Goal: Task Accomplishment & Management: Use online tool/utility

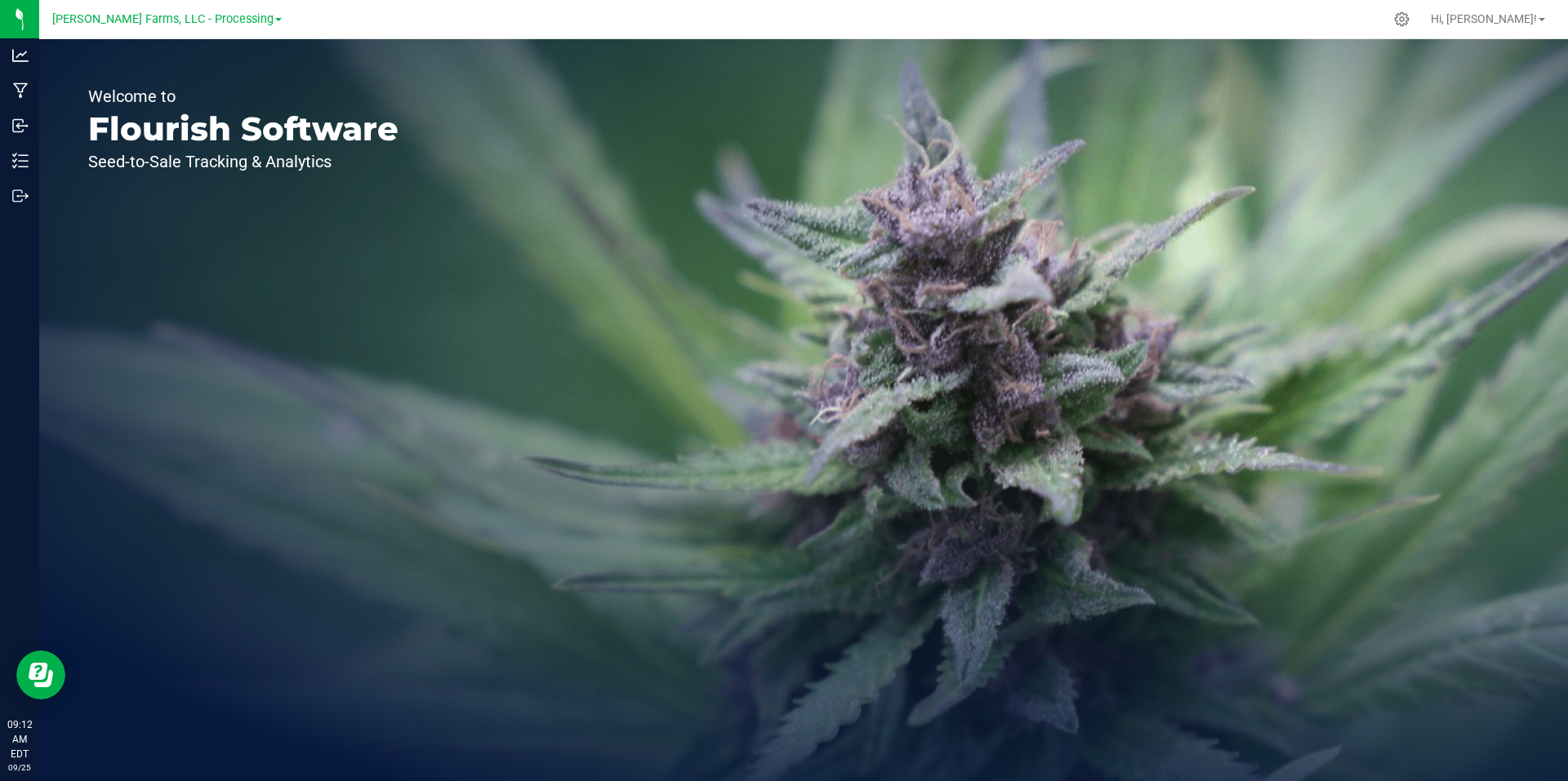
click at [258, 22] on link "[PERSON_NAME] Farms, LLC - Processing" at bounding box center [167, 18] width 229 height 15
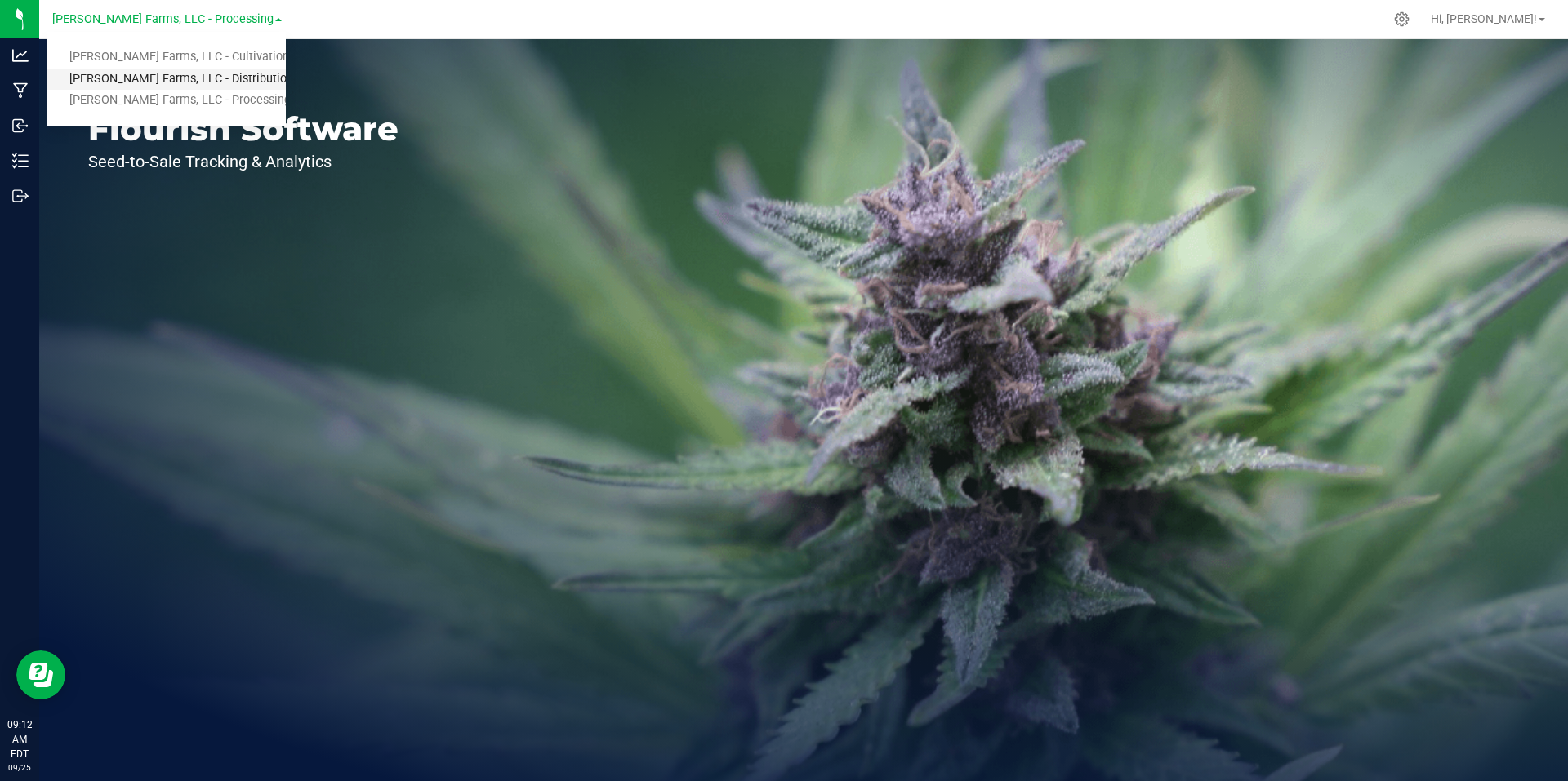
click at [219, 81] on link "[PERSON_NAME] Farms, LLC - Distribution" at bounding box center [167, 79] width 239 height 22
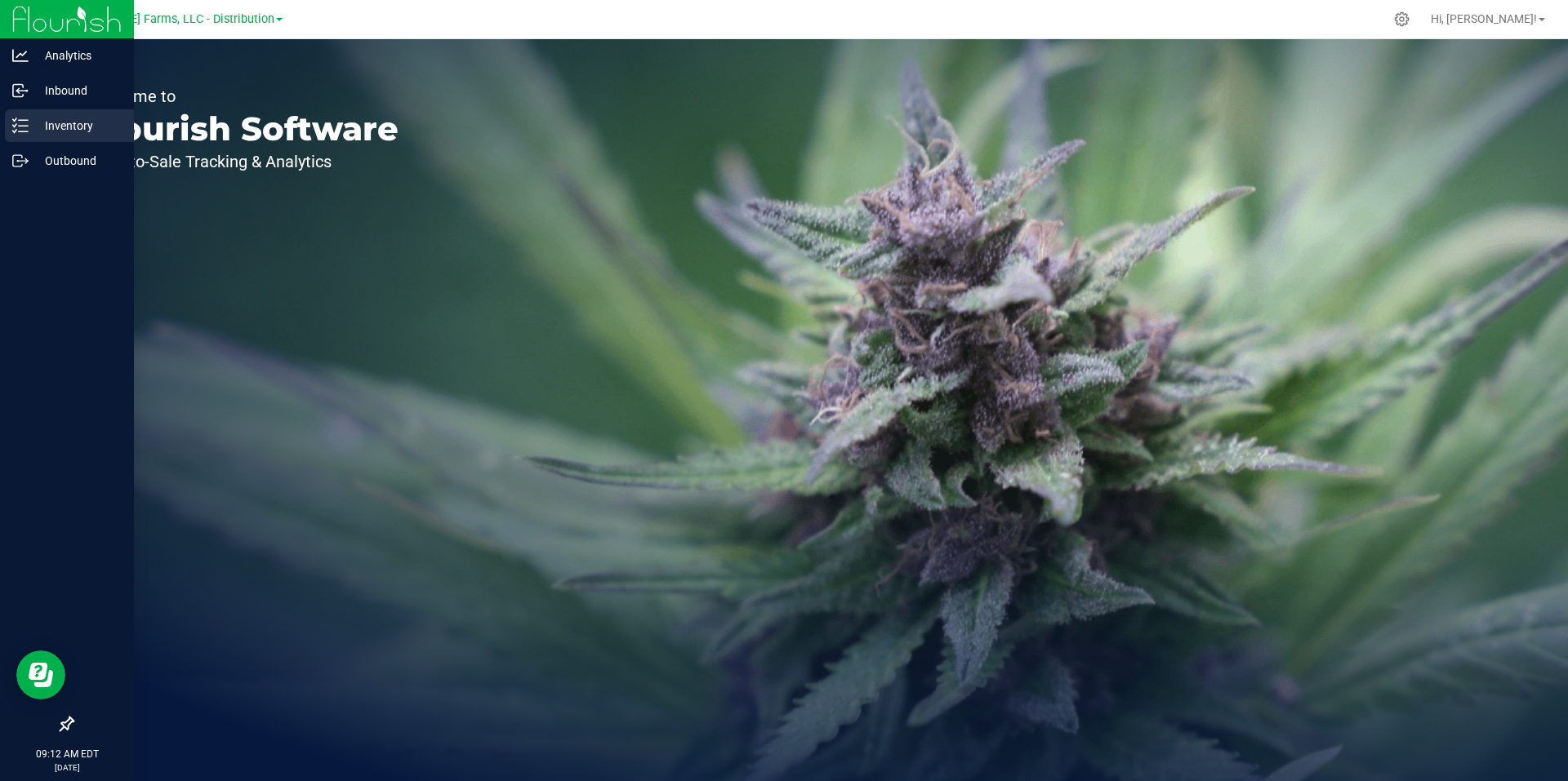
click at [78, 117] on p "Inventory" at bounding box center [77, 126] width 98 height 20
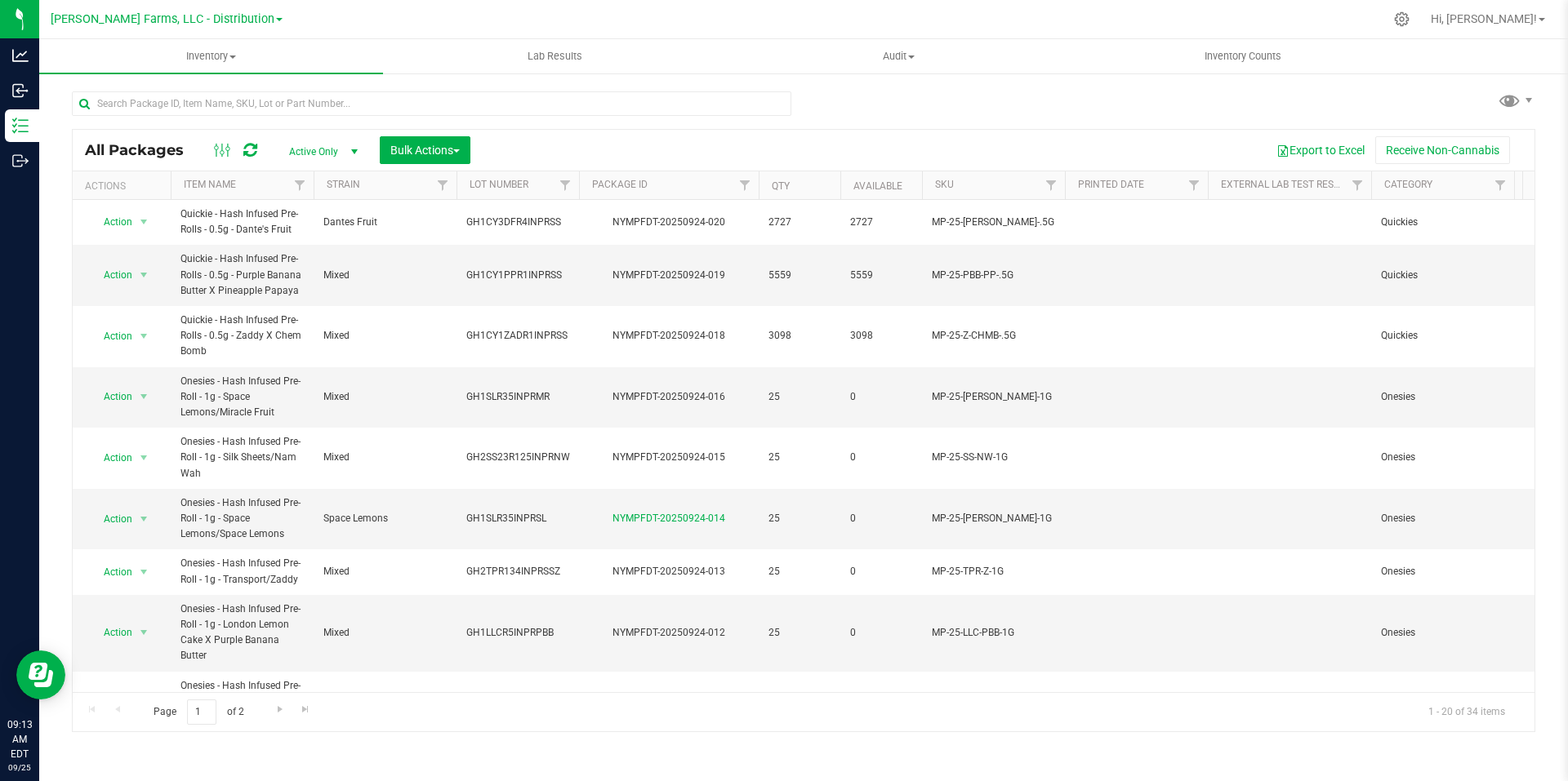
click at [276, 20] on span at bounding box center [279, 19] width 7 height 3
click at [212, 106] on link "[PERSON_NAME] Farms, LLC - Processing" at bounding box center [167, 100] width 239 height 22
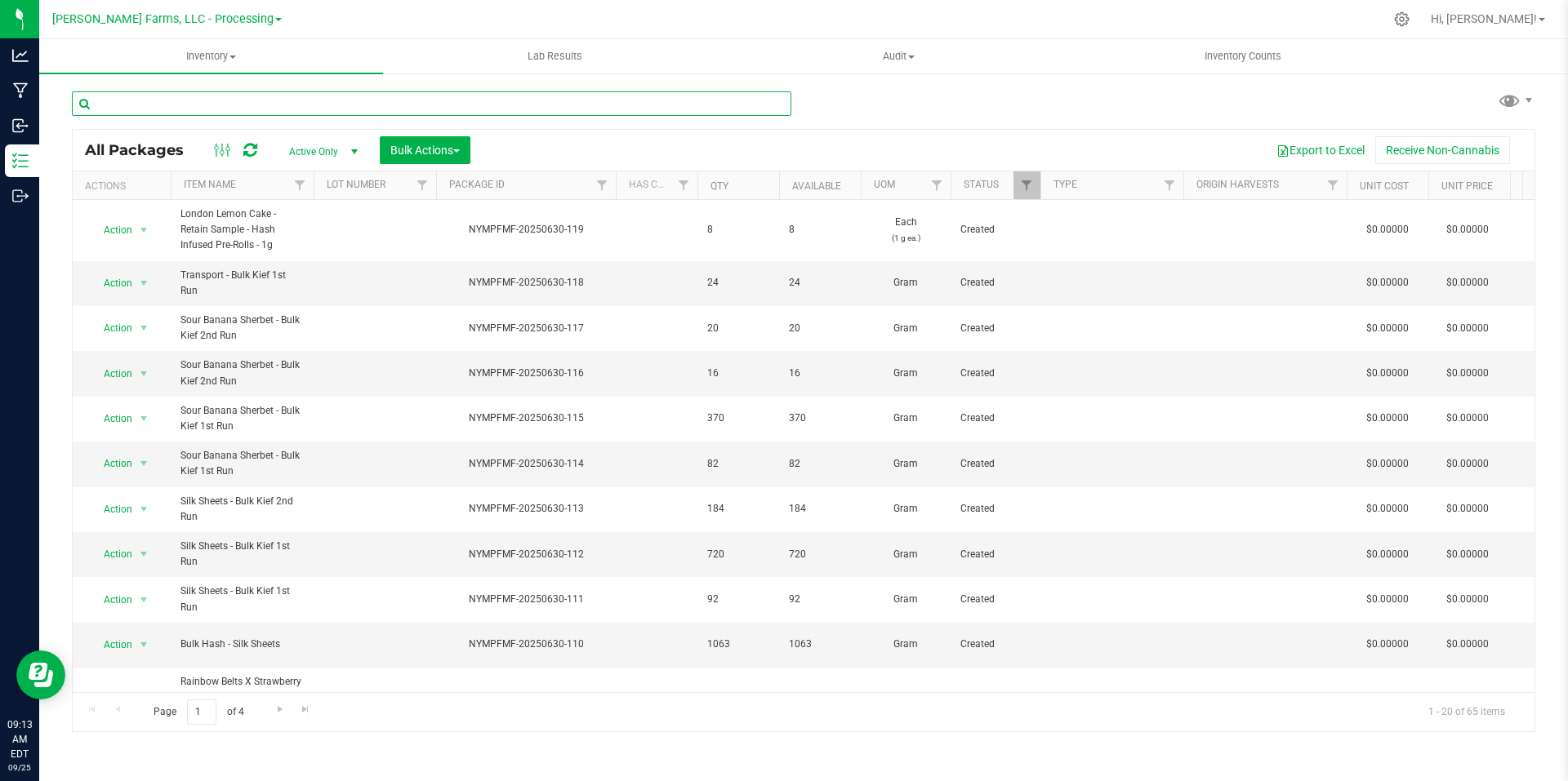
click at [401, 105] on input "text" at bounding box center [432, 104] width 719 height 25
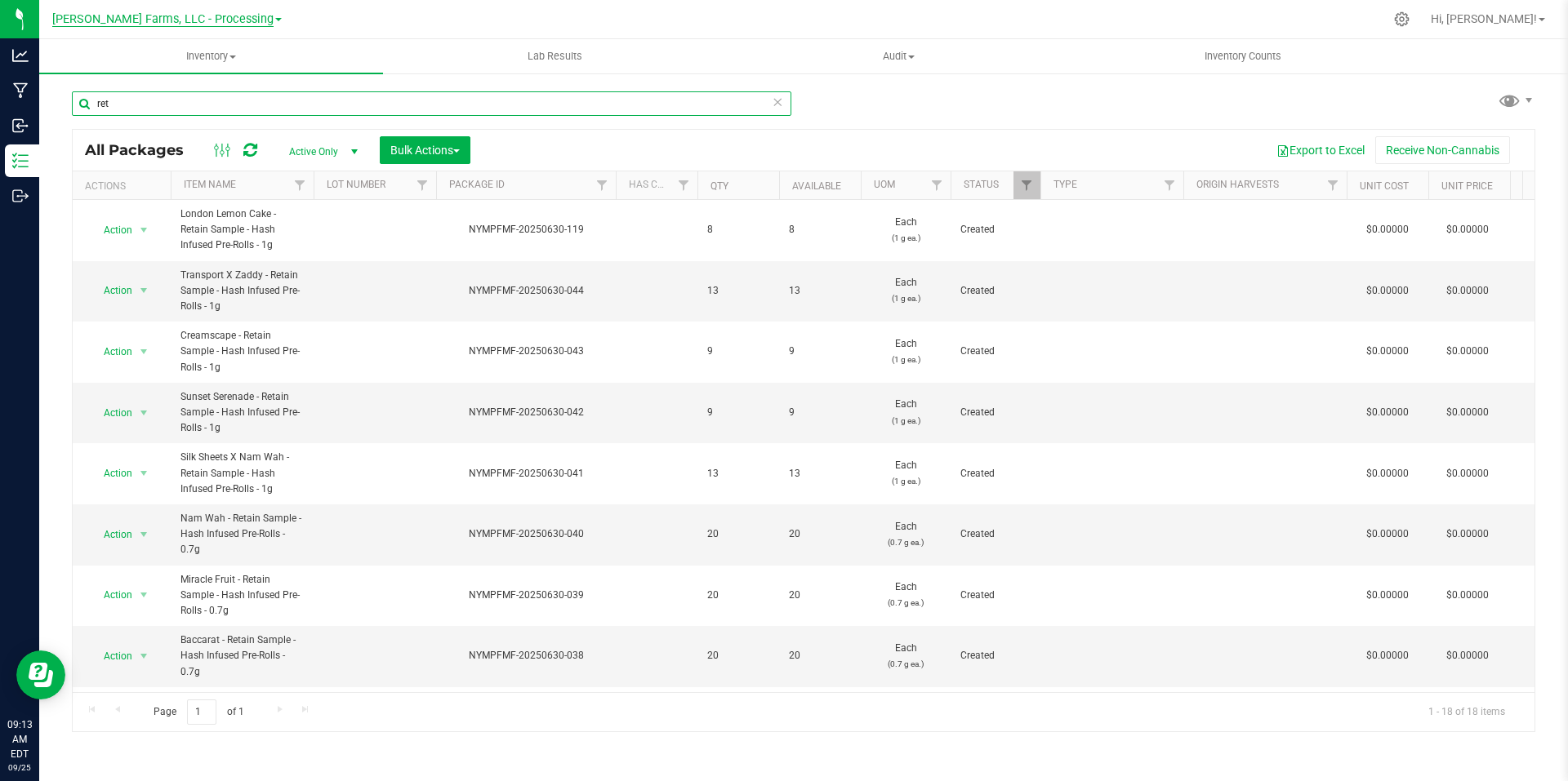
type input "ret"
click at [255, 18] on span "[PERSON_NAME] Farms, LLC - Processing" at bounding box center [163, 19] width 222 height 14
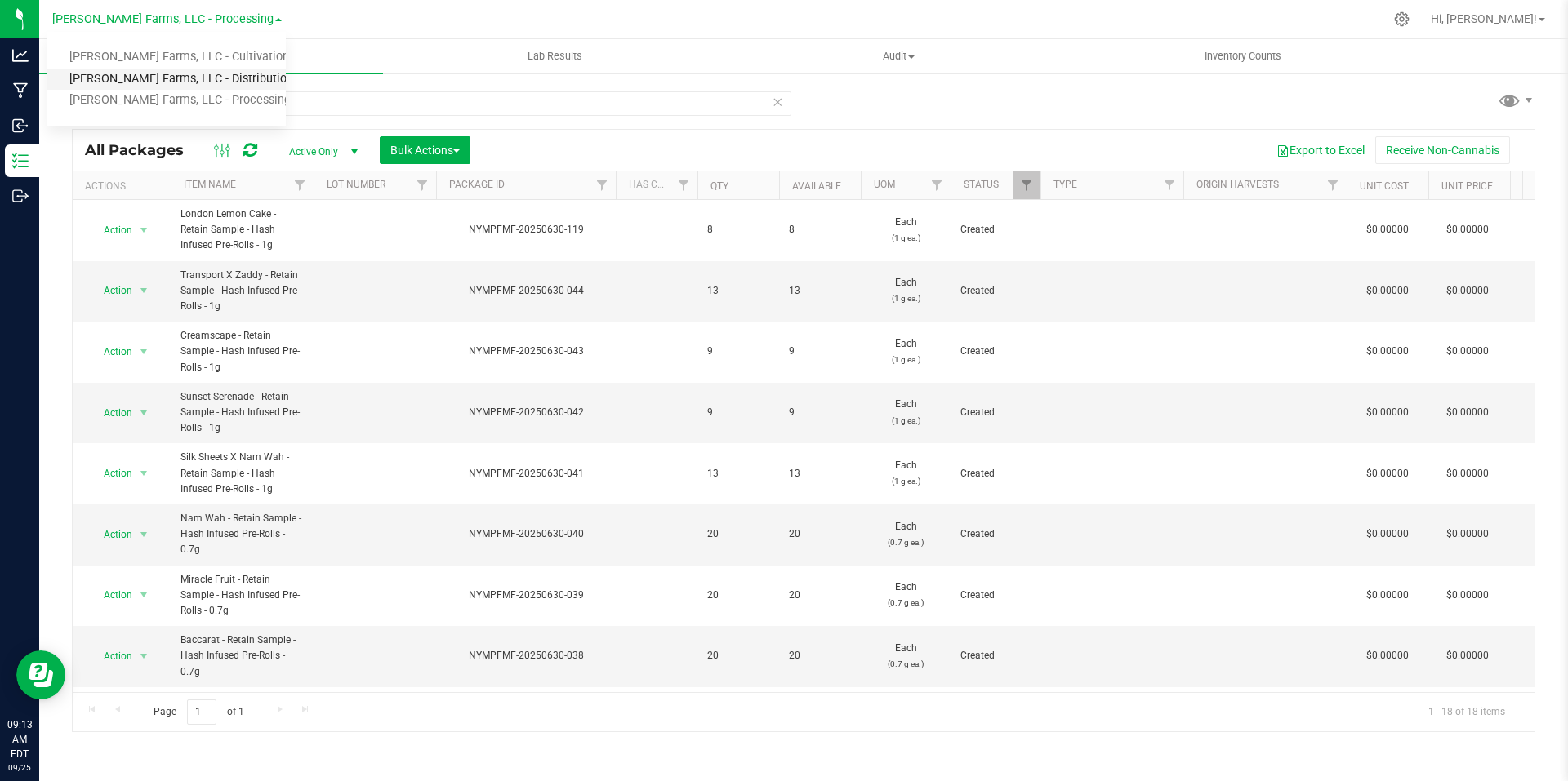
click at [222, 75] on link "[PERSON_NAME] Farms, LLC - Distribution" at bounding box center [167, 79] width 239 height 22
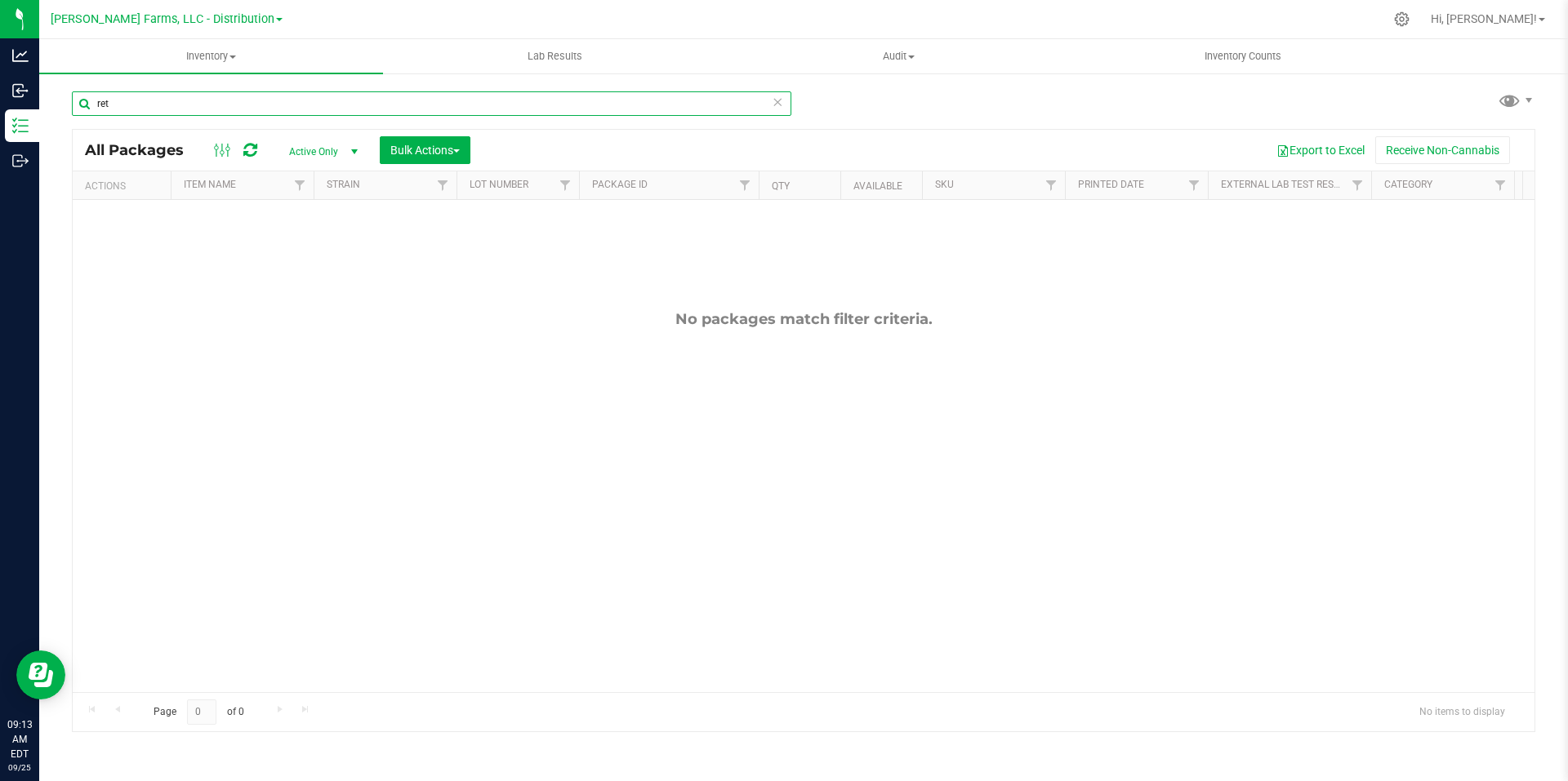
click at [117, 105] on input "ret" at bounding box center [432, 104] width 719 height 25
type input "r"
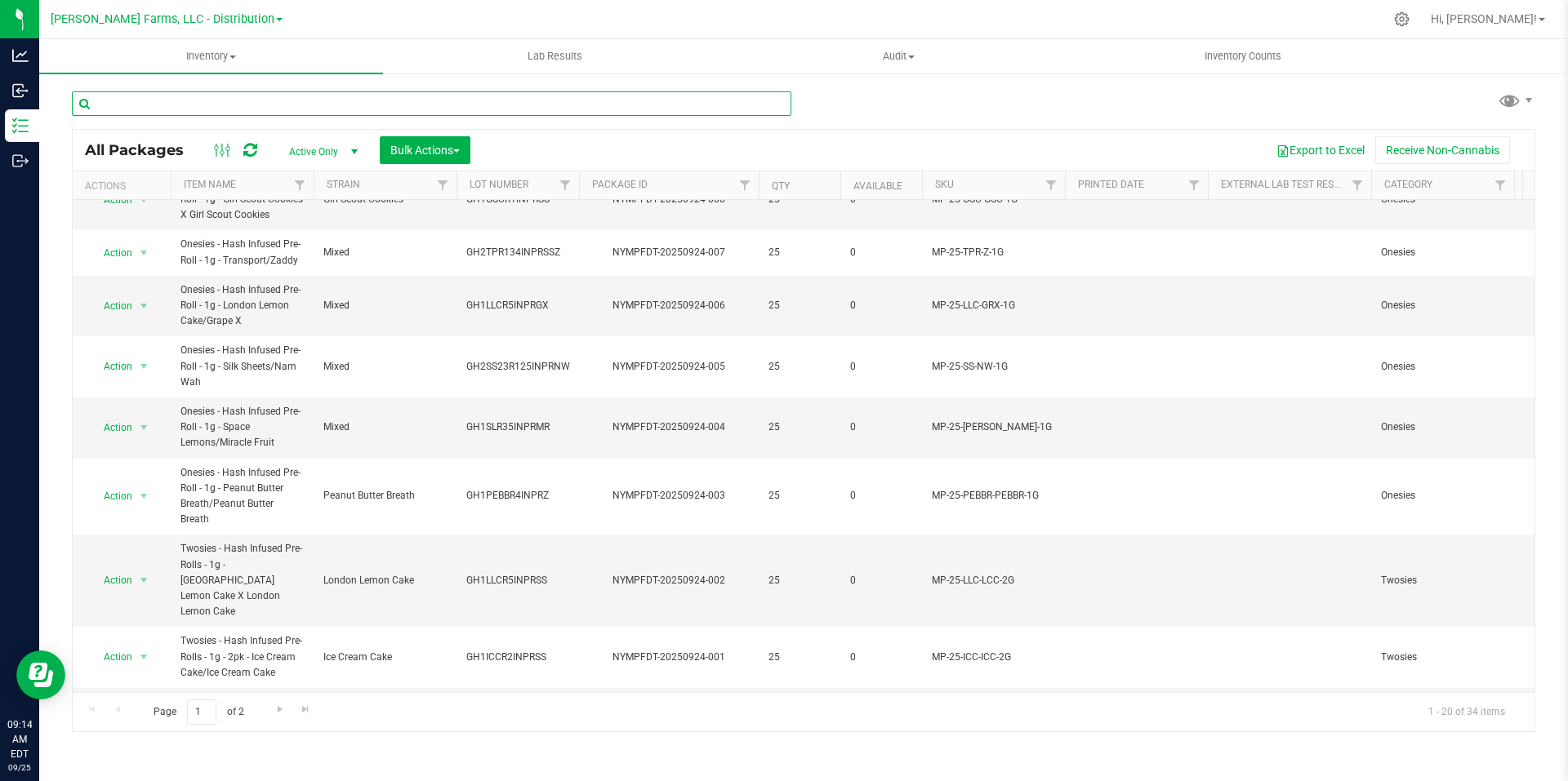
scroll to position [722, 0]
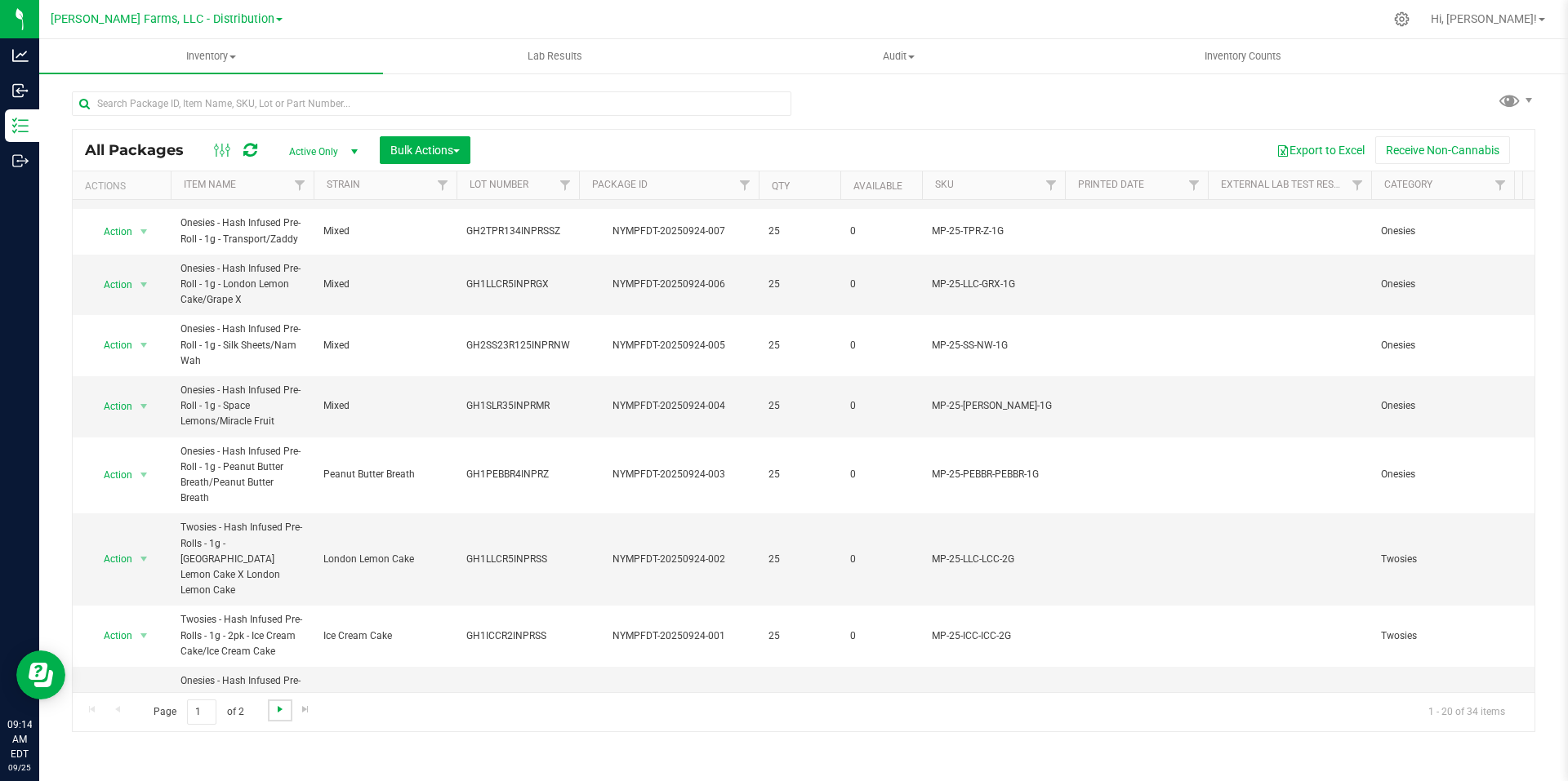
click at [274, 712] on span "Go to the next page" at bounding box center [281, 710] width 13 height 13
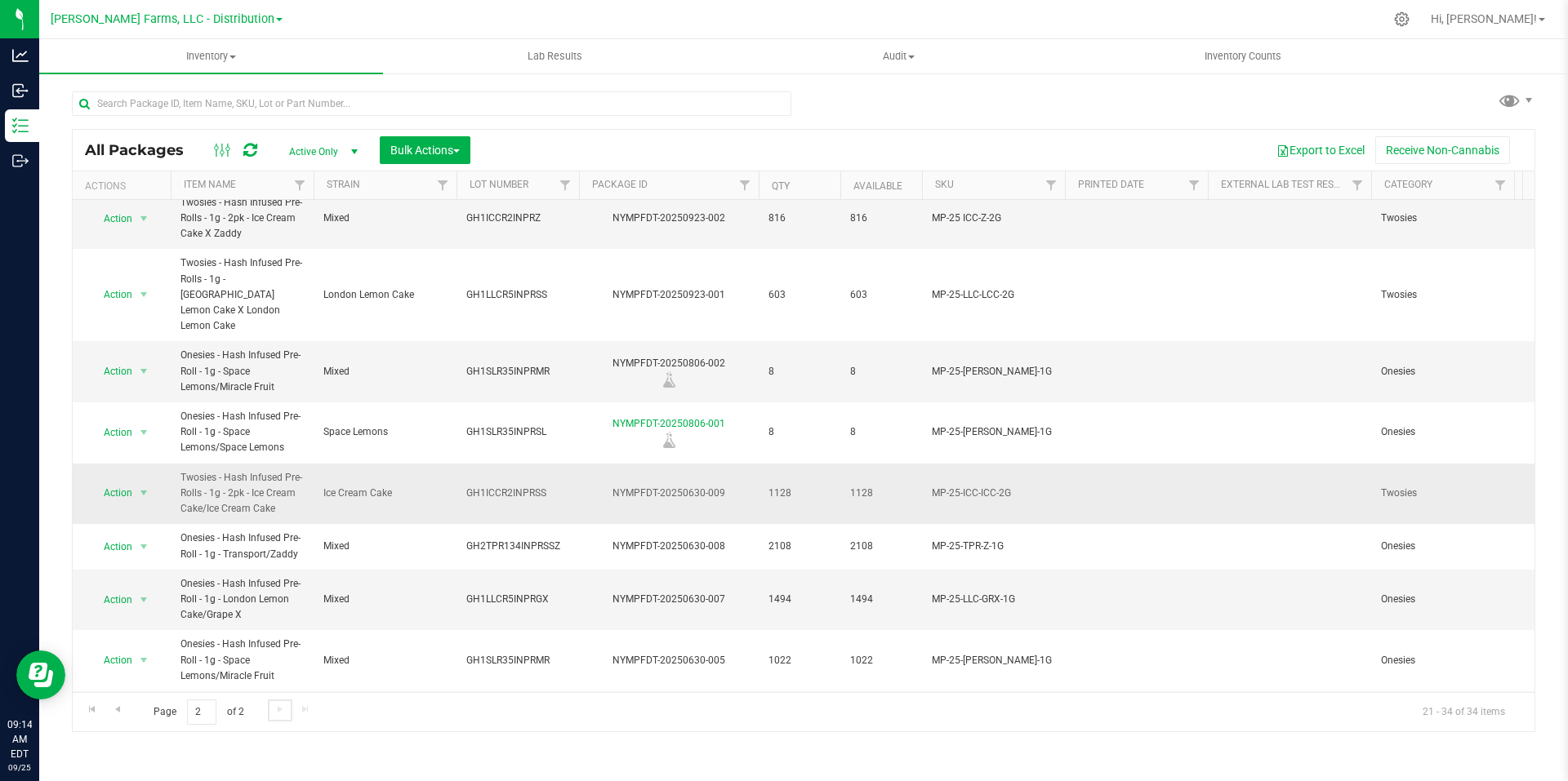
scroll to position [244, 0]
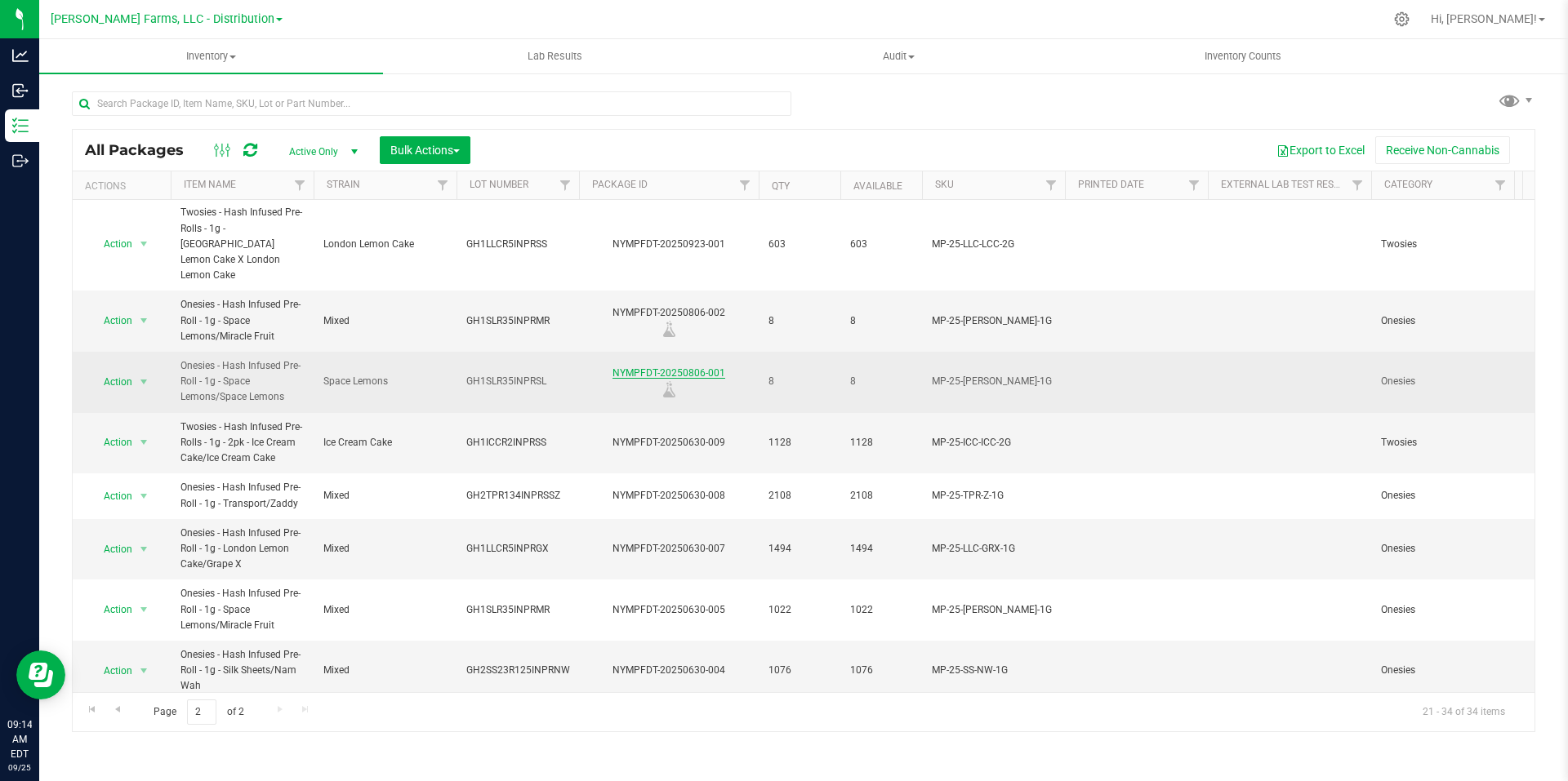
click at [665, 367] on link "NYMPFDT-20250806-001" at bounding box center [669, 373] width 112 height 11
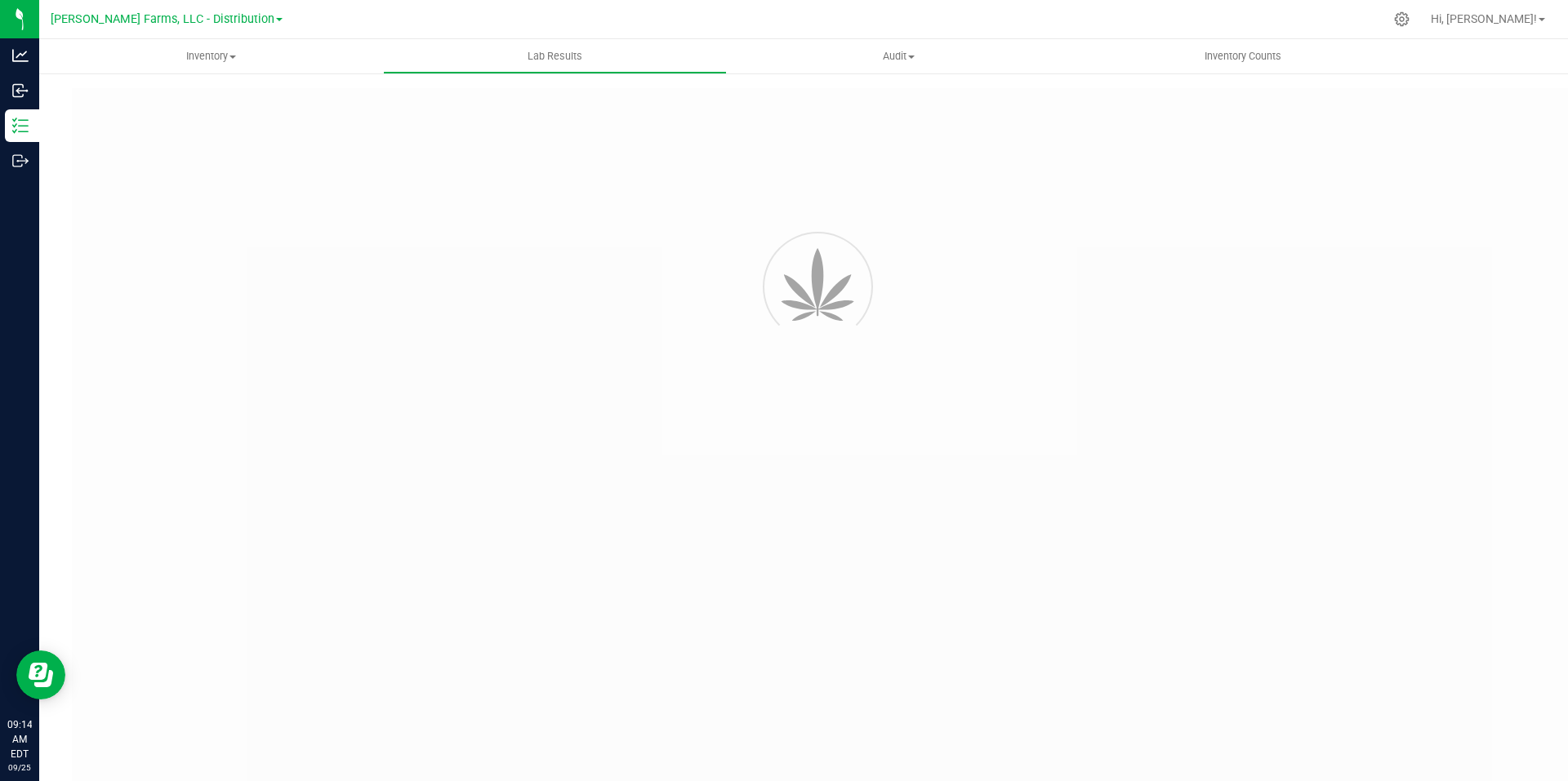
type input "NYMPFDT-20250630-002"
type input "AL50819006-002"
type input "NYMPFDT-20250630-002"
type input "[DATE] 1:24 PM"
type input "[URL][DOMAIN_NAME]"
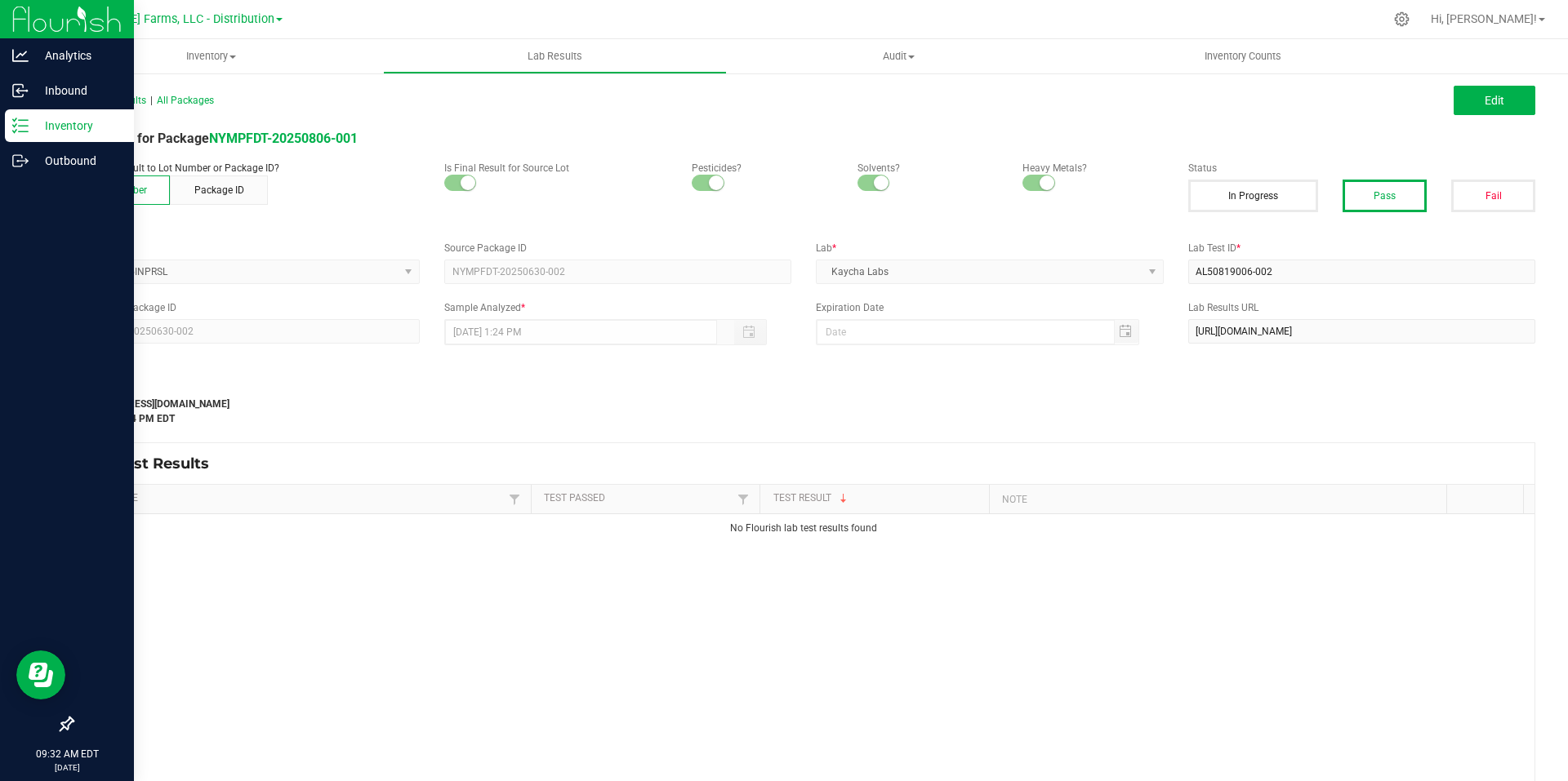
click at [88, 118] on p "Inventory" at bounding box center [77, 126] width 98 height 20
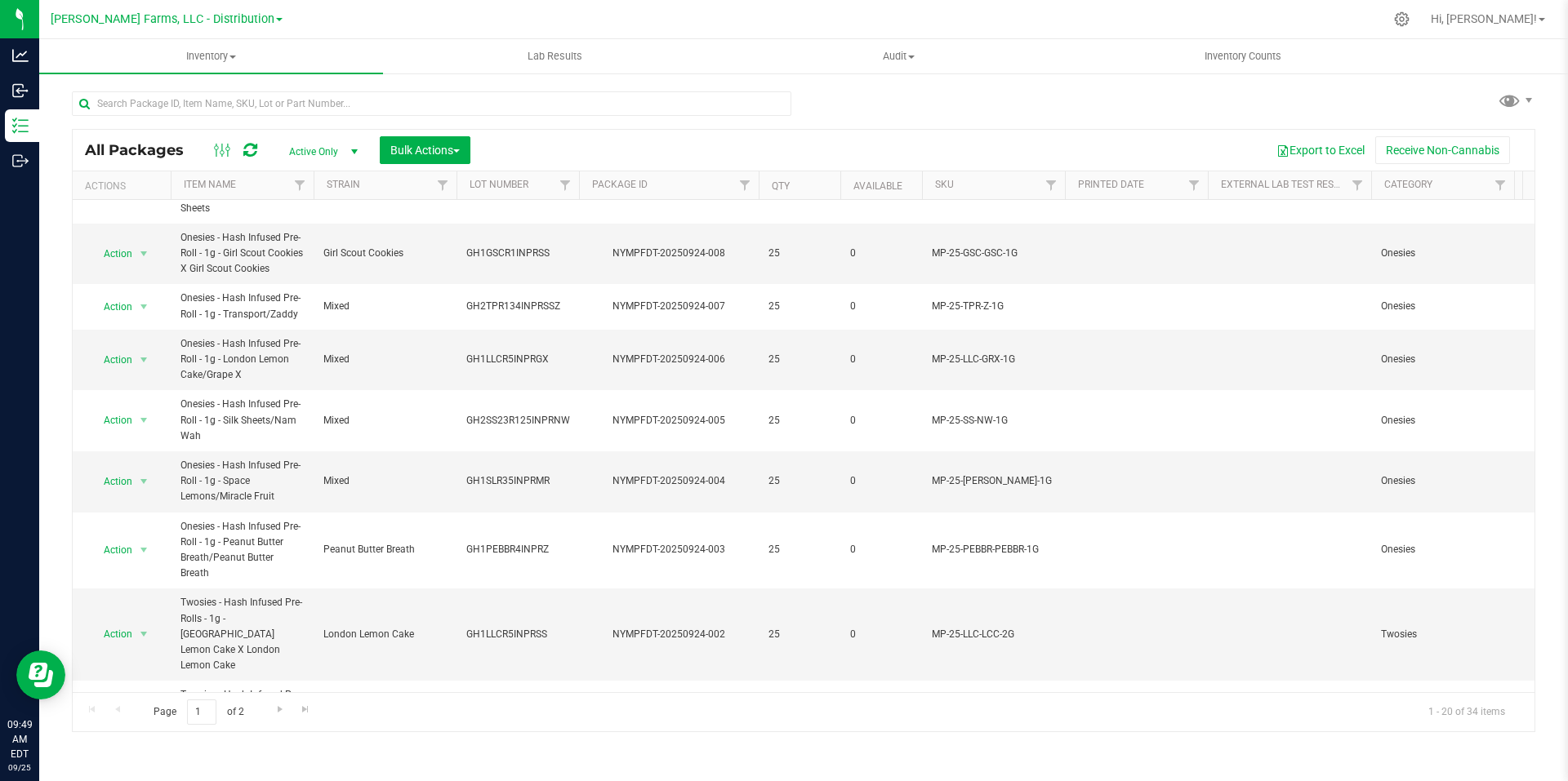
scroll to position [722, 0]
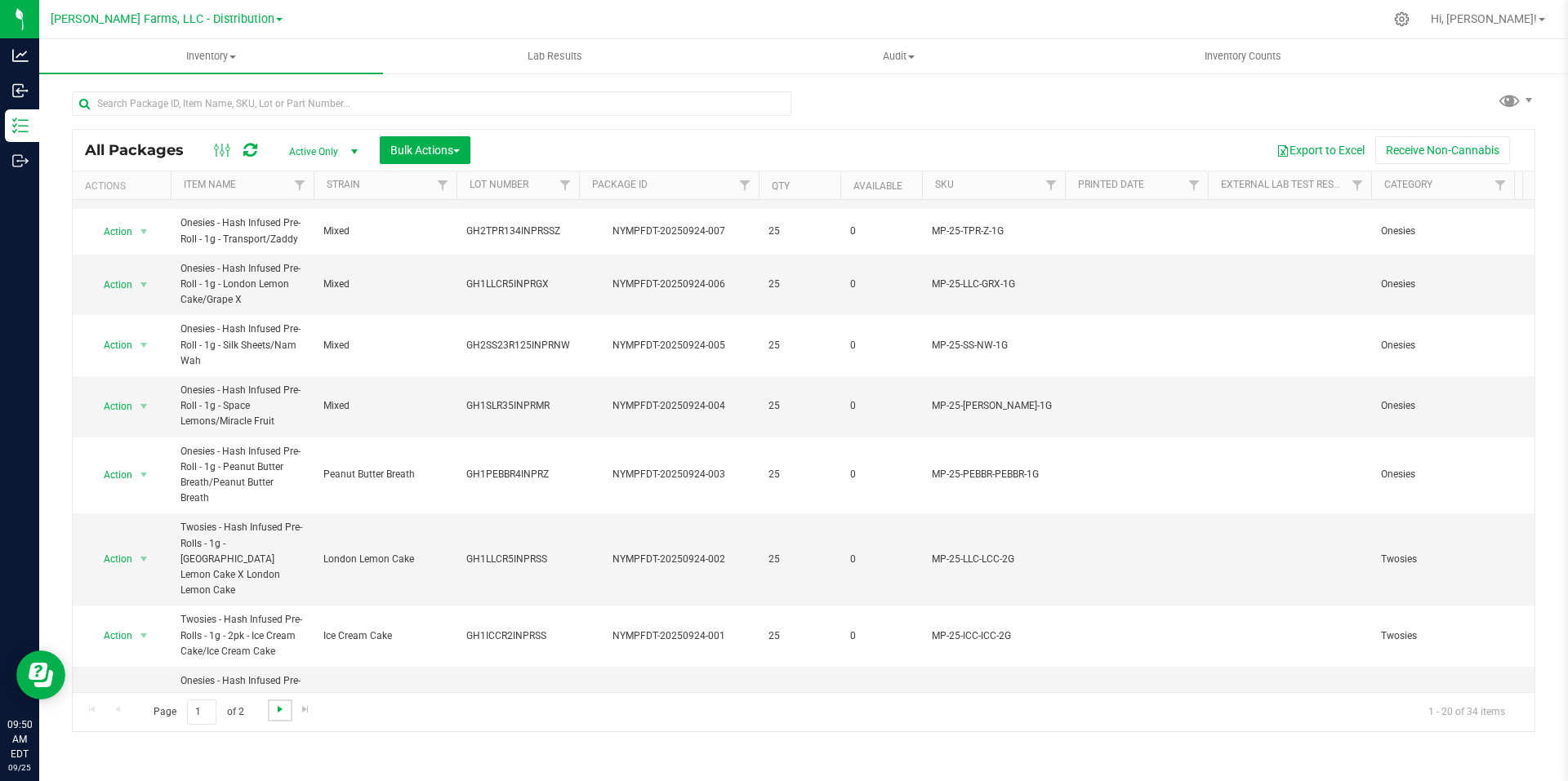
click at [280, 708] on span "Go to the next page" at bounding box center [281, 710] width 13 height 13
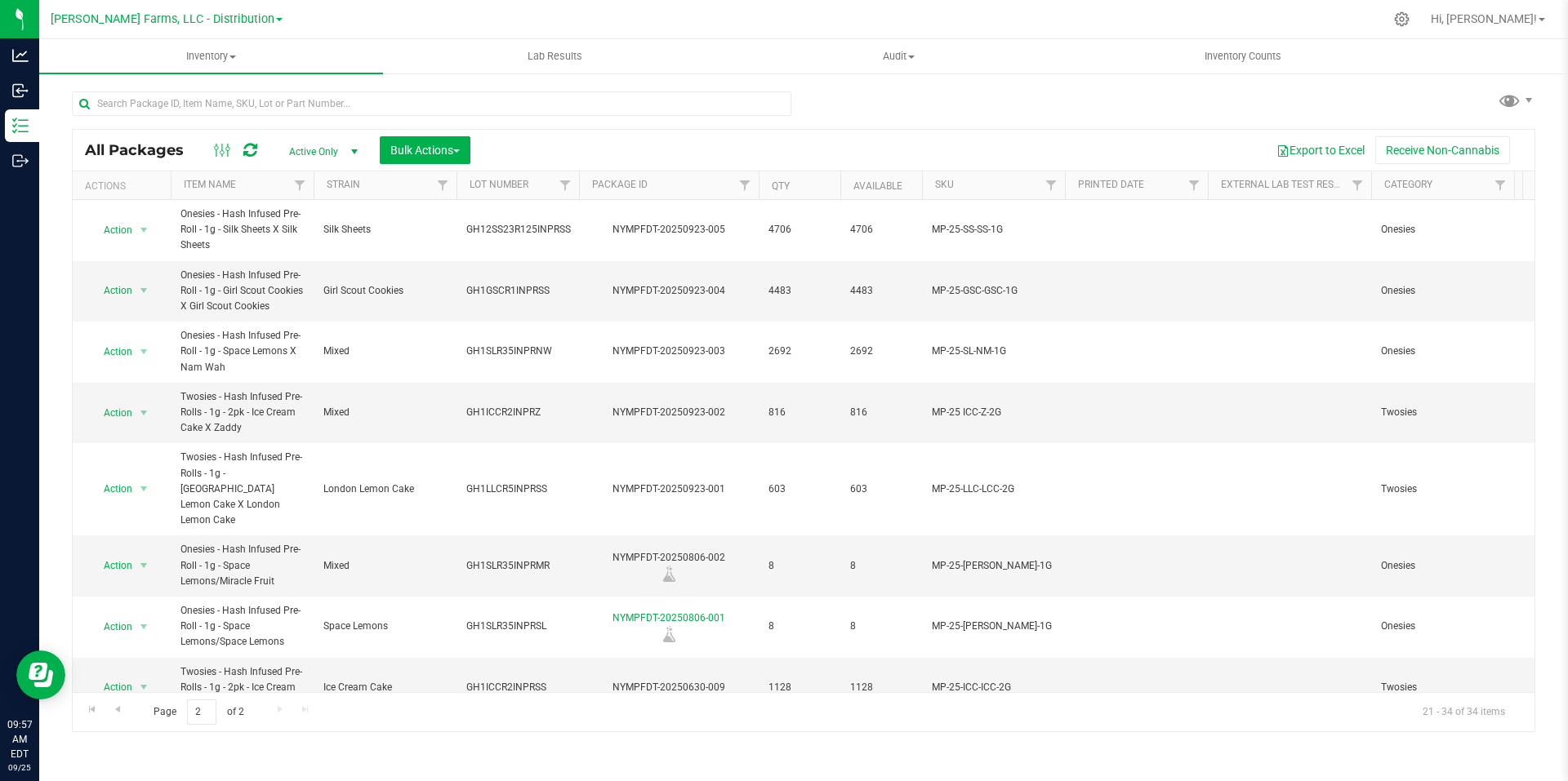
click at [276, 20] on span at bounding box center [279, 19] width 7 height 3
click at [215, 99] on link "[PERSON_NAME] Farms, LLC - Processing" at bounding box center [167, 100] width 239 height 22
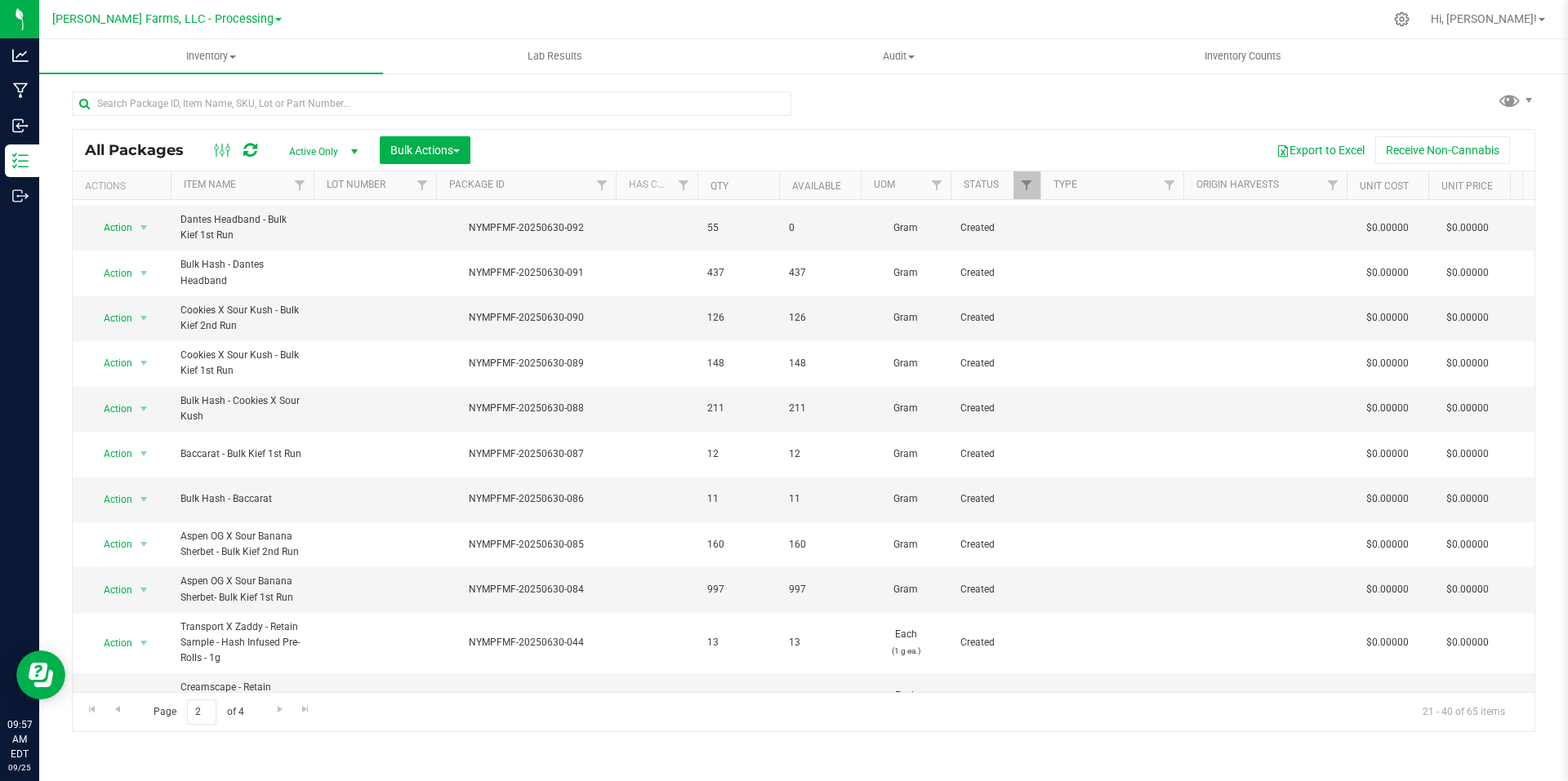
scroll to position [488, 0]
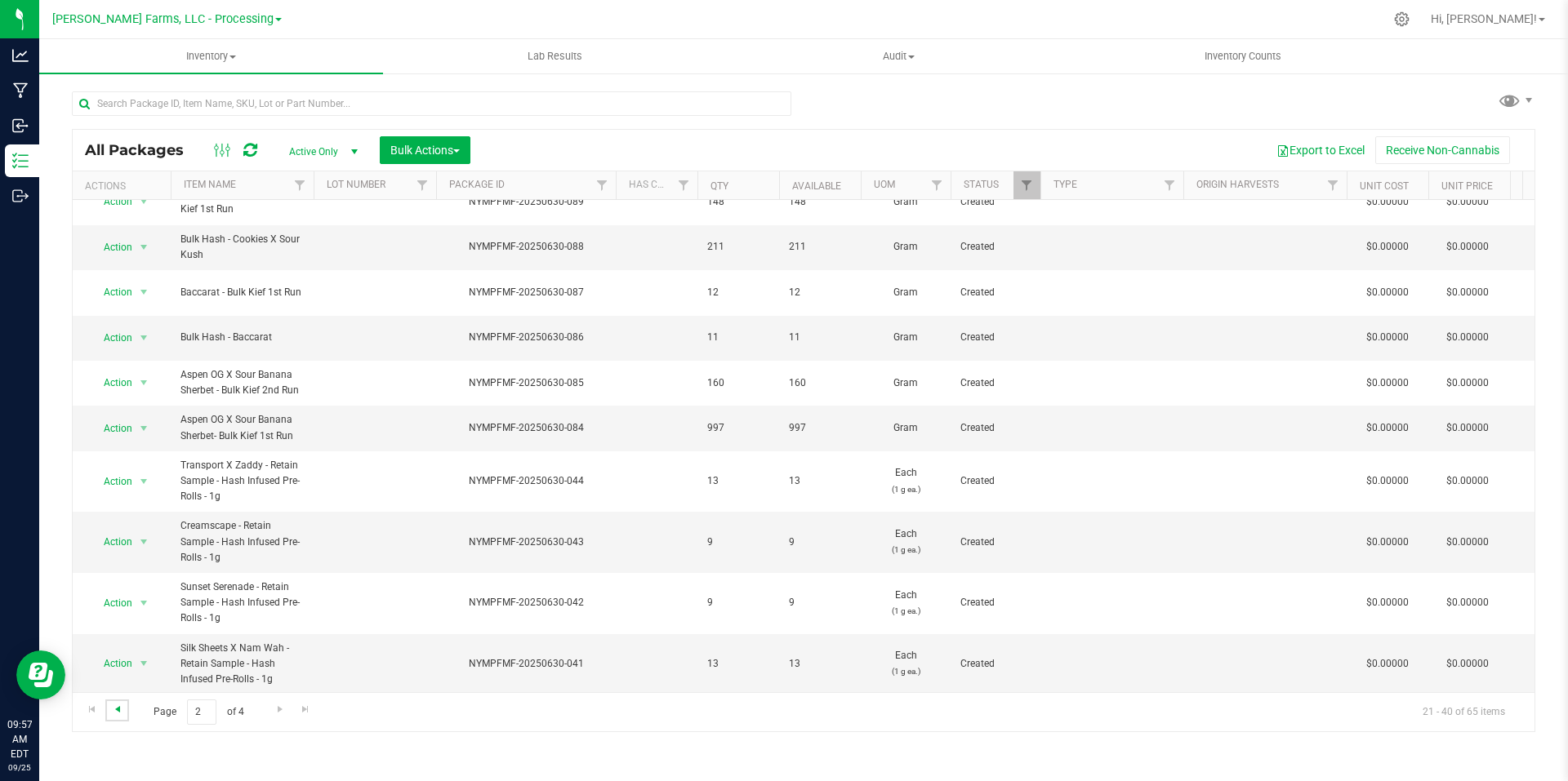
click at [115, 711] on span "Go to the previous page" at bounding box center [118, 710] width 13 height 13
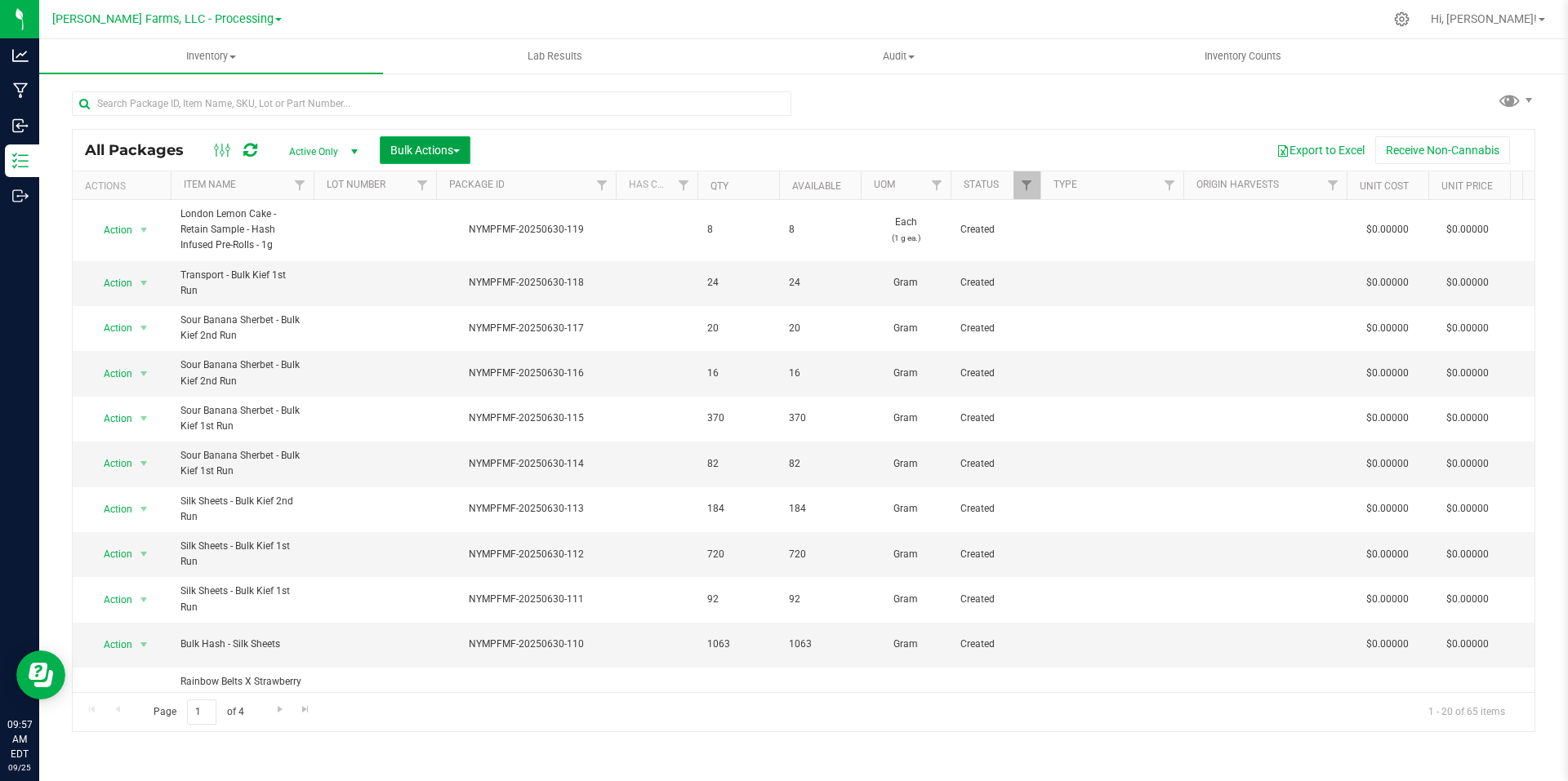
click at [460, 152] on span "button" at bounding box center [456, 150] width 7 height 3
click at [441, 335] on span "Print package labels" at bounding box center [438, 338] width 98 height 13
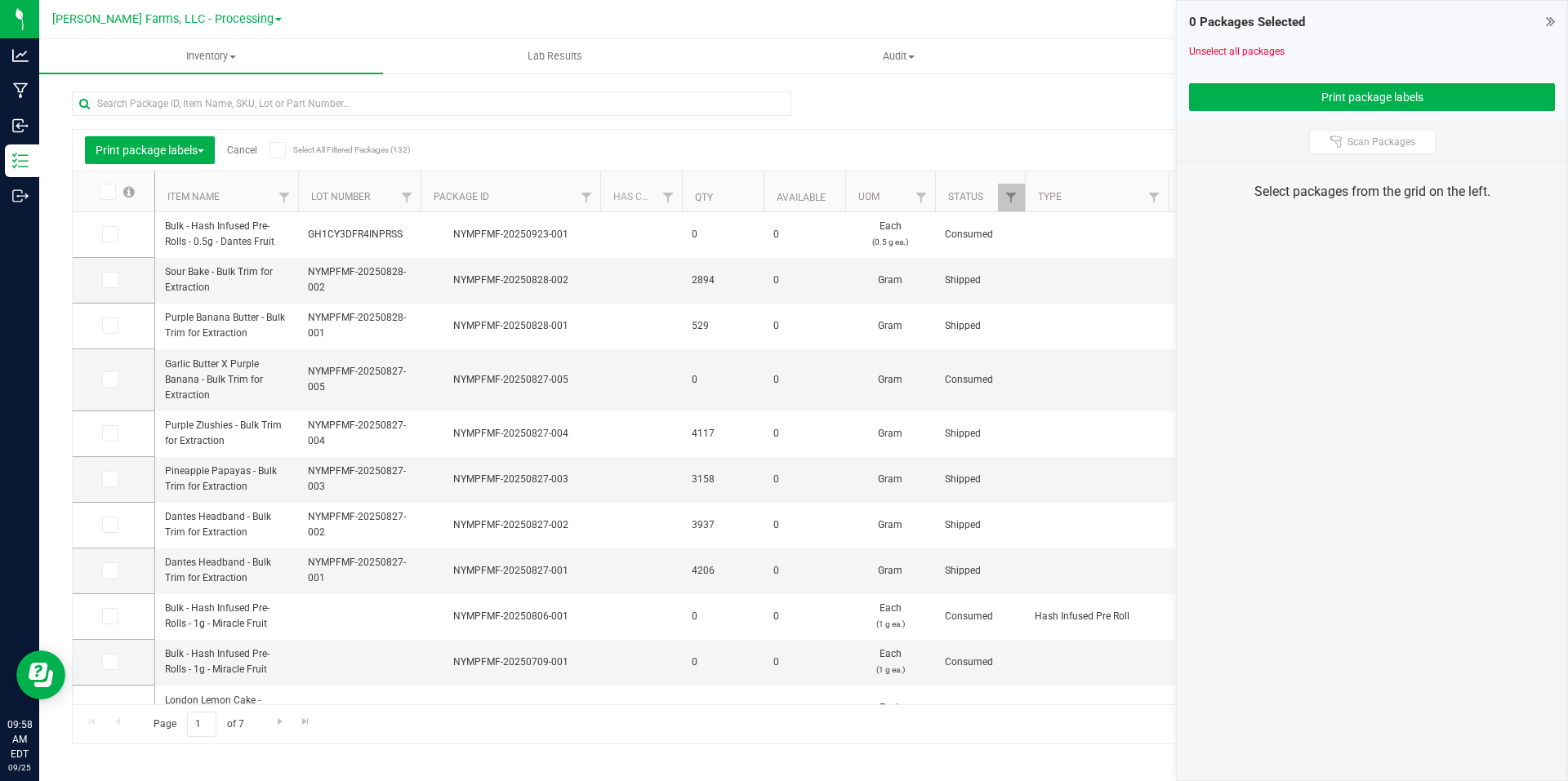
click at [109, 192] on icon at bounding box center [106, 192] width 10 height 0
click at [0, 0] on input "checkbox" at bounding box center [0, 0] width 0 height 0
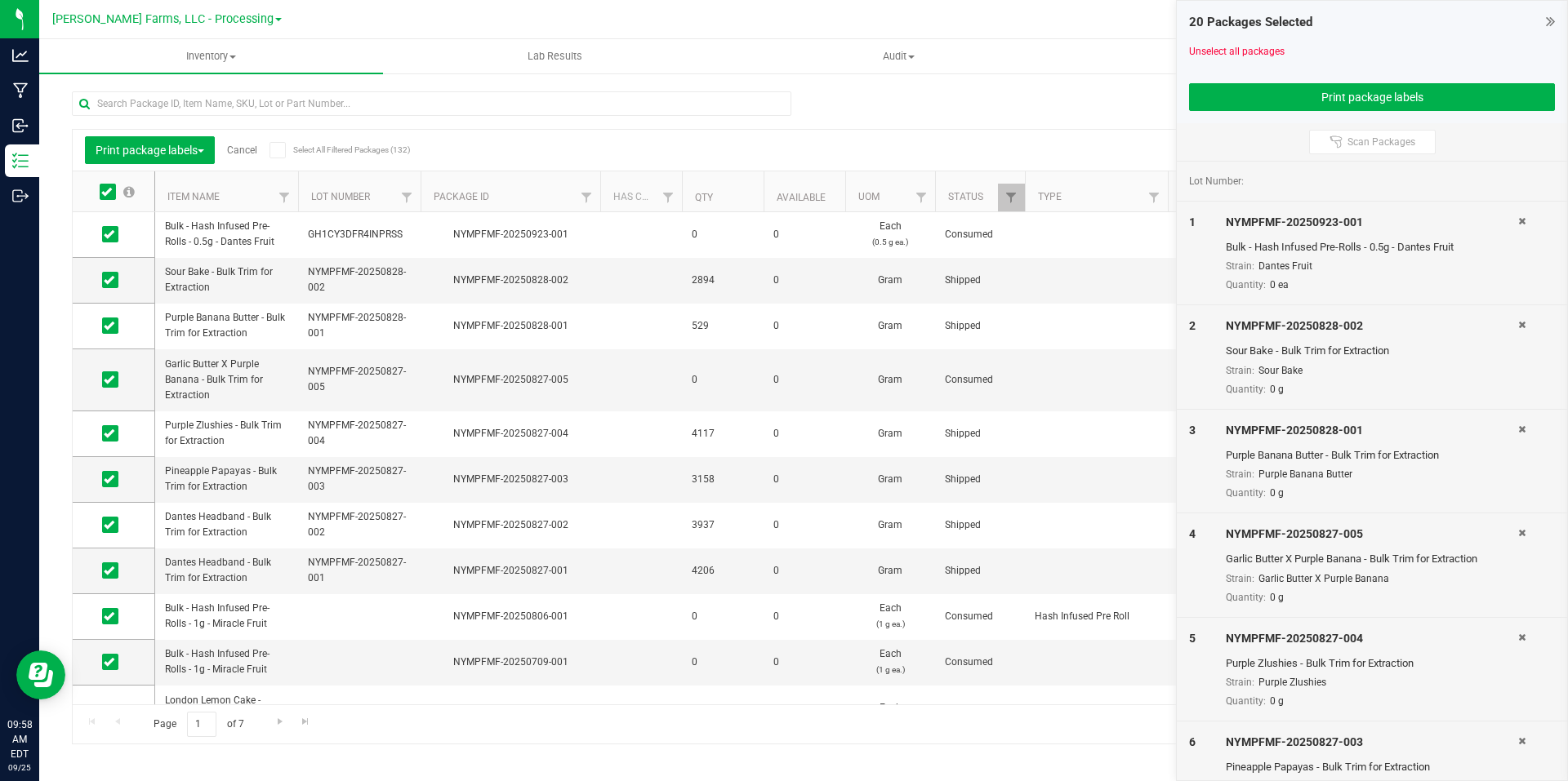
click at [111, 192] on icon at bounding box center [106, 192] width 10 height 0
click at [0, 0] on input "checkbox" at bounding box center [0, 0] width 0 height 0
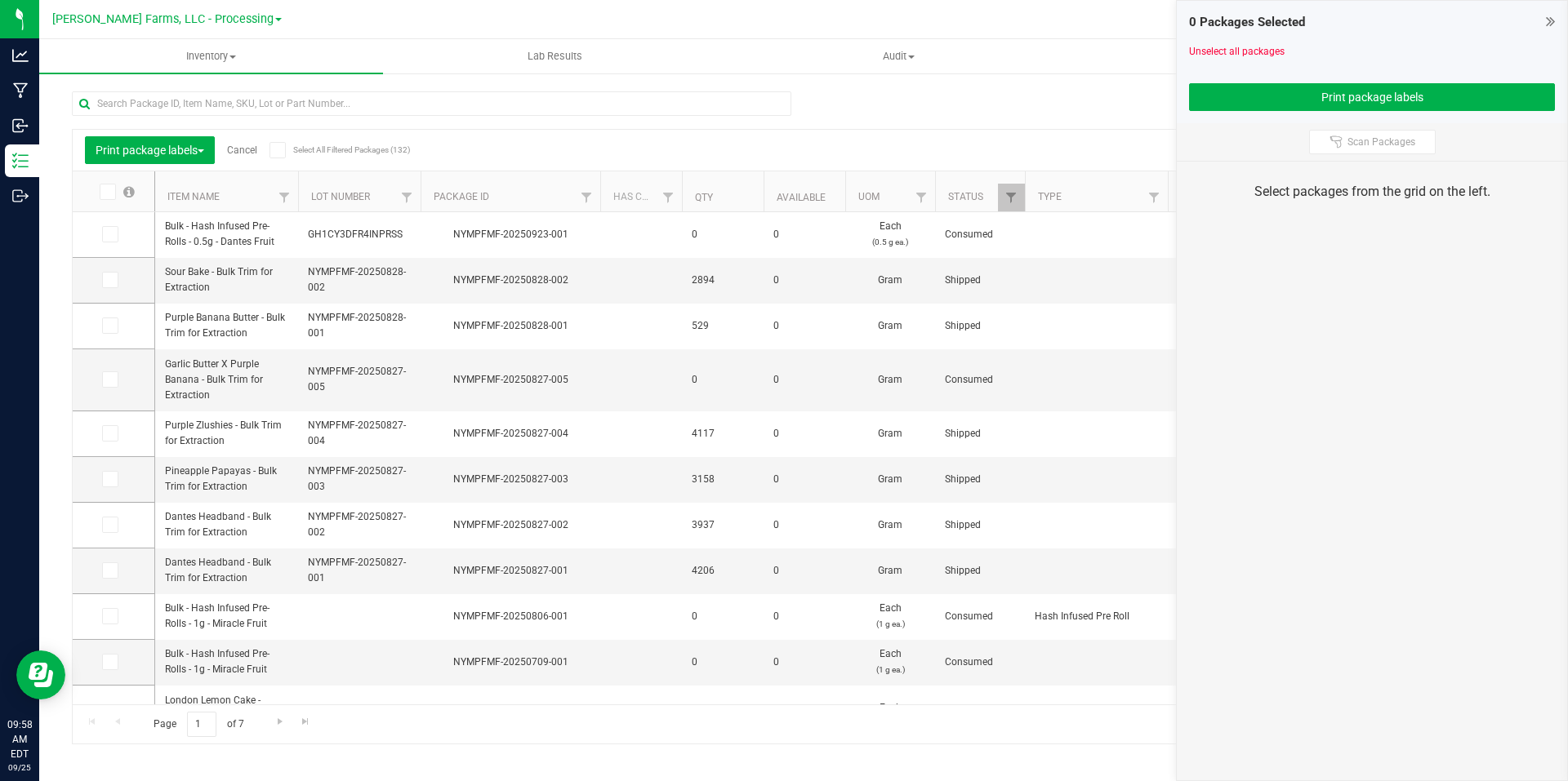
click at [285, 150] on span at bounding box center [277, 149] width 16 height 16
click at [0, 0] on input "Select All Filtered Packages (132)" at bounding box center [0, 0] width 0 height 0
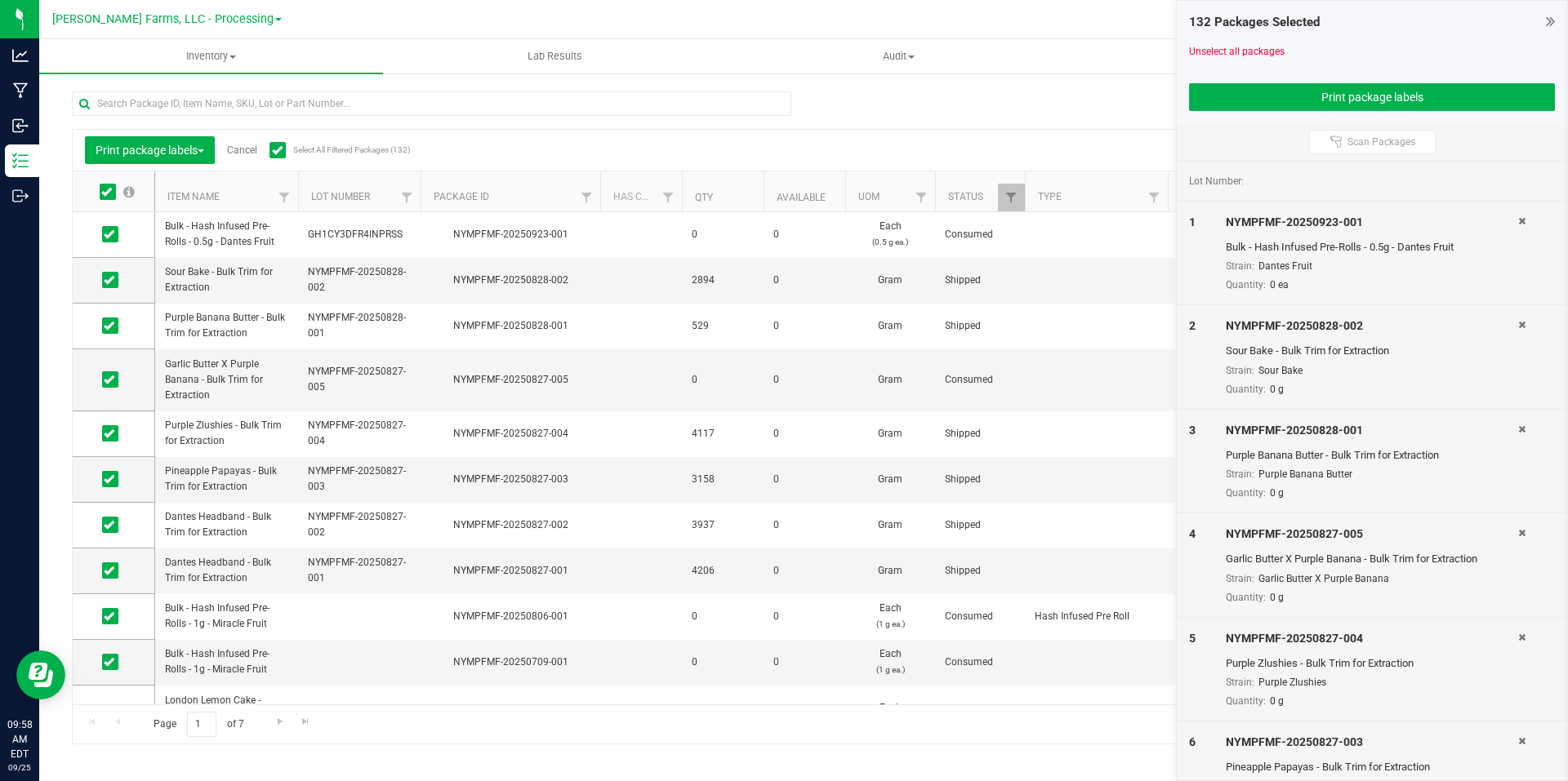
click at [285, 150] on span at bounding box center [277, 149] width 16 height 16
click at [0, 0] on input "Select All Filtered Packages (132)" at bounding box center [0, 0] width 0 height 0
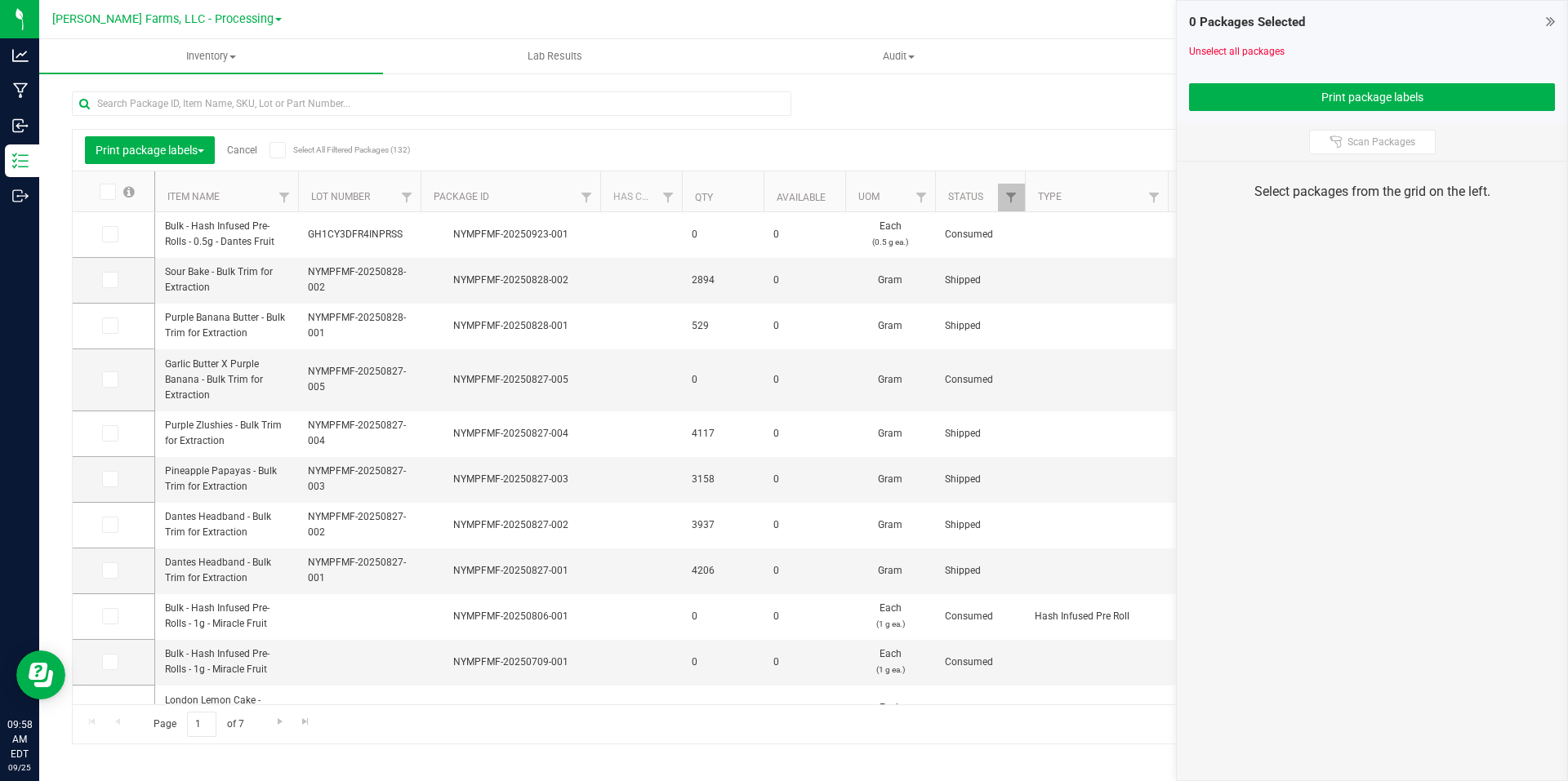
click at [1546, 22] on icon at bounding box center [1550, 21] width 9 height 16
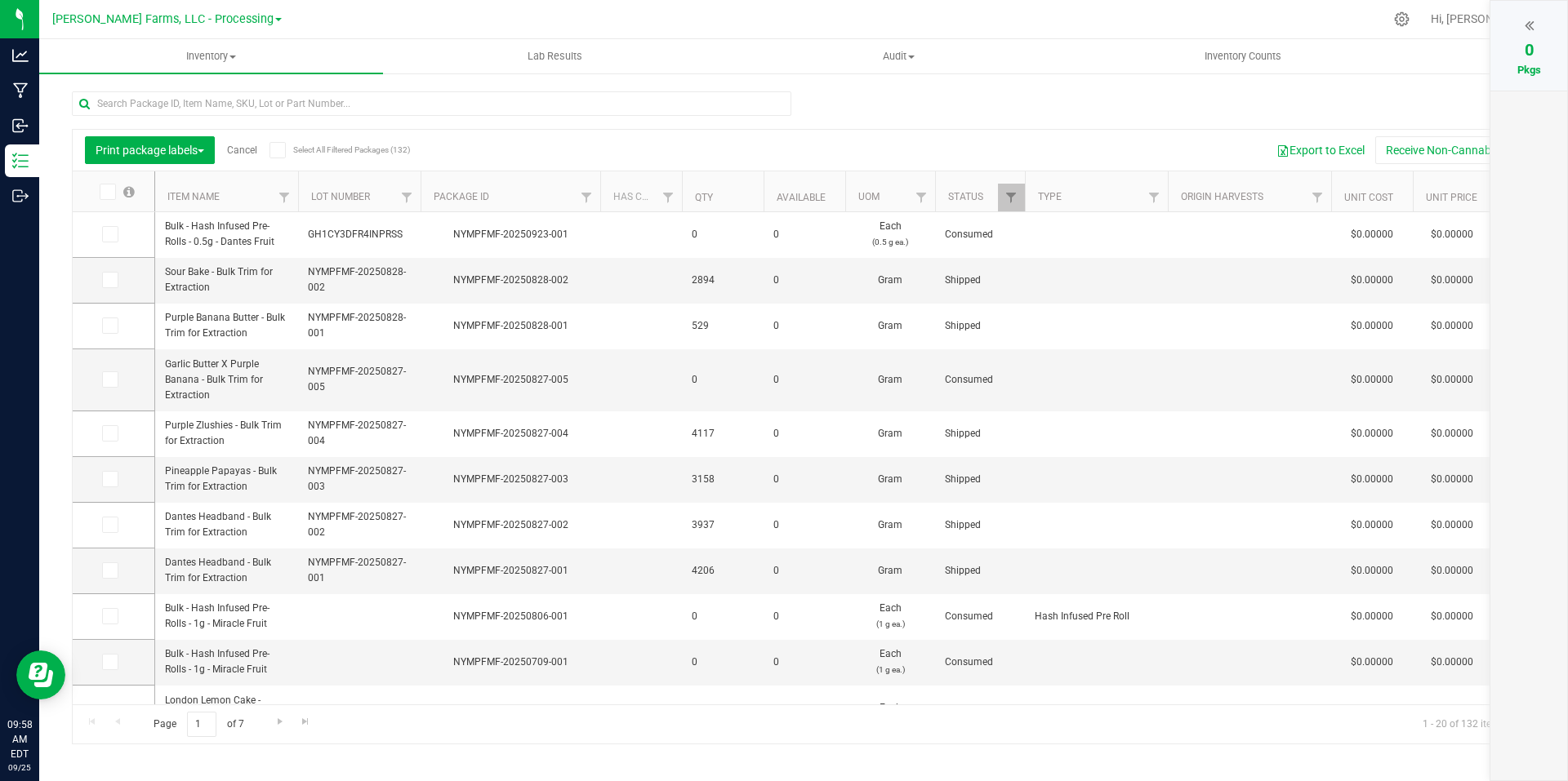
click at [1527, 29] on icon at bounding box center [1528, 25] width 9 height 16
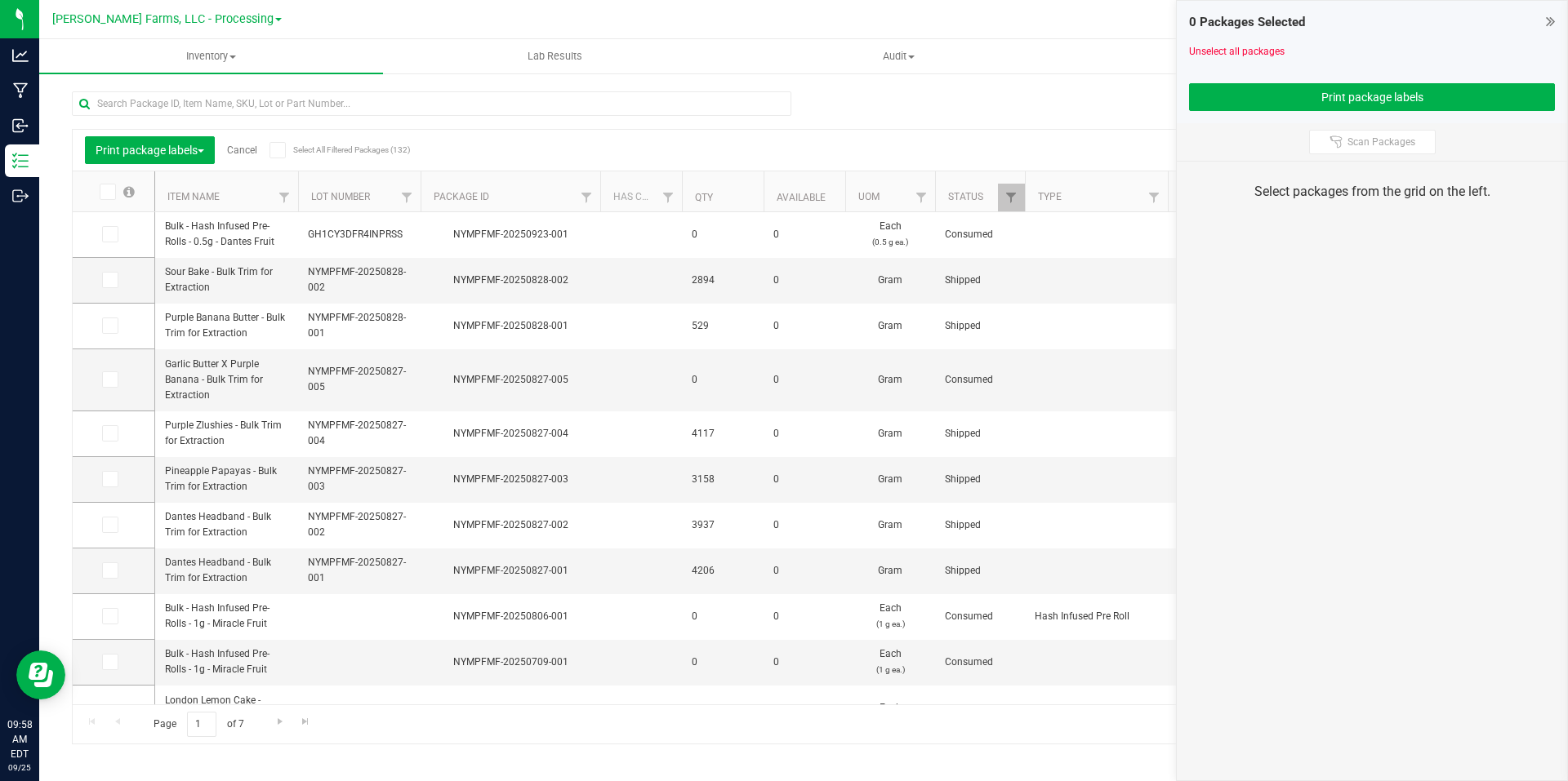
click at [250, 151] on link "Cancel" at bounding box center [243, 150] width 30 height 11
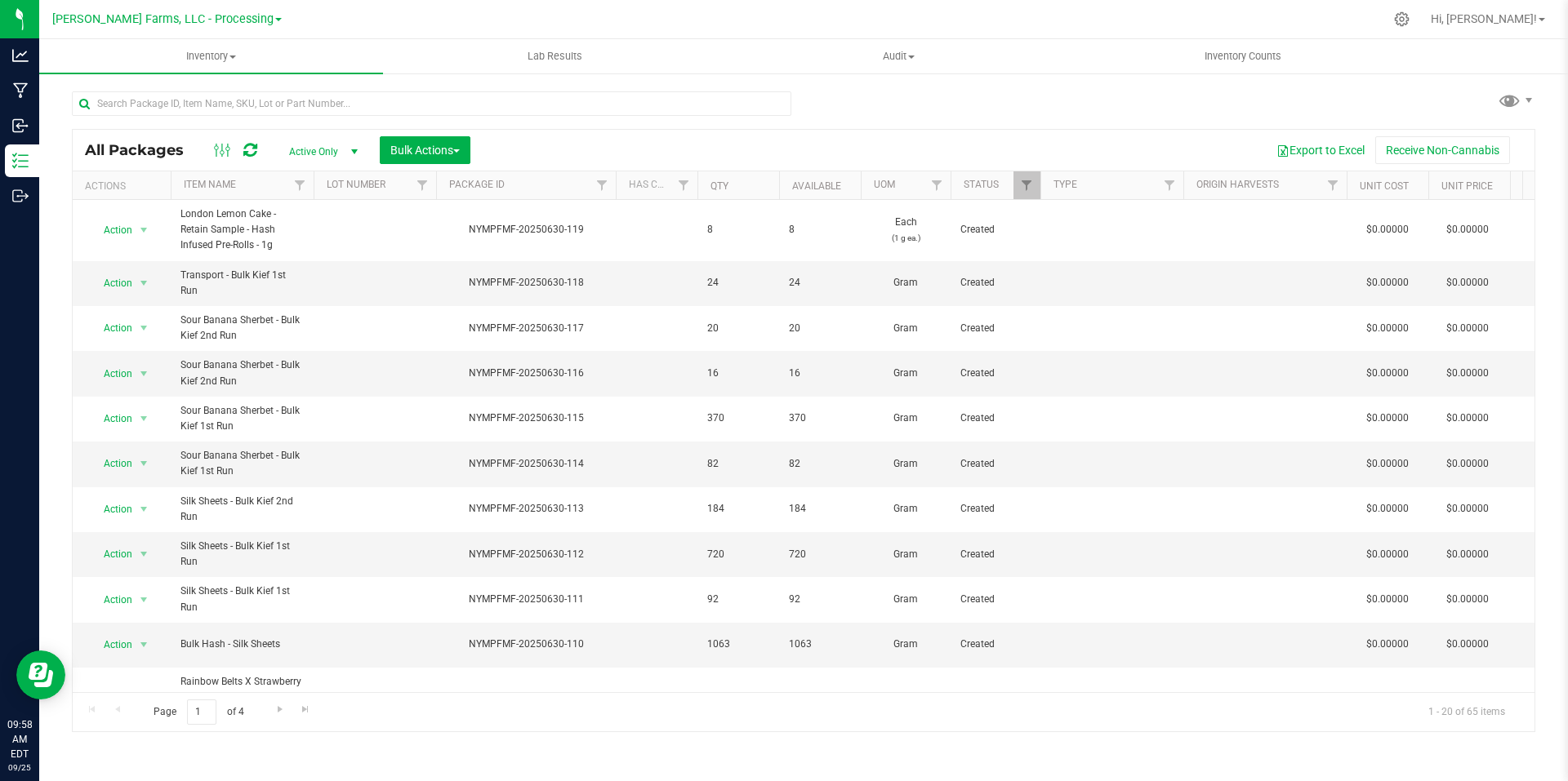
click at [351, 151] on span "select" at bounding box center [355, 152] width 13 height 13
click at [352, 148] on span "select" at bounding box center [355, 152] width 13 height 13
click at [313, 152] on span "Active Only" at bounding box center [320, 152] width 89 height 23
click at [304, 245] on li "All" at bounding box center [319, 251] width 88 height 25
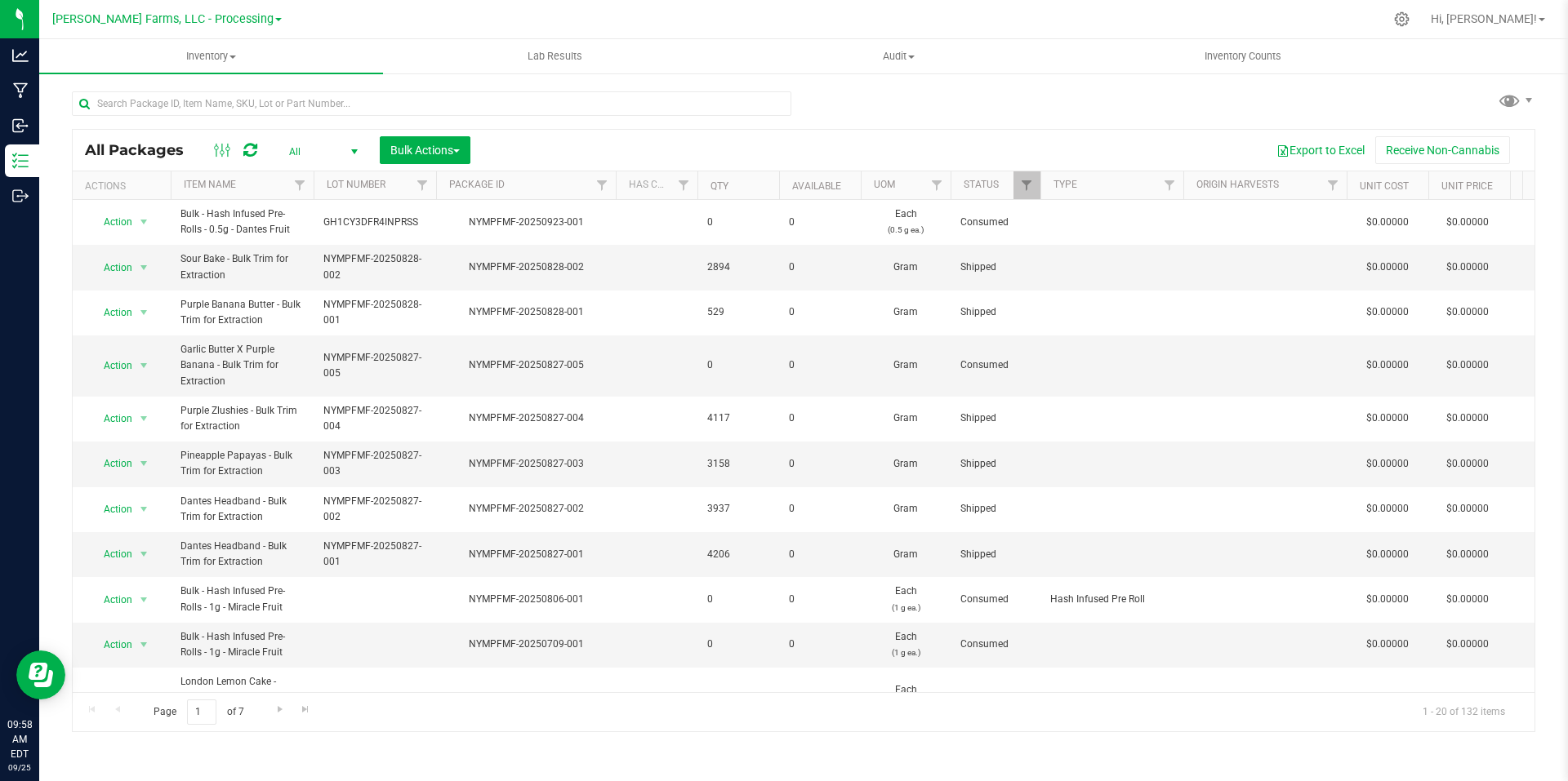
click at [348, 151] on span "select" at bounding box center [355, 152] width 13 height 13
click at [320, 175] on li "Active Only" at bounding box center [319, 178] width 88 height 25
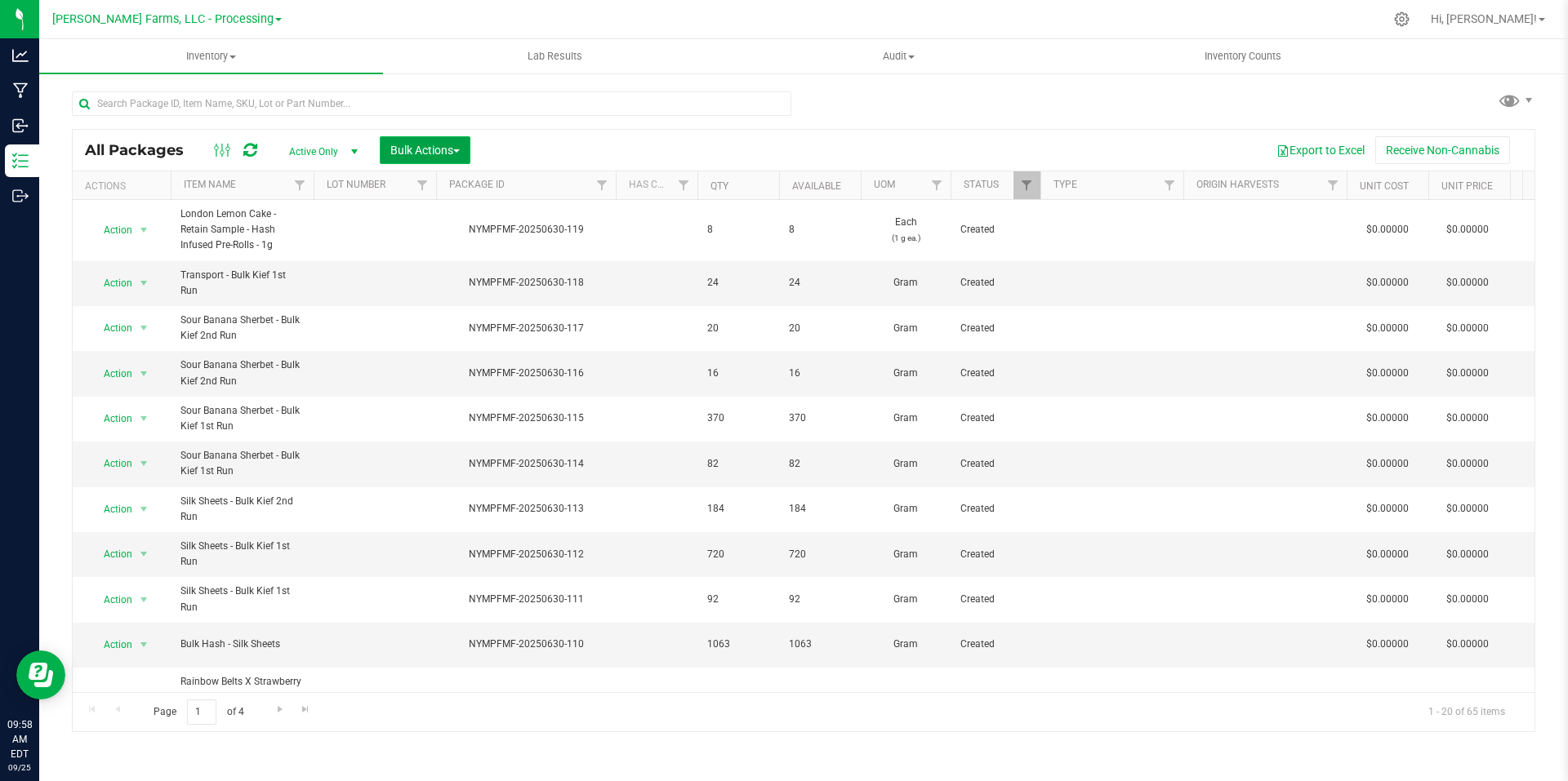
click at [463, 150] on button "Bulk Actions" at bounding box center [424, 149] width 90 height 28
click at [478, 338] on span "Print package labels" at bounding box center [438, 338] width 98 height 13
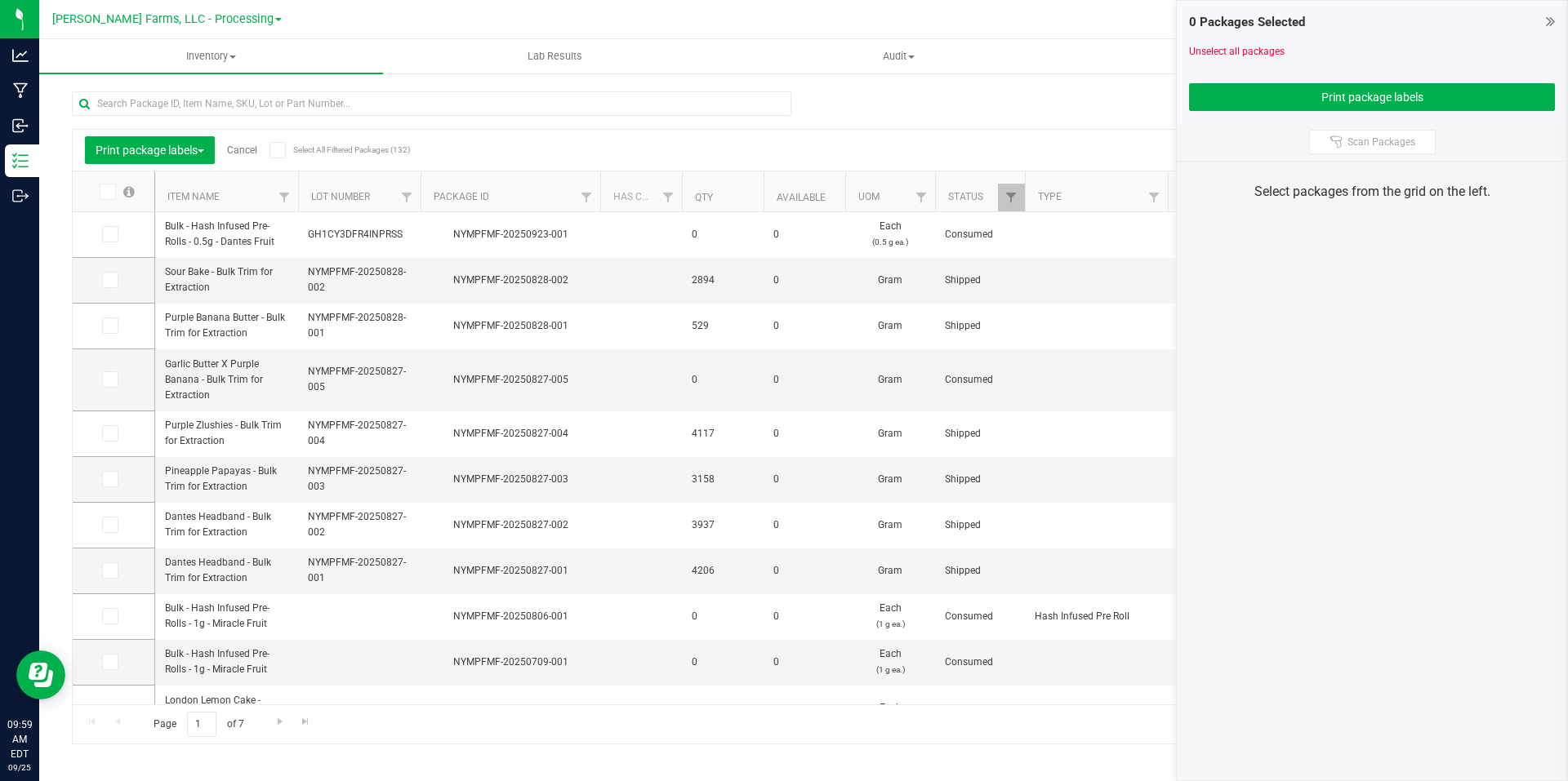
click at [1550, 19] on icon at bounding box center [1550, 21] width 9 height 16
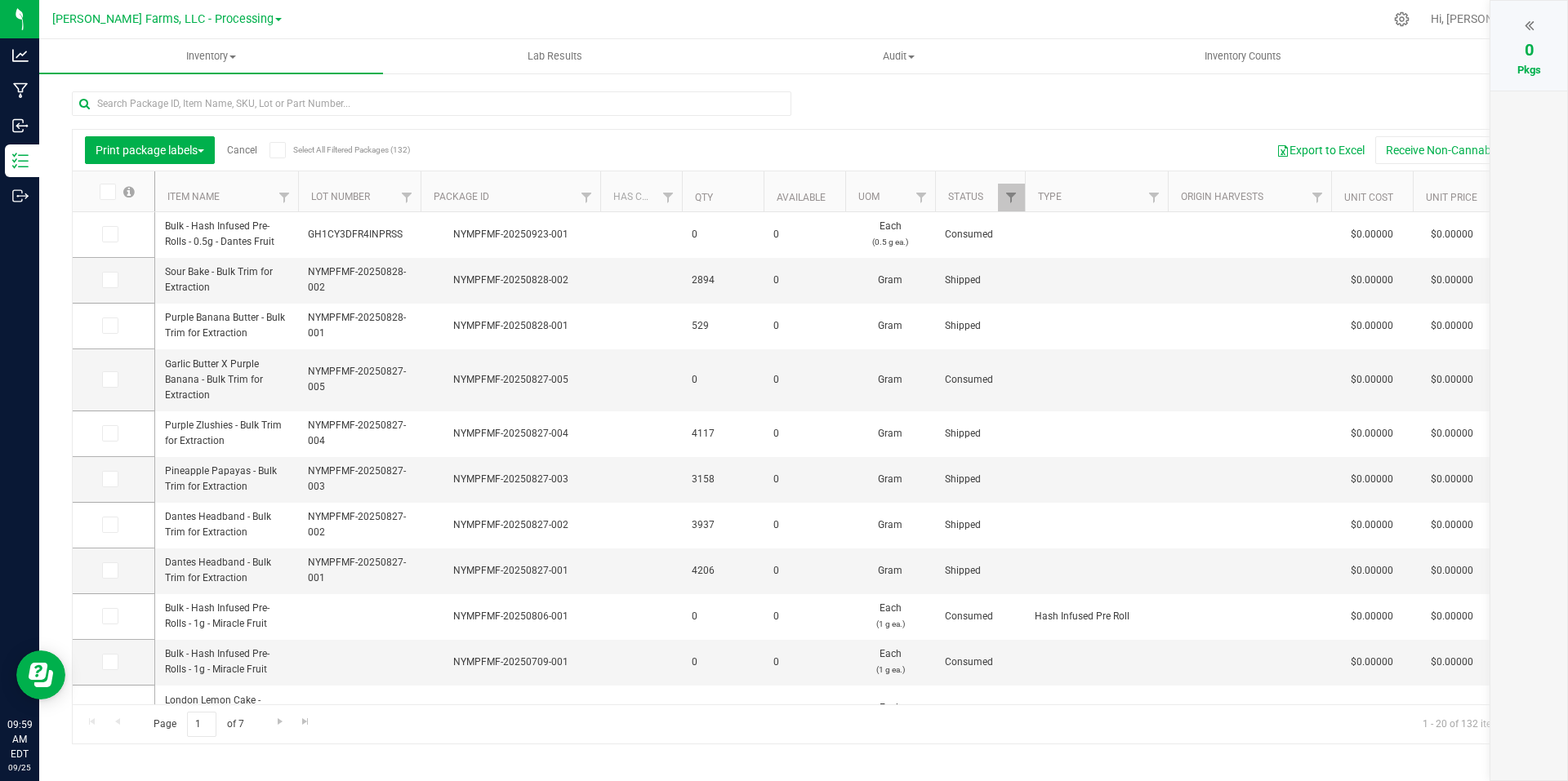
click at [1529, 21] on icon at bounding box center [1528, 25] width 9 height 16
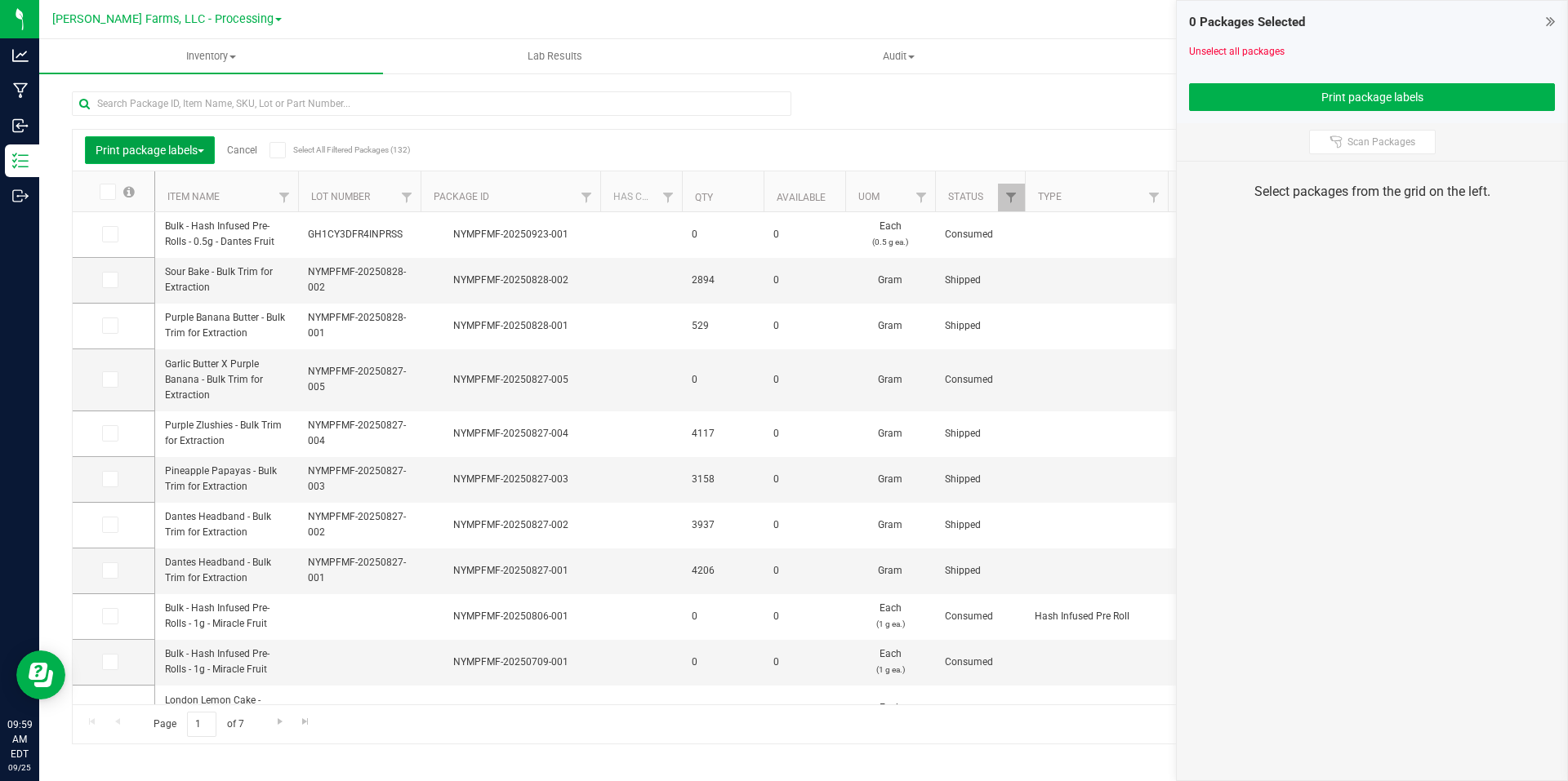
click at [205, 153] on span "Print package labels" at bounding box center [149, 150] width 108 height 13
click at [274, 151] on span at bounding box center [277, 149] width 16 height 16
click at [0, 0] on input "Select All Filtered Packages (132)" at bounding box center [0, 0] width 0 height 0
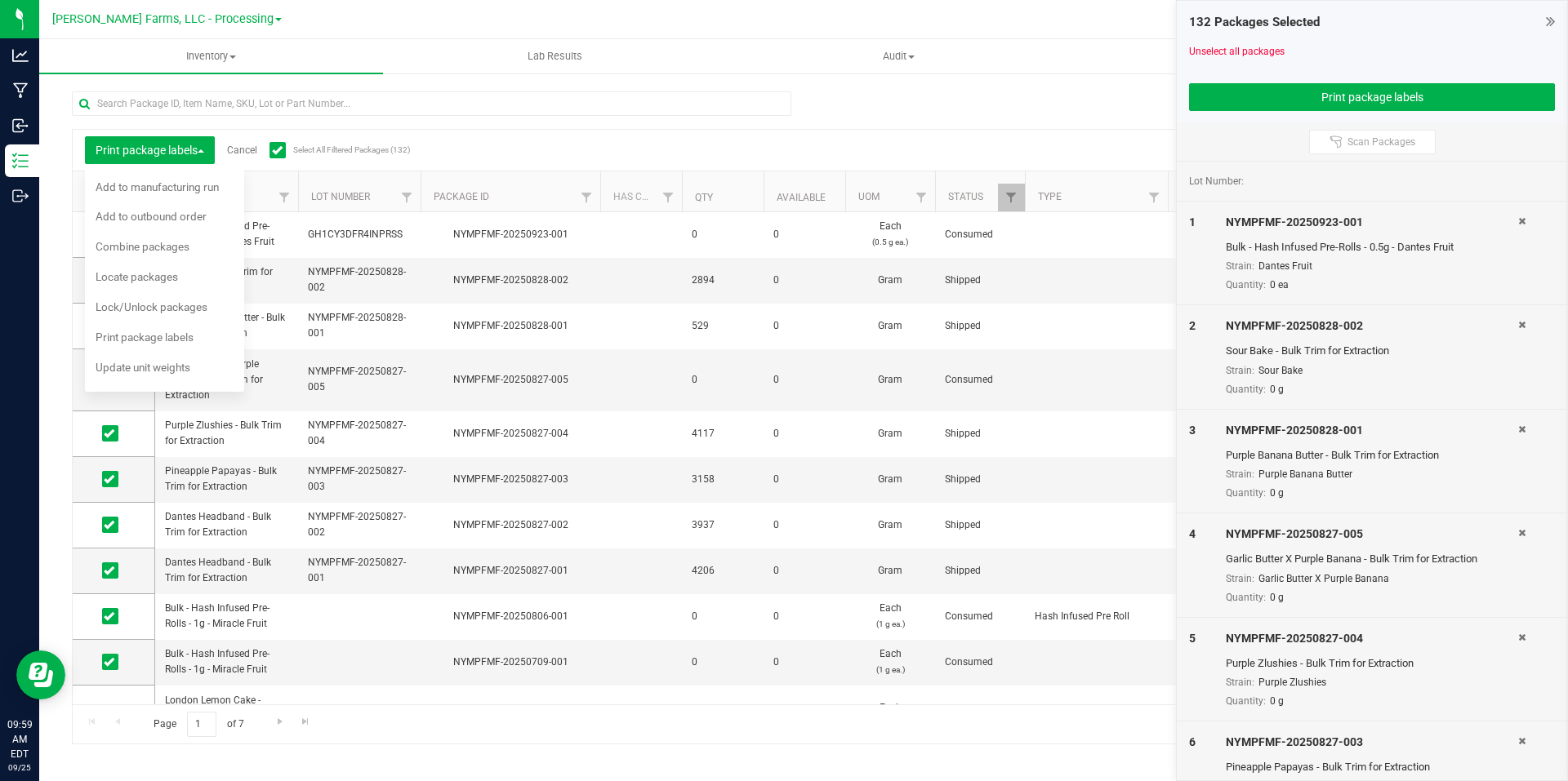
click at [283, 150] on icon at bounding box center [277, 150] width 10 height 0
click at [0, 0] on input "Select All Filtered Packages (132)" at bounding box center [0, 0] width 0 height 0
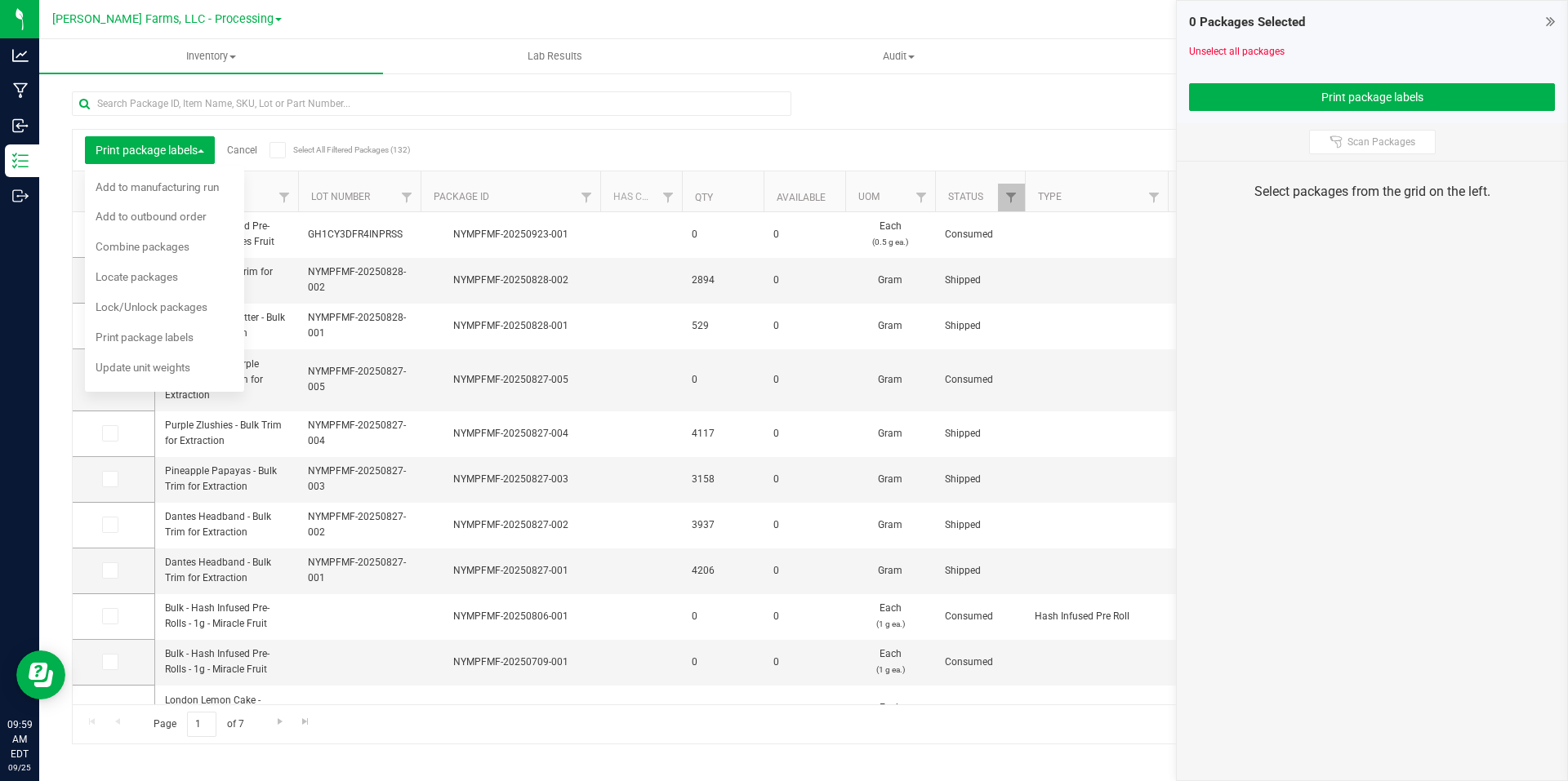
click at [246, 149] on link "Cancel" at bounding box center [243, 150] width 30 height 11
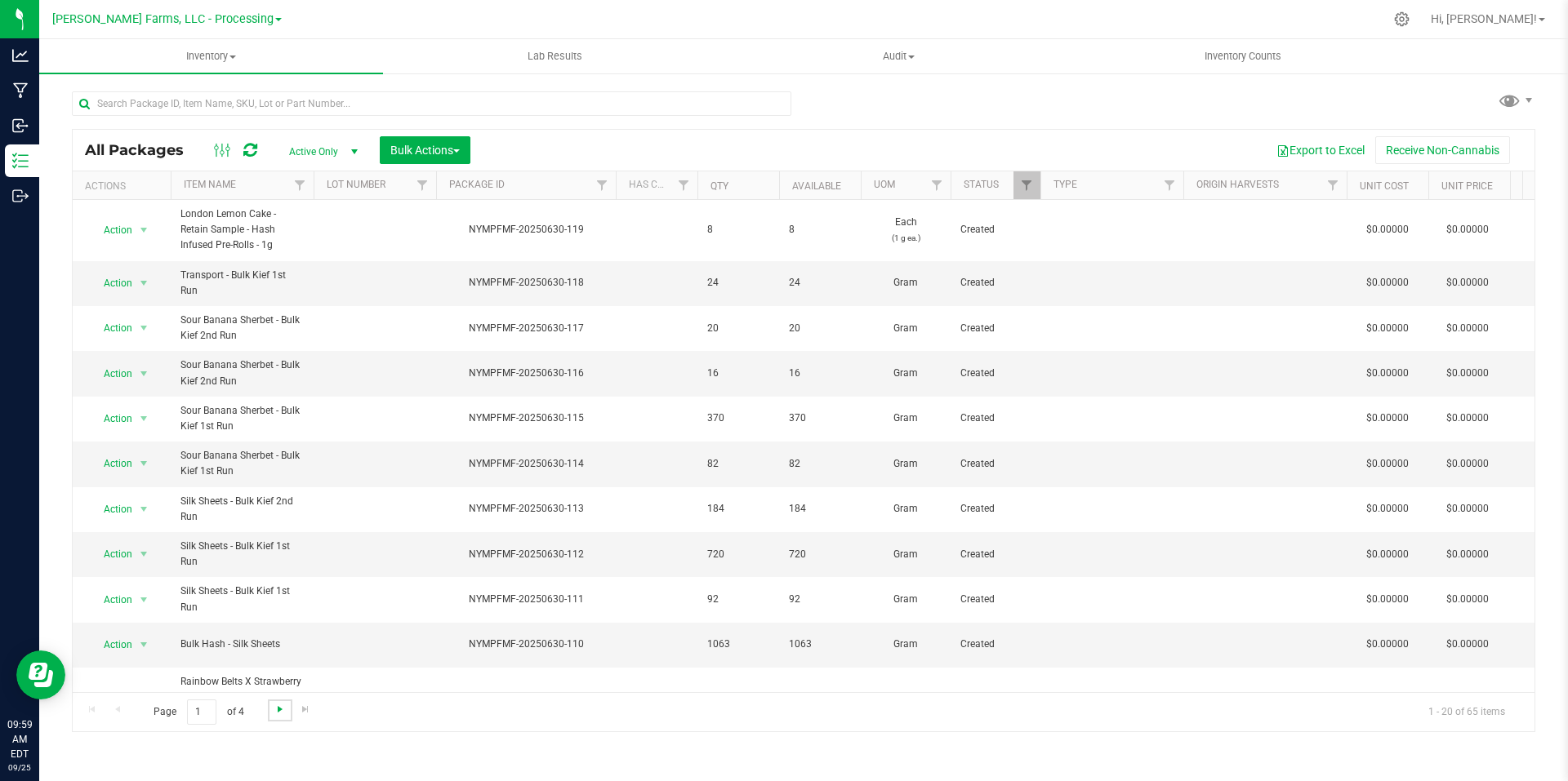
click at [280, 711] on span "Go to the next page" at bounding box center [281, 710] width 13 height 13
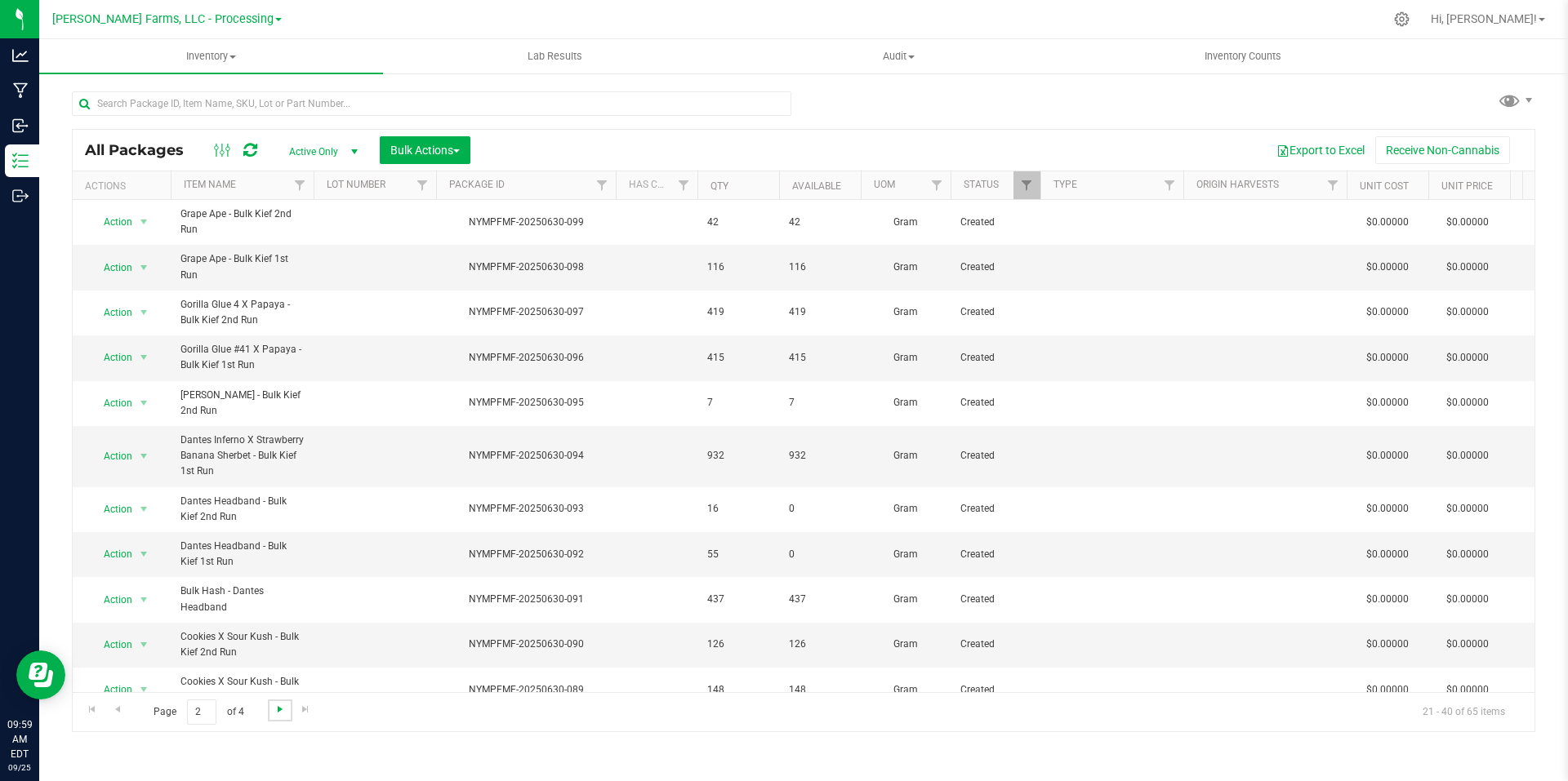
click at [280, 711] on span "Go to the next page" at bounding box center [281, 710] width 13 height 13
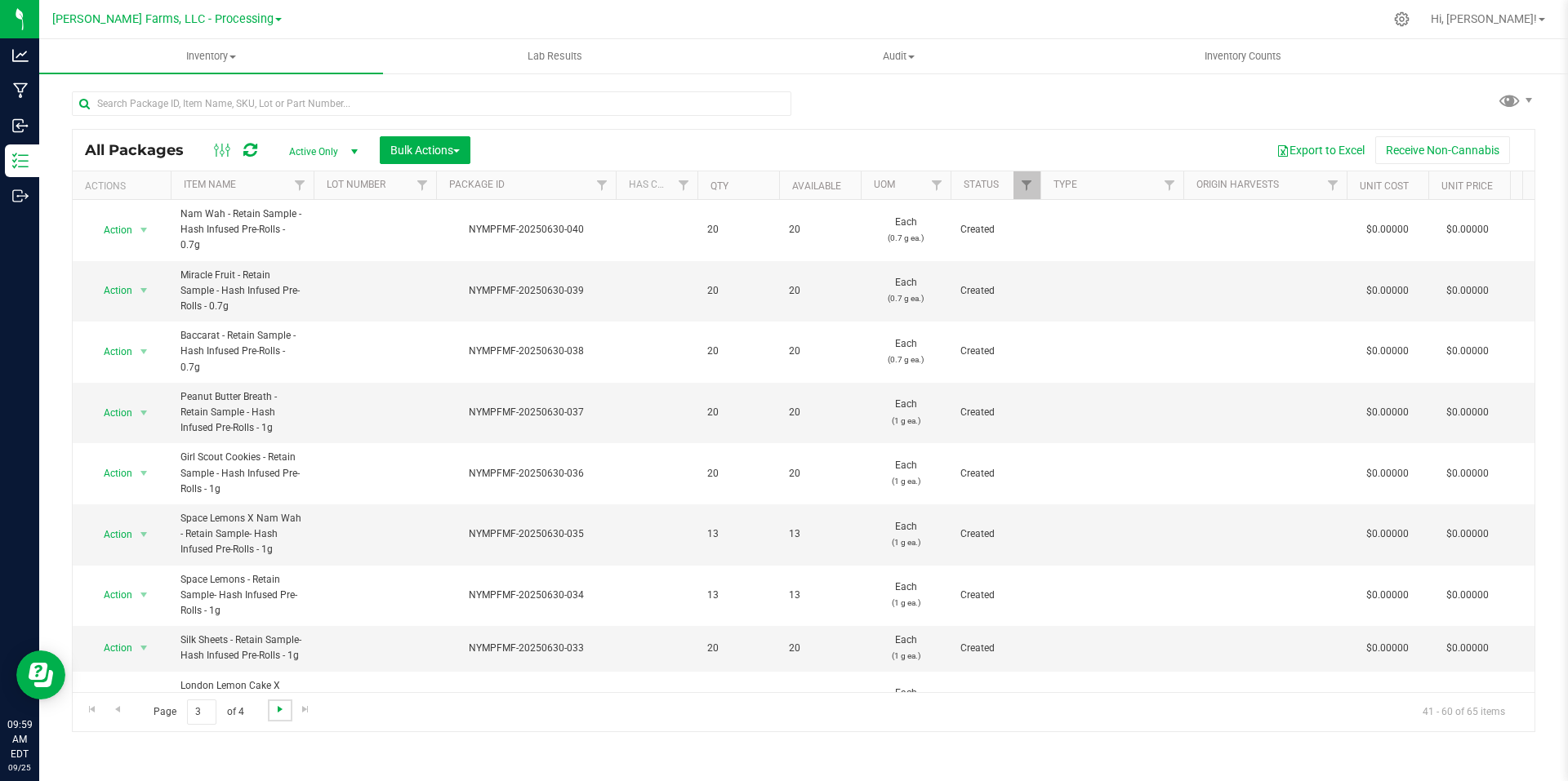
click at [280, 711] on span "Go to the next page" at bounding box center [281, 710] width 13 height 13
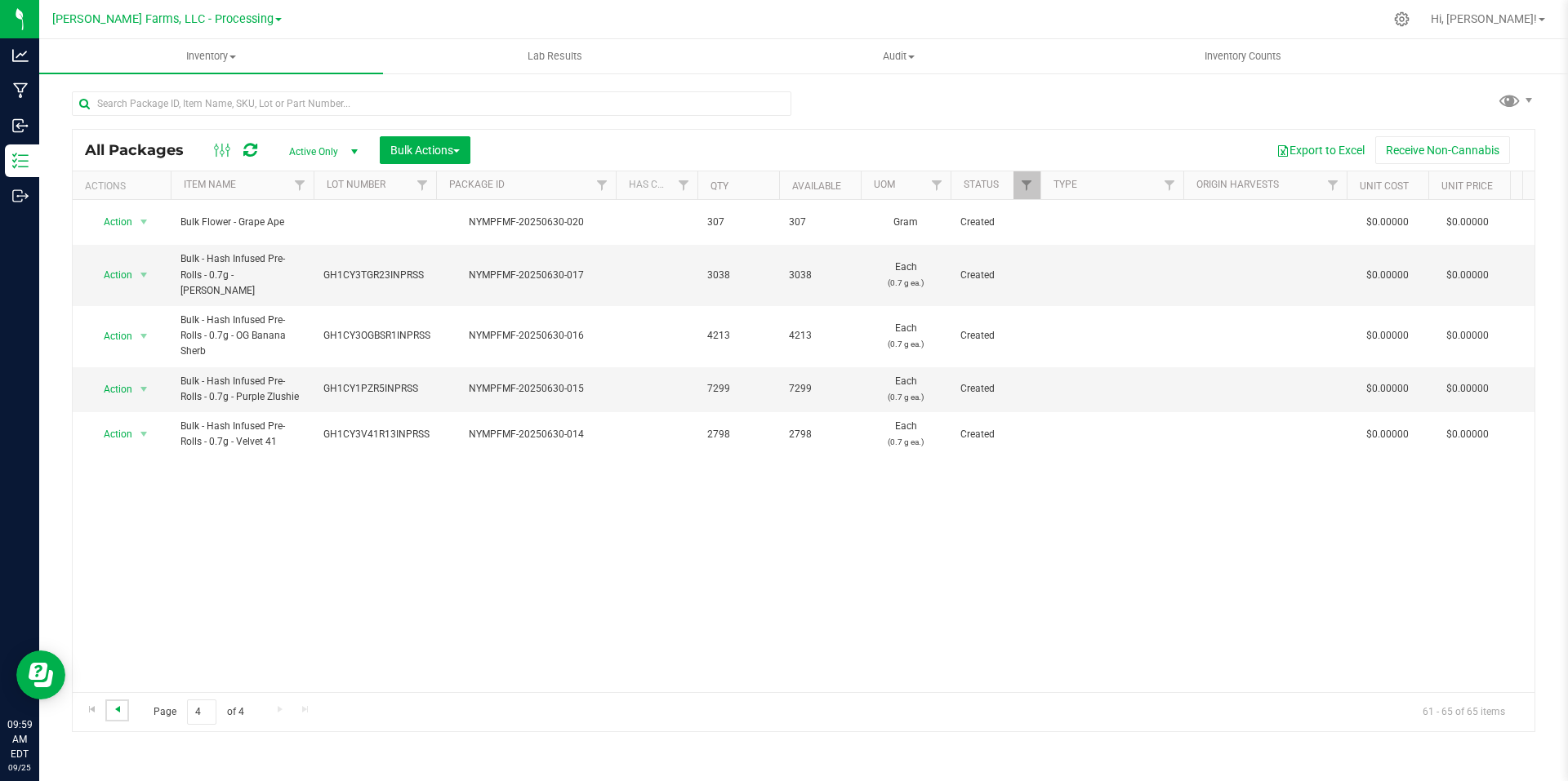
click at [118, 708] on span "Go to the previous page" at bounding box center [118, 710] width 13 height 13
click at [120, 708] on div at bounding box center [803, 430] width 1461 height 602
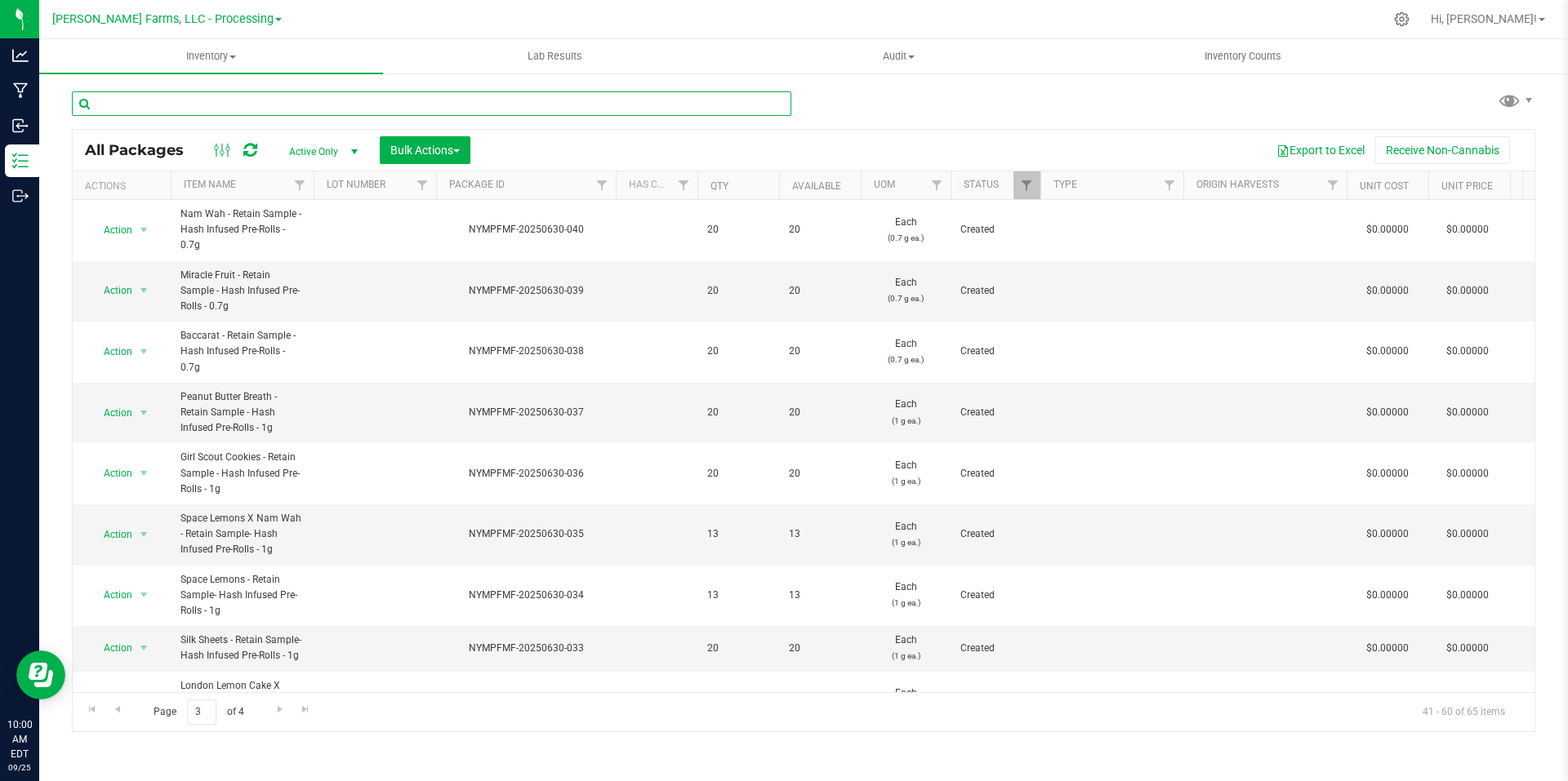
click at [333, 107] on input "text" at bounding box center [432, 104] width 719 height 25
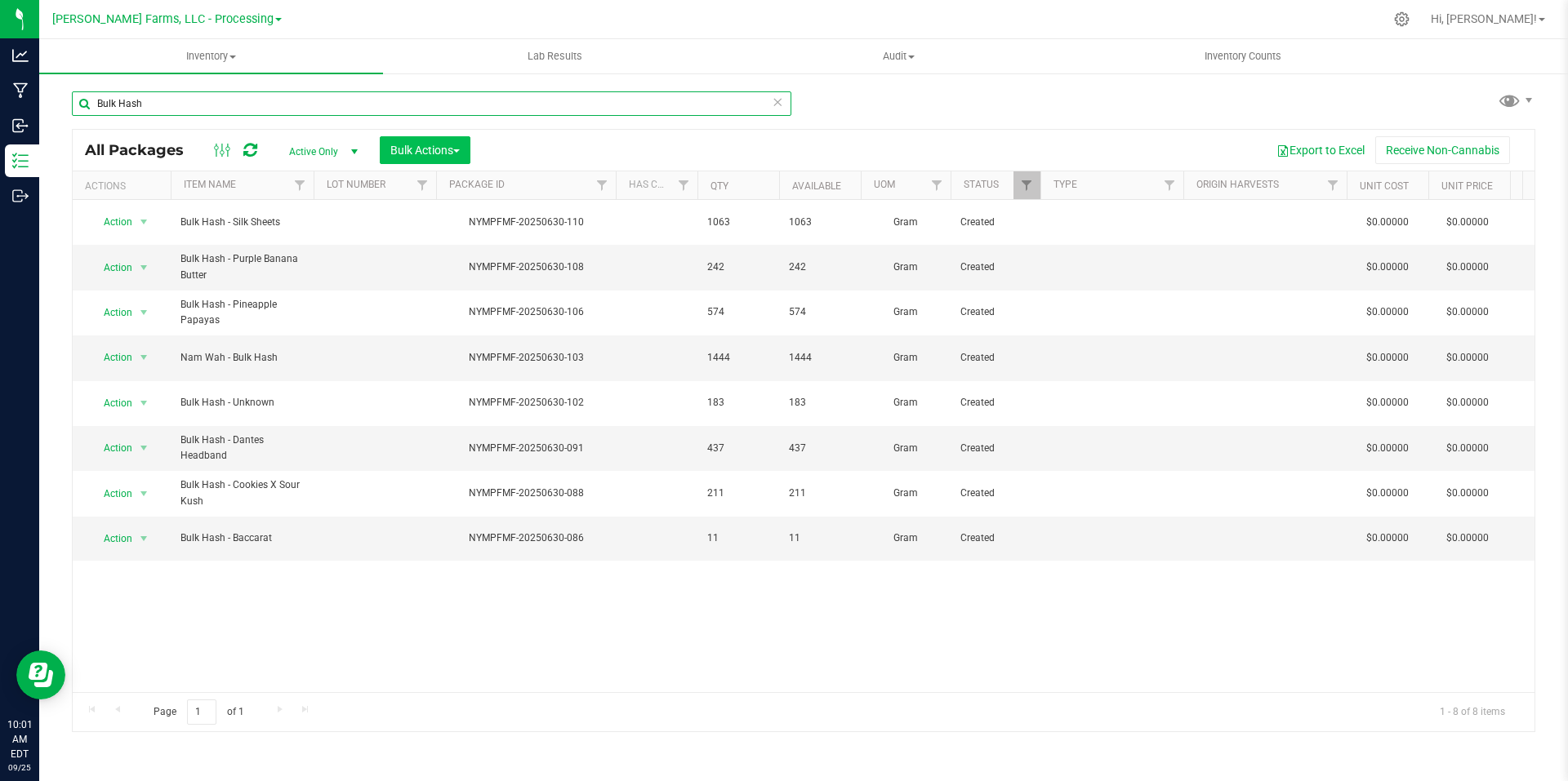
type input "Bulk Hash"
click at [446, 154] on span "Bulk Actions" at bounding box center [424, 150] width 69 height 13
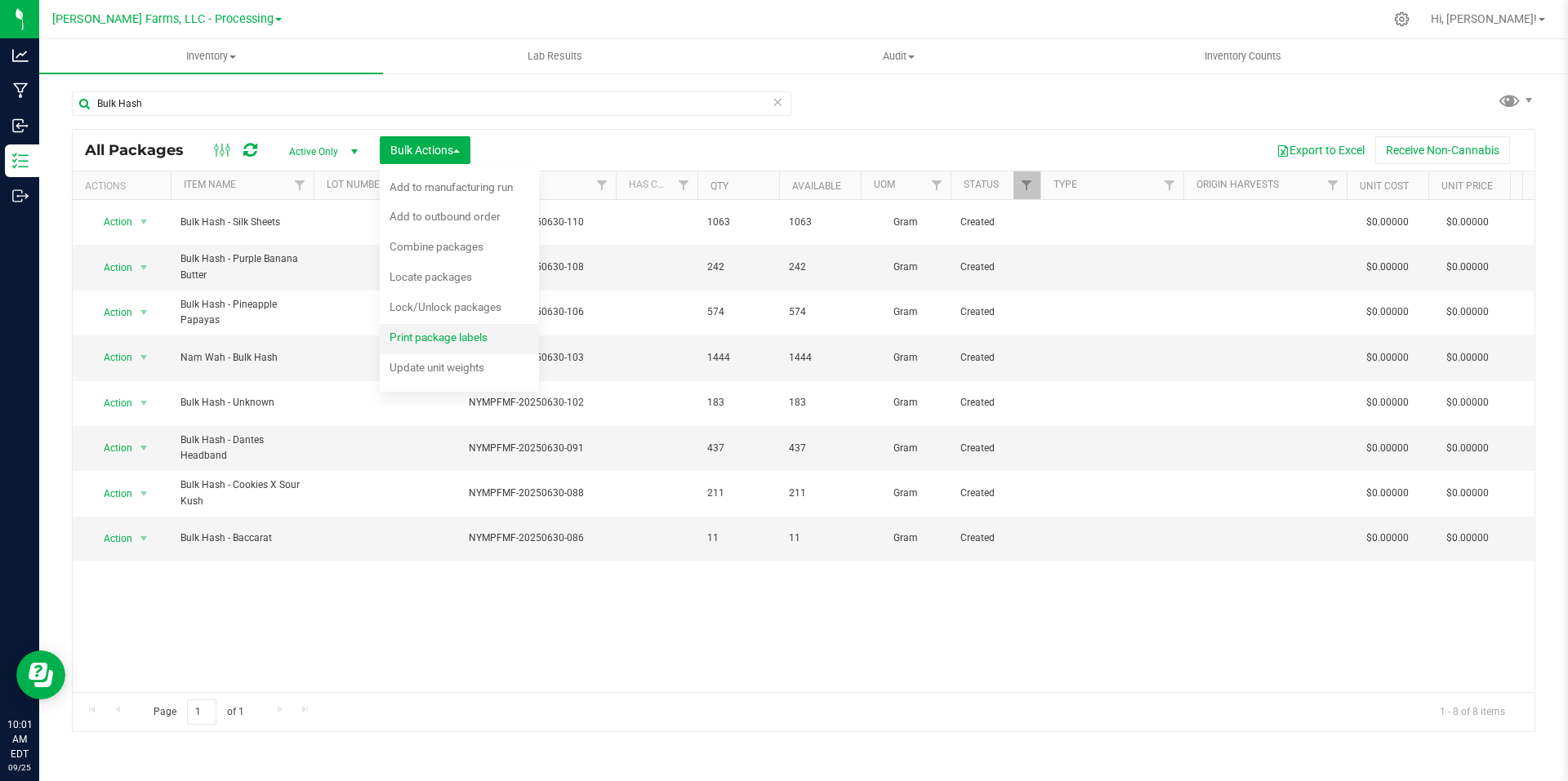
click at [459, 341] on span "Print package labels" at bounding box center [438, 338] width 98 height 13
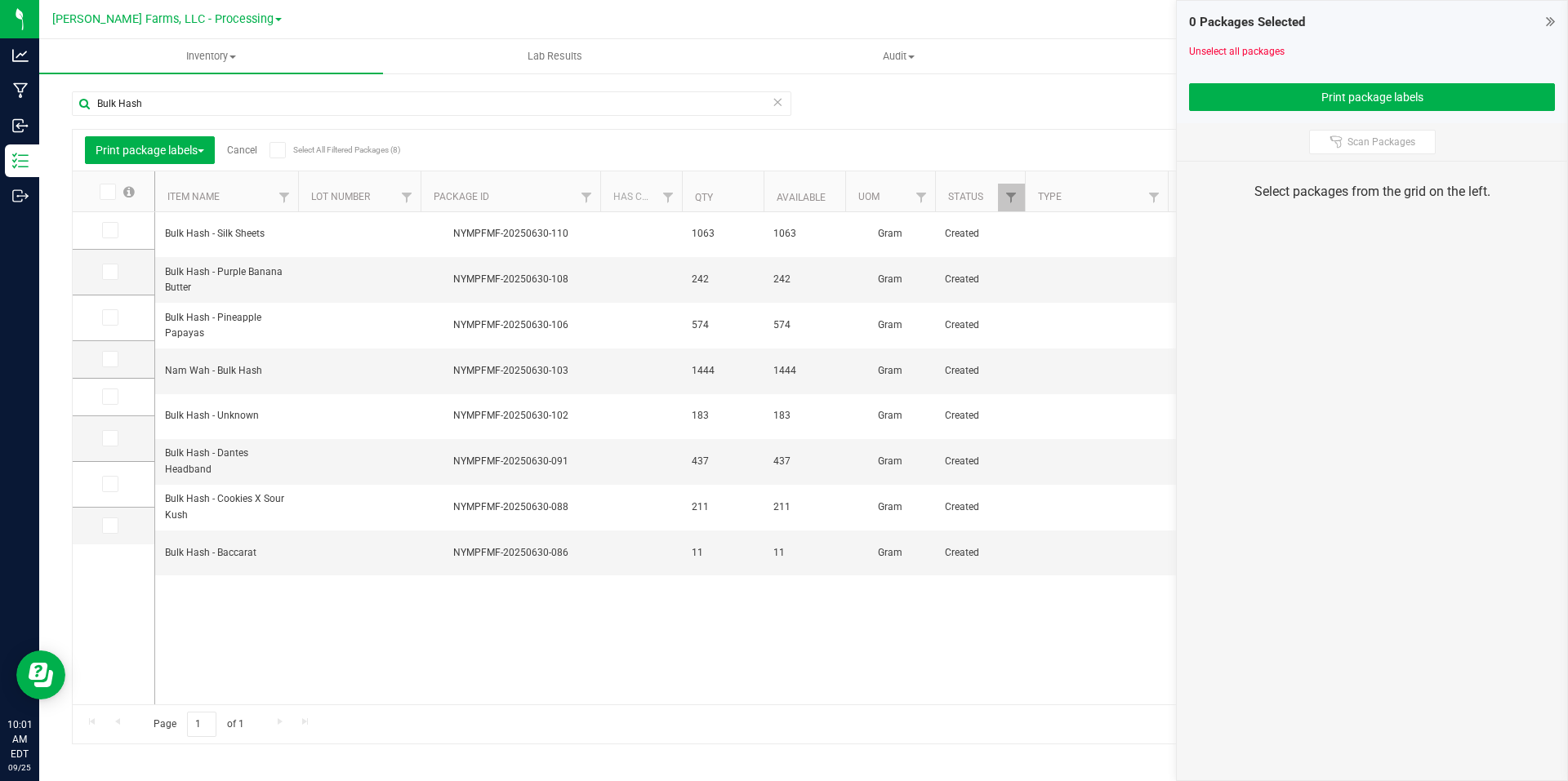
click at [109, 192] on icon at bounding box center [106, 192] width 10 height 0
click at [0, 0] on input "checkbox" at bounding box center [0, 0] width 0 height 0
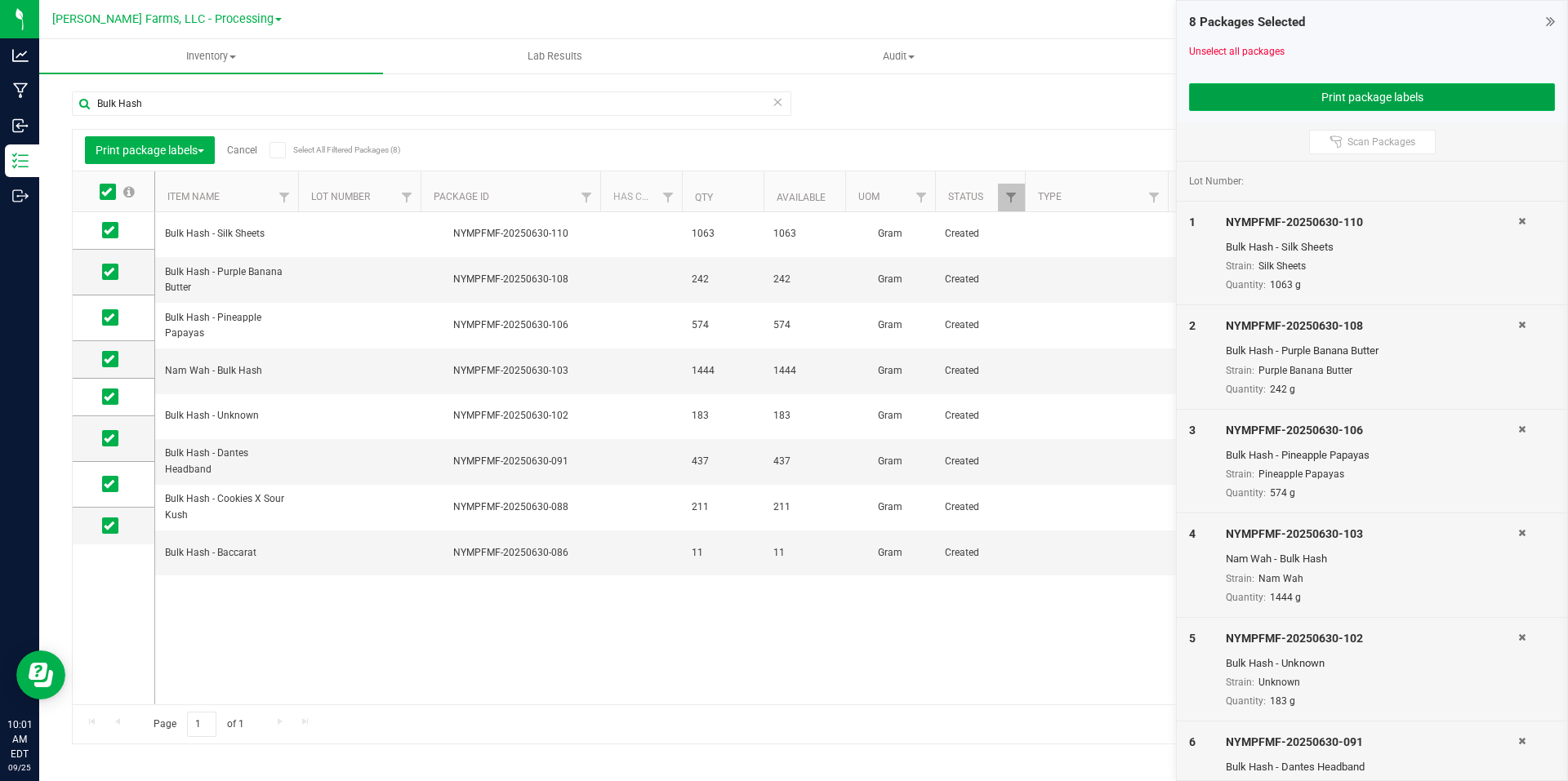
click at [1465, 90] on button "Print package labels" at bounding box center [1372, 97] width 365 height 28
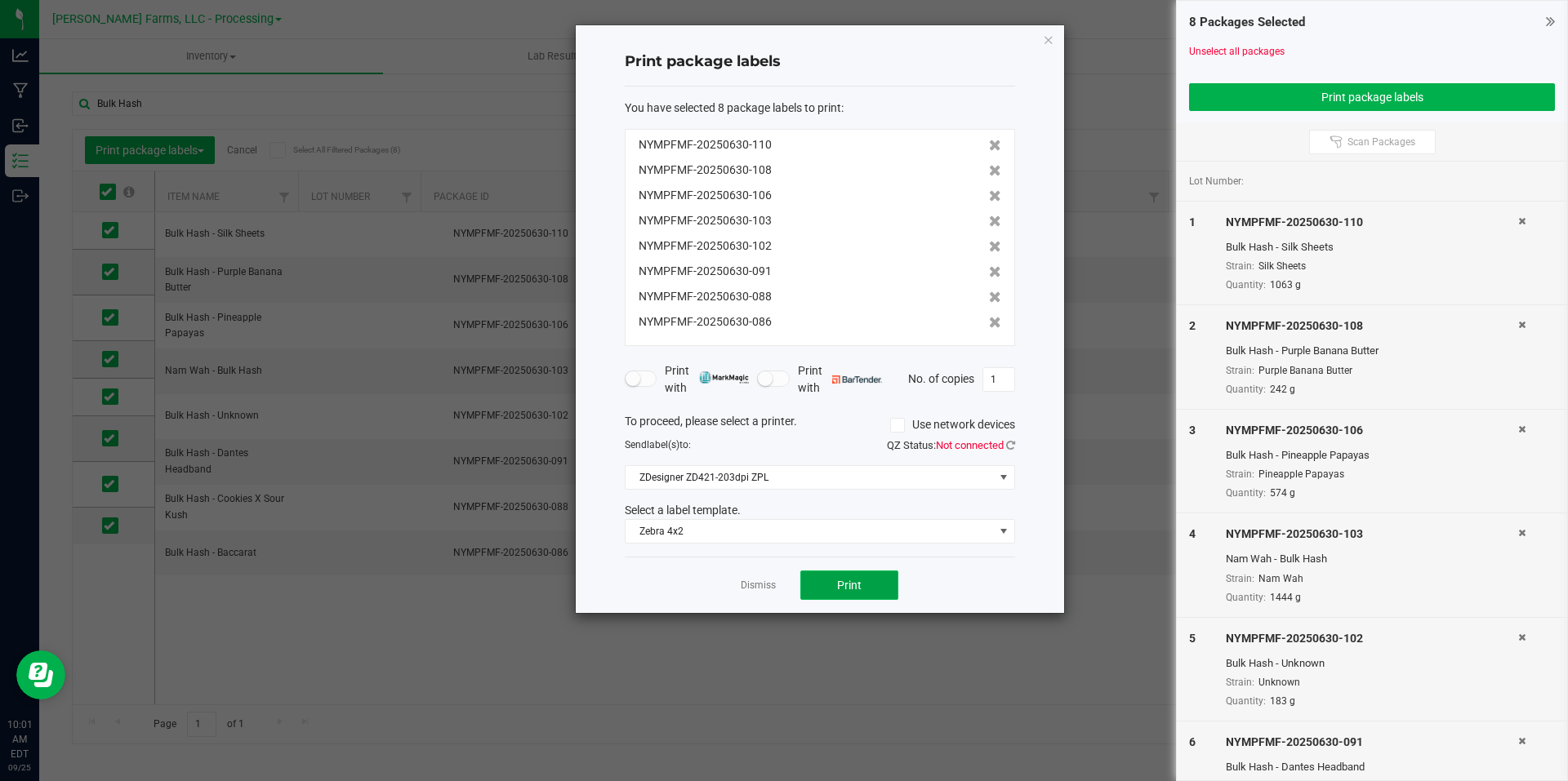
click at [869, 587] on button "Print" at bounding box center [849, 585] width 98 height 29
click at [755, 580] on link "Dismiss" at bounding box center [757, 585] width 35 height 14
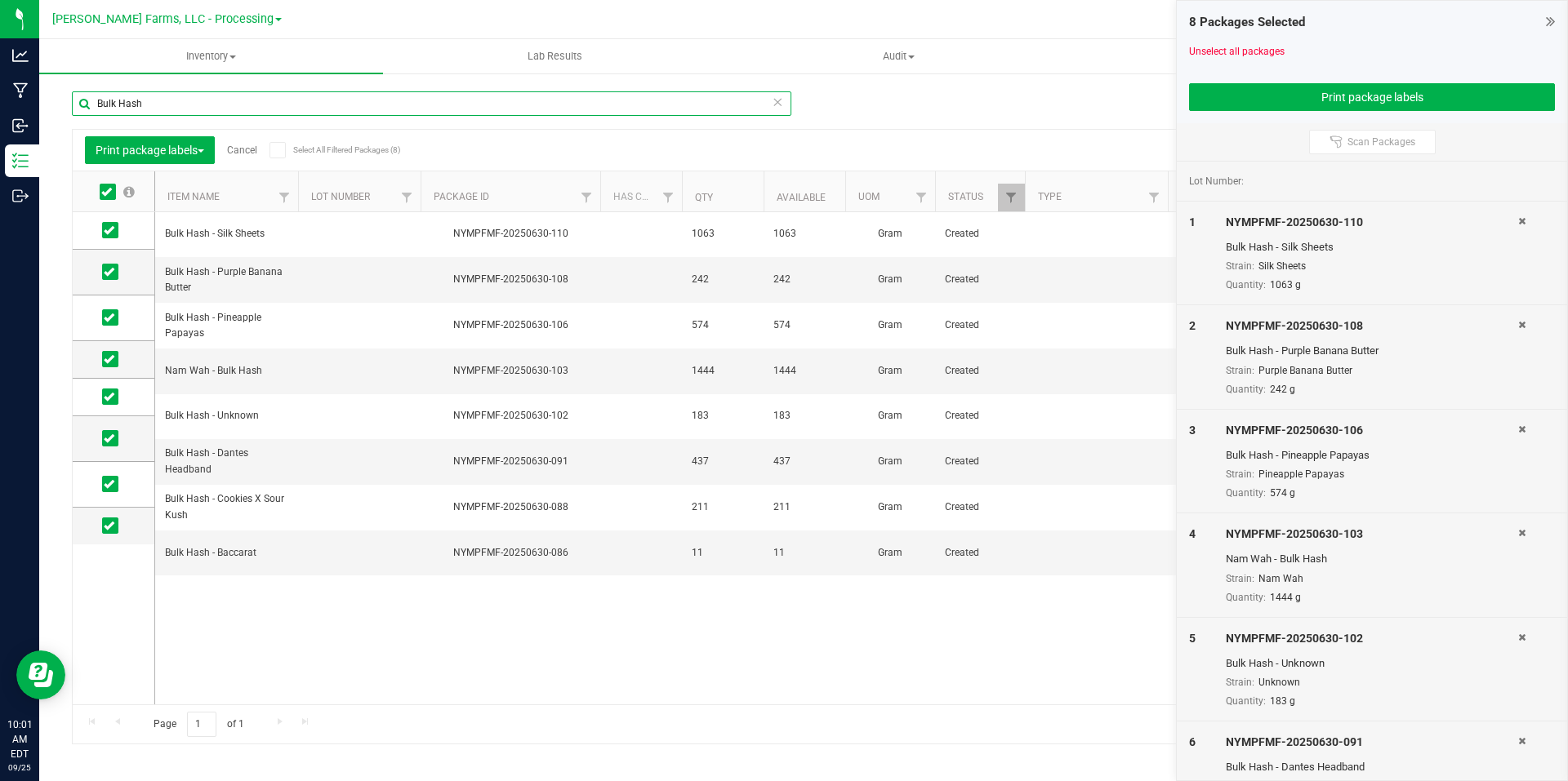
click at [199, 105] on input "Bulk Hash" at bounding box center [432, 104] width 719 height 25
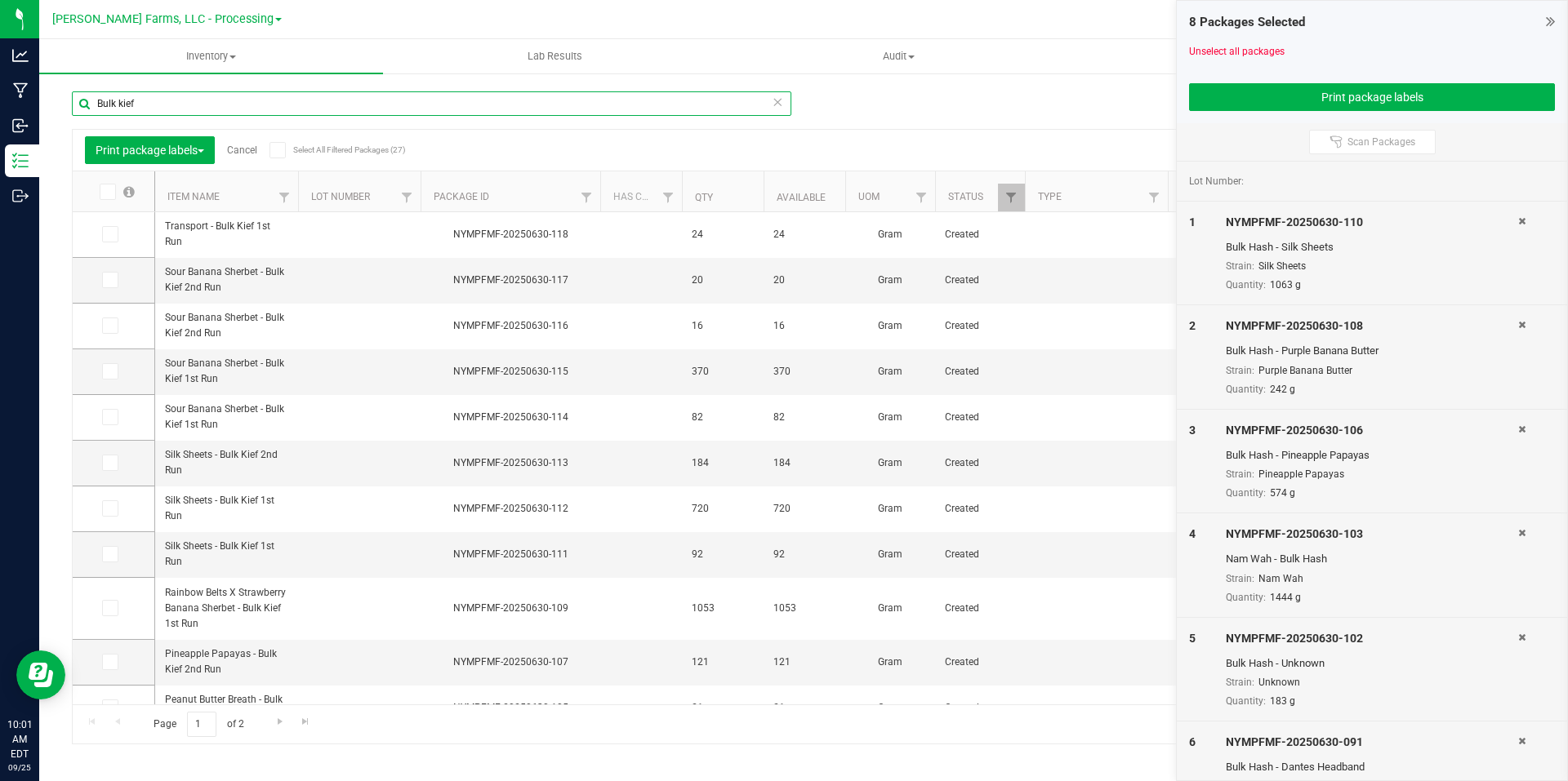
type input "Bulk kief"
click at [248, 151] on link "Cancel" at bounding box center [243, 150] width 30 height 11
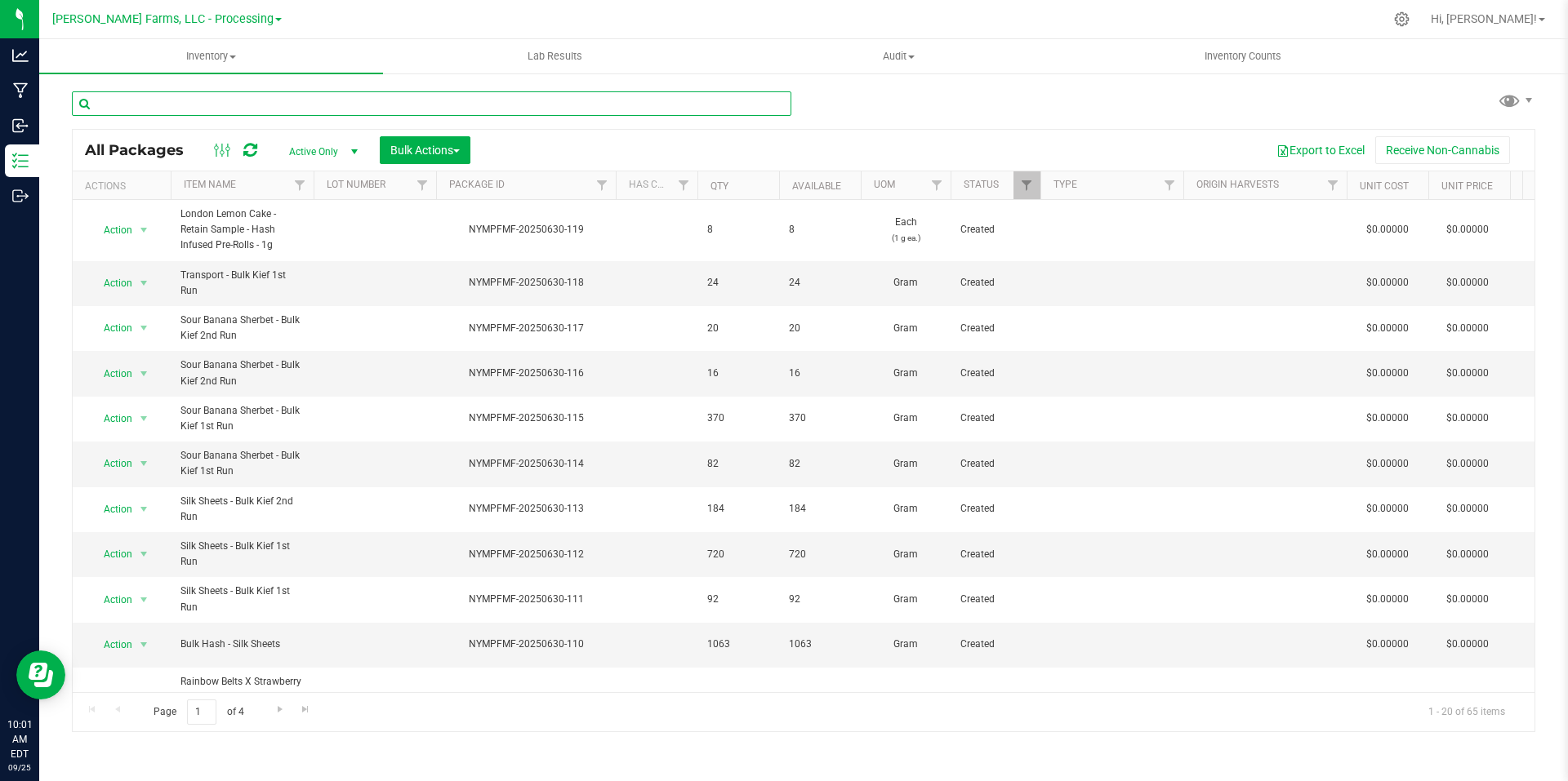
click at [349, 100] on input "text" at bounding box center [432, 104] width 719 height 25
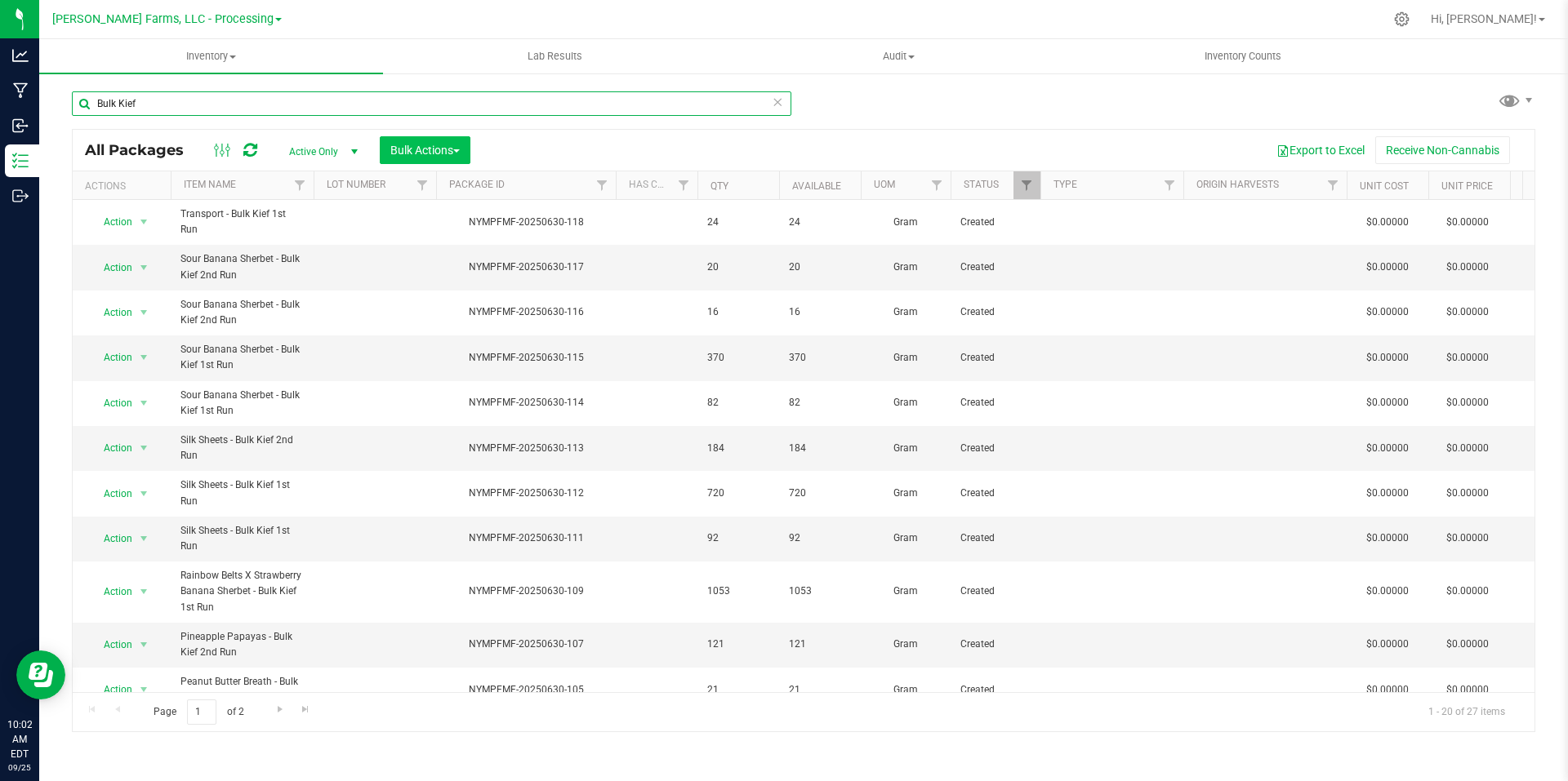
type input "Bulk Kief"
click at [467, 150] on button "Bulk Actions" at bounding box center [424, 149] width 90 height 28
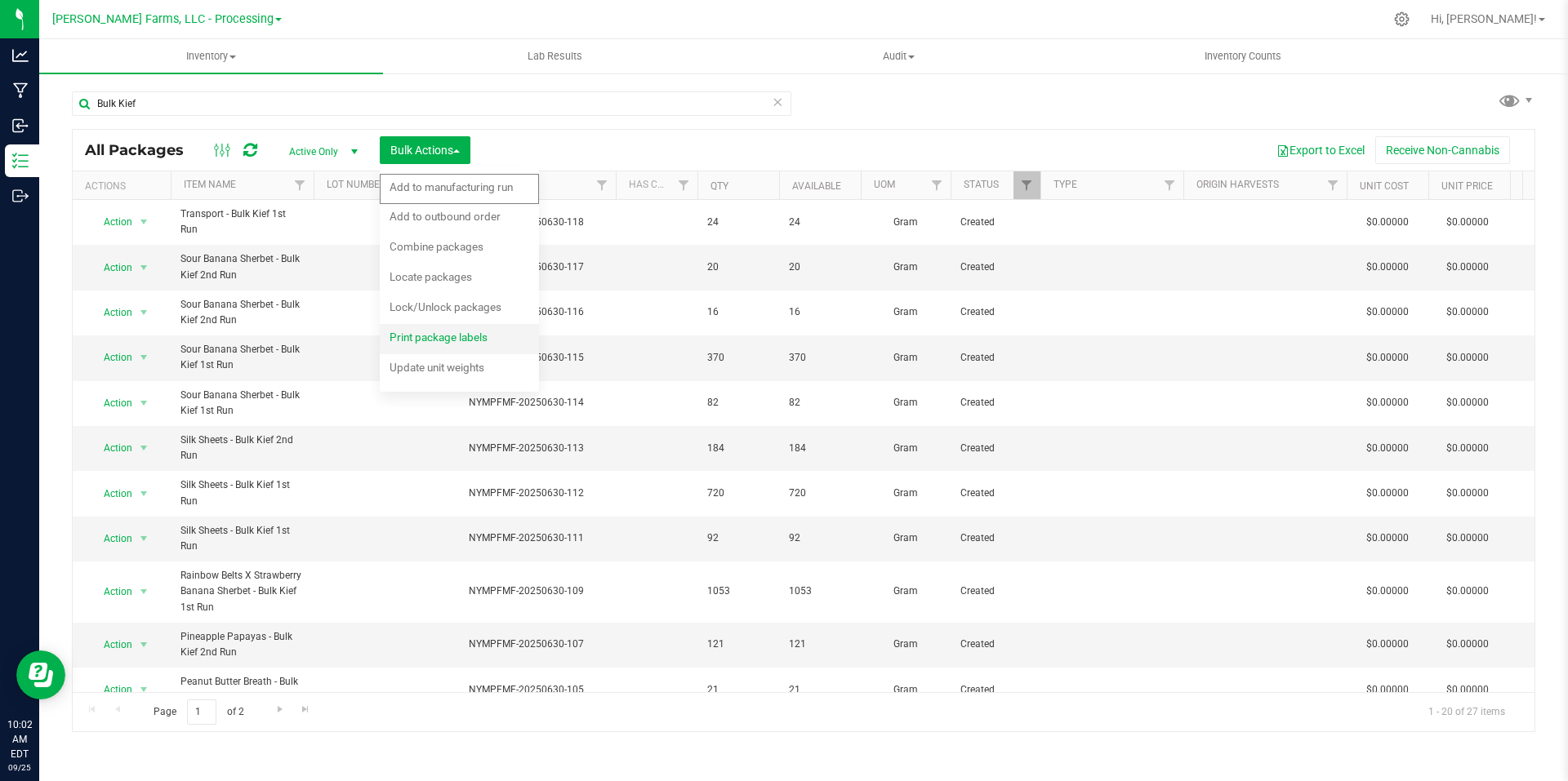
click at [464, 333] on span "Print package labels" at bounding box center [438, 338] width 98 height 13
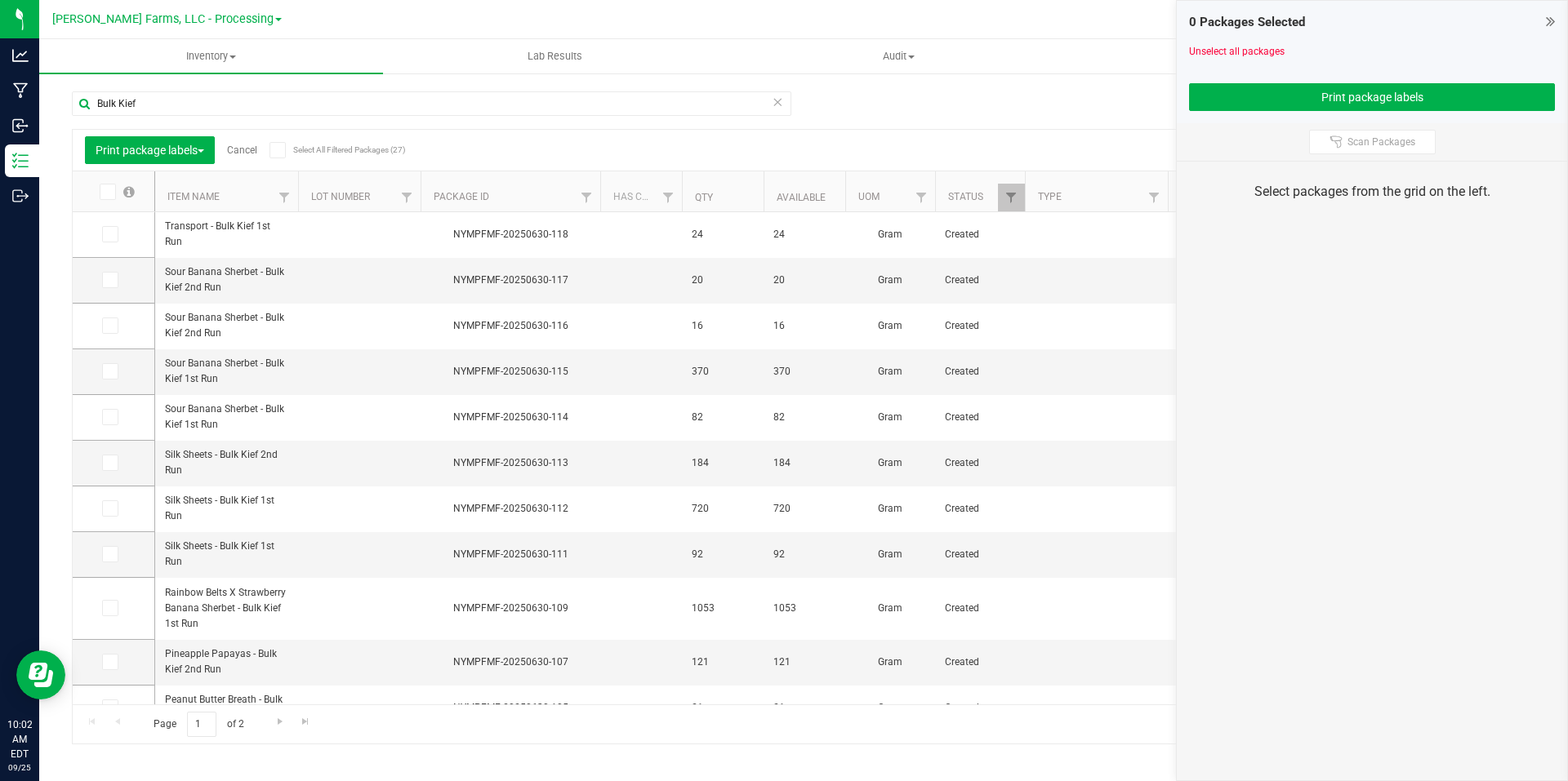
click at [109, 192] on icon at bounding box center [106, 192] width 10 height 0
click at [0, 0] on input "checkbox" at bounding box center [0, 0] width 0 height 0
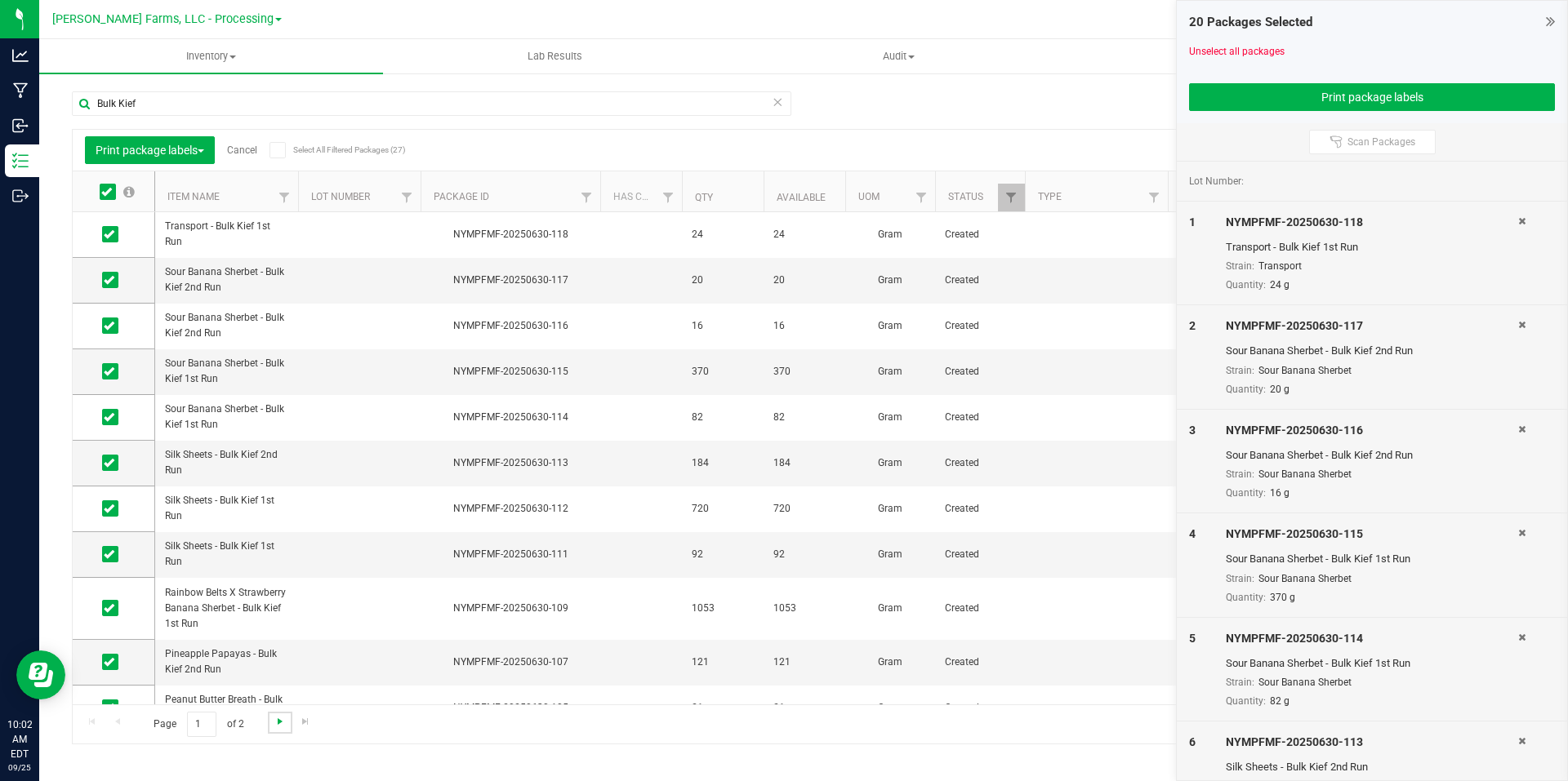
click at [284, 717] on span "Go to the next page" at bounding box center [281, 722] width 13 height 13
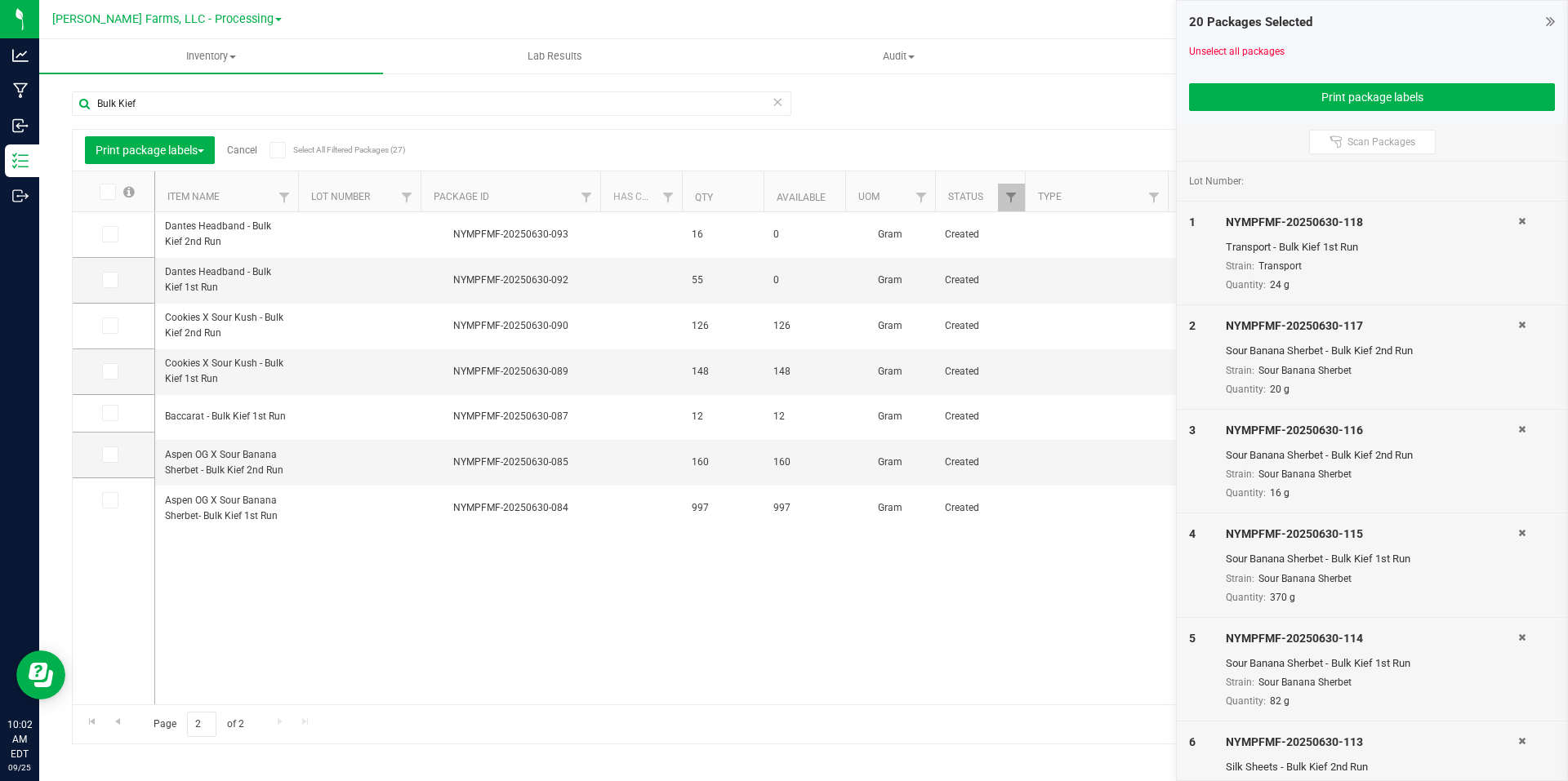
click at [113, 193] on span at bounding box center [108, 191] width 16 height 16
click at [0, 0] on input "checkbox" at bounding box center [0, 0] width 0 height 0
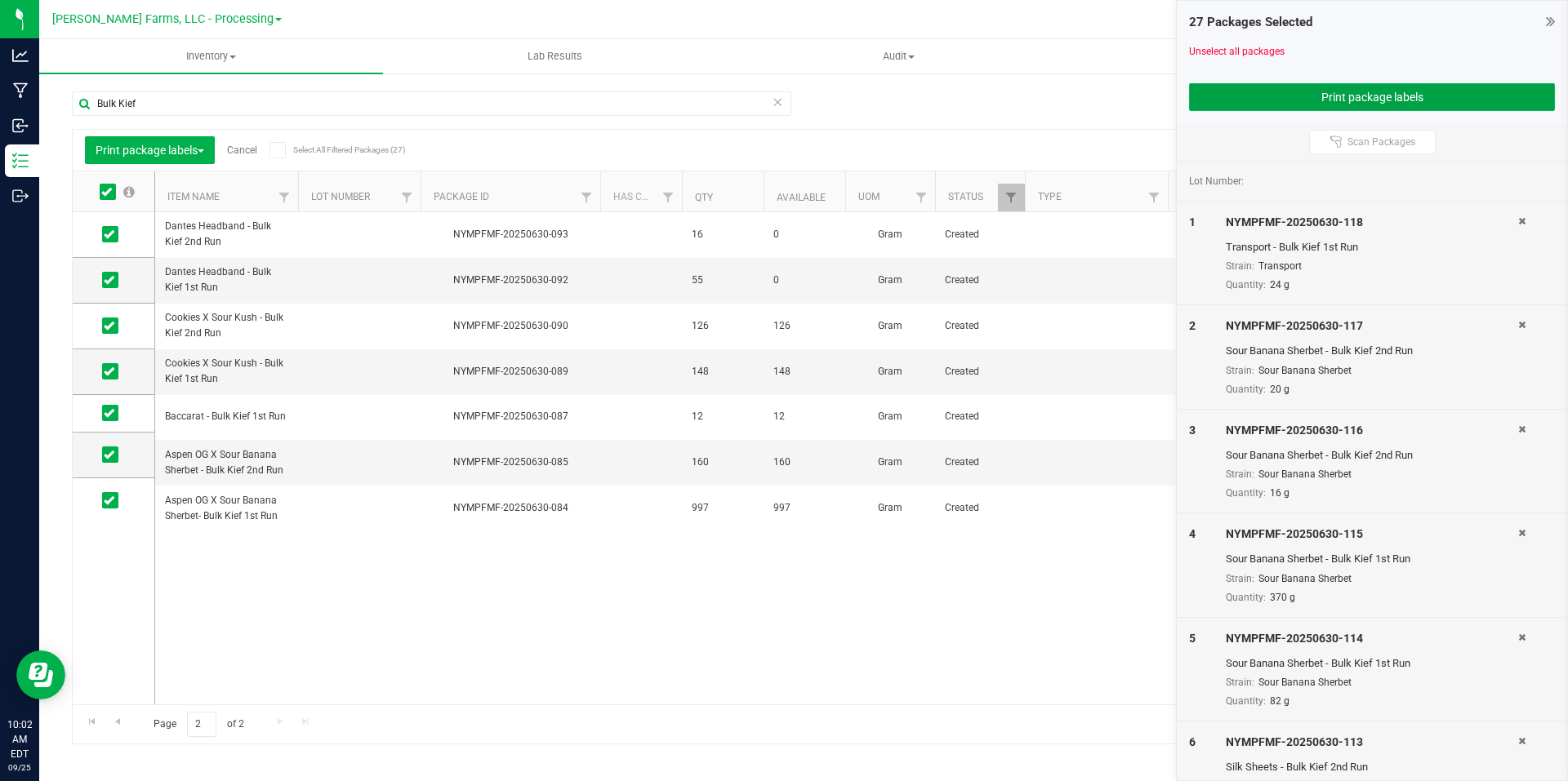
click at [1373, 101] on button "Print package labels" at bounding box center [1372, 97] width 365 height 28
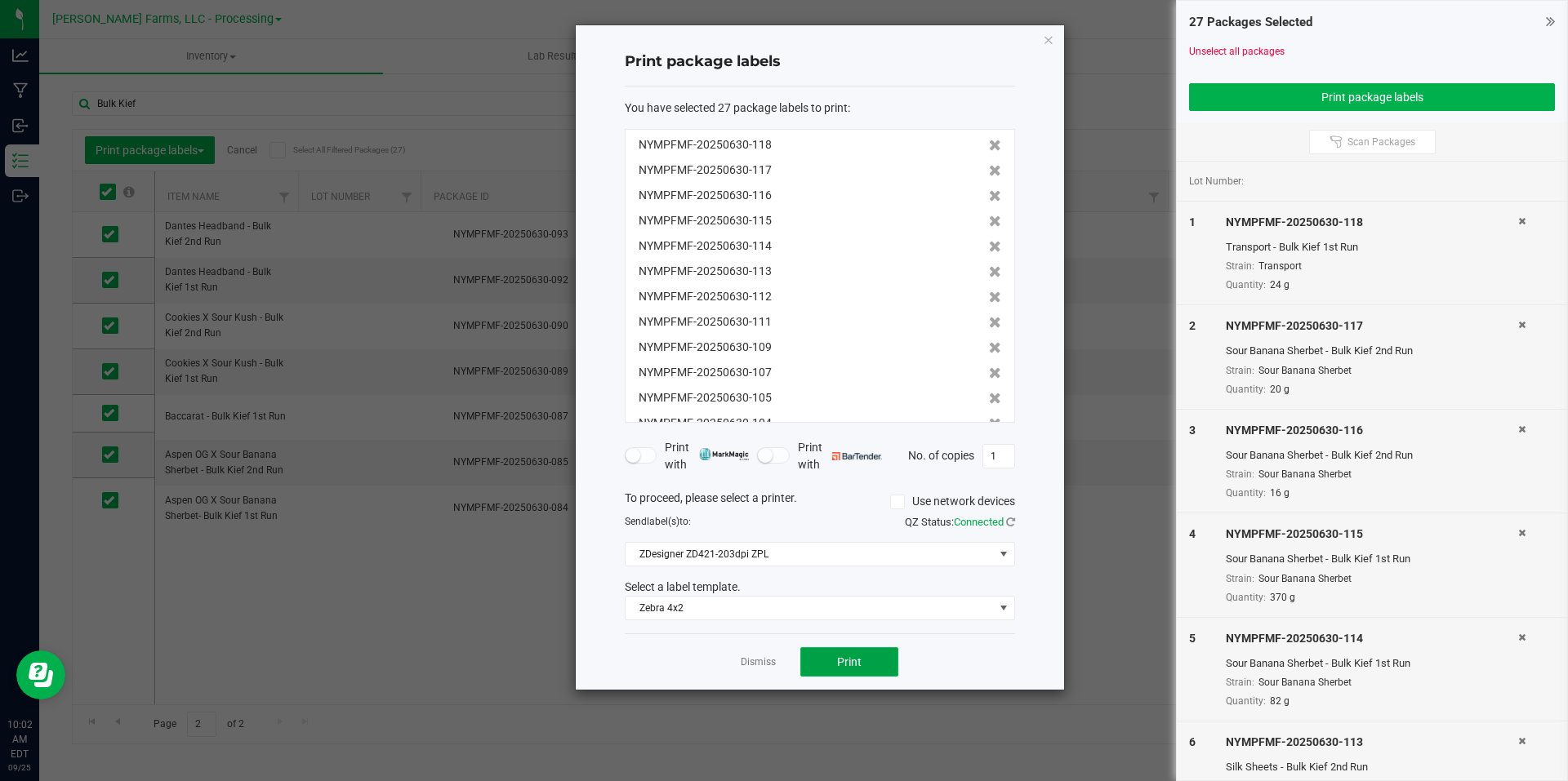
click at [840, 654] on button "Print" at bounding box center [849, 662] width 98 height 29
click at [1050, 37] on icon "button" at bounding box center [1049, 39] width 11 height 20
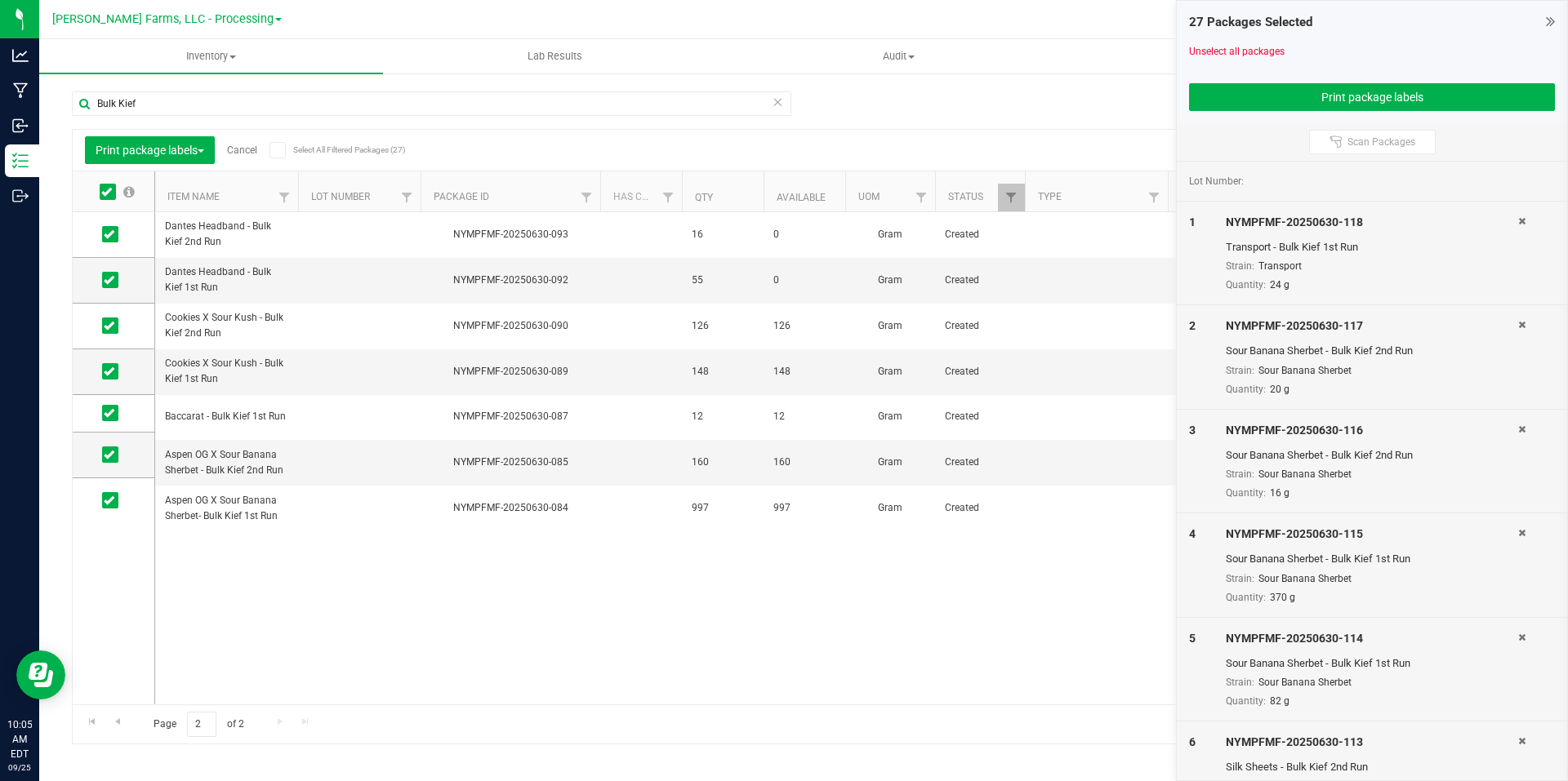
click at [245, 152] on link "Cancel" at bounding box center [243, 150] width 30 height 11
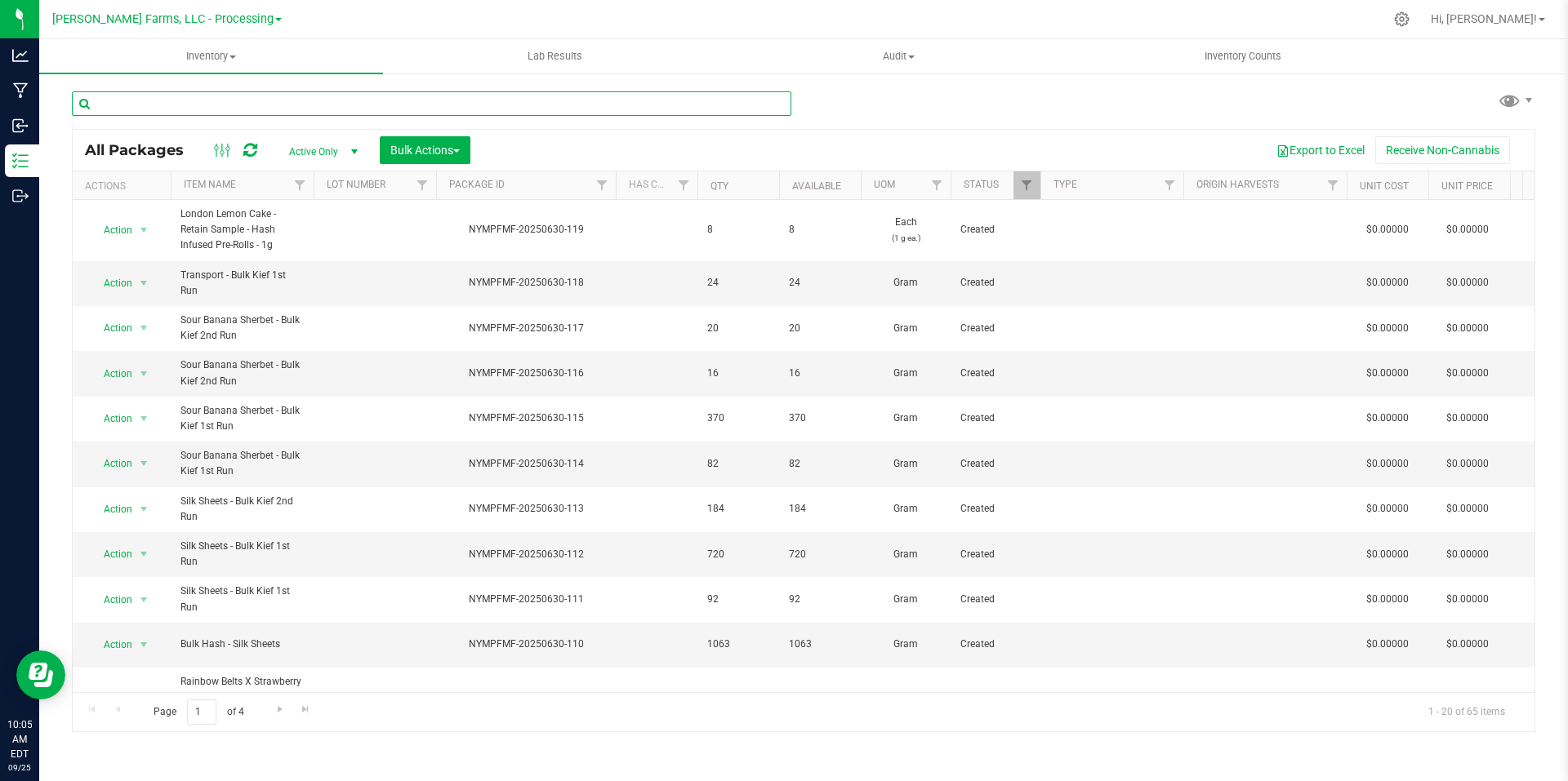
click at [368, 107] on input "text" at bounding box center [432, 104] width 719 height 25
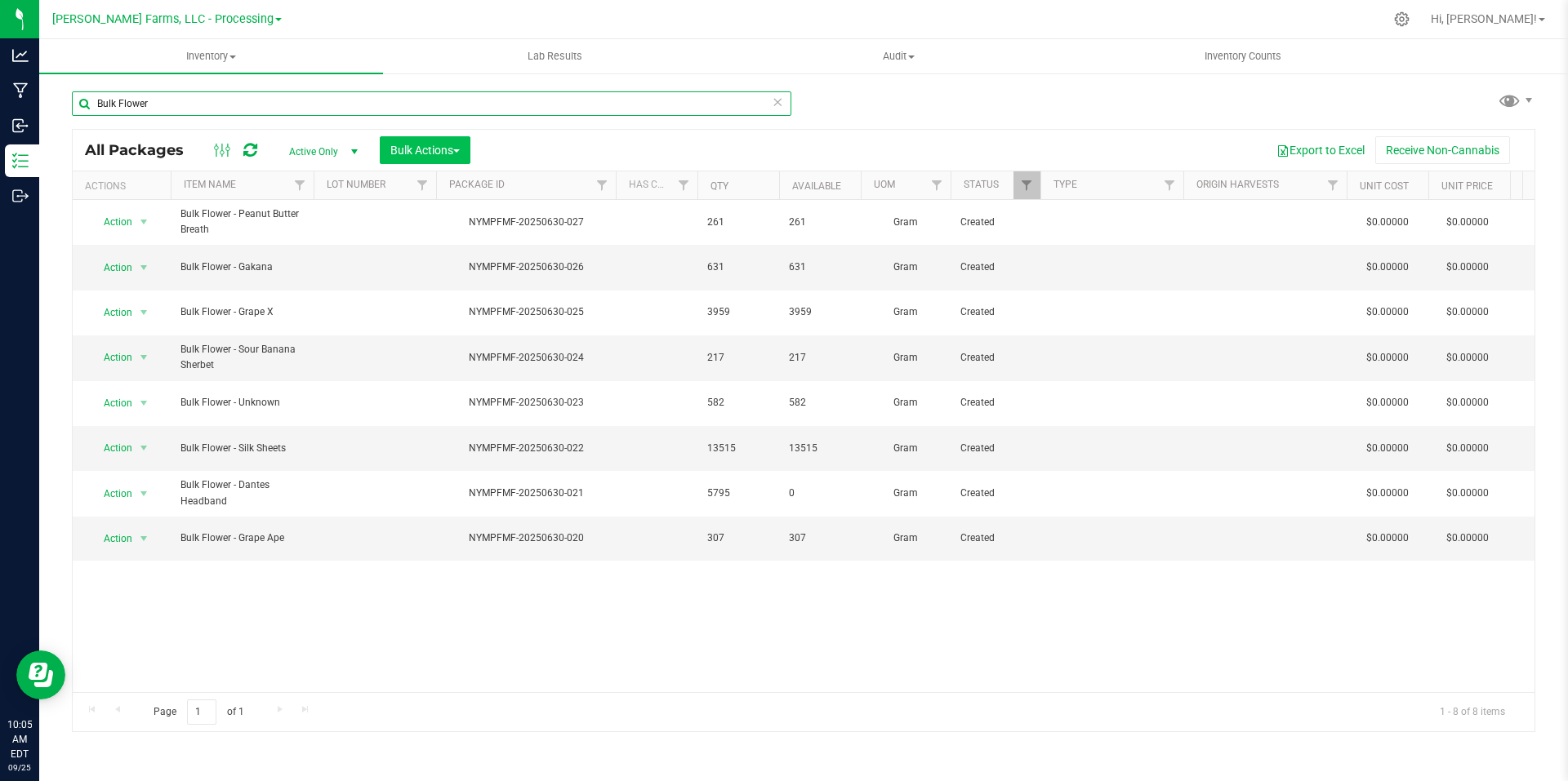
type input "Bulk Flower"
click at [460, 146] on span "Bulk Actions" at bounding box center [424, 150] width 69 height 13
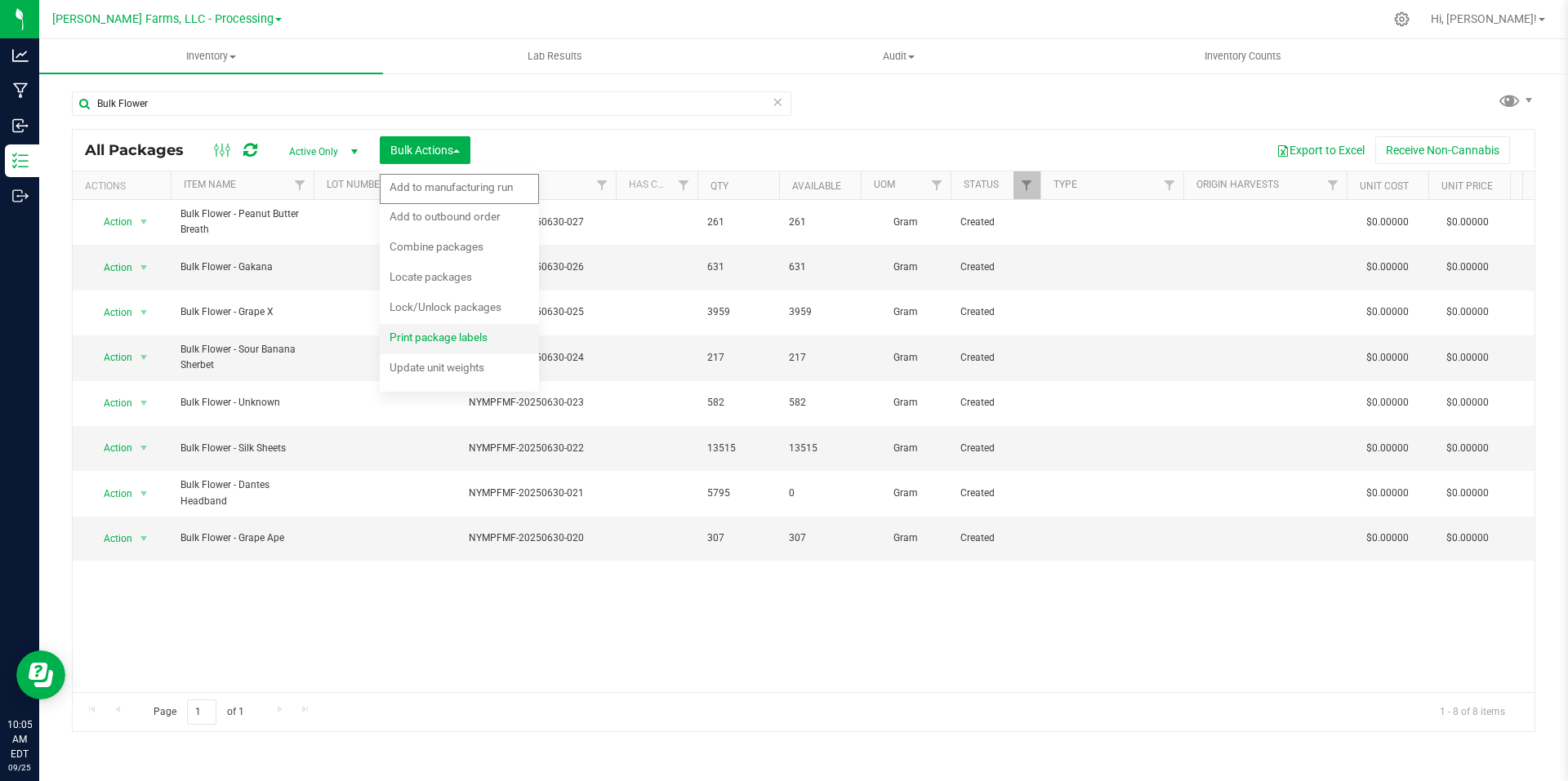
click at [456, 341] on span "Print package labels" at bounding box center [438, 338] width 98 height 13
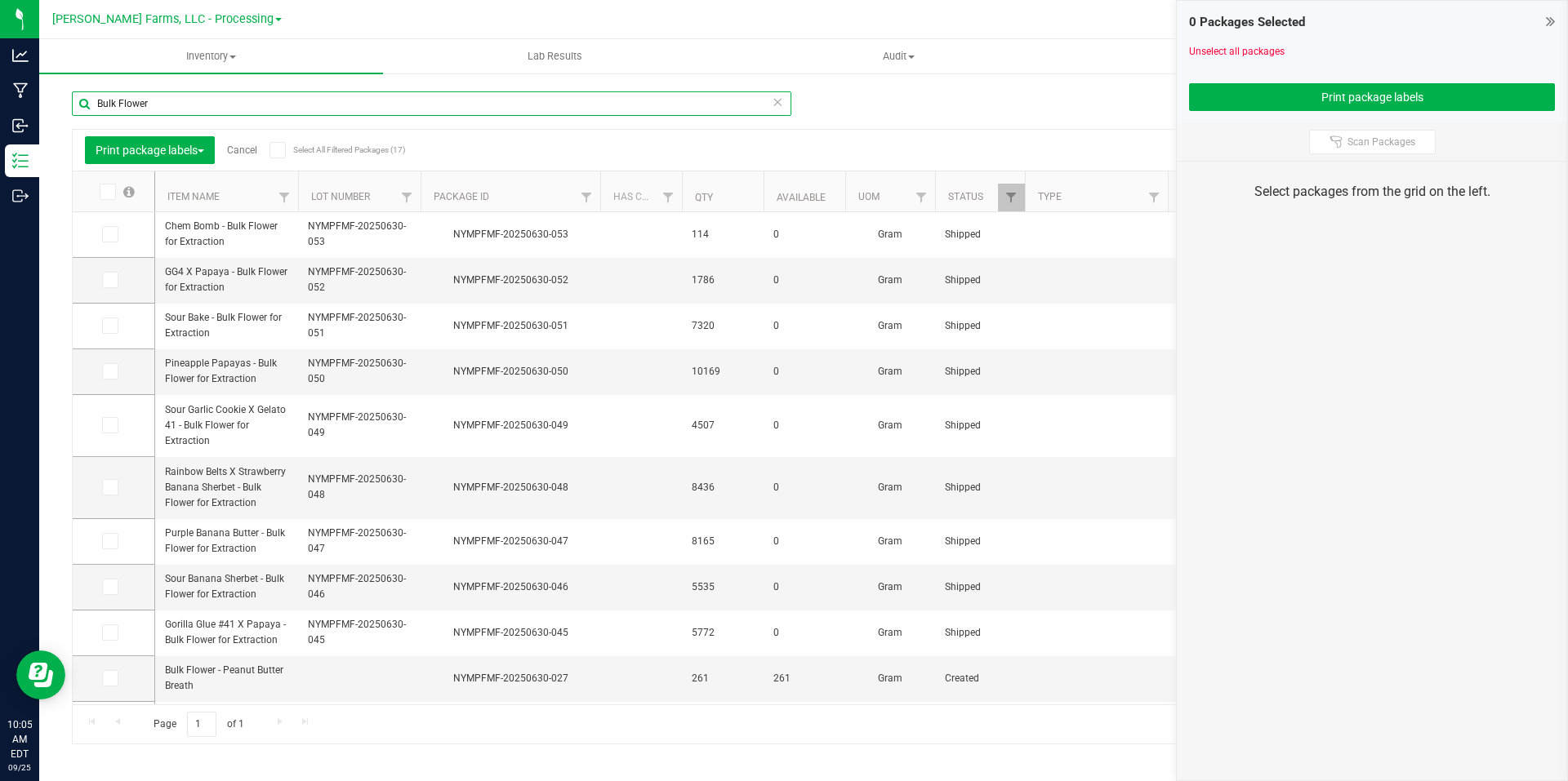
click at [310, 107] on input "Bulk Flower" at bounding box center [432, 104] width 719 height 25
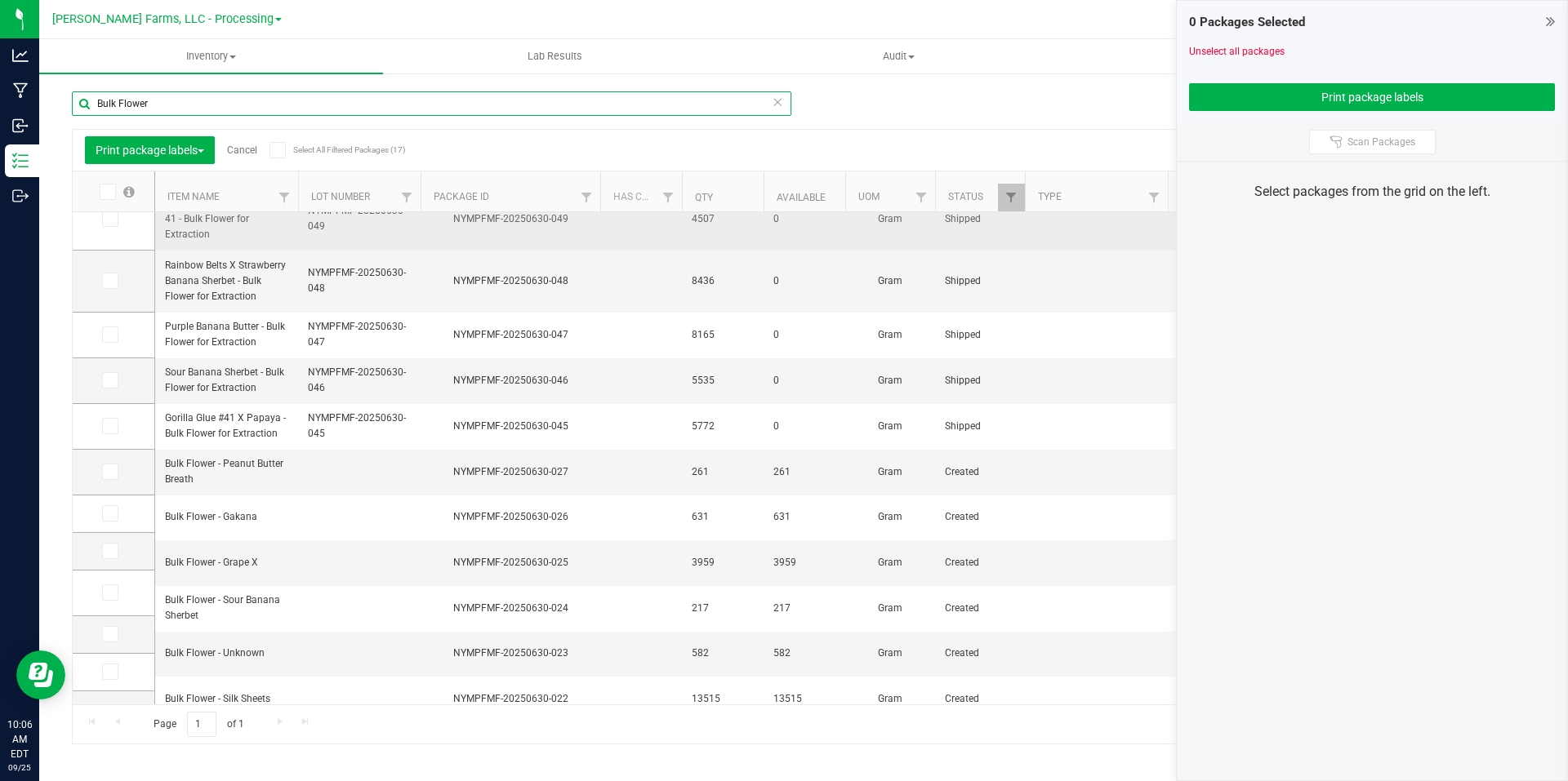
scroll to position [276, 0]
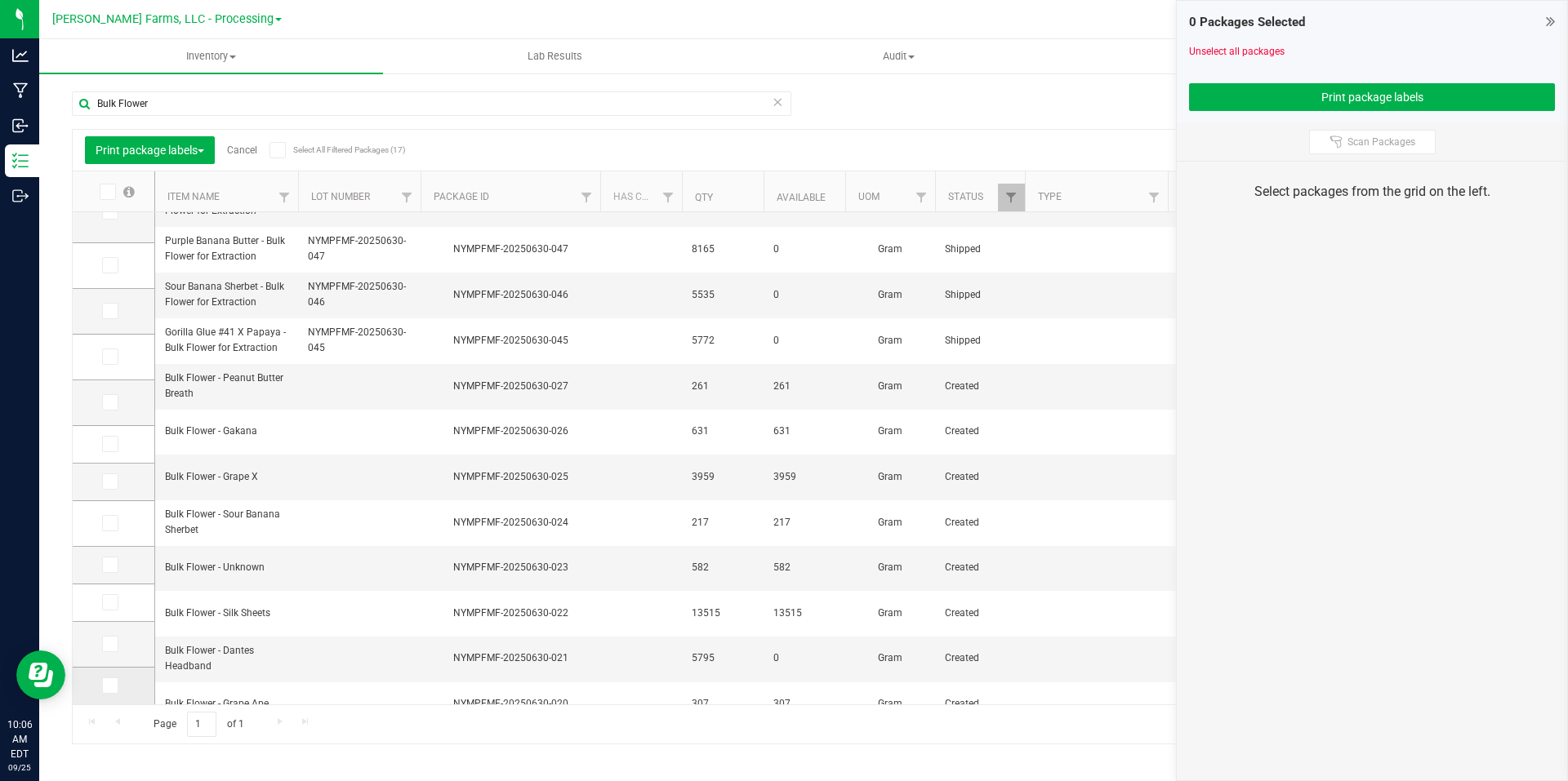
click at [115, 686] on span at bounding box center [109, 685] width 16 height 16
click at [0, 0] on input "checkbox" at bounding box center [0, 0] width 0 height 0
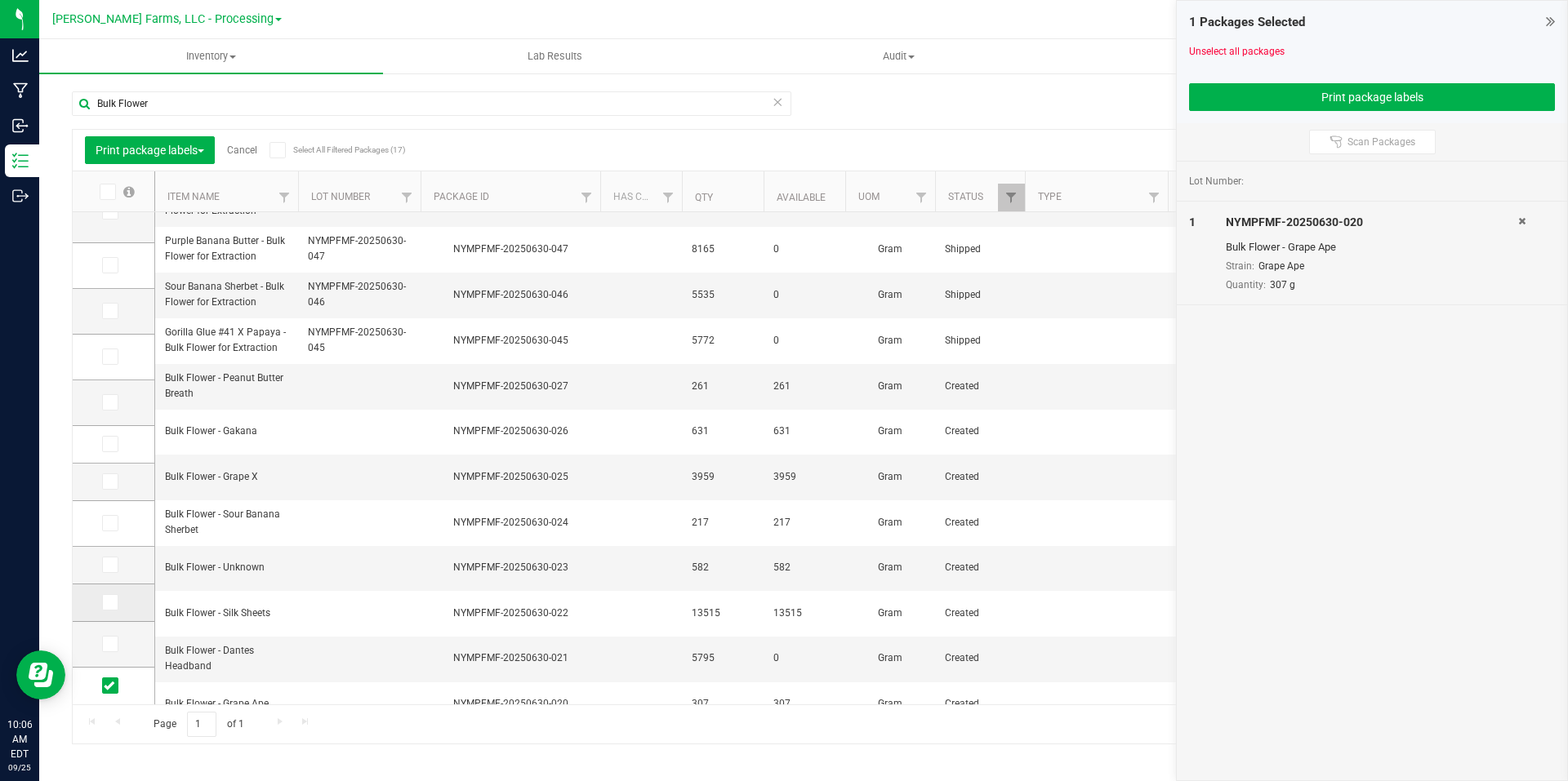
click at [112, 602] on icon at bounding box center [108, 602] width 10 height 0
click at [0, 0] on input "checkbox" at bounding box center [0, 0] width 0 height 0
click at [108, 565] on icon at bounding box center [108, 565] width 10 height 0
click at [0, 0] on input "checkbox" at bounding box center [0, 0] width 0 height 0
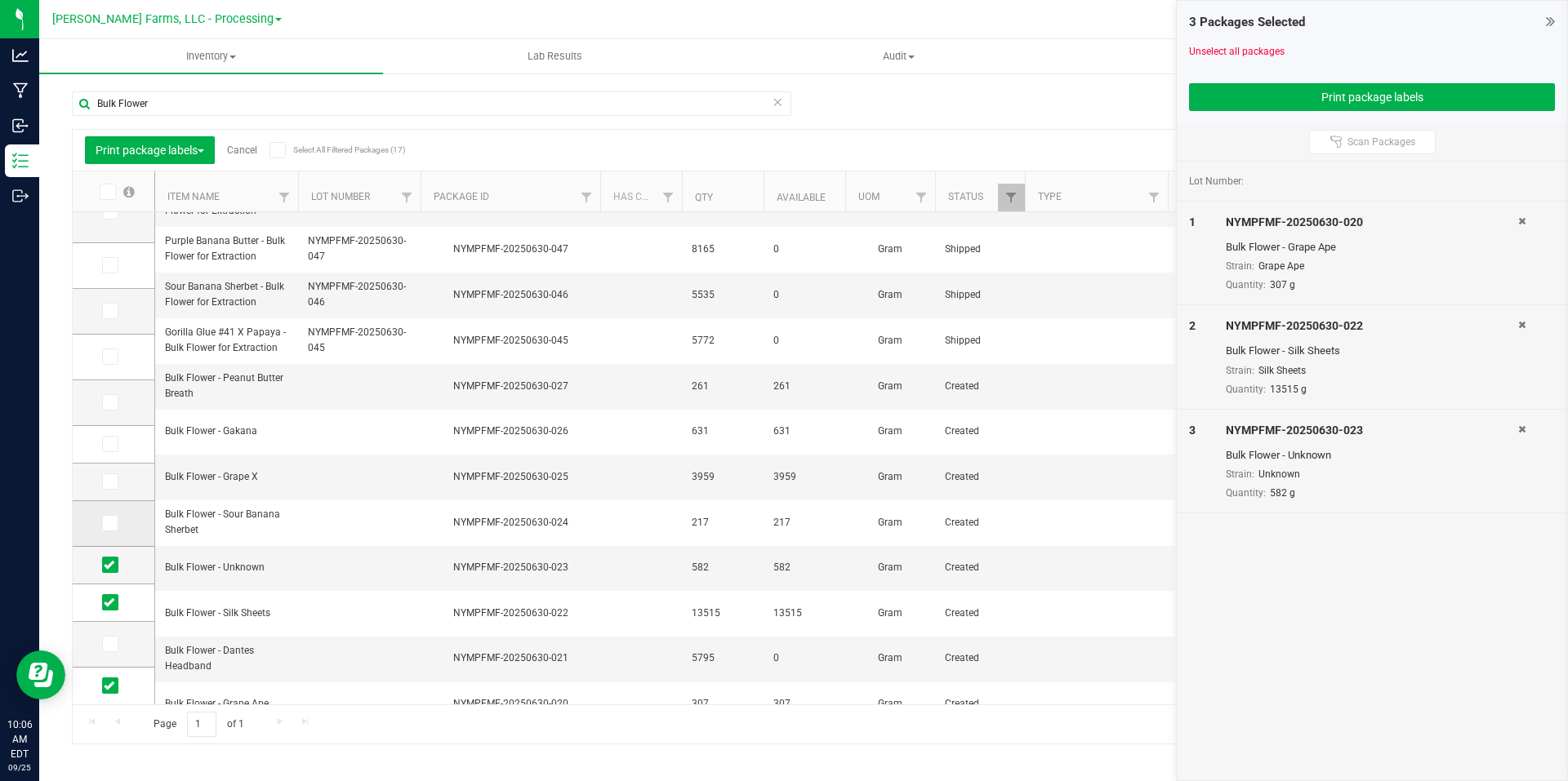
click at [115, 527] on span at bounding box center [109, 523] width 16 height 16
click at [0, 0] on input "checkbox" at bounding box center [0, 0] width 0 height 0
click at [108, 481] on icon at bounding box center [108, 481] width 10 height 0
click at [0, 0] on input "checkbox" at bounding box center [0, 0] width 0 height 0
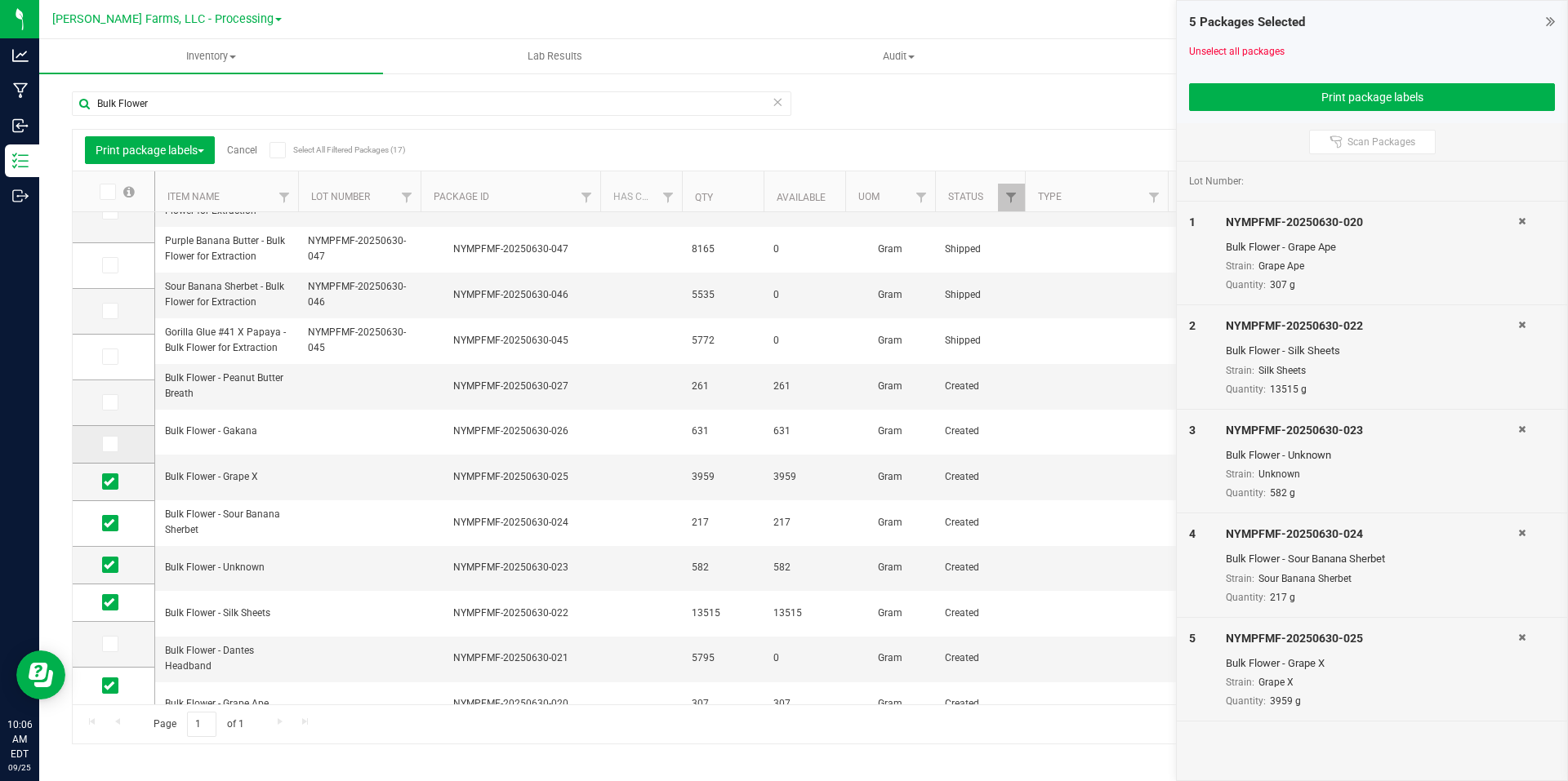
click at [108, 444] on icon at bounding box center [108, 444] width 10 height 0
click at [0, 0] on input "checkbox" at bounding box center [0, 0] width 0 height 0
click at [114, 400] on span at bounding box center [109, 402] width 16 height 16
click at [0, 0] on input "checkbox" at bounding box center [0, 0] width 0 height 0
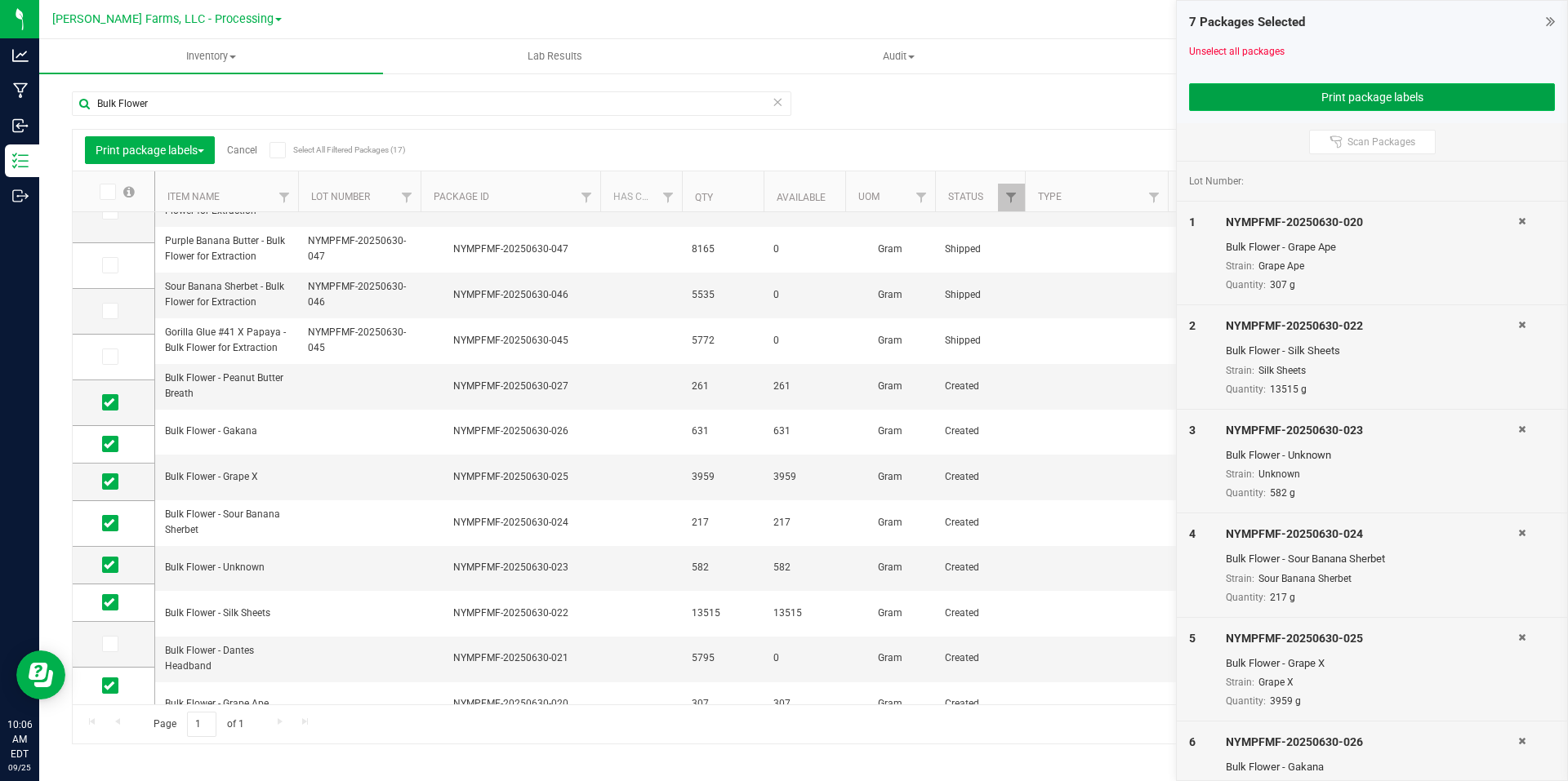
click at [1326, 98] on button "Print package labels" at bounding box center [1372, 97] width 365 height 28
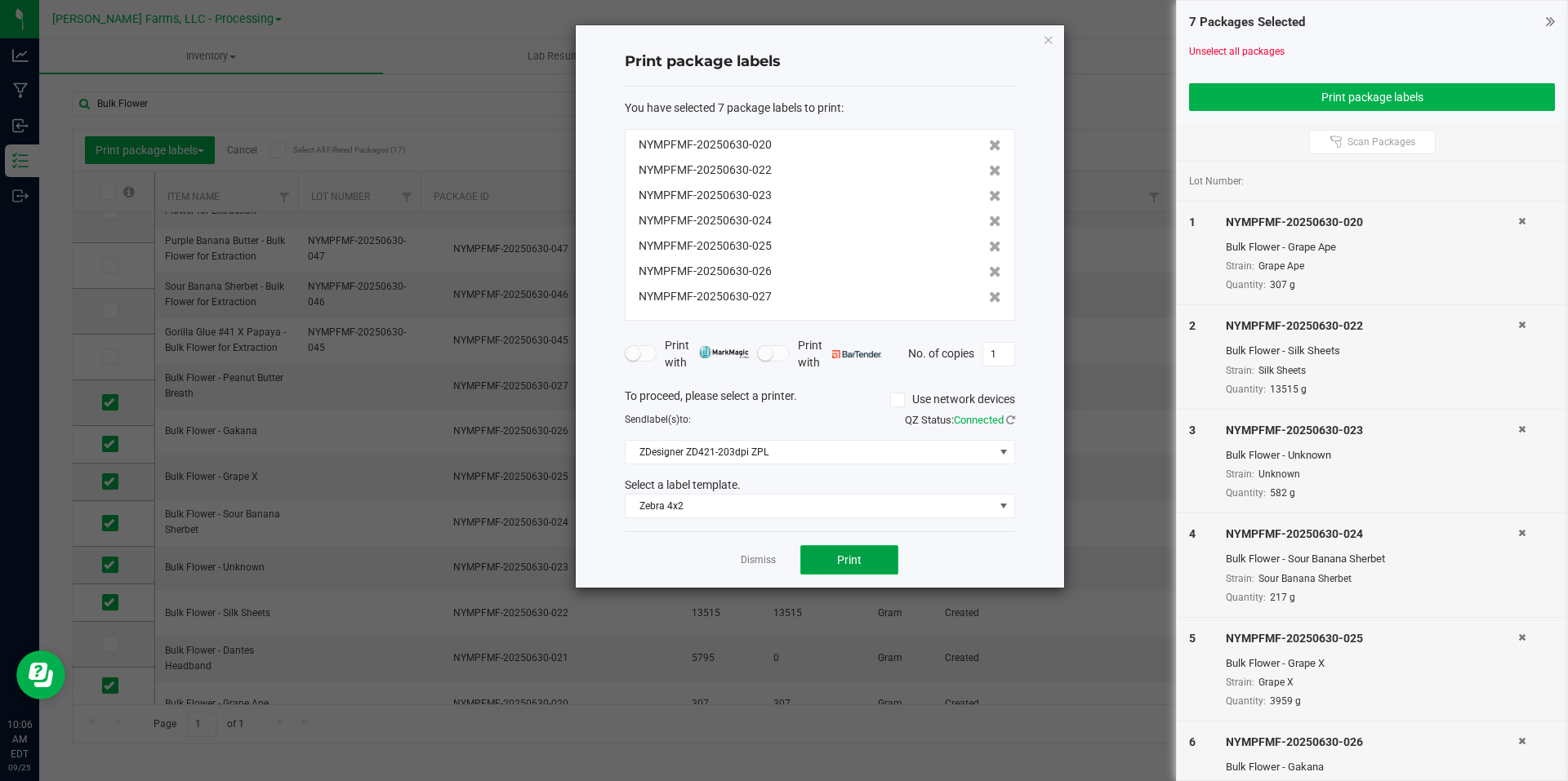
click at [861, 559] on button "Print" at bounding box center [849, 559] width 98 height 29
click at [1049, 44] on icon "button" at bounding box center [1049, 39] width 11 height 20
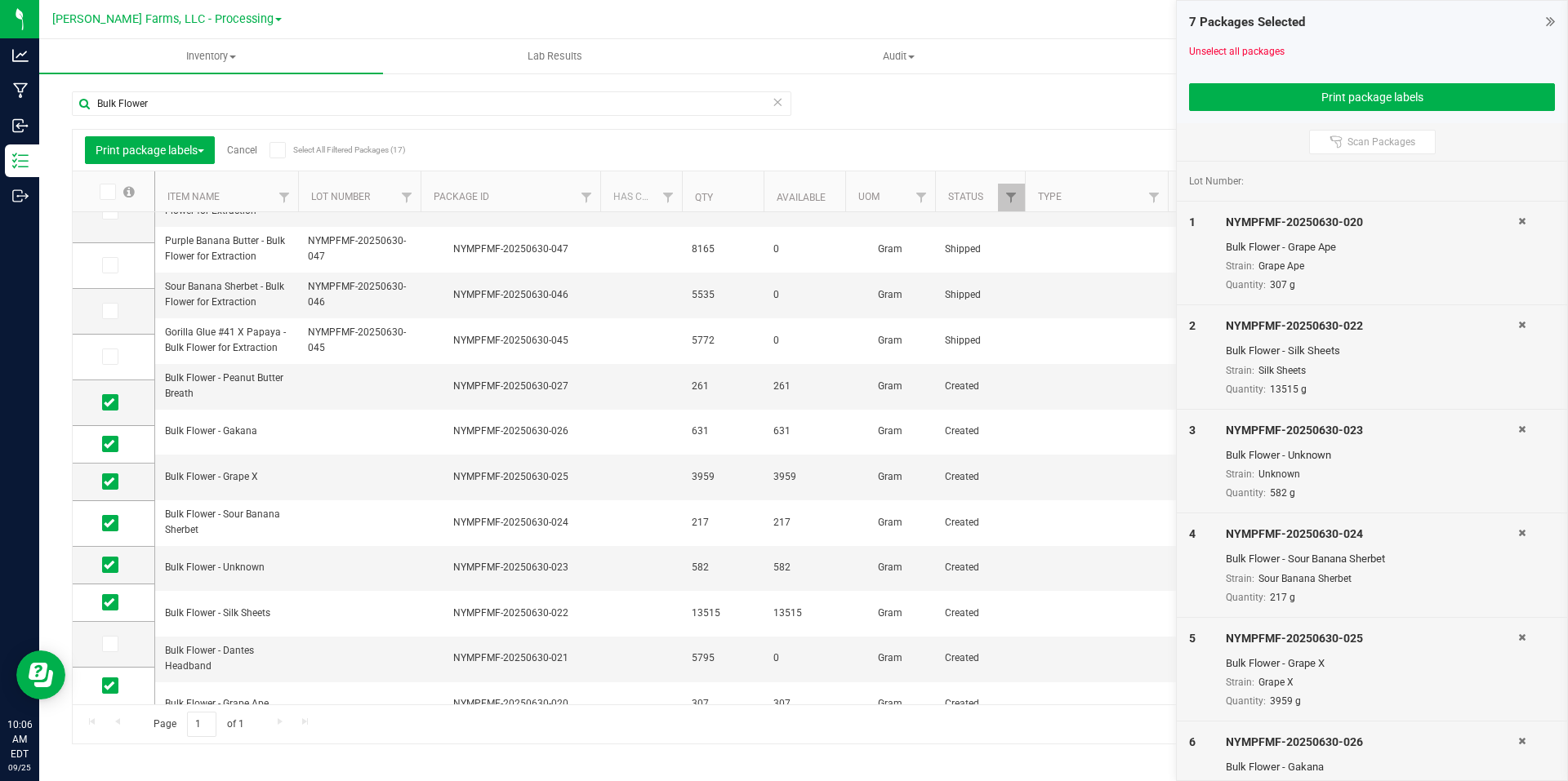
click at [237, 150] on link "Cancel" at bounding box center [243, 150] width 30 height 11
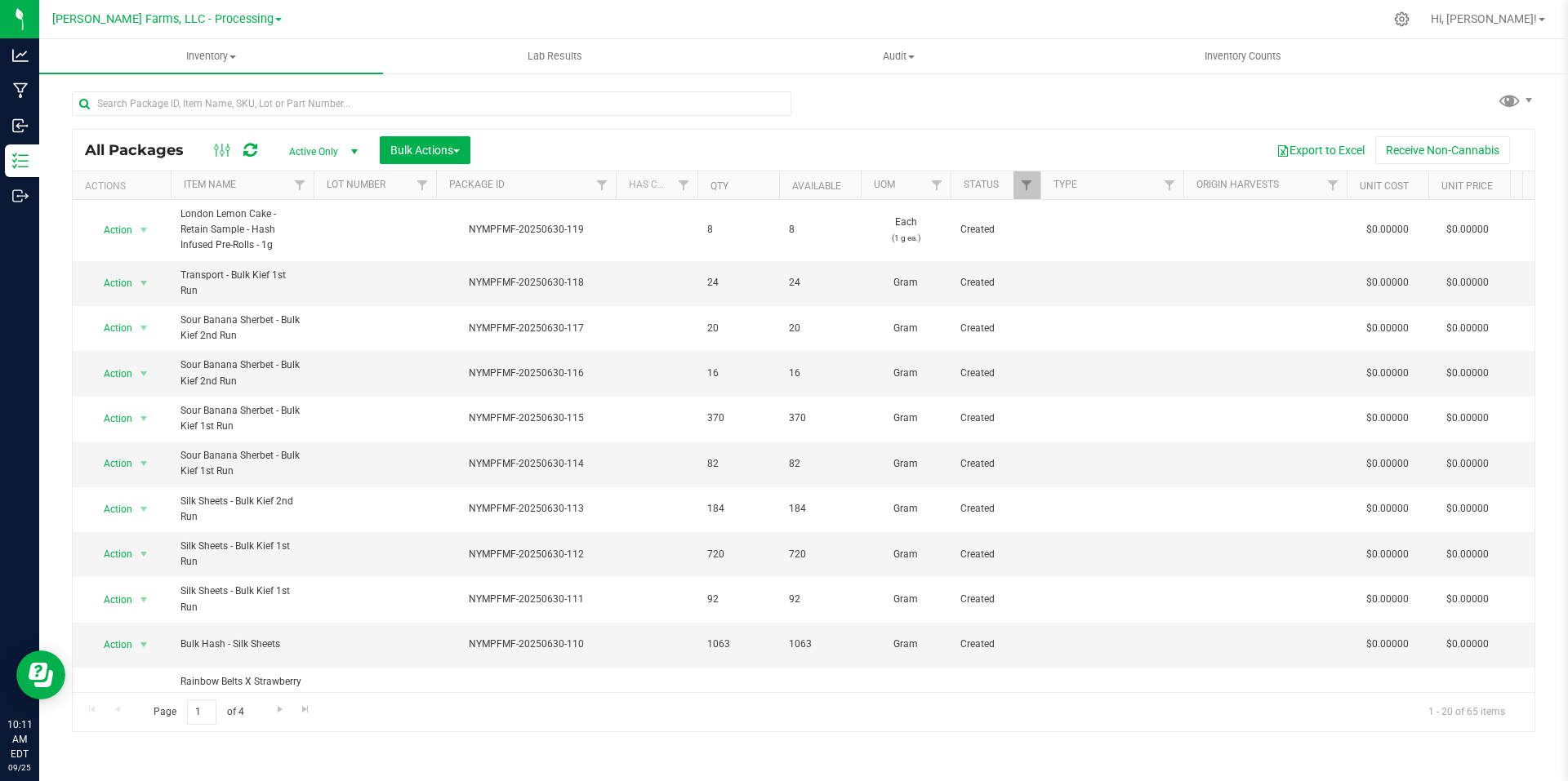
click at [275, 18] on span at bounding box center [278, 19] width 7 height 3
click at [236, 78] on link "[PERSON_NAME] Farms, LLC - Distribution" at bounding box center [167, 79] width 239 height 22
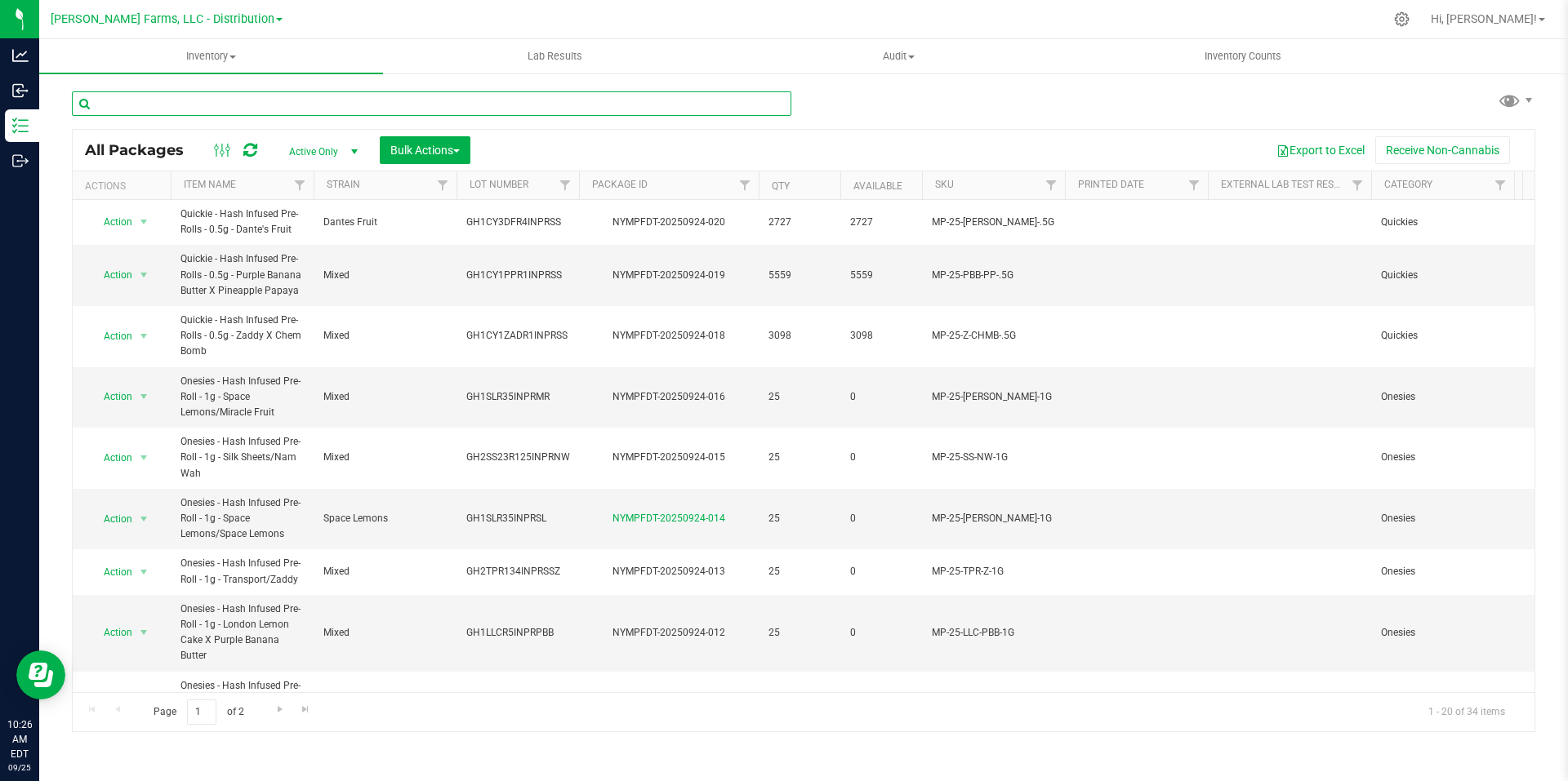
click at [341, 102] on input "text" at bounding box center [432, 104] width 719 height 25
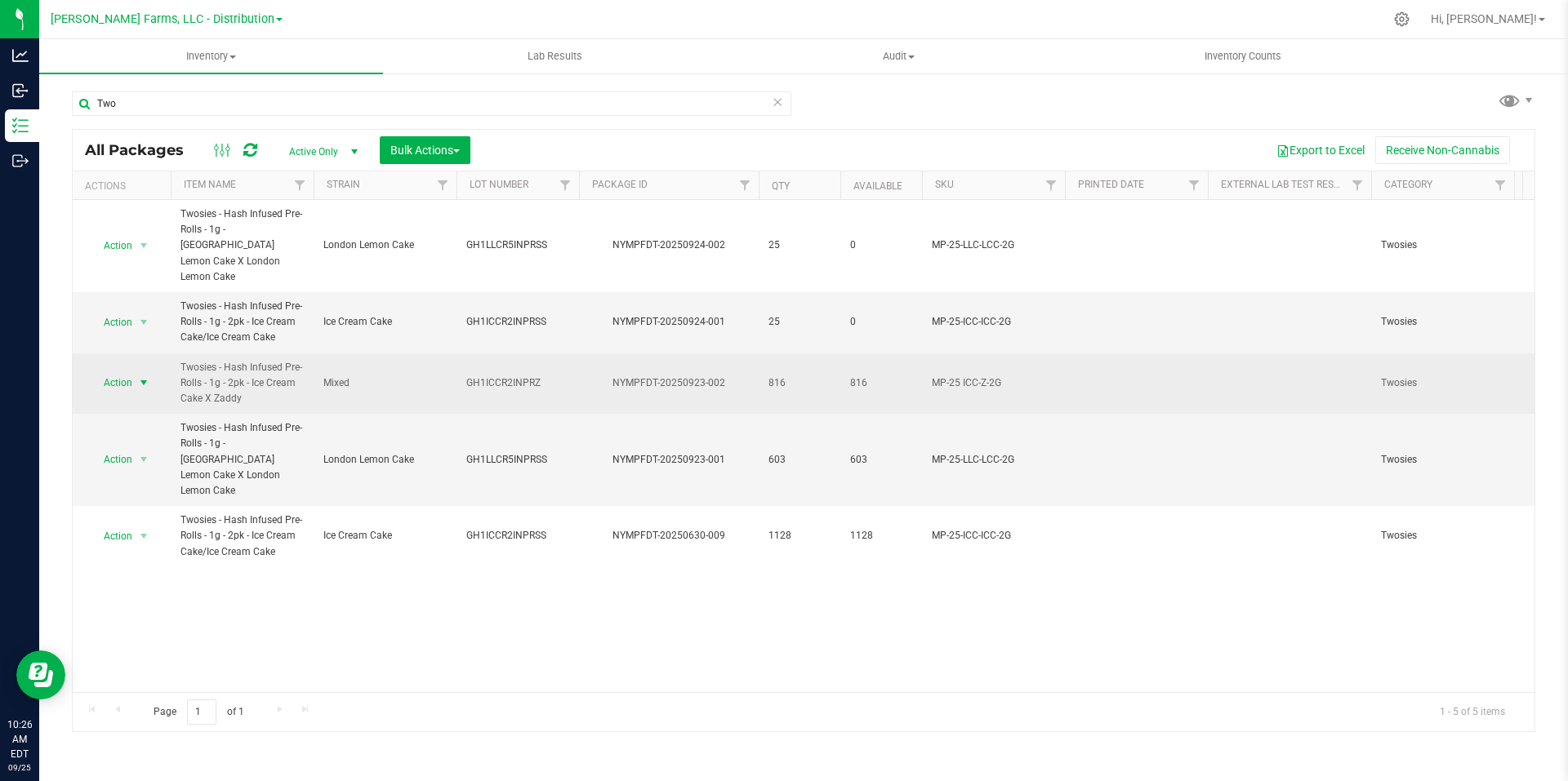
click at [146, 377] on span "select" at bounding box center [144, 383] width 13 height 13
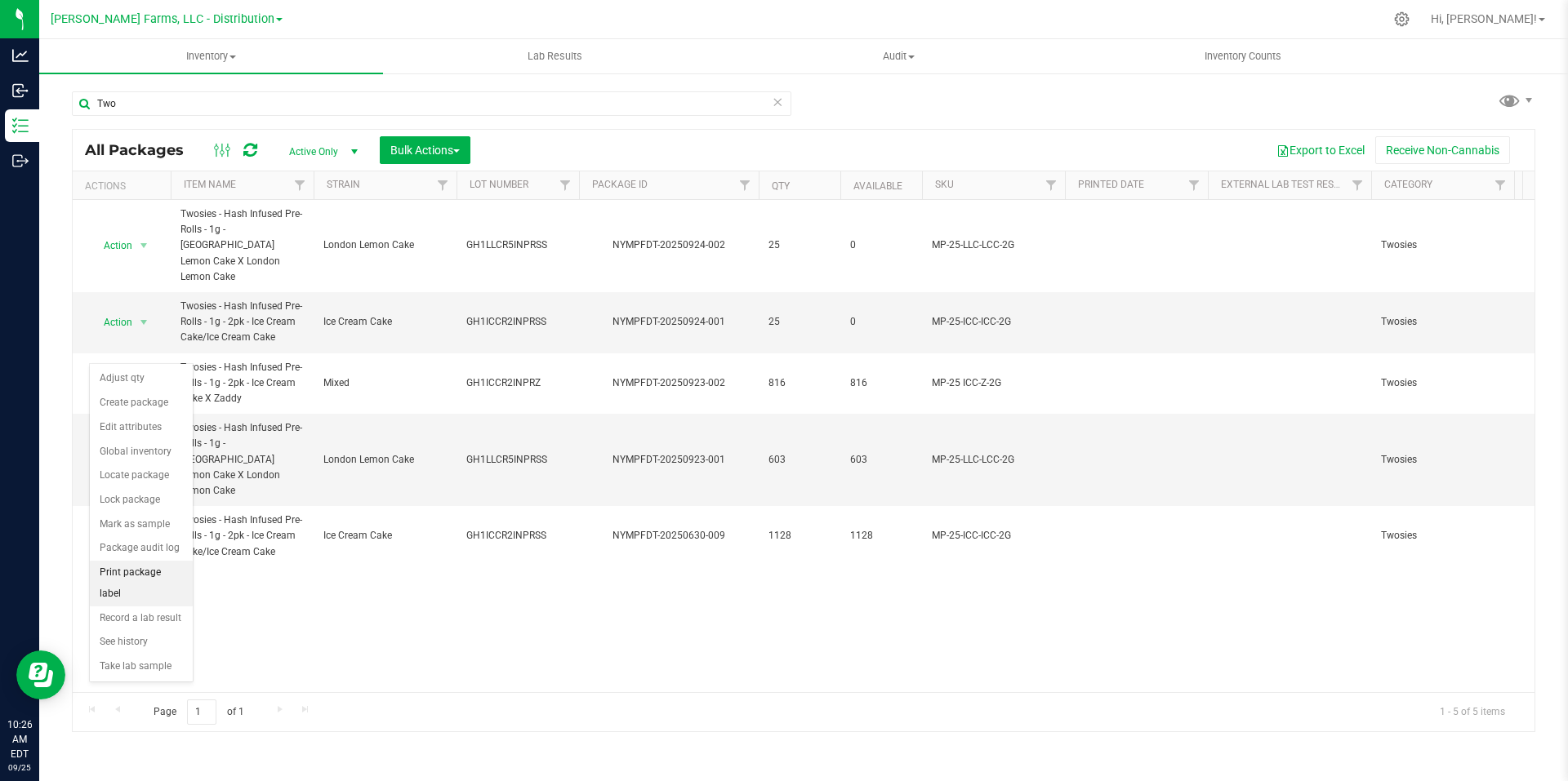
click at [161, 573] on li "Print package label" at bounding box center [141, 583] width 103 height 45
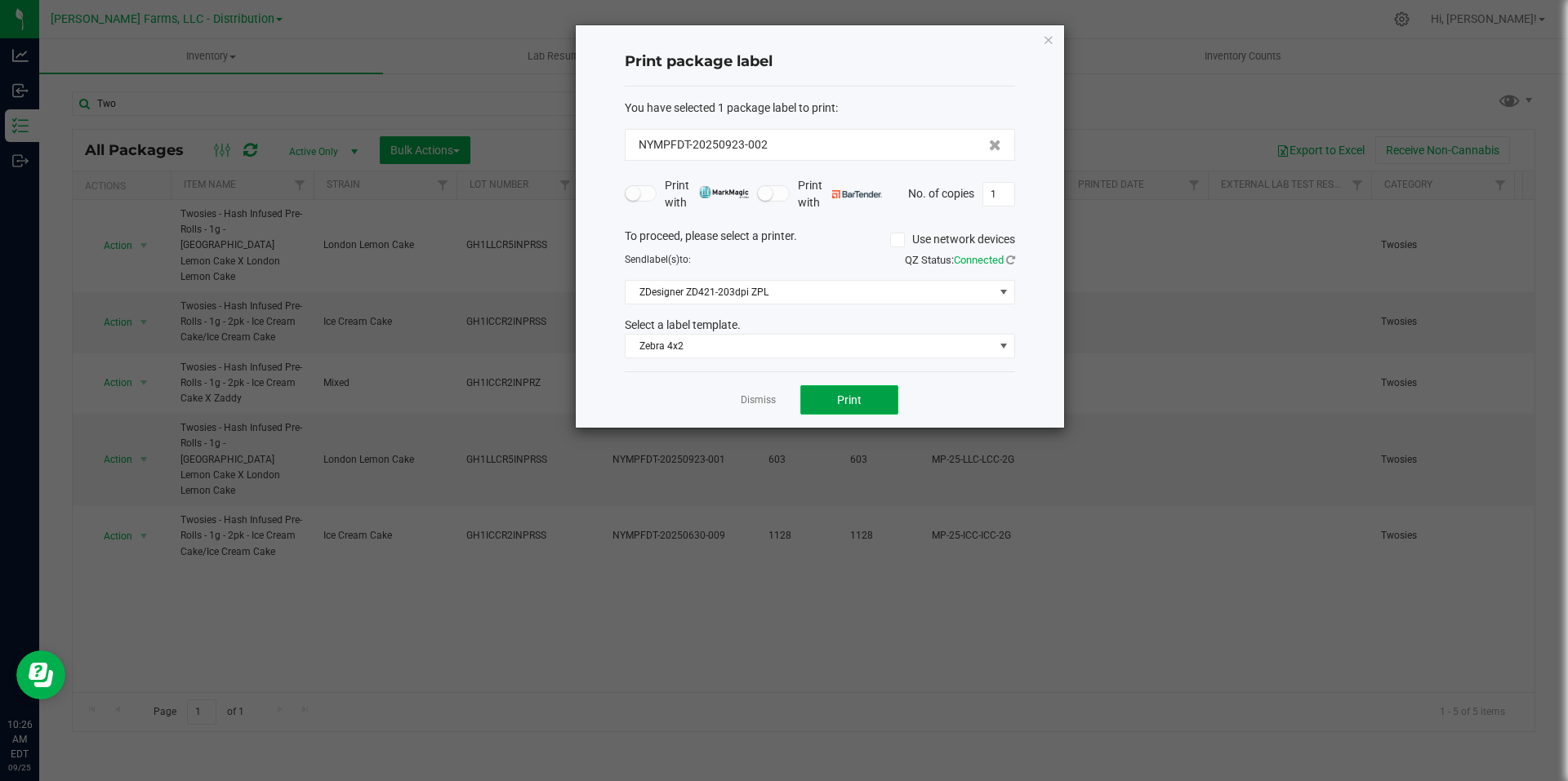
click at [868, 399] on button "Print" at bounding box center [849, 400] width 98 height 29
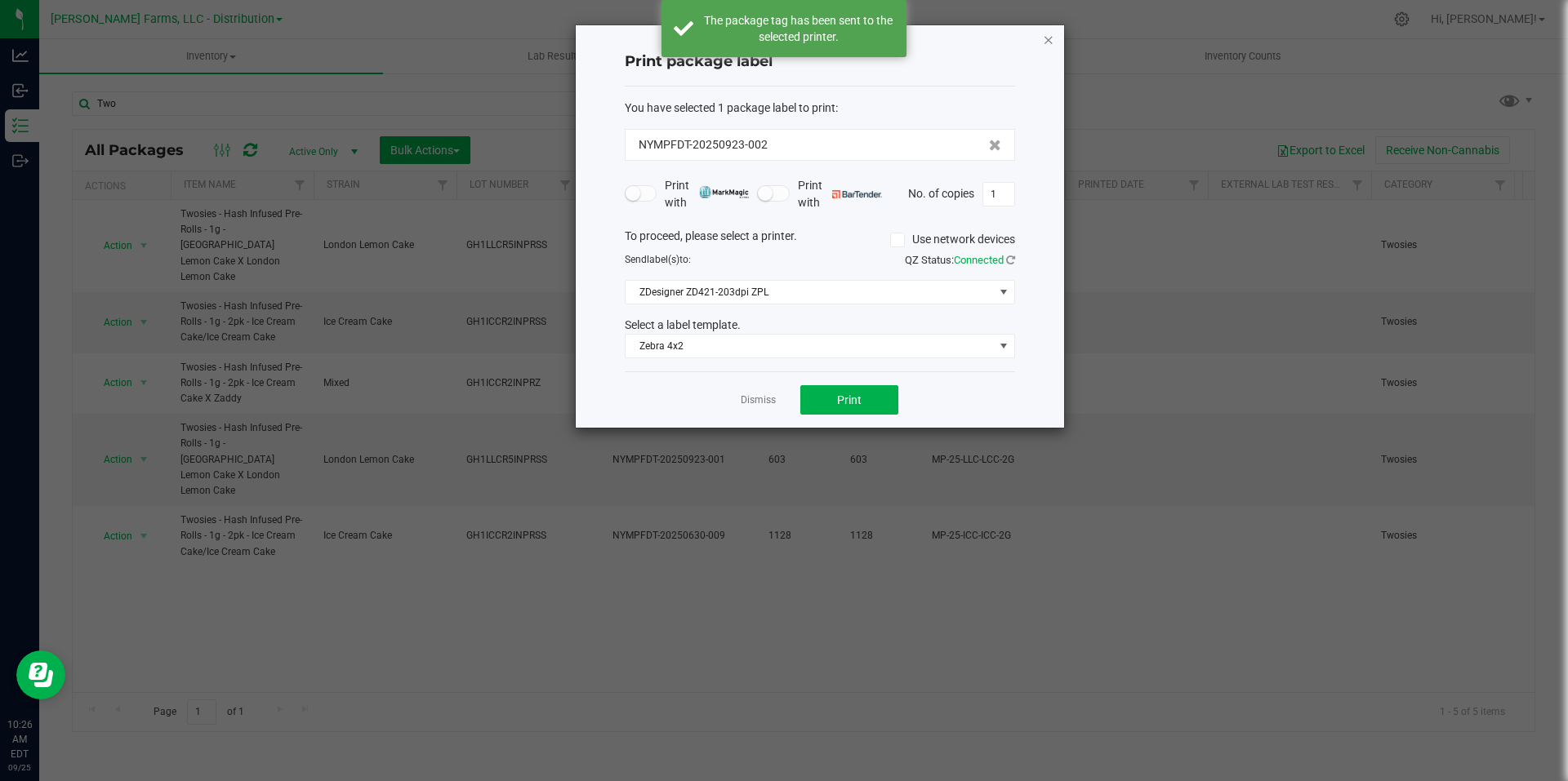
click at [1053, 40] on icon "button" at bounding box center [1049, 39] width 11 height 20
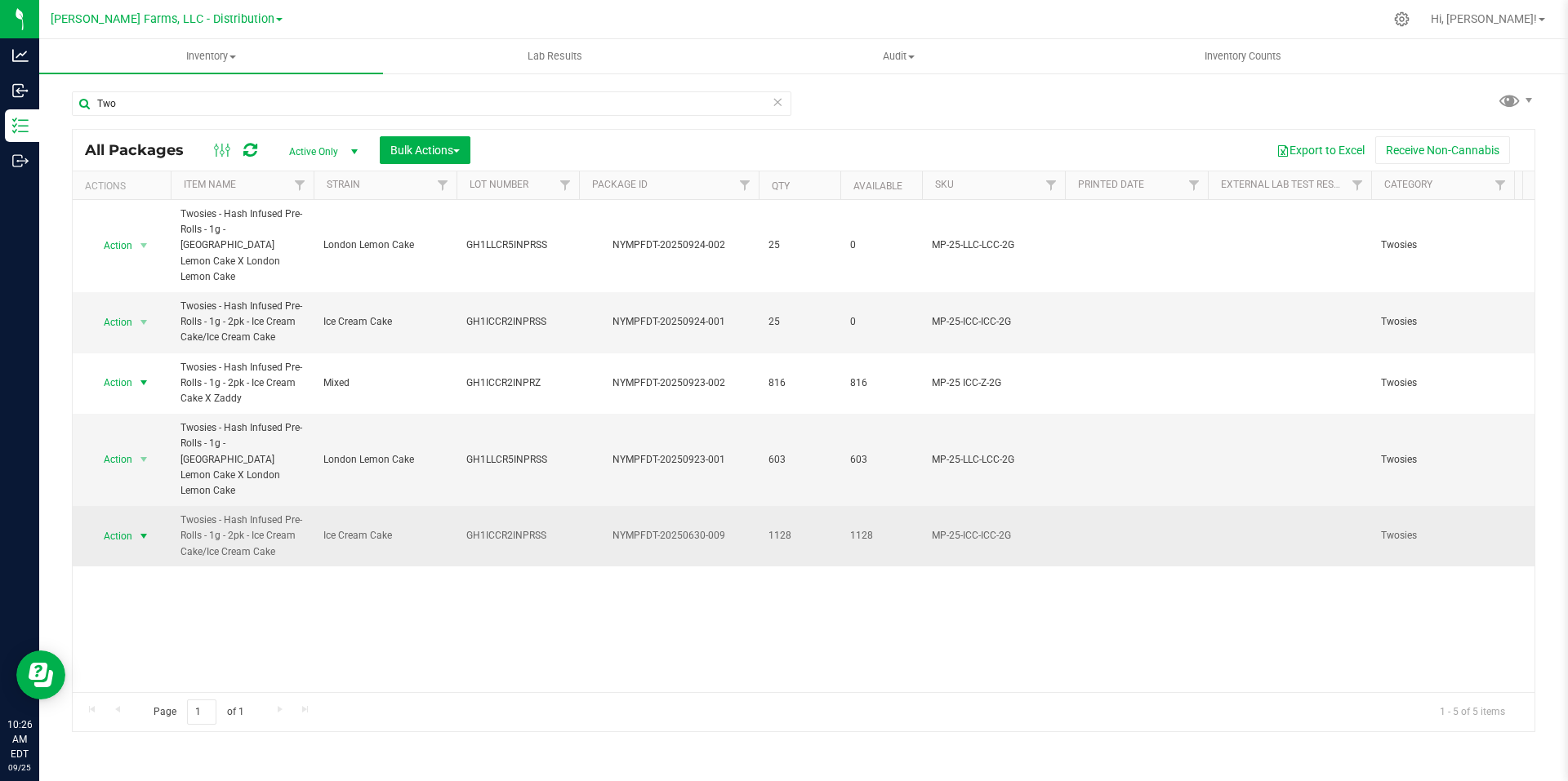
click at [148, 530] on span "select" at bounding box center [144, 537] width 13 height 13
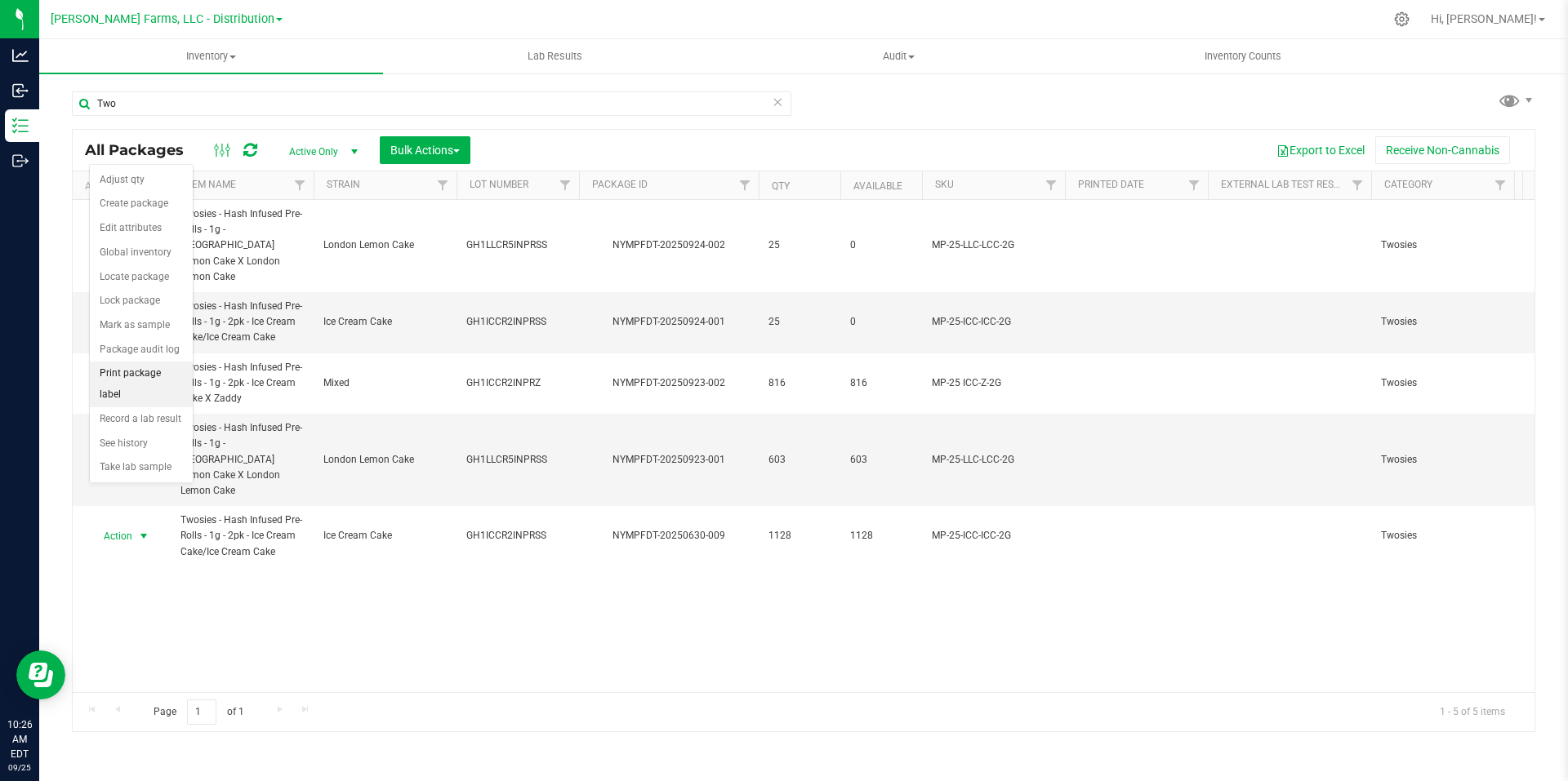
click at [158, 376] on li "Print package label" at bounding box center [141, 383] width 103 height 45
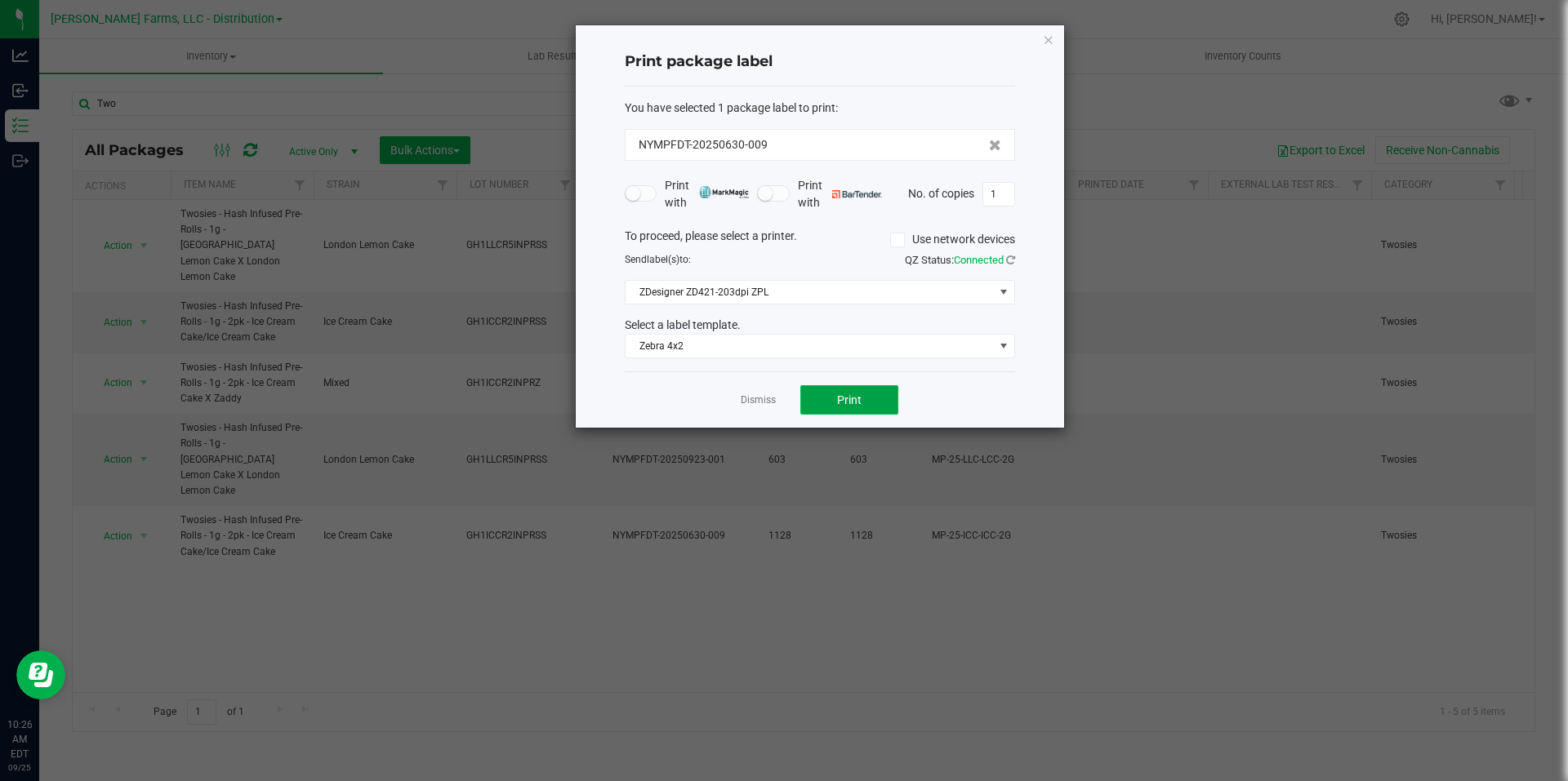
click at [859, 397] on span "Print" at bounding box center [850, 400] width 25 height 13
click at [1051, 43] on icon "button" at bounding box center [1049, 39] width 11 height 20
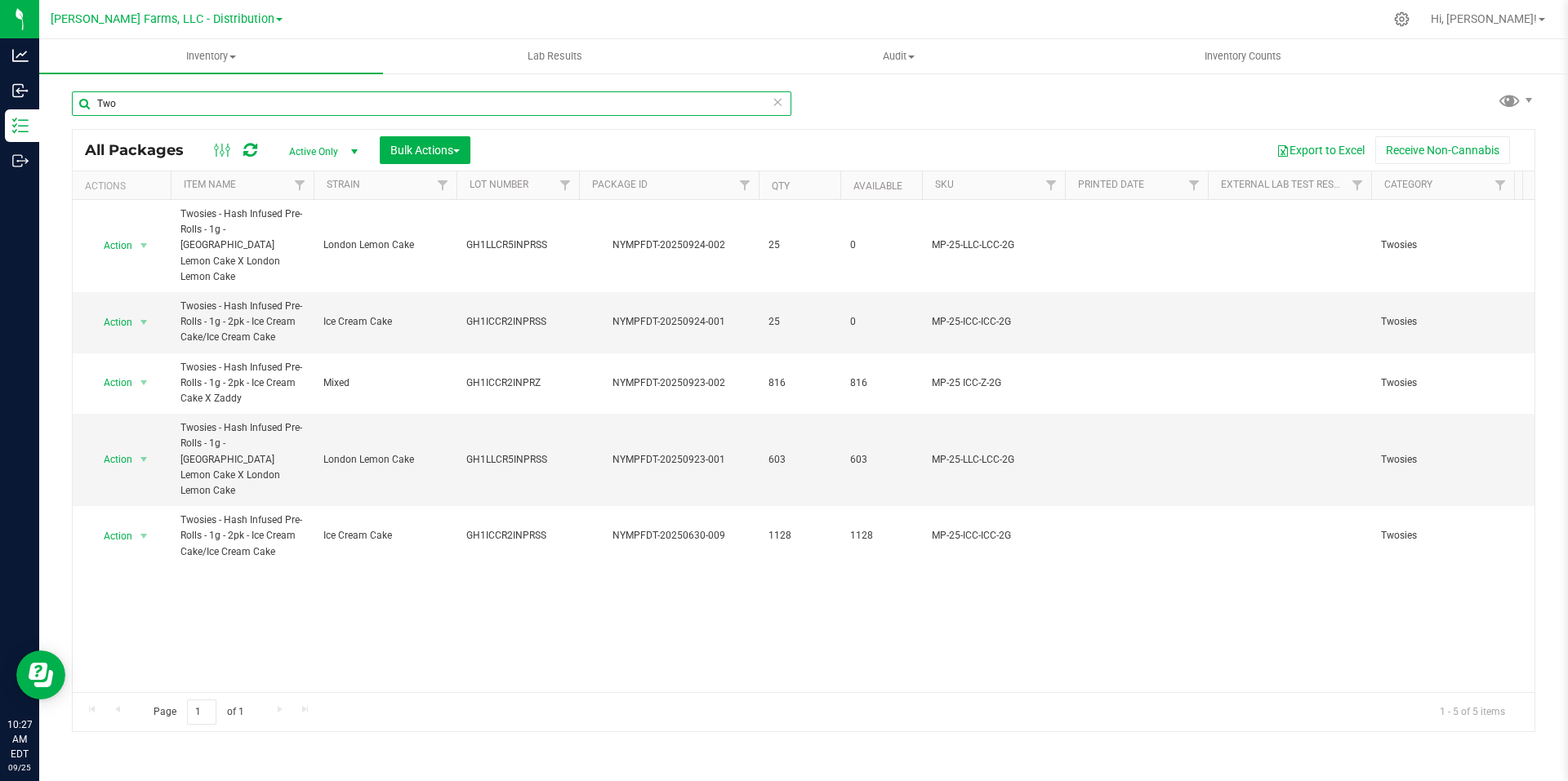
click at [204, 107] on input "Two" at bounding box center [432, 104] width 719 height 25
type input "T"
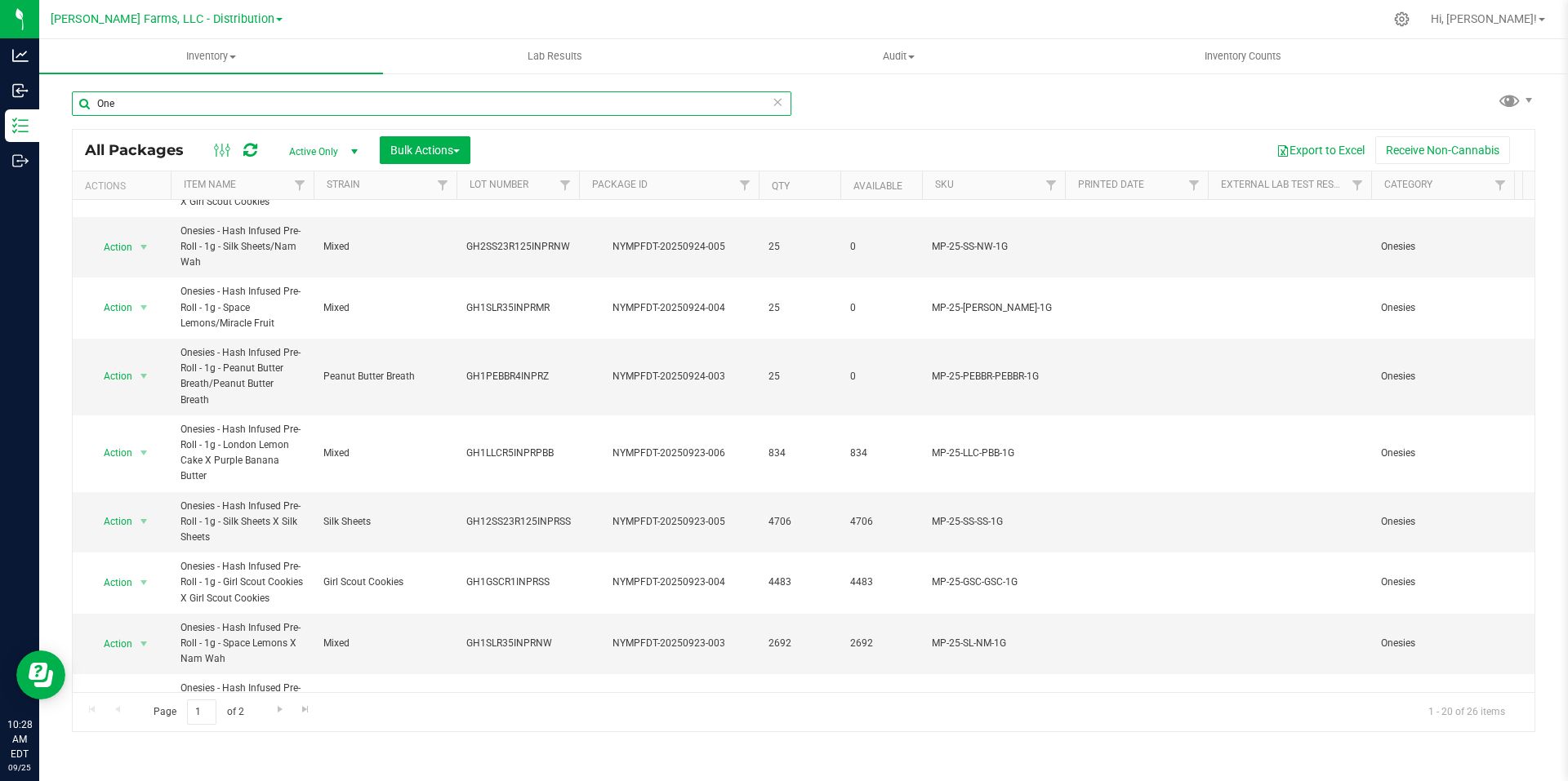
scroll to position [737, 0]
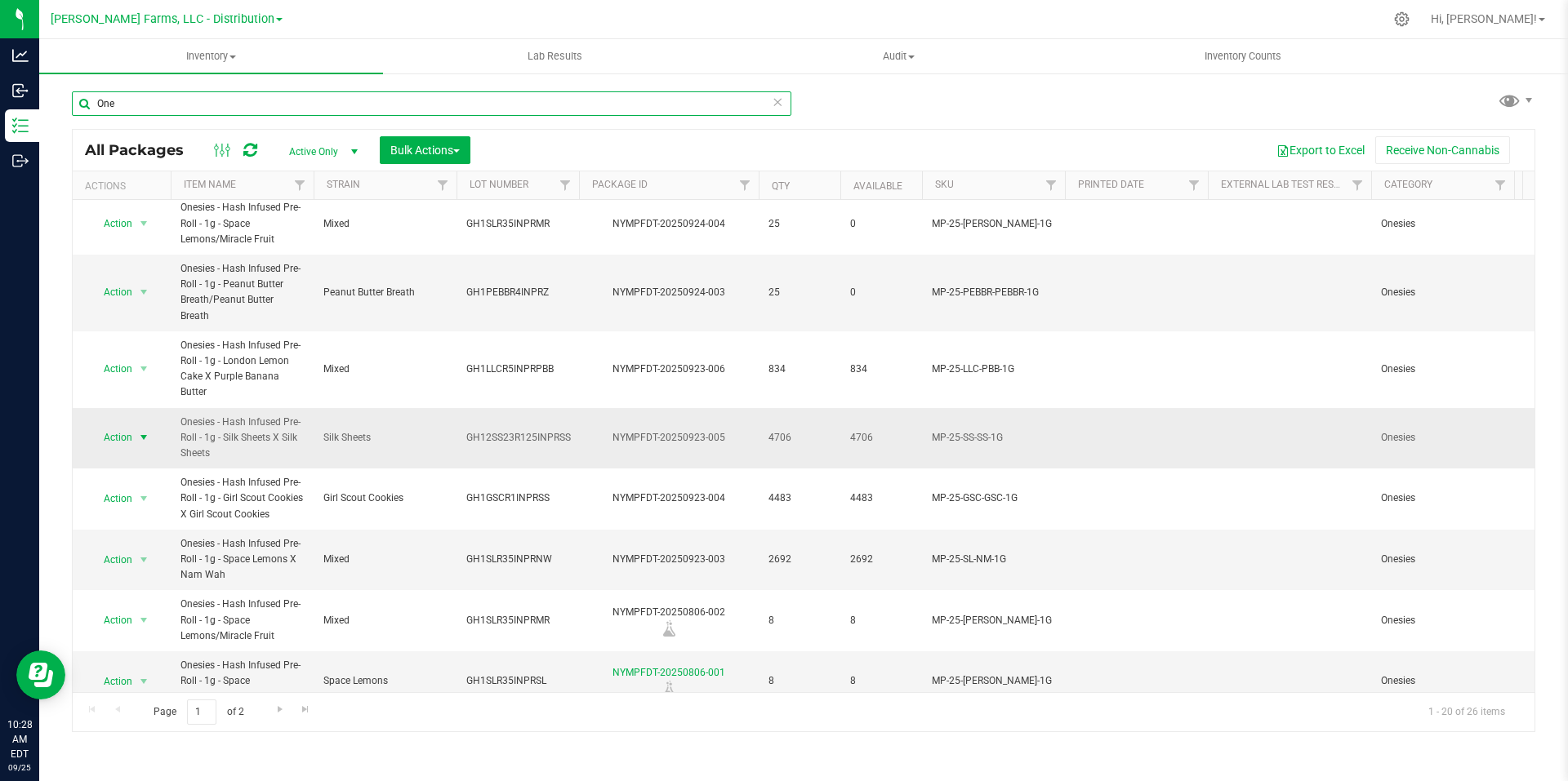
type input "One"
click at [145, 431] on span "select" at bounding box center [144, 438] width 13 height 13
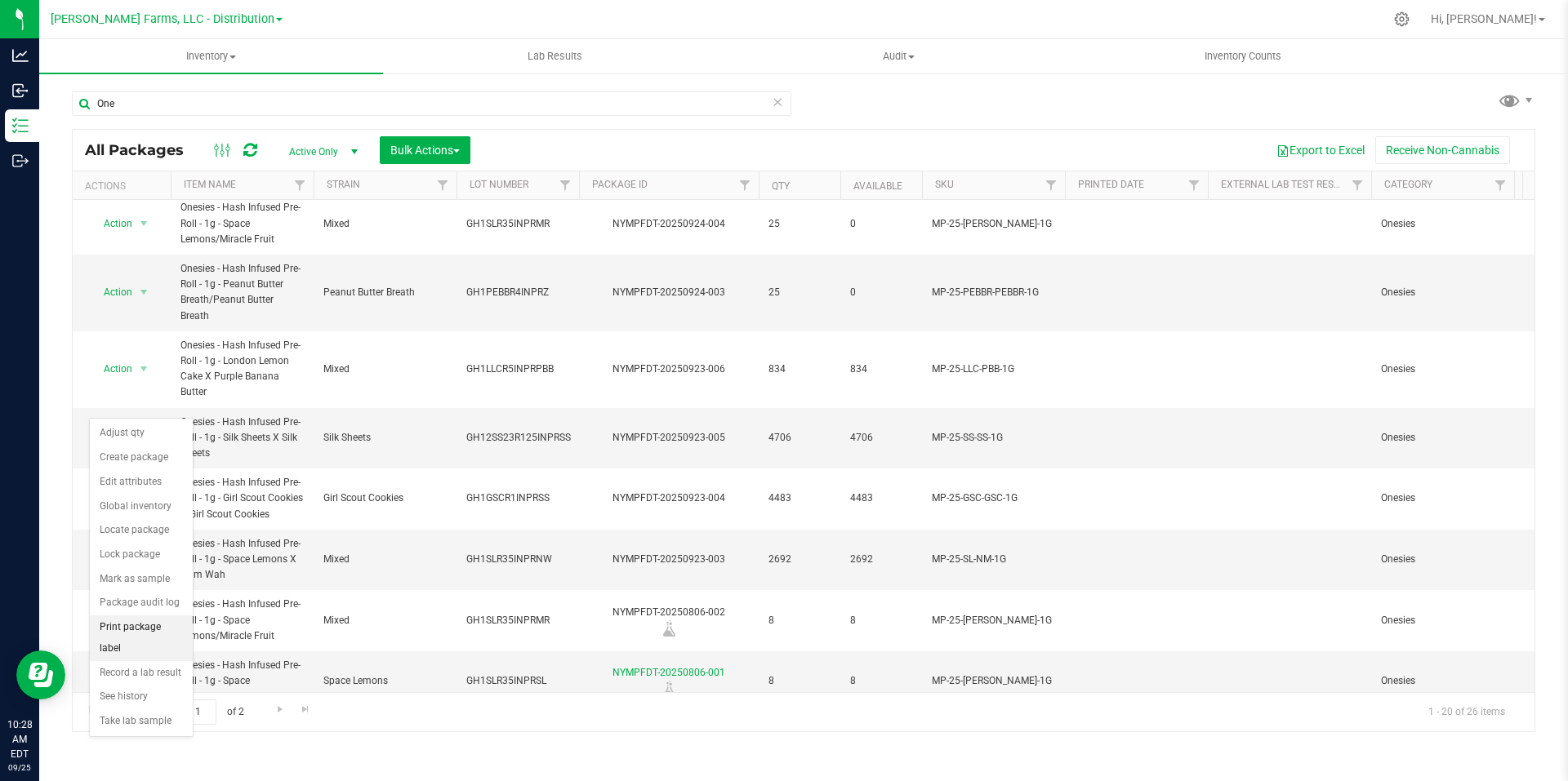
click at [160, 632] on li "Print package label" at bounding box center [141, 637] width 103 height 45
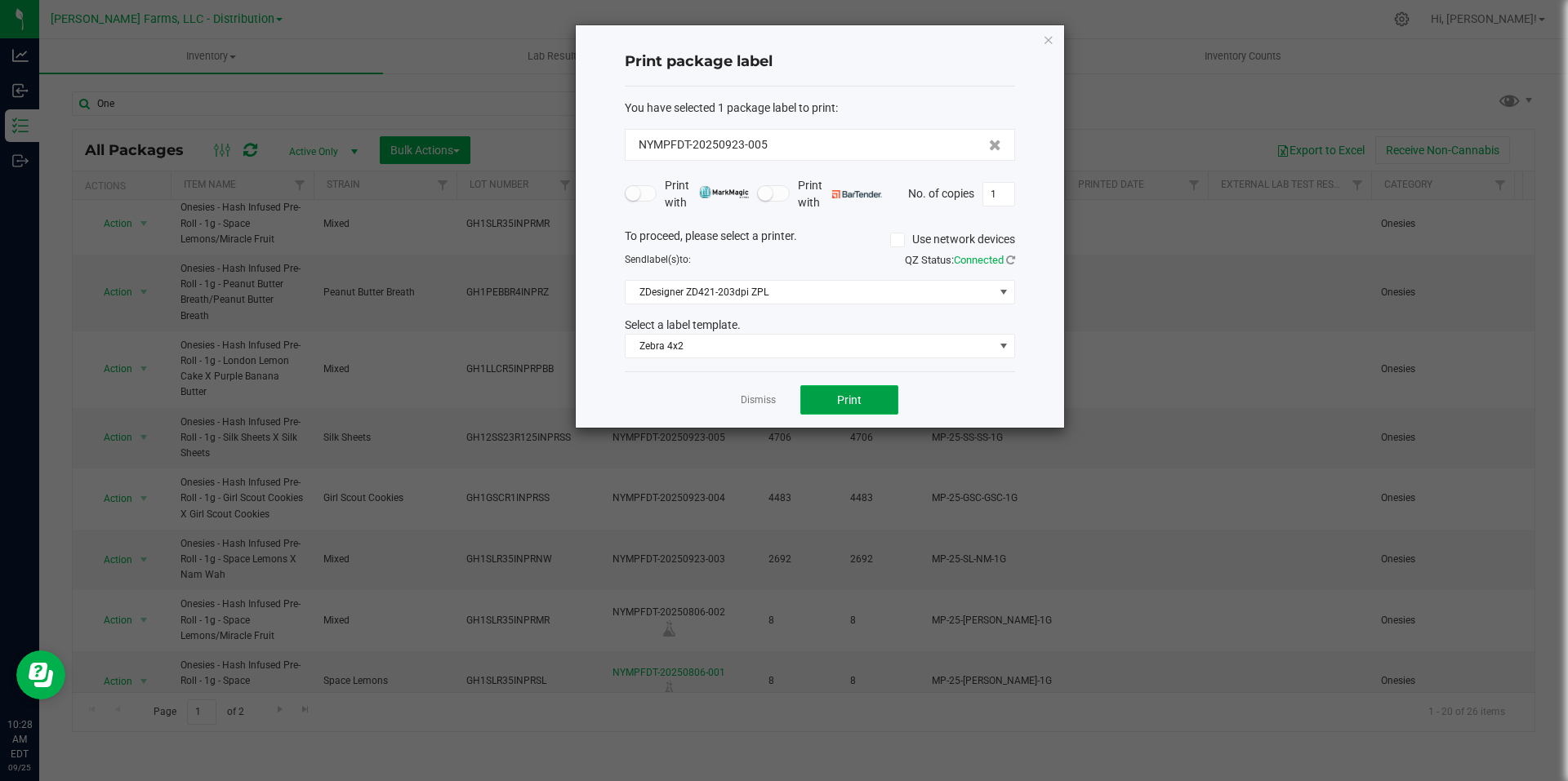
click at [878, 400] on button "Print" at bounding box center [849, 400] width 98 height 29
click at [1050, 41] on icon "button" at bounding box center [1049, 39] width 11 height 20
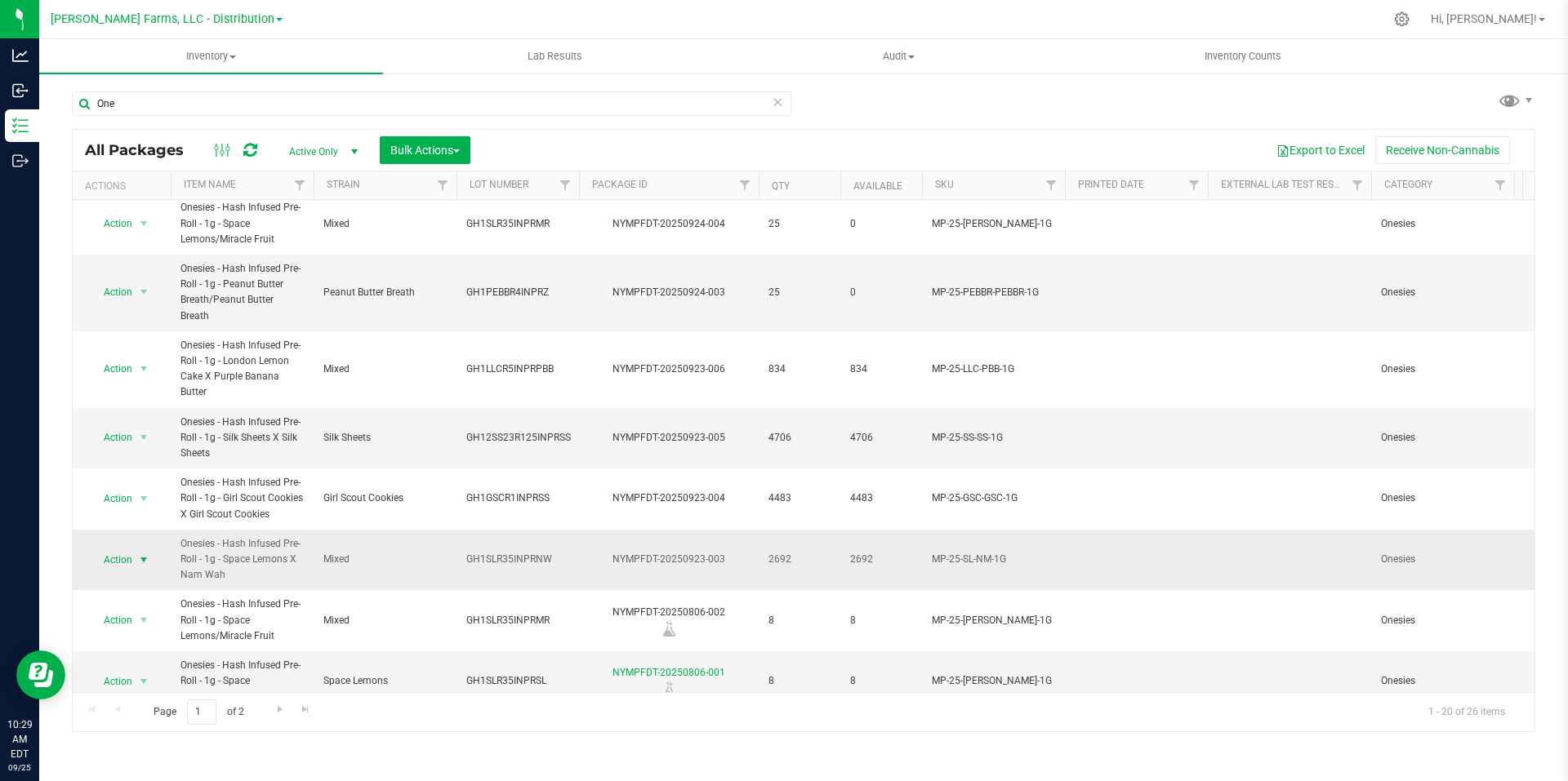
click at [143, 554] on span "select" at bounding box center [144, 560] width 13 height 13
click at [157, 422] on li "Print package label" at bounding box center [141, 439] width 103 height 45
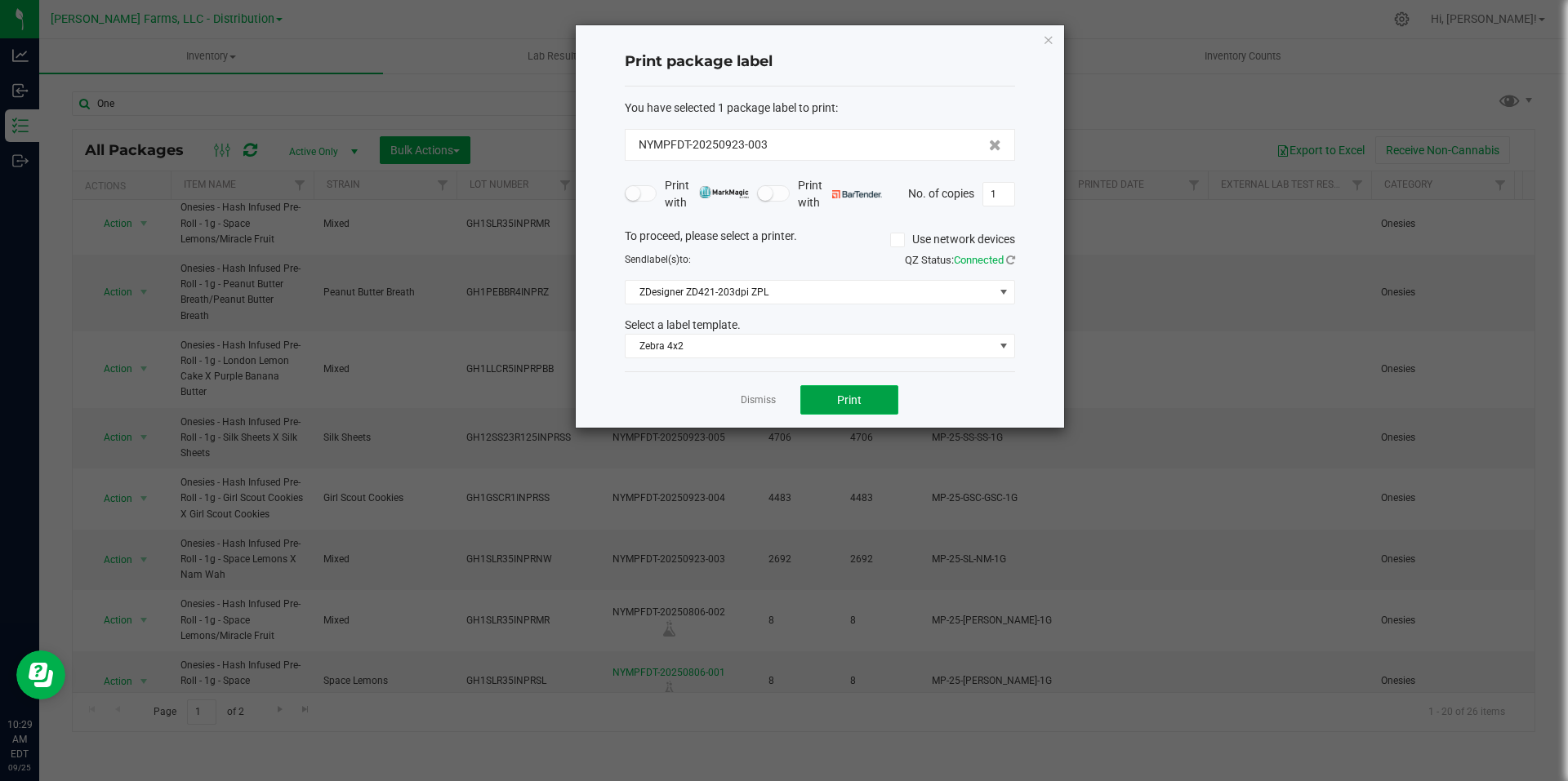
click at [840, 395] on span "Print" at bounding box center [850, 400] width 25 height 13
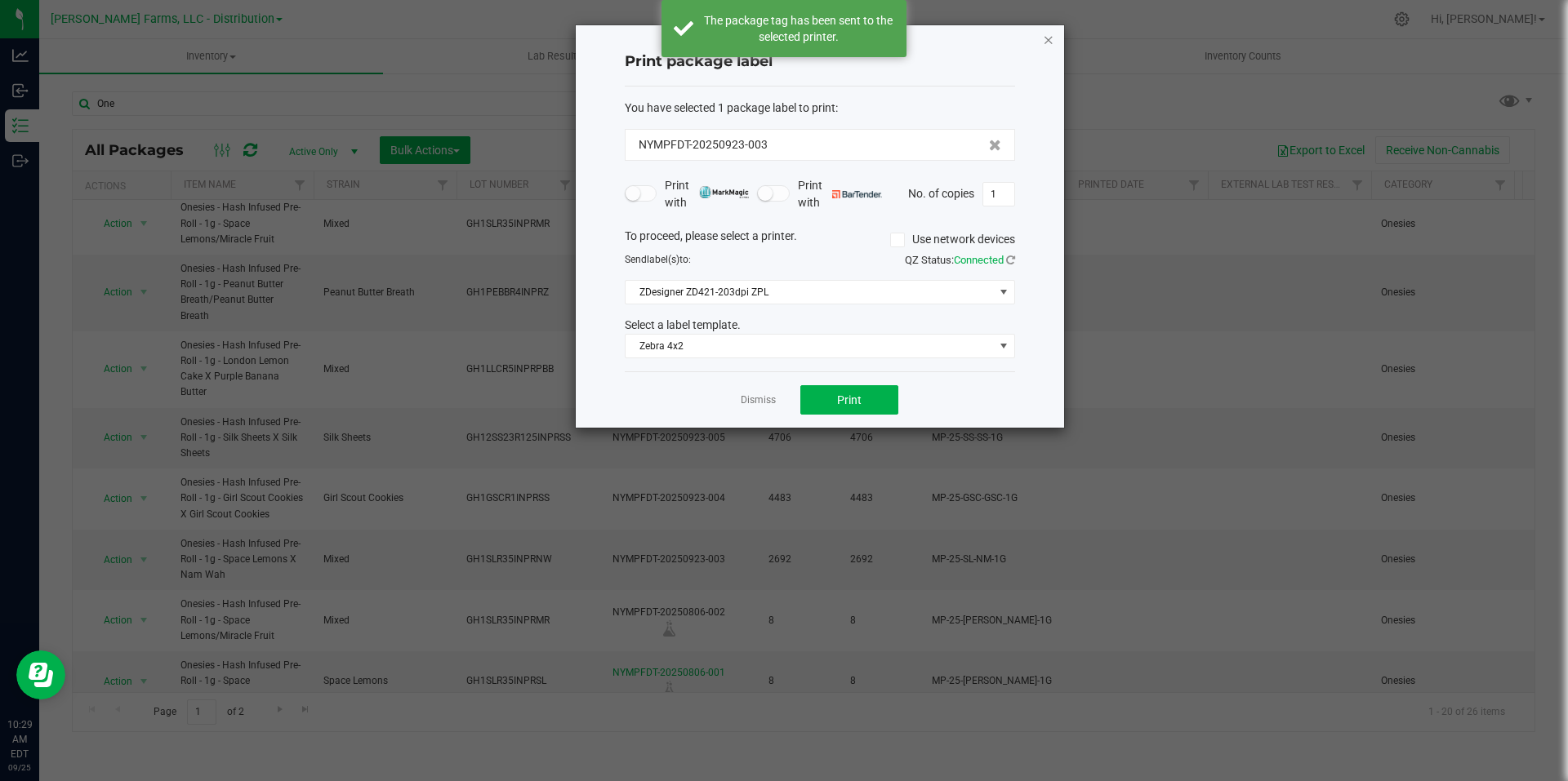
click at [1051, 41] on icon "button" at bounding box center [1049, 39] width 11 height 20
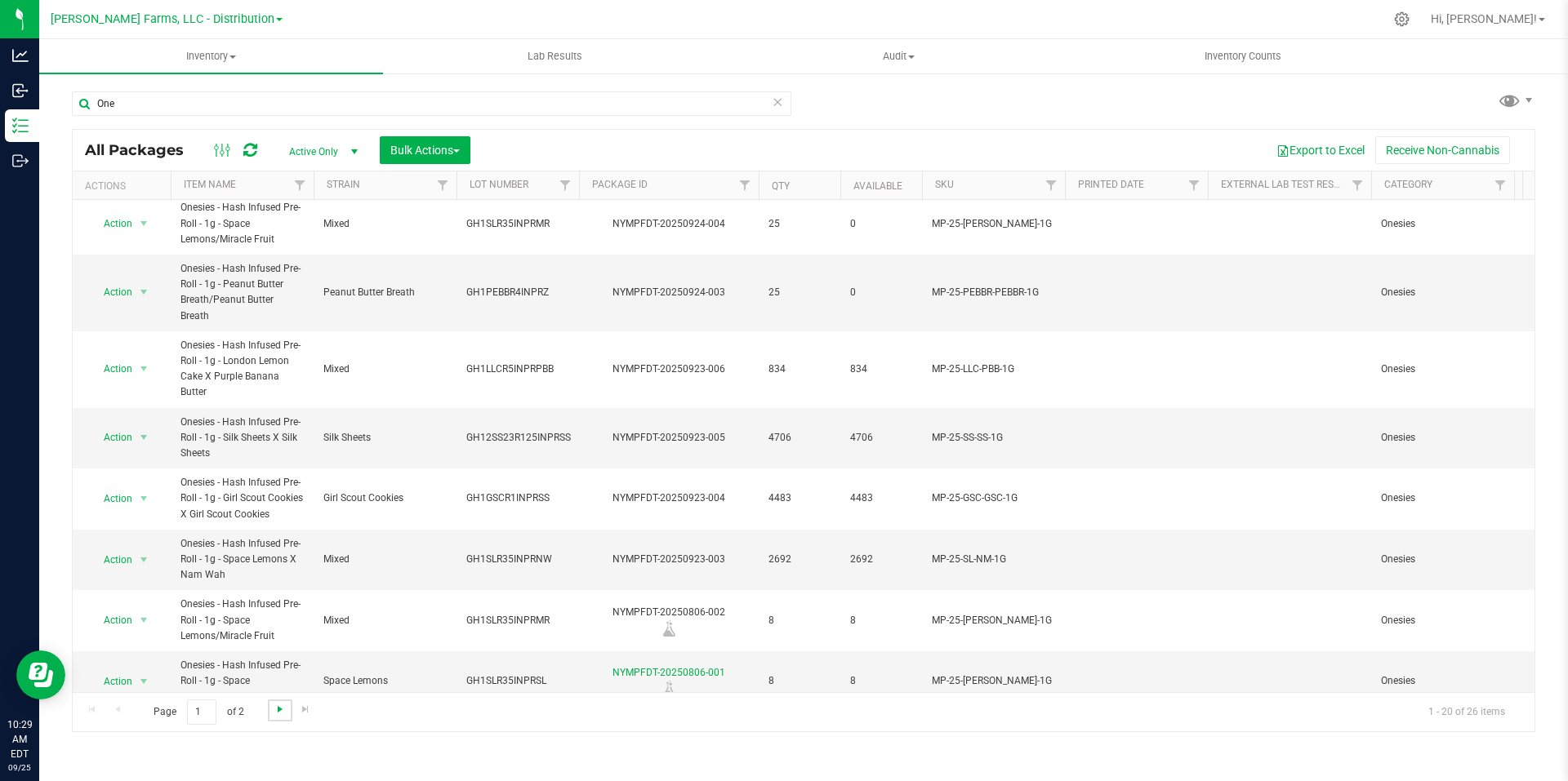
click at [280, 716] on span "Go to the next page" at bounding box center [281, 710] width 13 height 13
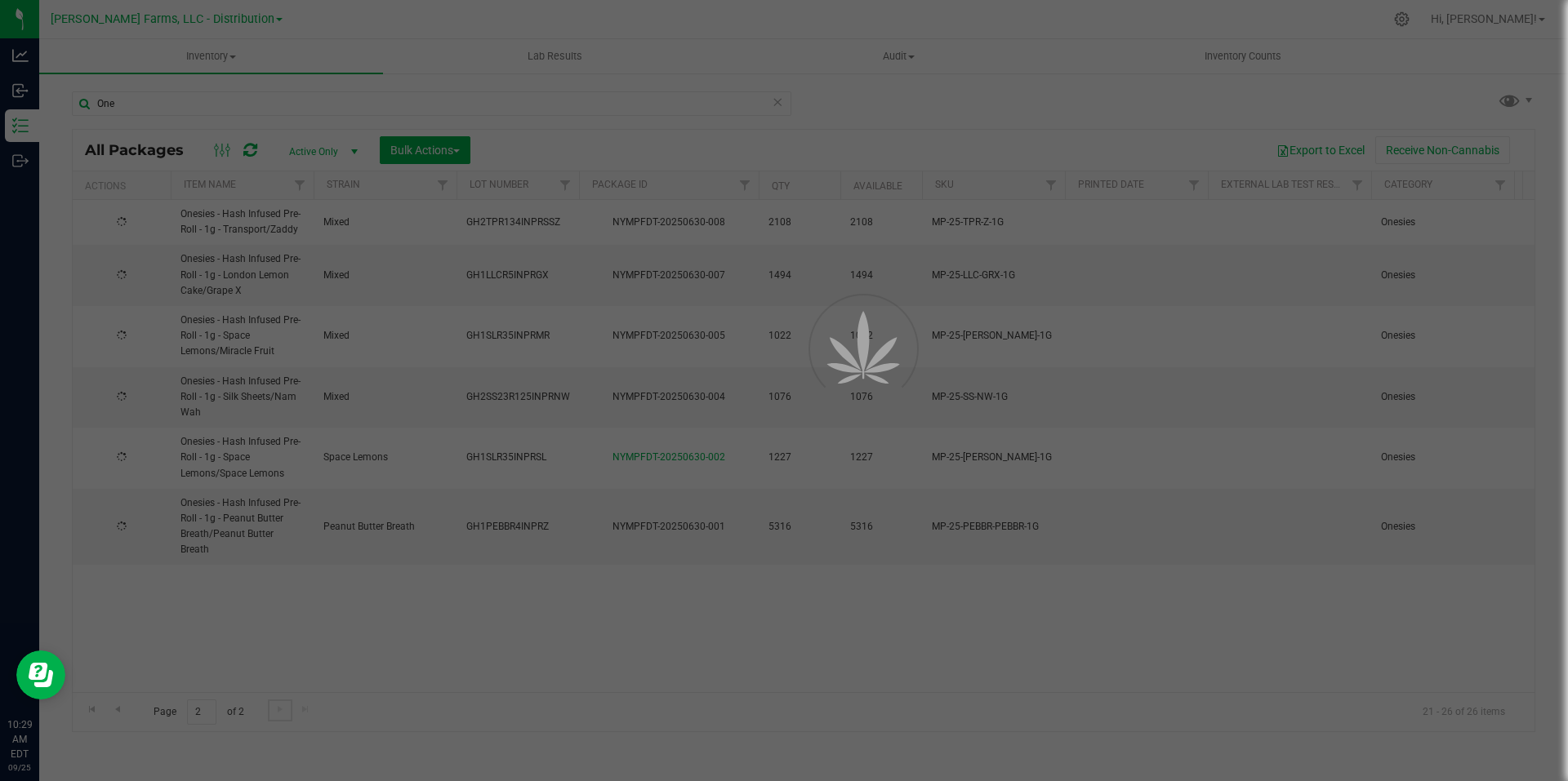
scroll to position [0, 0]
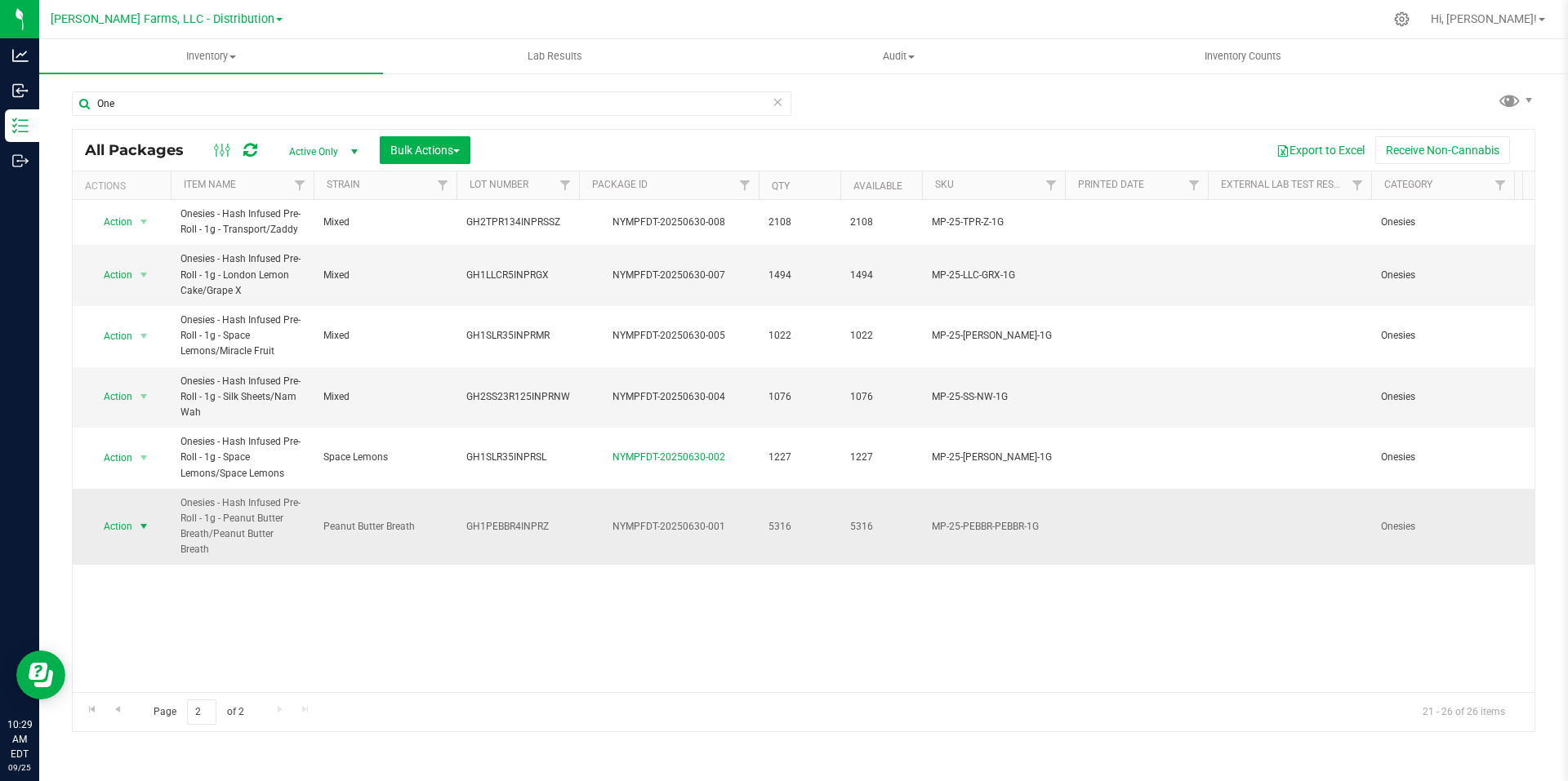
click at [147, 520] on span "select" at bounding box center [144, 527] width 13 height 13
click at [136, 420] on li "Print package label" at bounding box center [141, 429] width 103 height 45
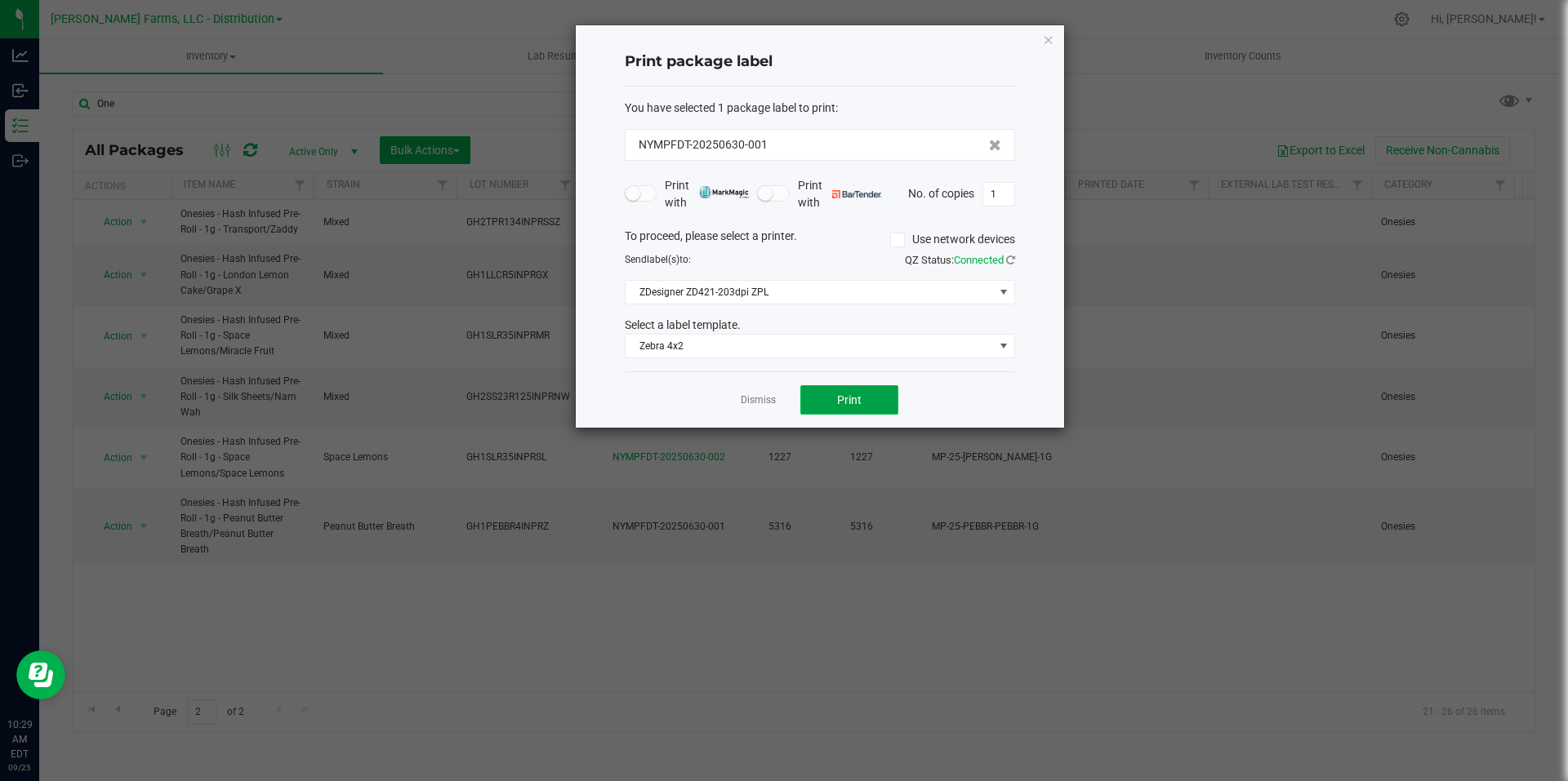
click at [847, 397] on span "Print" at bounding box center [850, 400] width 25 height 13
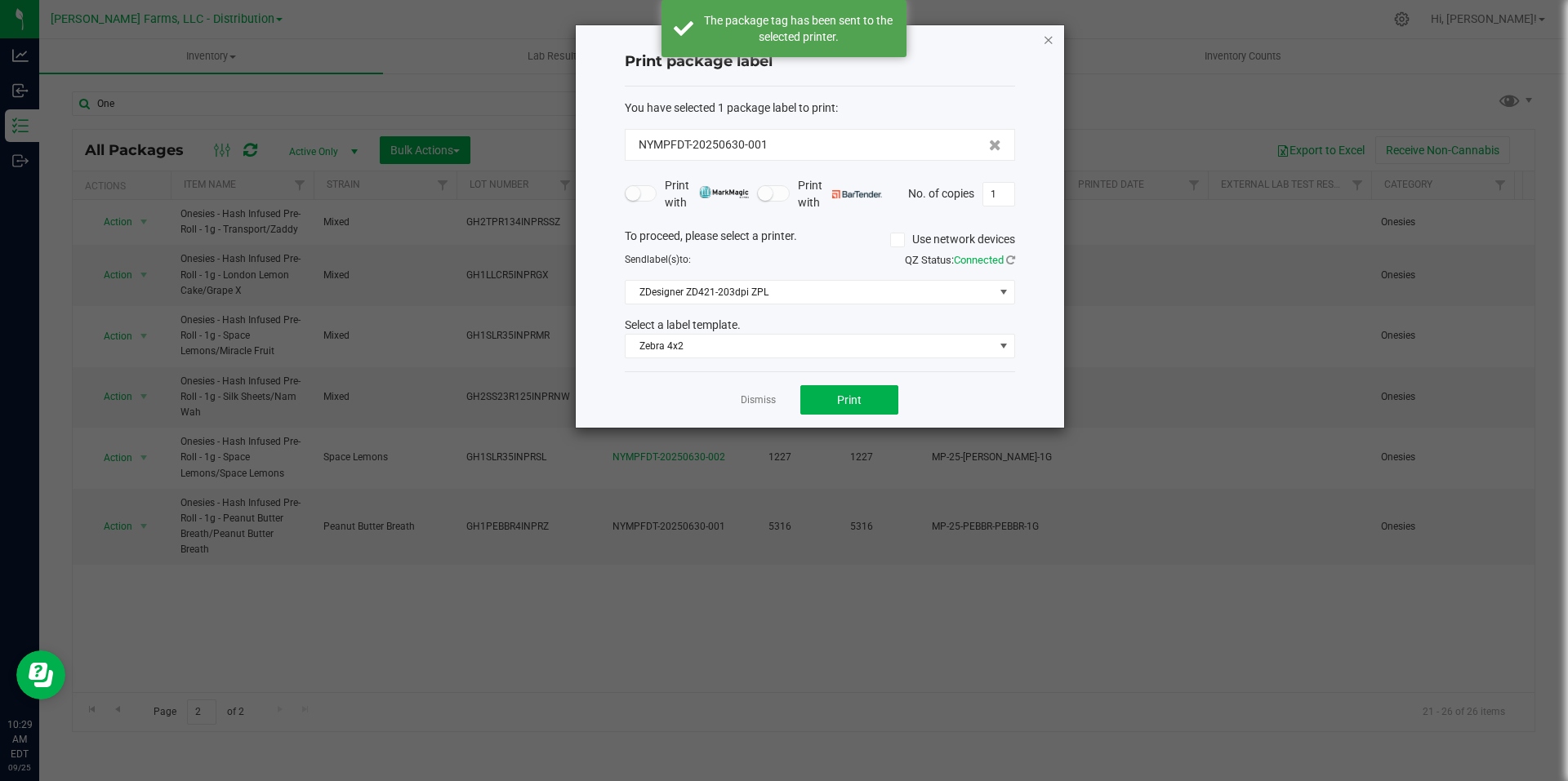
click at [1051, 31] on icon "button" at bounding box center [1049, 39] width 11 height 20
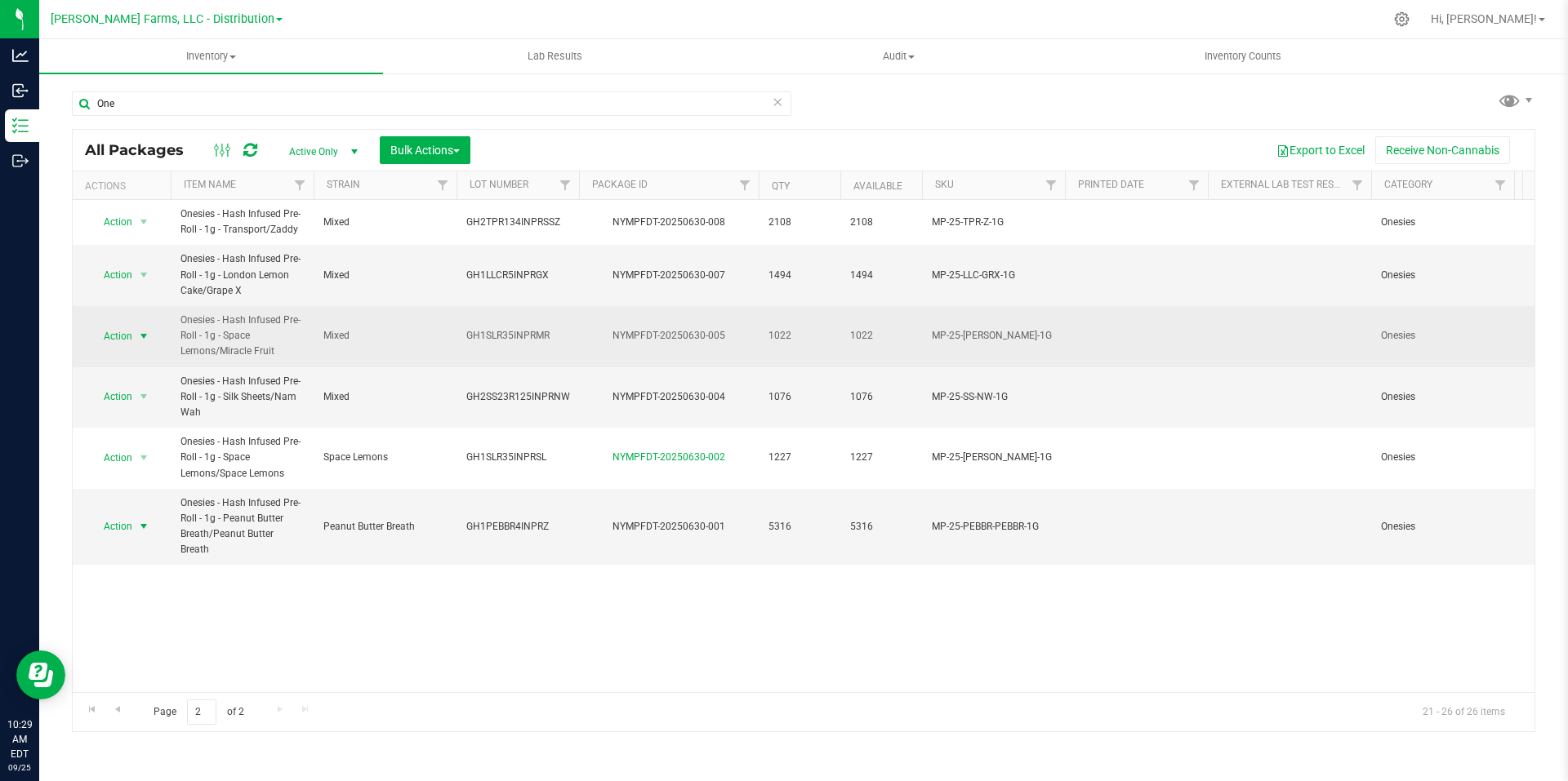
click at [146, 336] on span "select" at bounding box center [144, 337] width 13 height 13
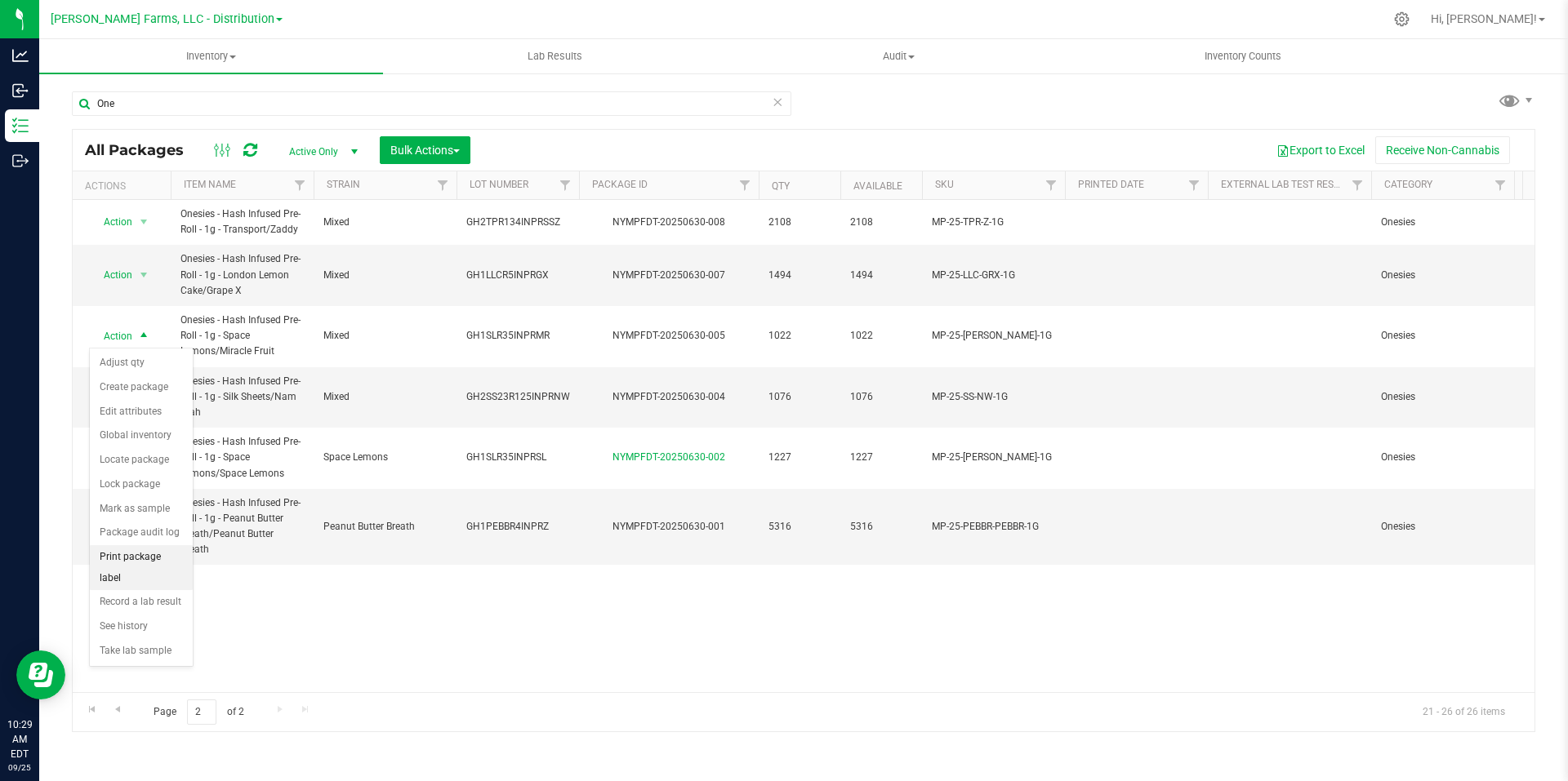
click at [144, 560] on li "Print package label" at bounding box center [141, 567] width 103 height 45
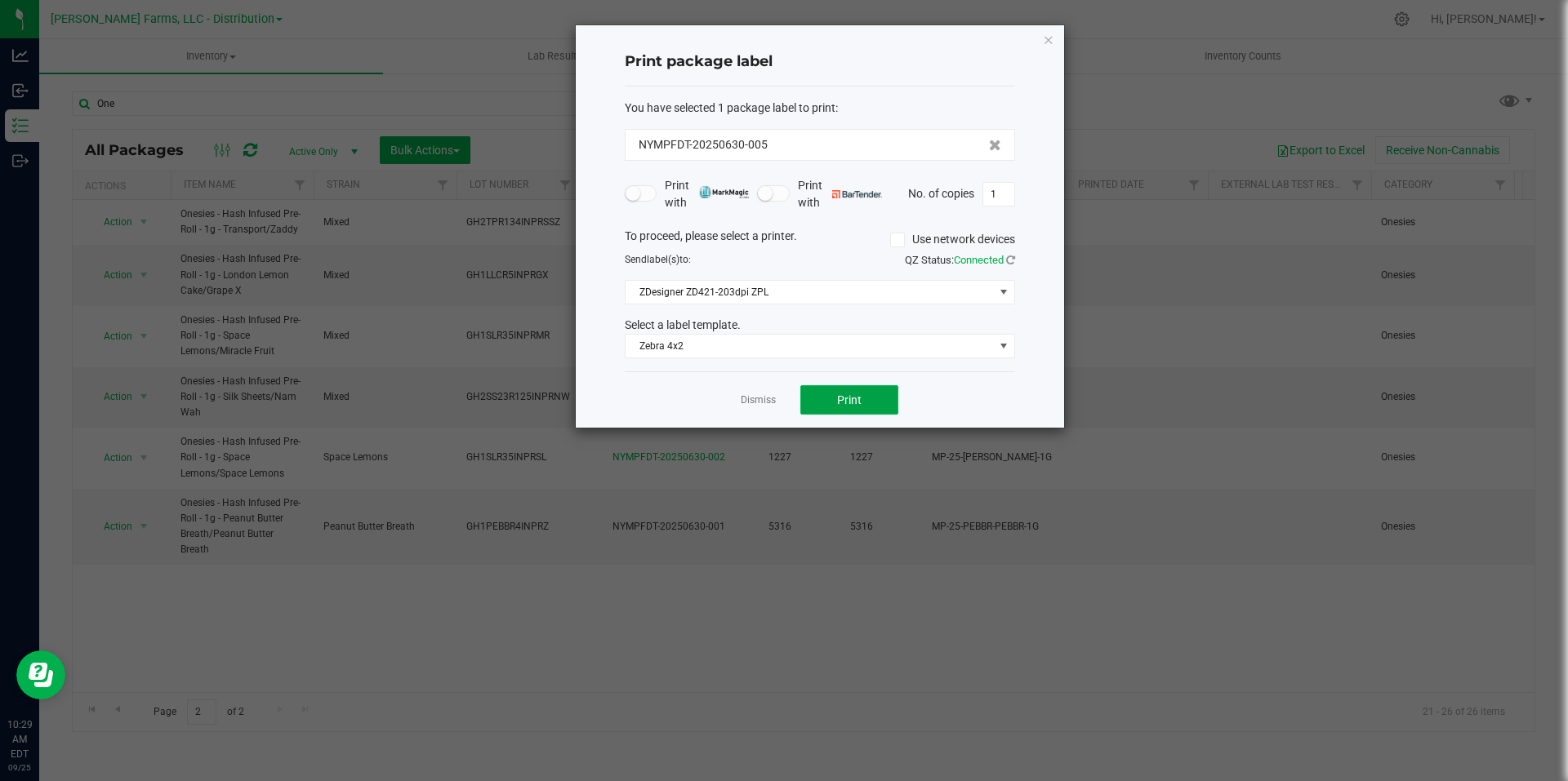
click at [872, 395] on button "Print" at bounding box center [849, 400] width 98 height 29
click at [1049, 46] on icon "button" at bounding box center [1049, 39] width 11 height 20
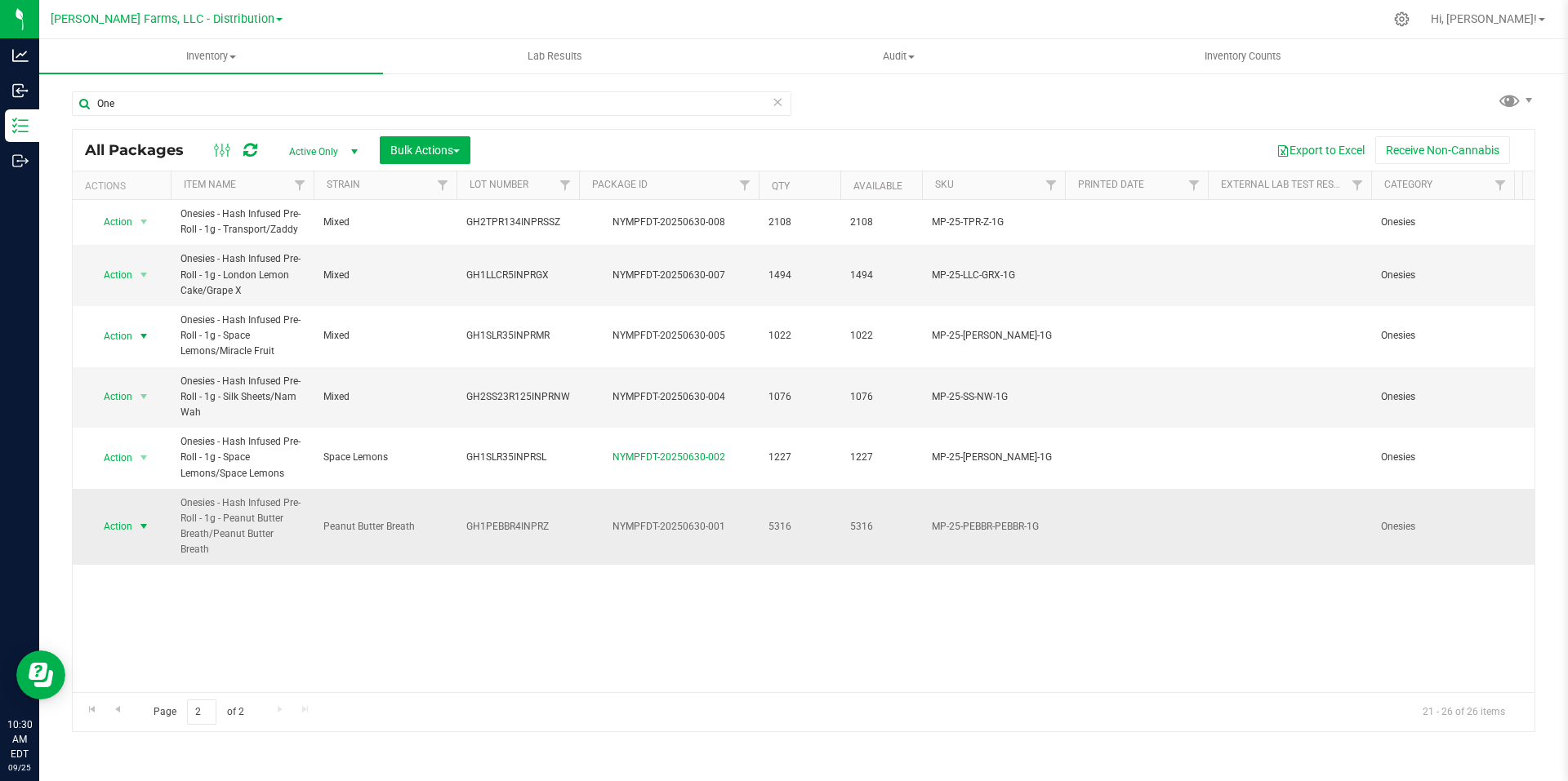
click at [147, 520] on span "select" at bounding box center [144, 527] width 13 height 13
click at [161, 415] on li "Print package label" at bounding box center [141, 429] width 103 height 45
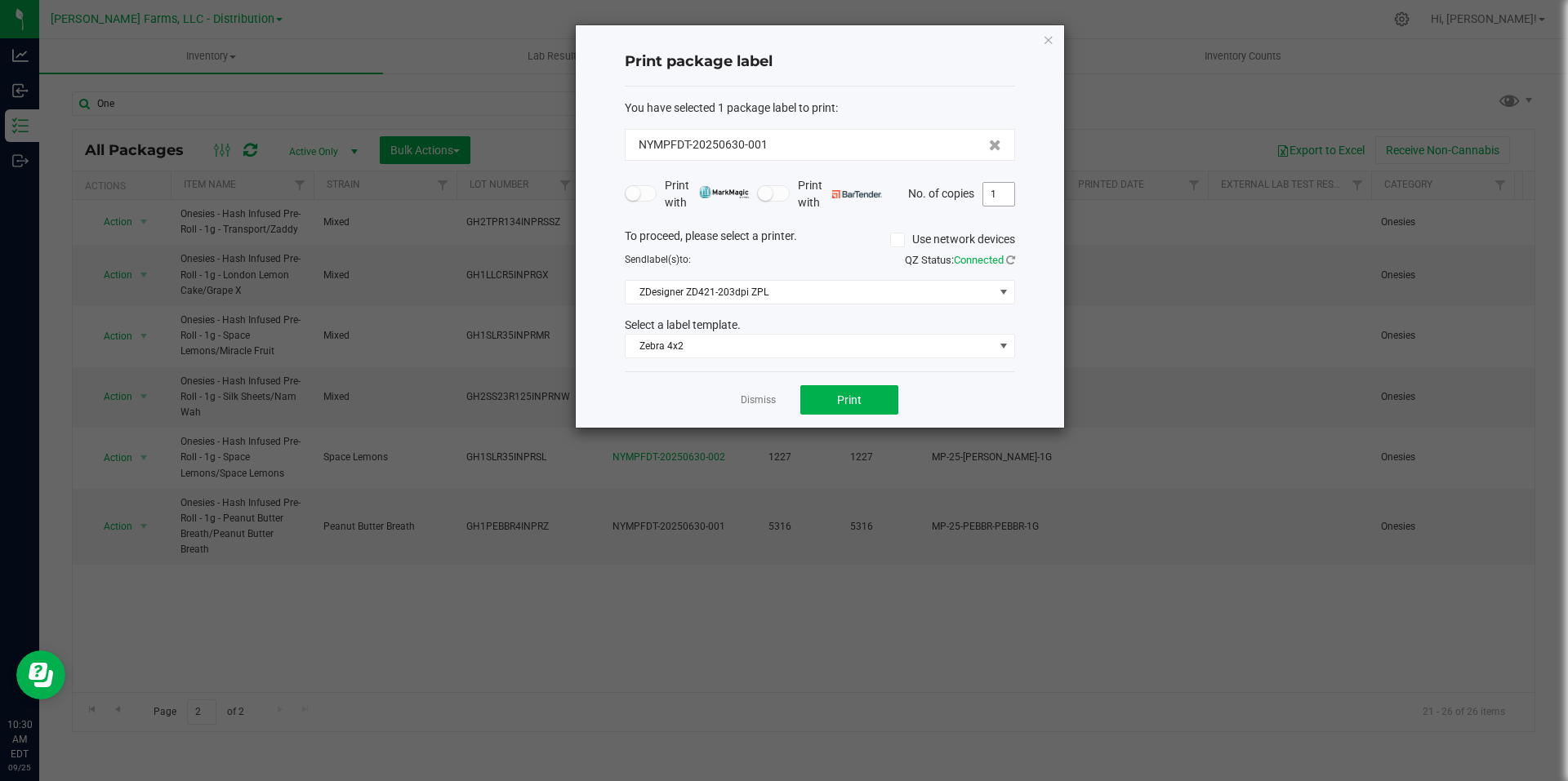
click at [1000, 191] on input "1" at bounding box center [998, 194] width 31 height 23
type input "2"
click at [884, 406] on button "Print" at bounding box center [849, 400] width 98 height 29
click at [766, 403] on link "Dismiss" at bounding box center [757, 400] width 35 height 14
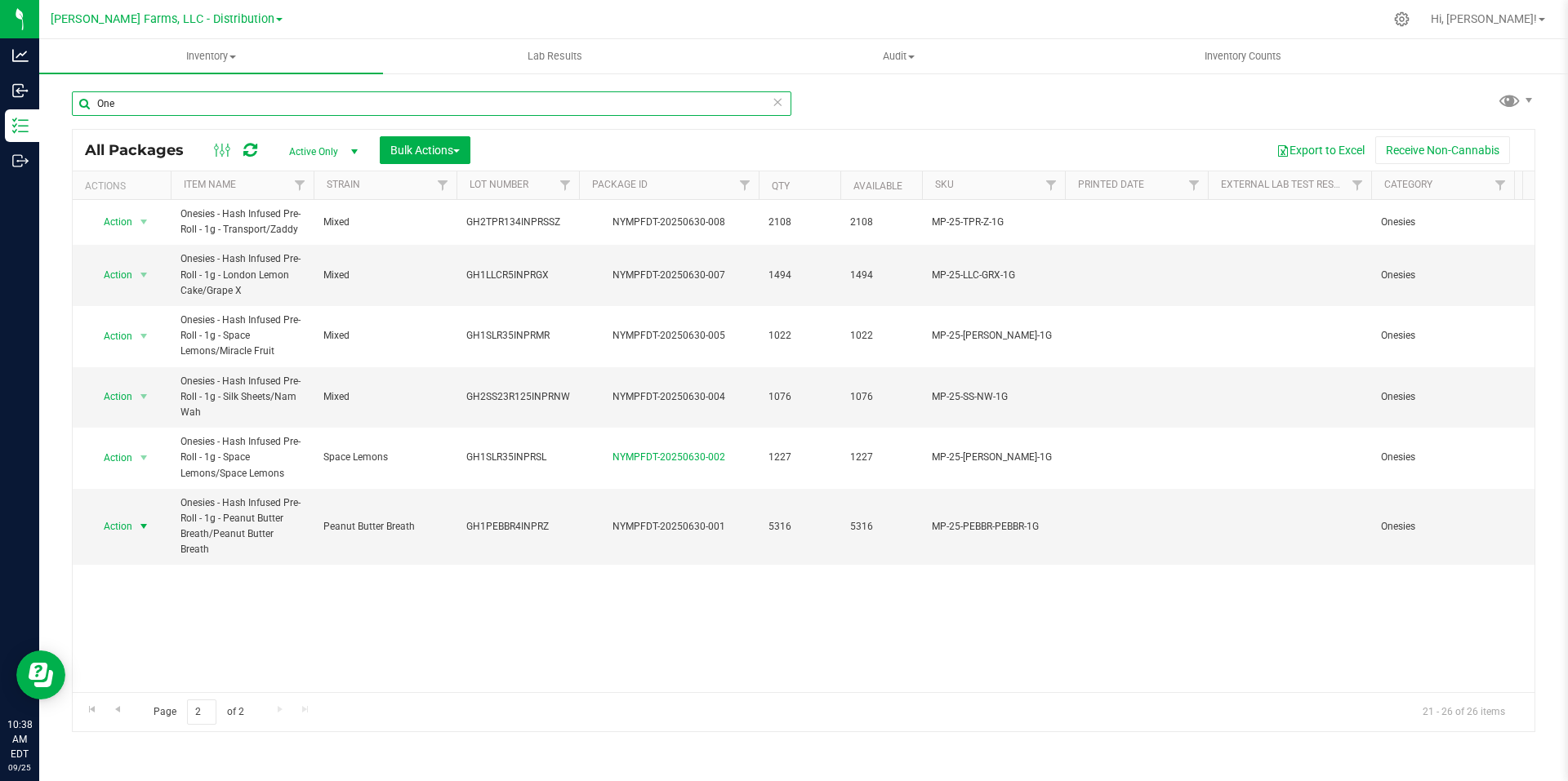
click at [423, 95] on input "One" at bounding box center [432, 104] width 719 height 25
type input "O"
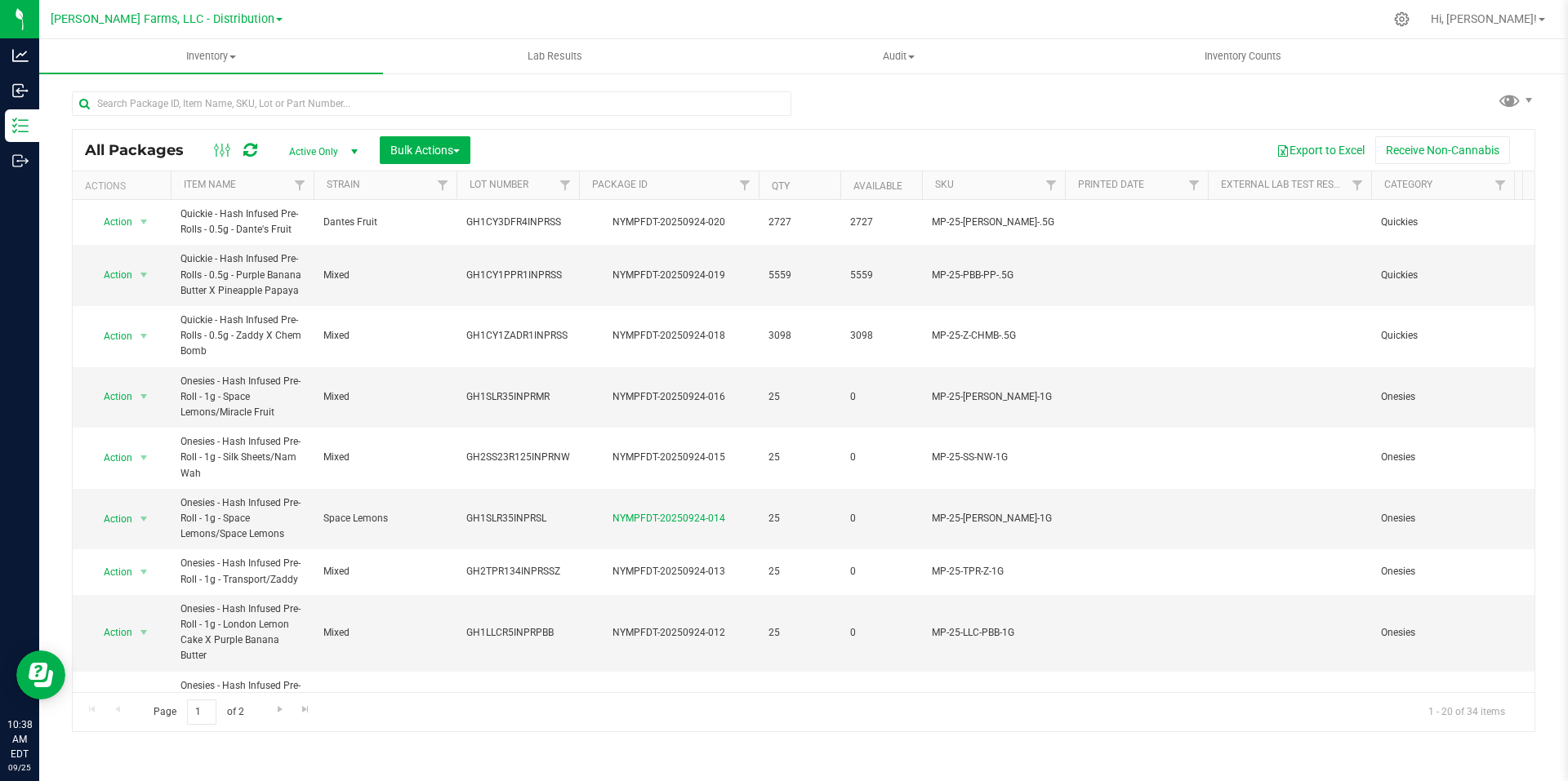
click at [265, 20] on div "[PERSON_NAME] Farms, LLC - Distribution [PERSON_NAME] Farms, LLC - Cultivation …" at bounding box center [167, 19] width 239 height 26
click at [258, 16] on link "[PERSON_NAME] Farms, LLC - Distribution" at bounding box center [167, 18] width 232 height 15
click at [228, 105] on link "[PERSON_NAME] Farms, LLC - Processing" at bounding box center [167, 100] width 239 height 22
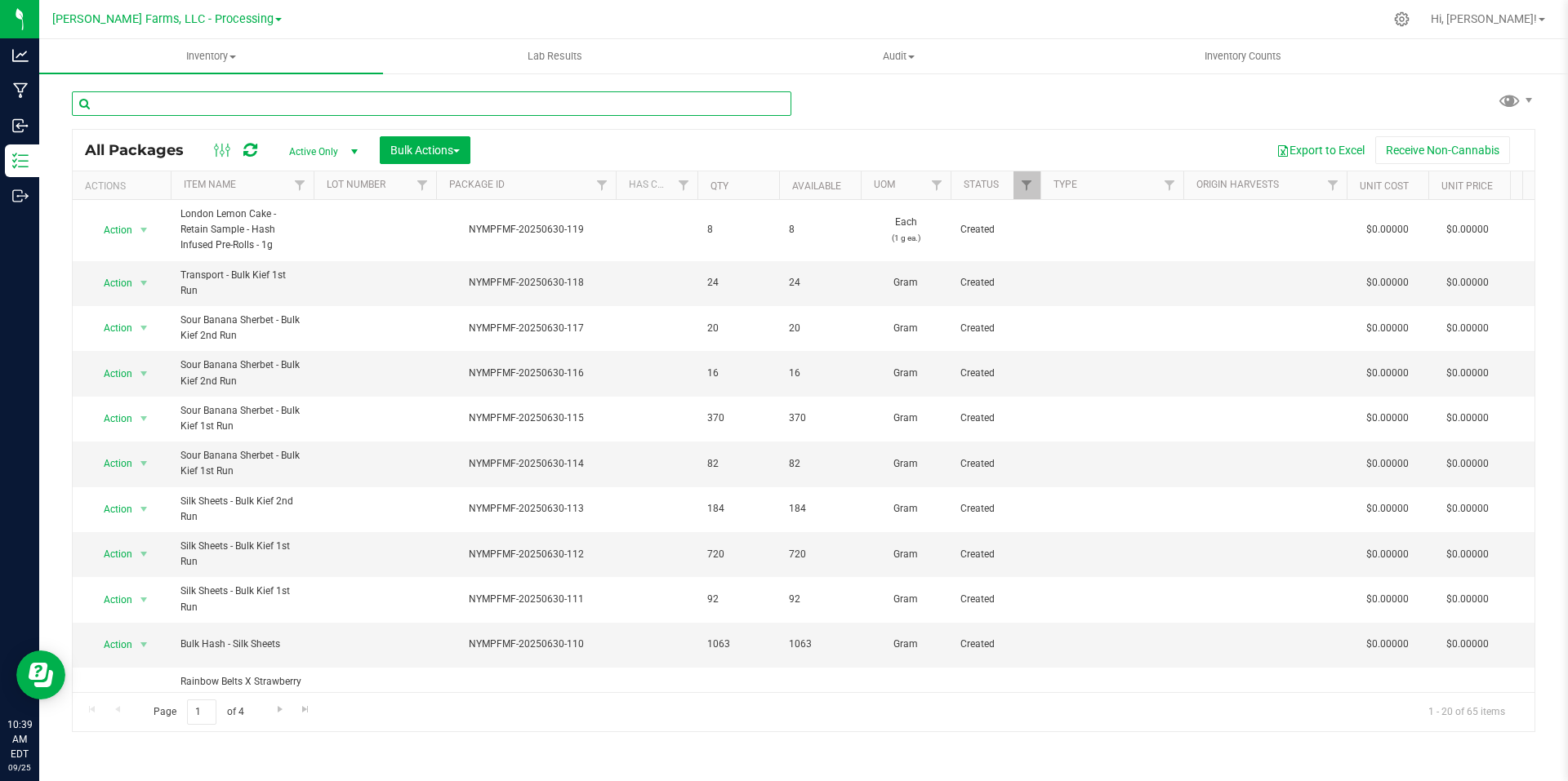
click at [654, 106] on input "text" at bounding box center [432, 104] width 719 height 25
click at [364, 37] on nav "[PERSON_NAME] Farms, LLC - Processing [PERSON_NAME] Farms, LLC - Cultivation [P…" at bounding box center [803, 19] width 1529 height 39
click at [275, 20] on span at bounding box center [278, 19] width 7 height 3
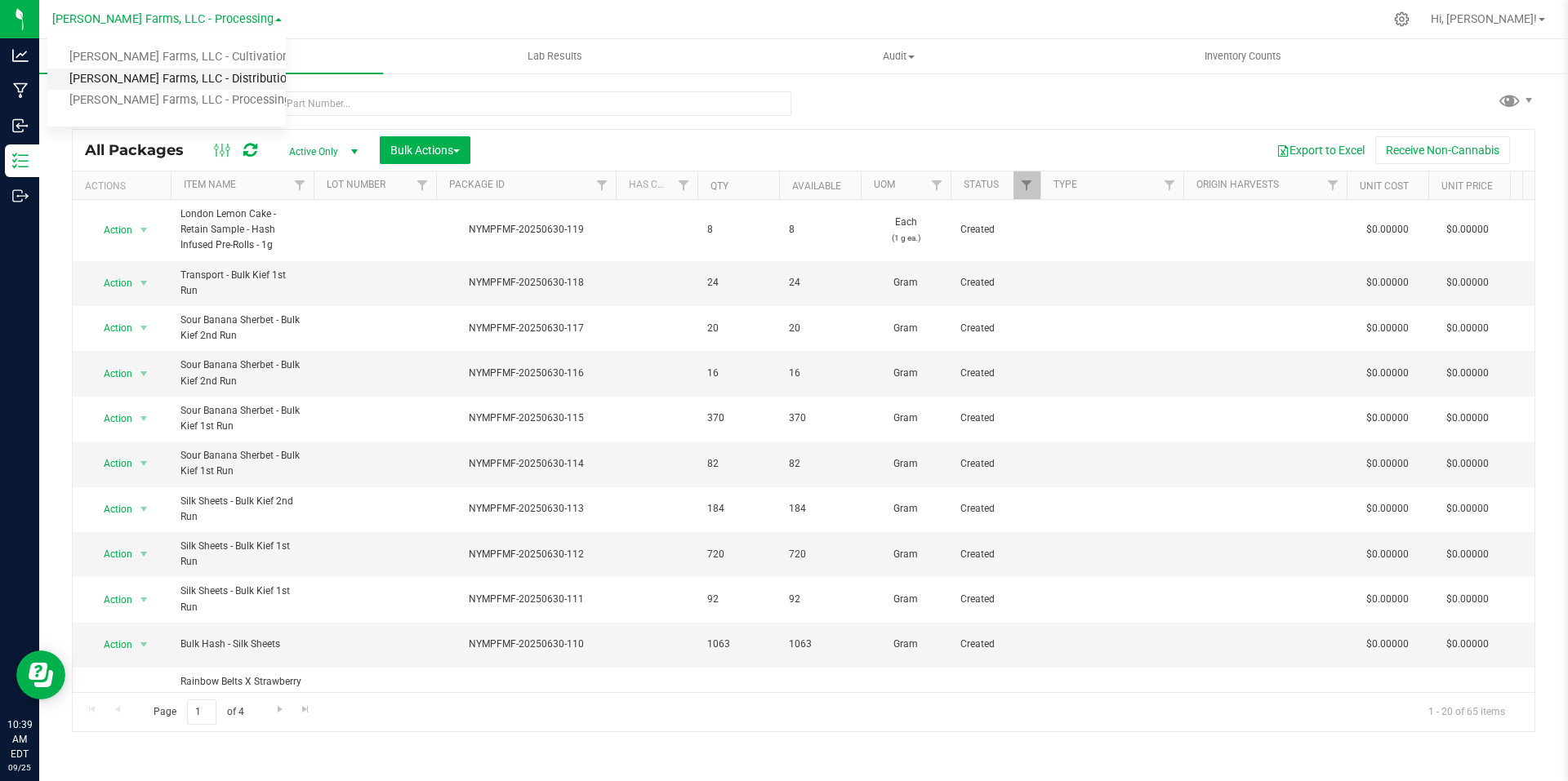
click at [230, 74] on link "[PERSON_NAME] Farms, LLC - Distribution" at bounding box center [167, 79] width 239 height 22
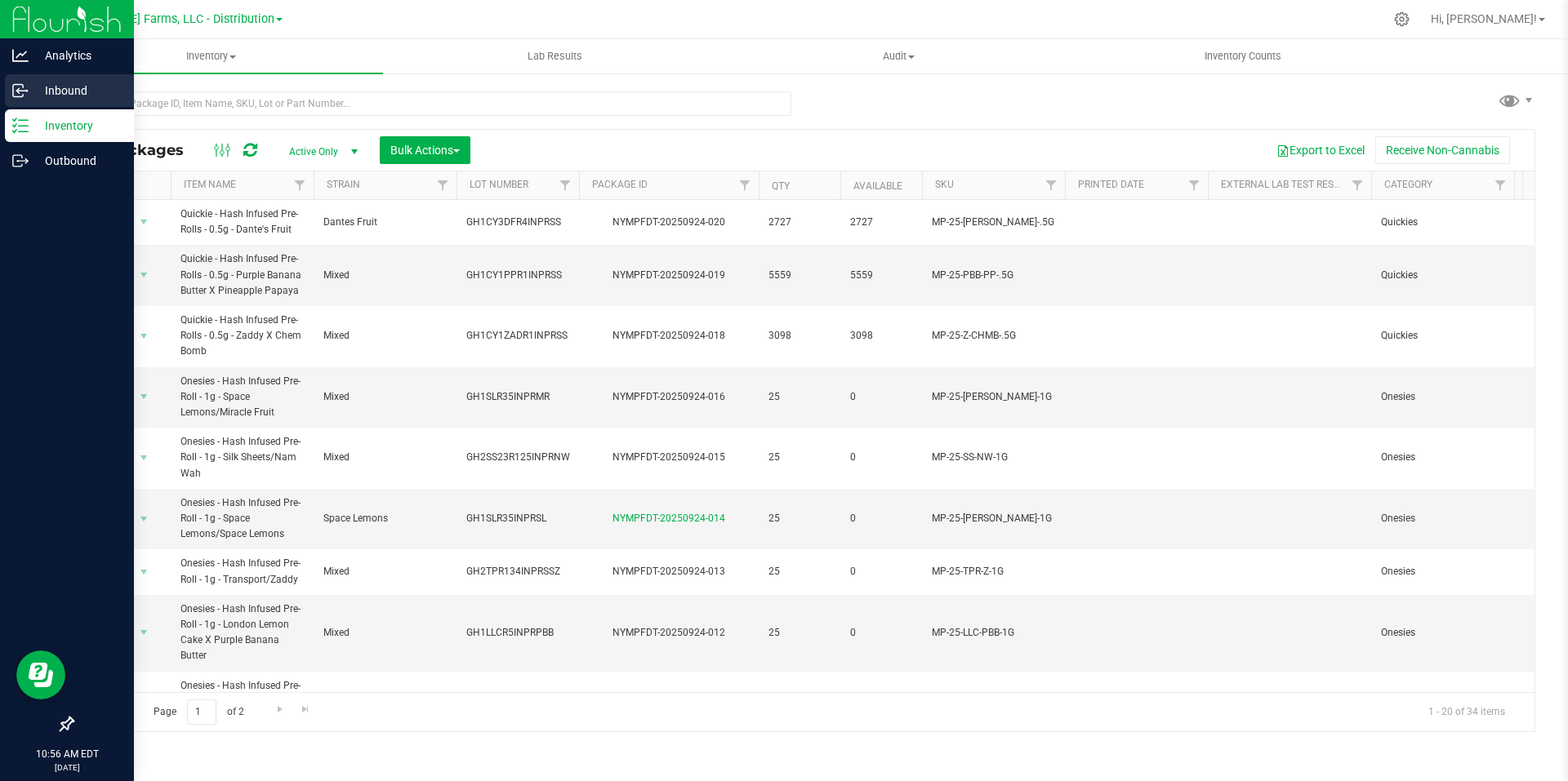
click at [63, 98] on p "Inbound" at bounding box center [77, 90] width 98 height 20
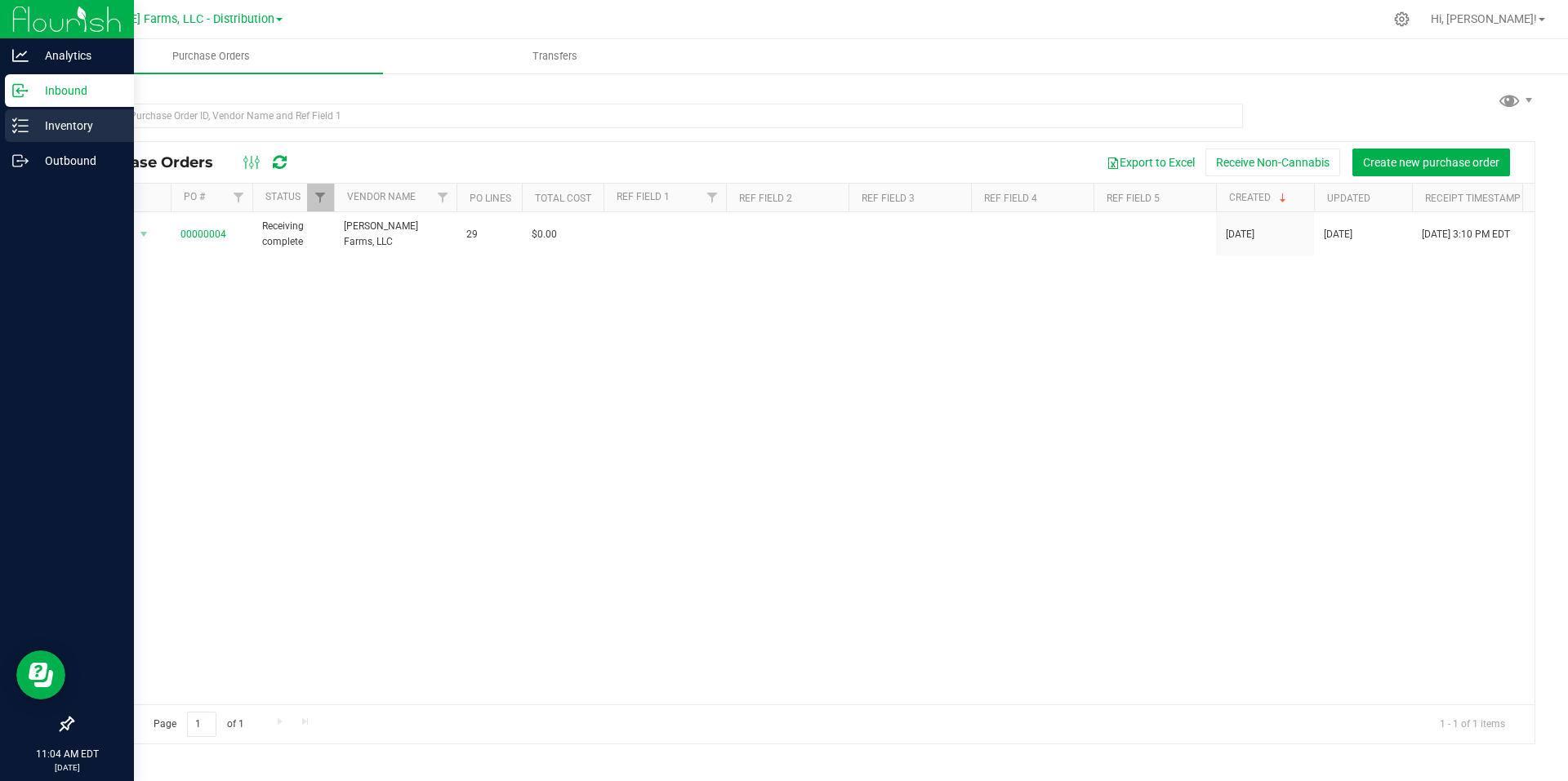
click at [62, 129] on p "Inventory" at bounding box center [77, 126] width 98 height 20
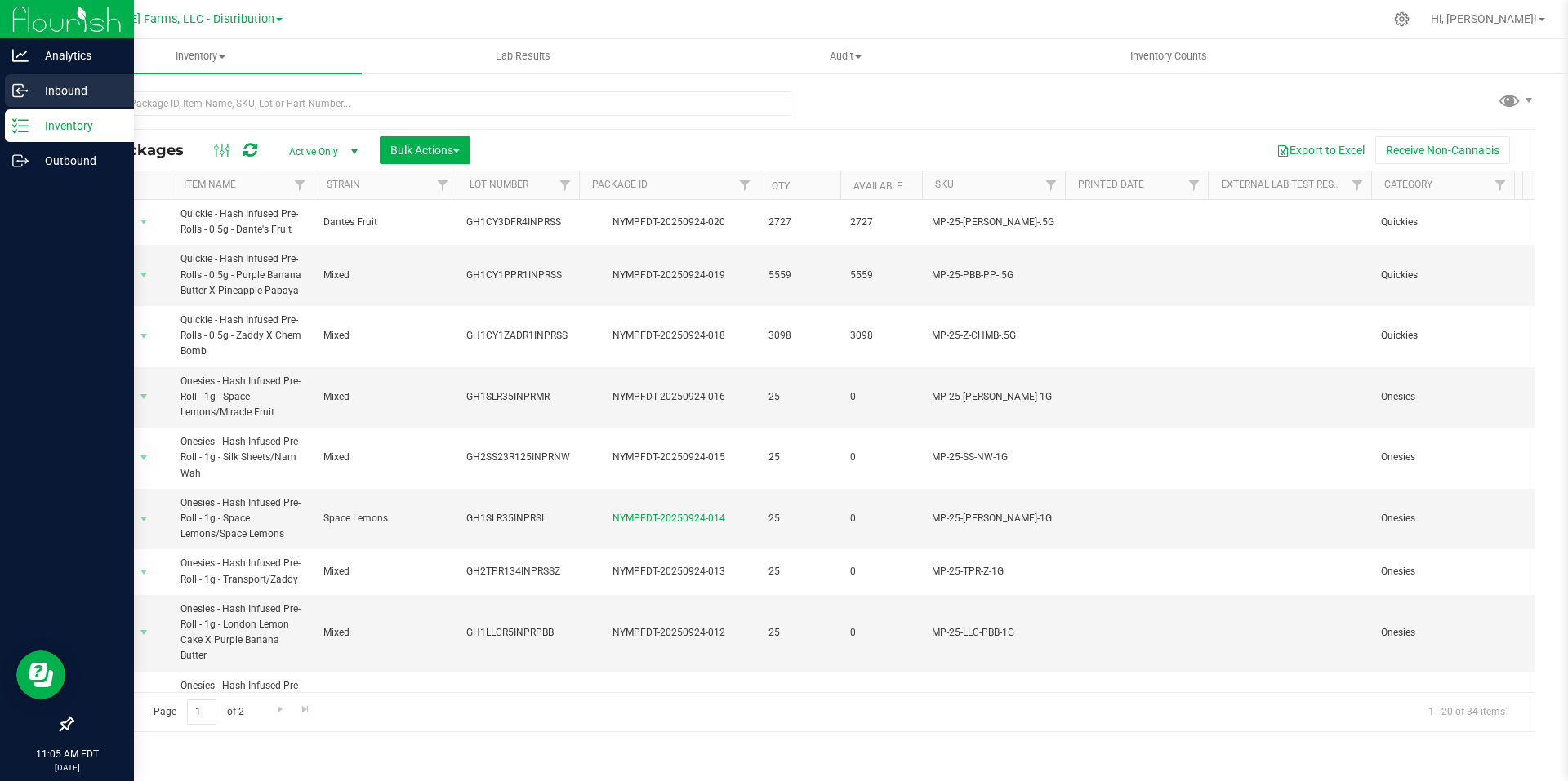
click at [61, 91] on p "Inbound" at bounding box center [77, 90] width 98 height 20
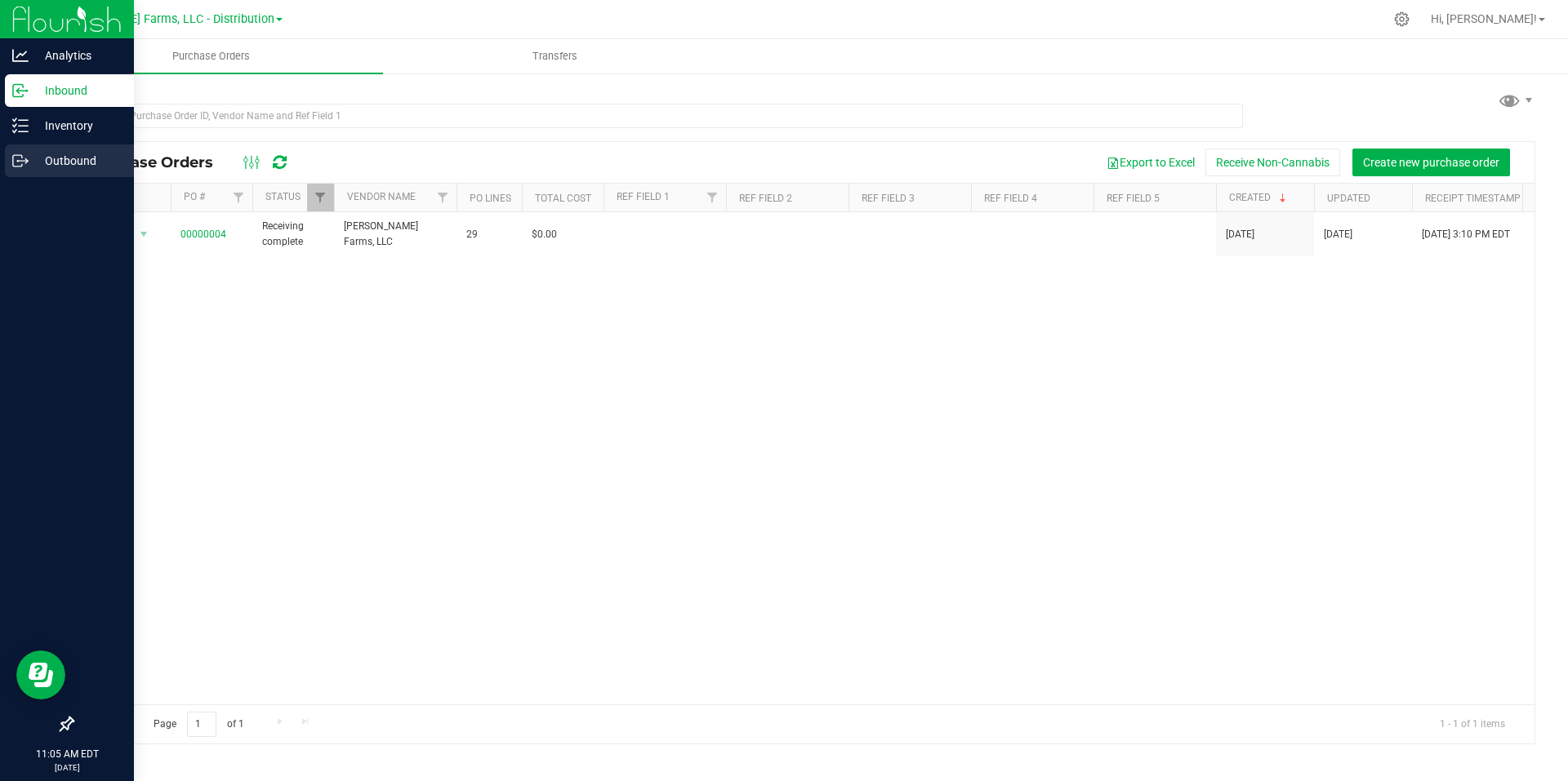
click at [72, 152] on p "Outbound" at bounding box center [77, 161] width 98 height 20
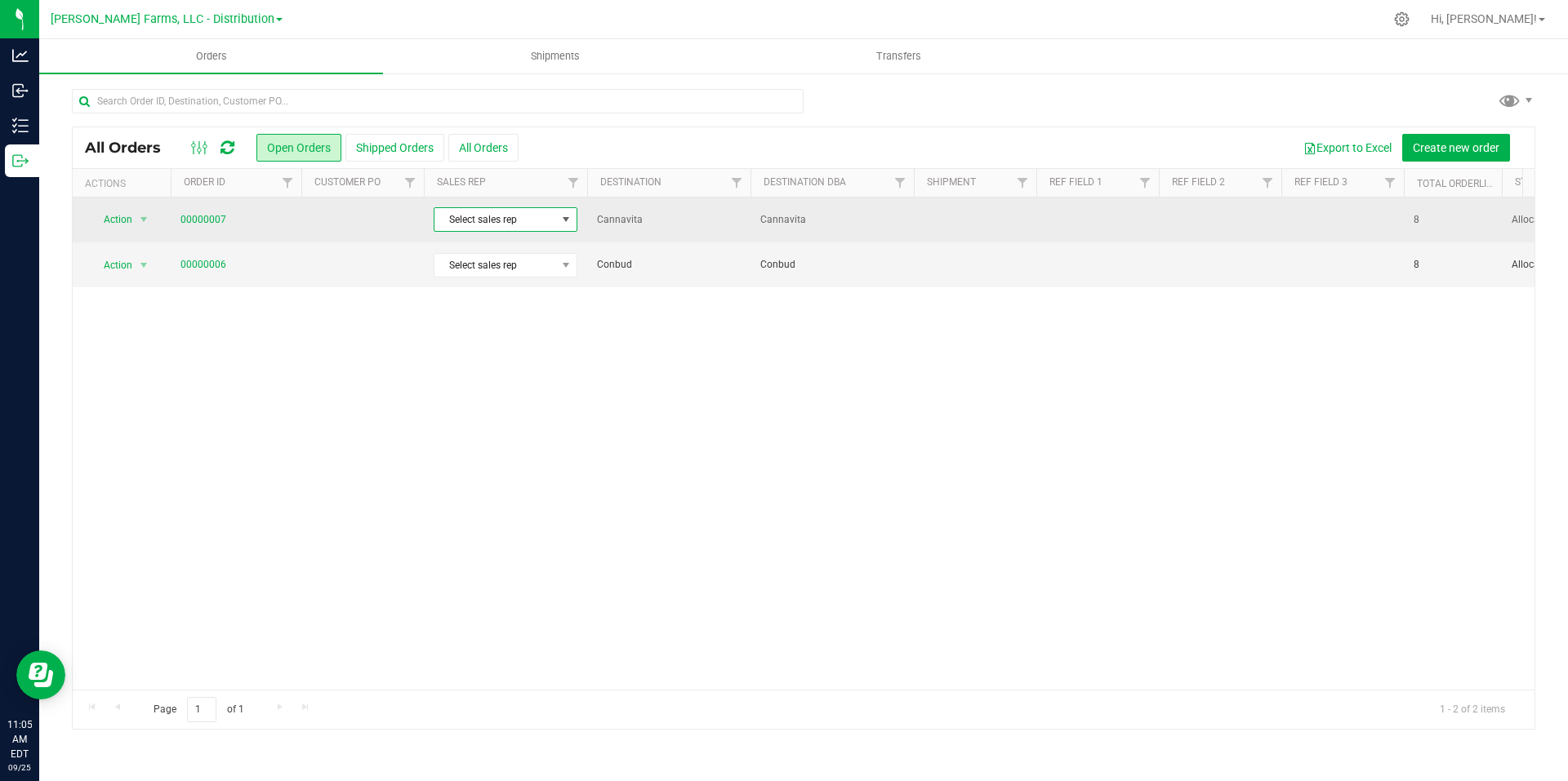
click at [569, 216] on span at bounding box center [566, 220] width 13 height 13
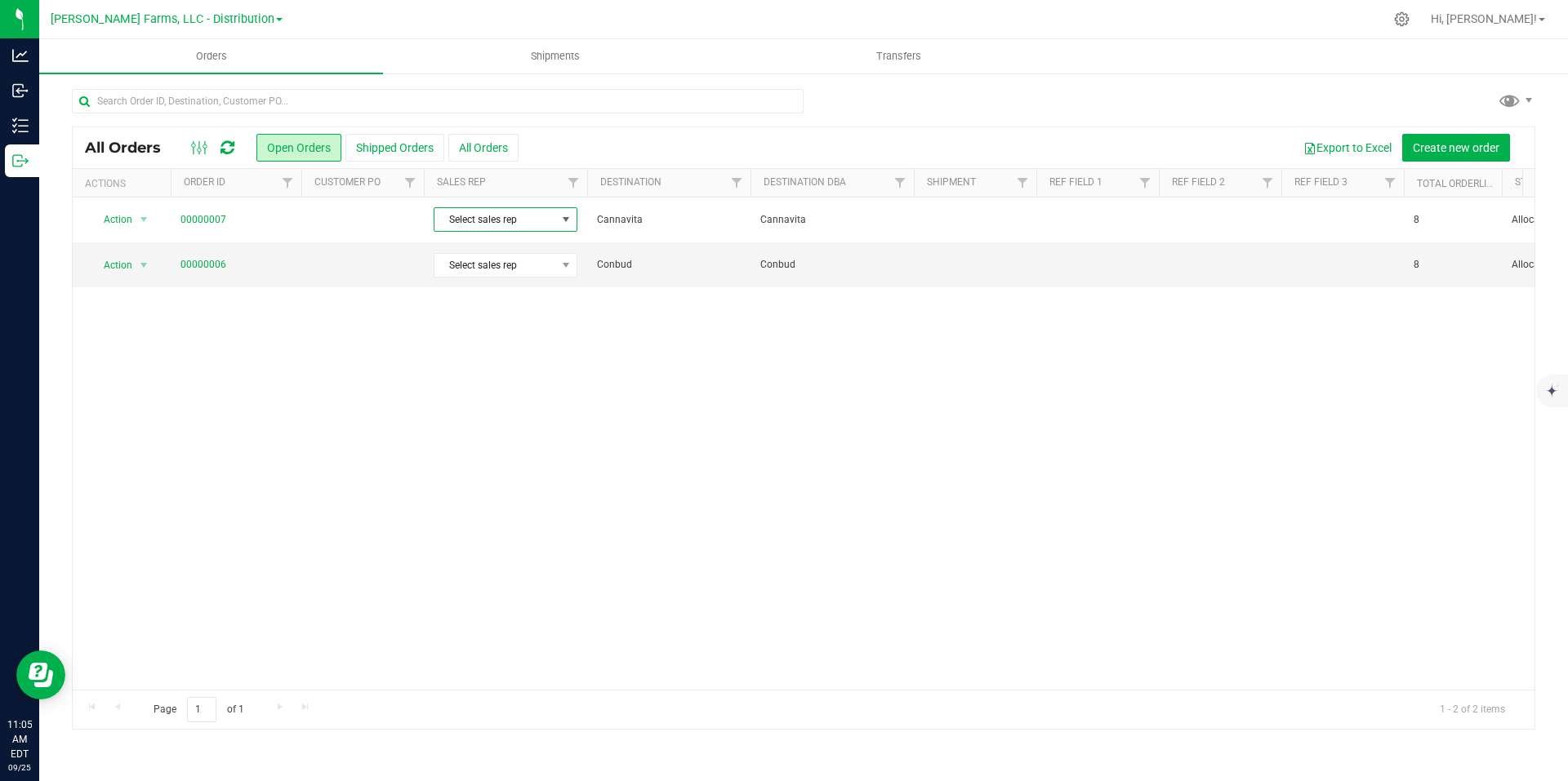
click at [618, 417] on div "Action Action Cancel order Clone order Edit order Mark as fully paid Order audi…" at bounding box center [803, 444] width 1461 height 493
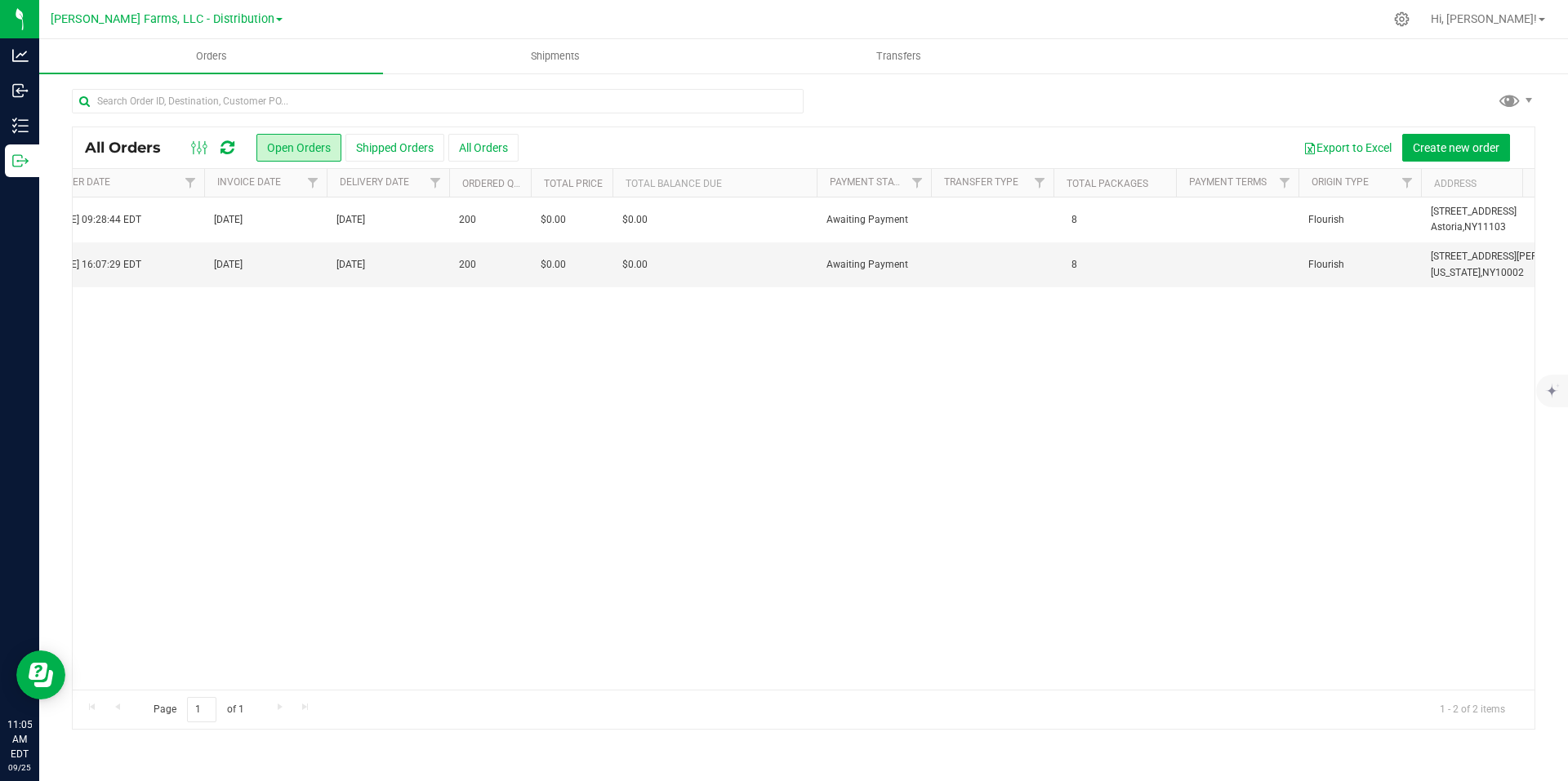
scroll to position [0, 1753]
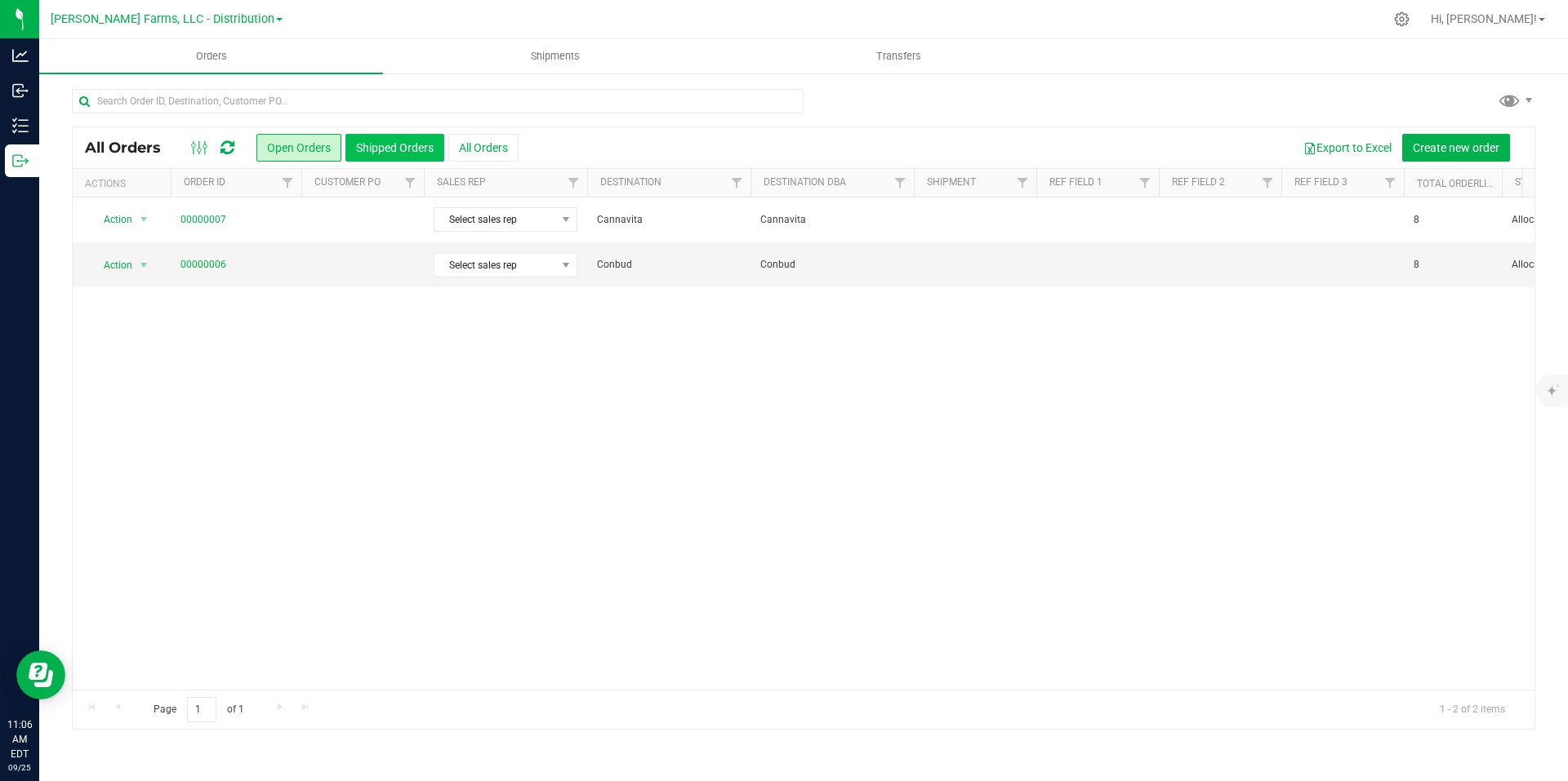
click at [428, 150] on button "Shipped Orders" at bounding box center [395, 147] width 99 height 28
click at [478, 134] on button "All Orders" at bounding box center [483, 147] width 70 height 28
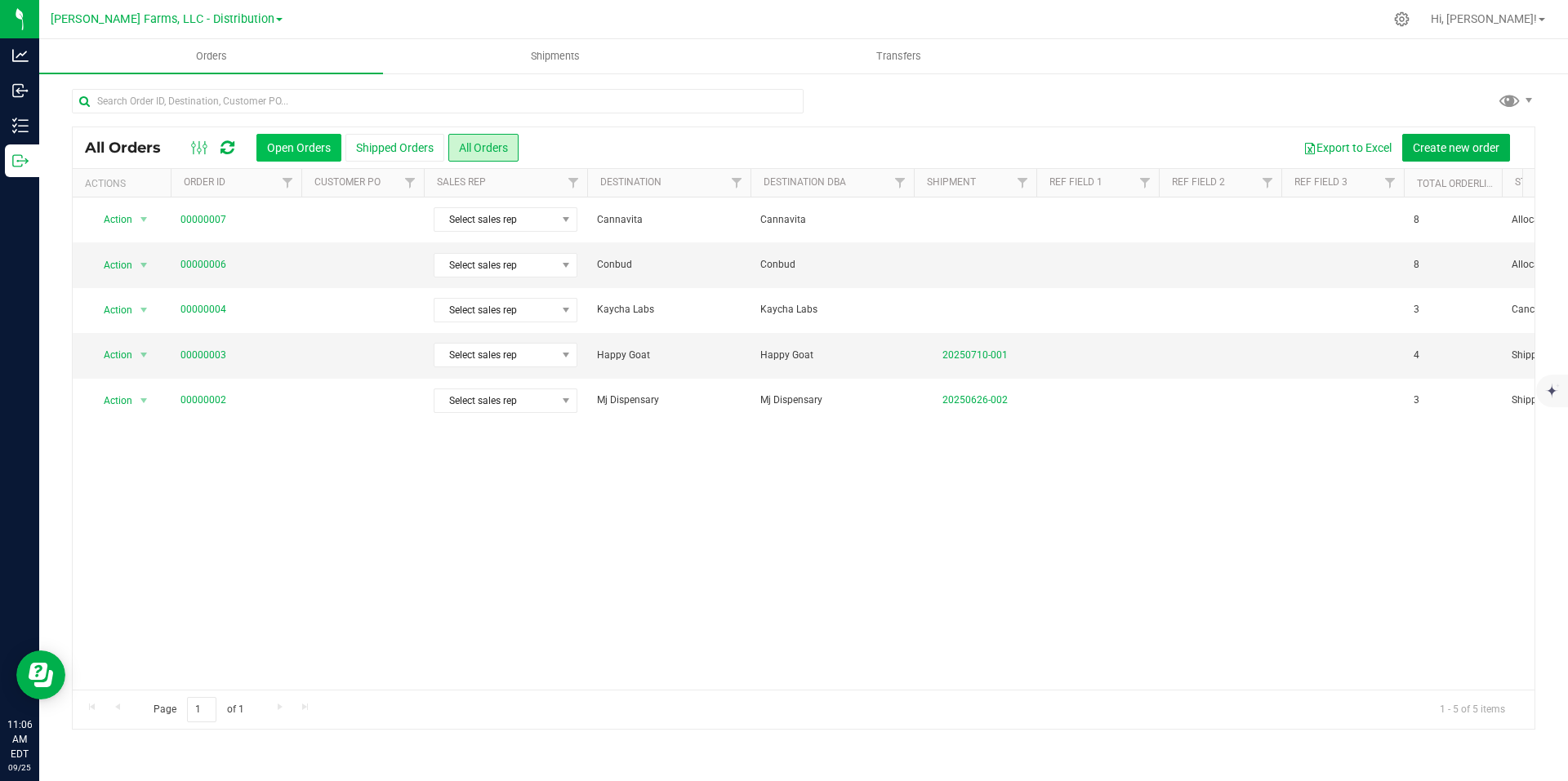
click at [285, 136] on button "Open Orders" at bounding box center [298, 147] width 85 height 28
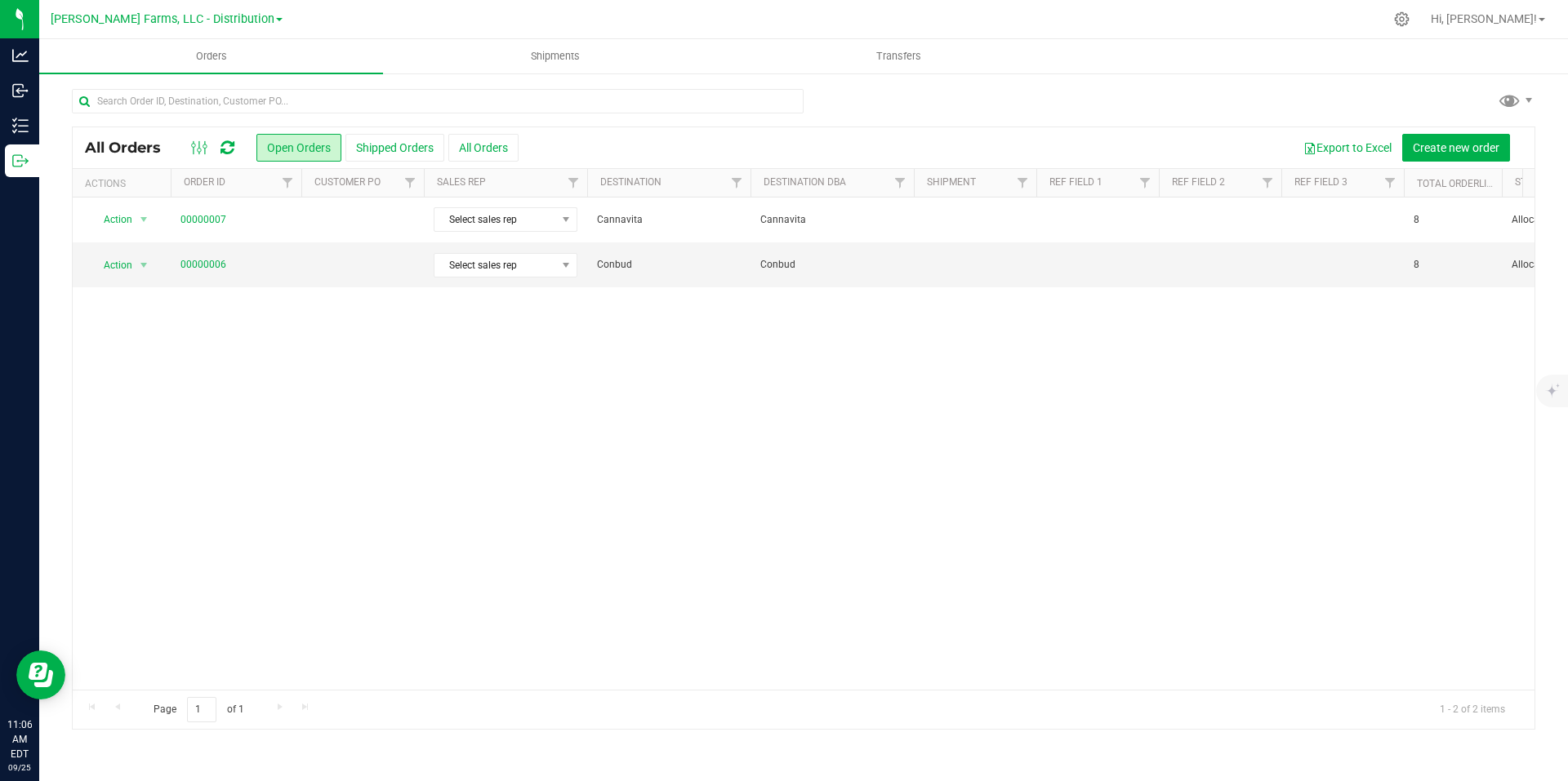
click at [263, 22] on link "[PERSON_NAME] Farms, LLC - Distribution" at bounding box center [167, 18] width 232 height 15
click at [216, 101] on link "[PERSON_NAME] Farms, LLC - Processing" at bounding box center [167, 100] width 239 height 22
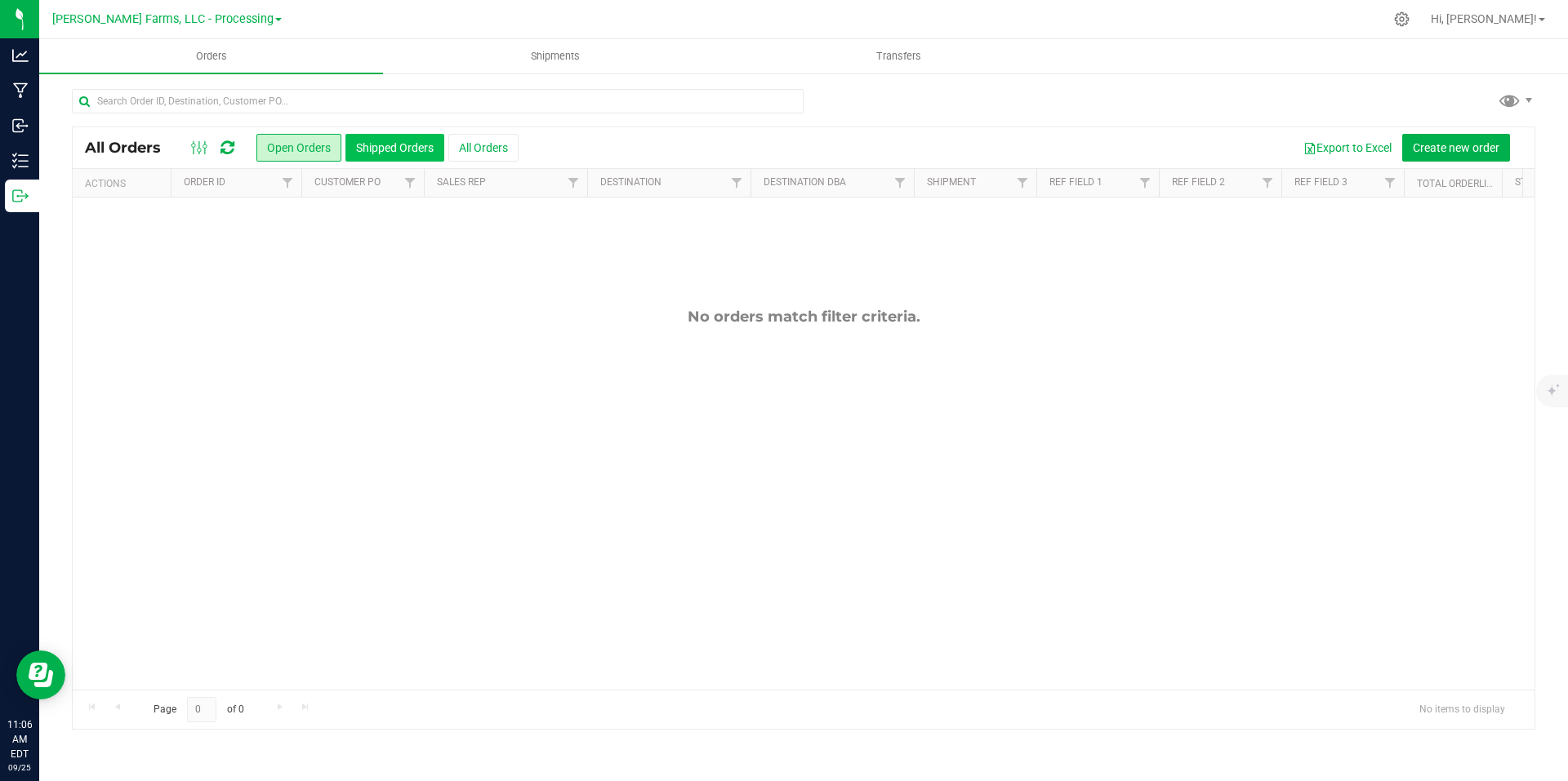
click at [406, 142] on button "Shipped Orders" at bounding box center [395, 147] width 99 height 28
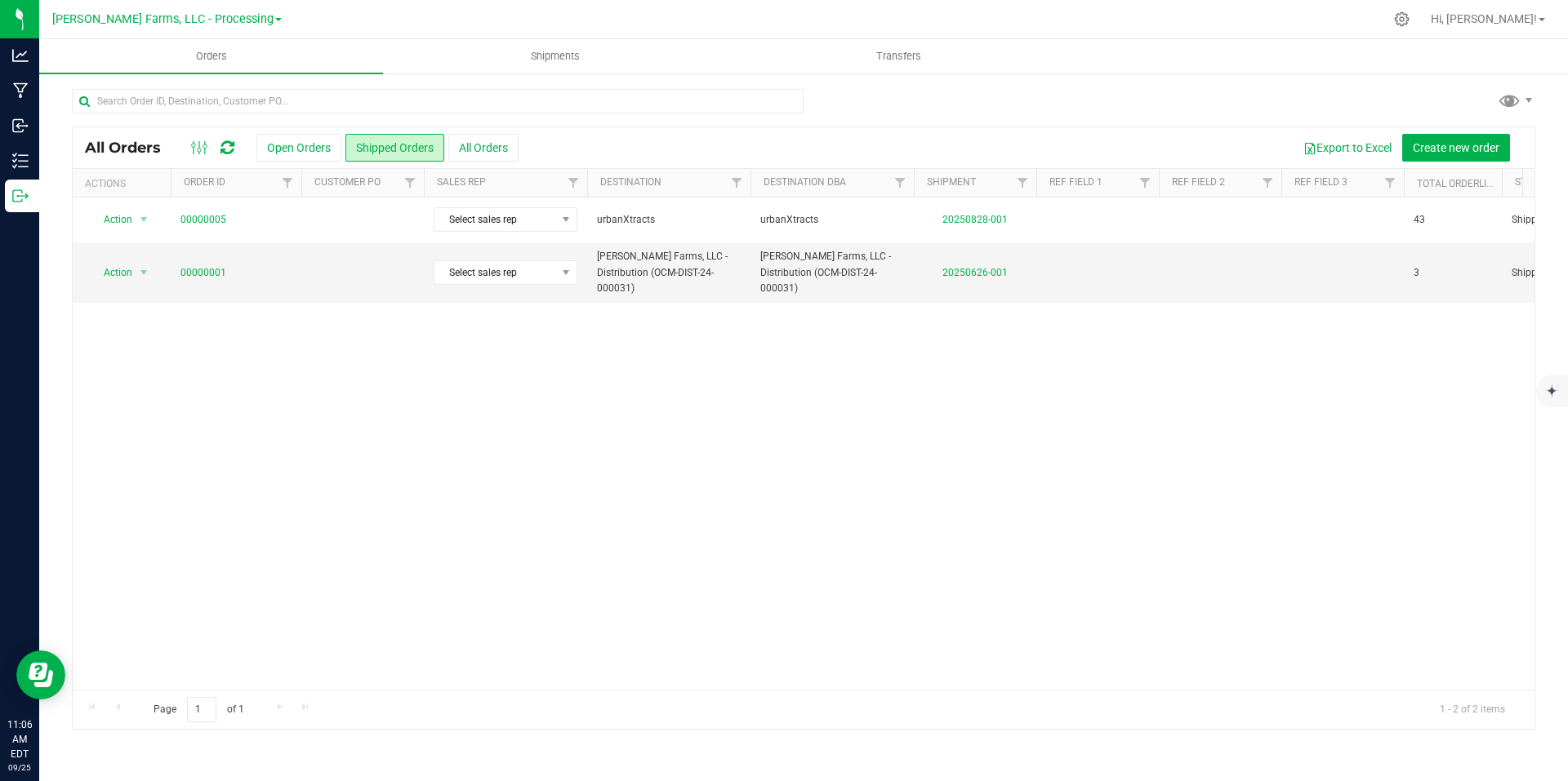
click at [1350, 497] on div "Action Action Clone order Mark as fully paid Order audit log Print COAs (single…" at bounding box center [803, 444] width 1461 height 493
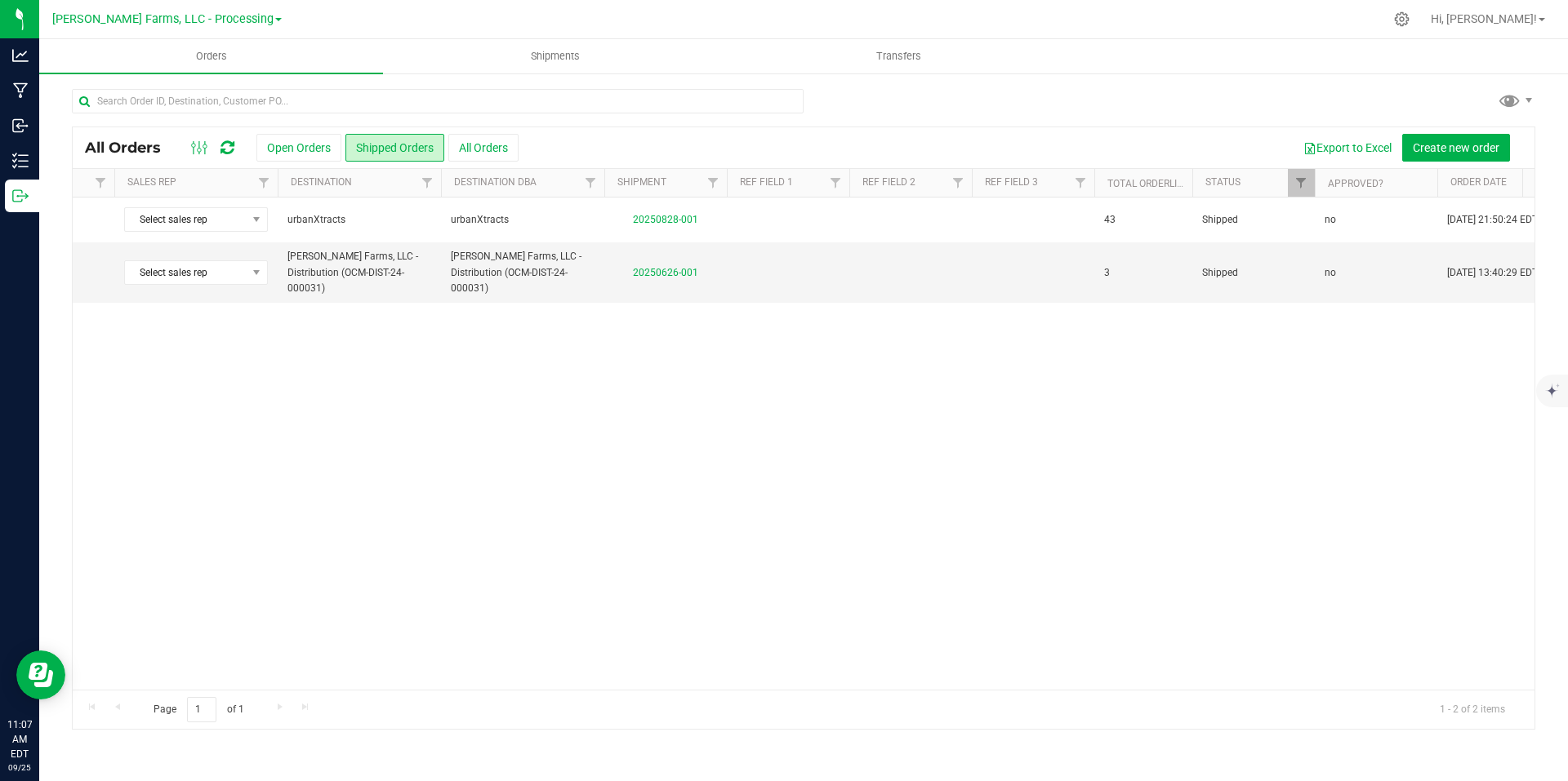
scroll to position [0, 117]
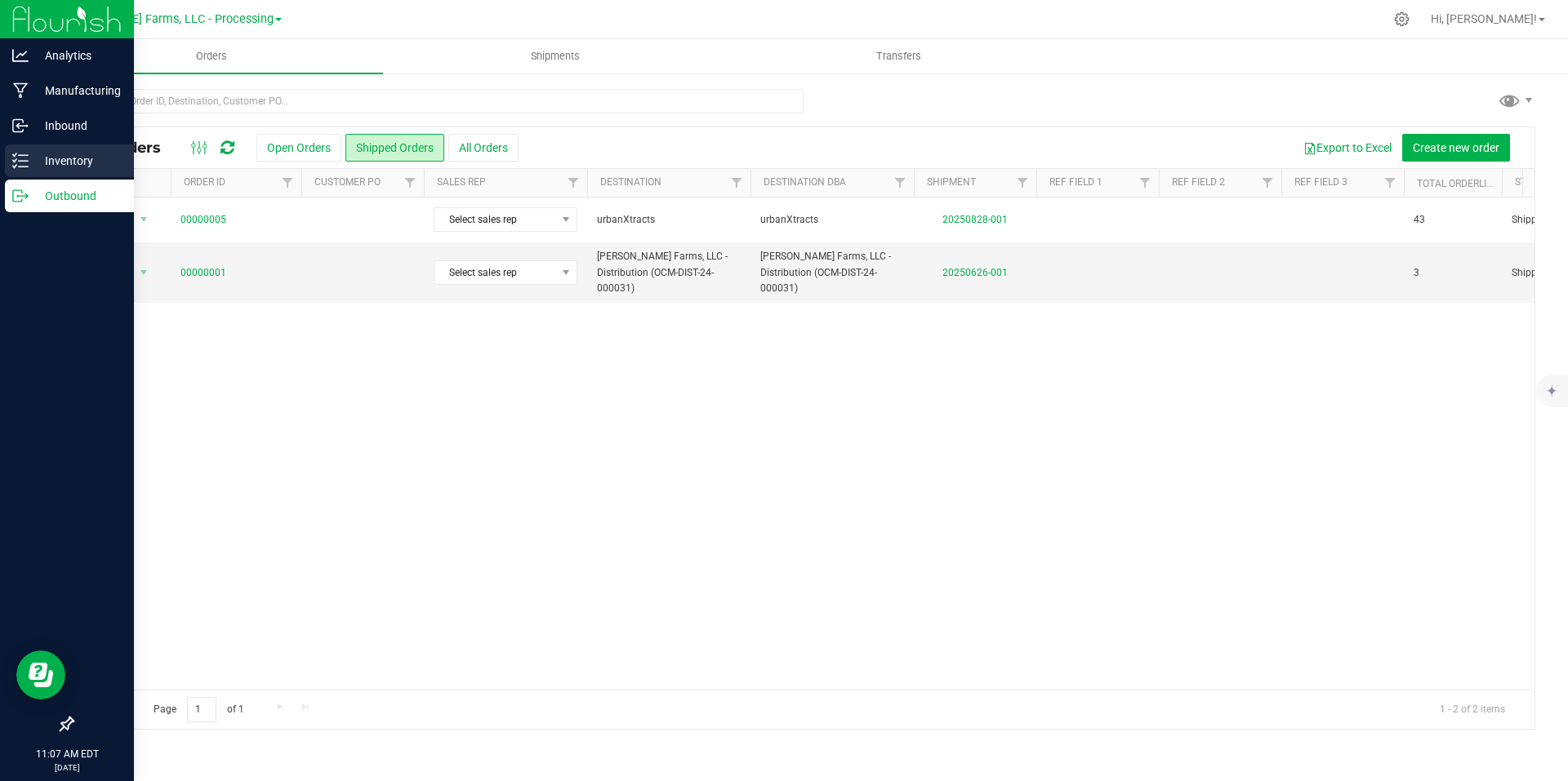
click at [67, 153] on p "Inventory" at bounding box center [77, 161] width 98 height 20
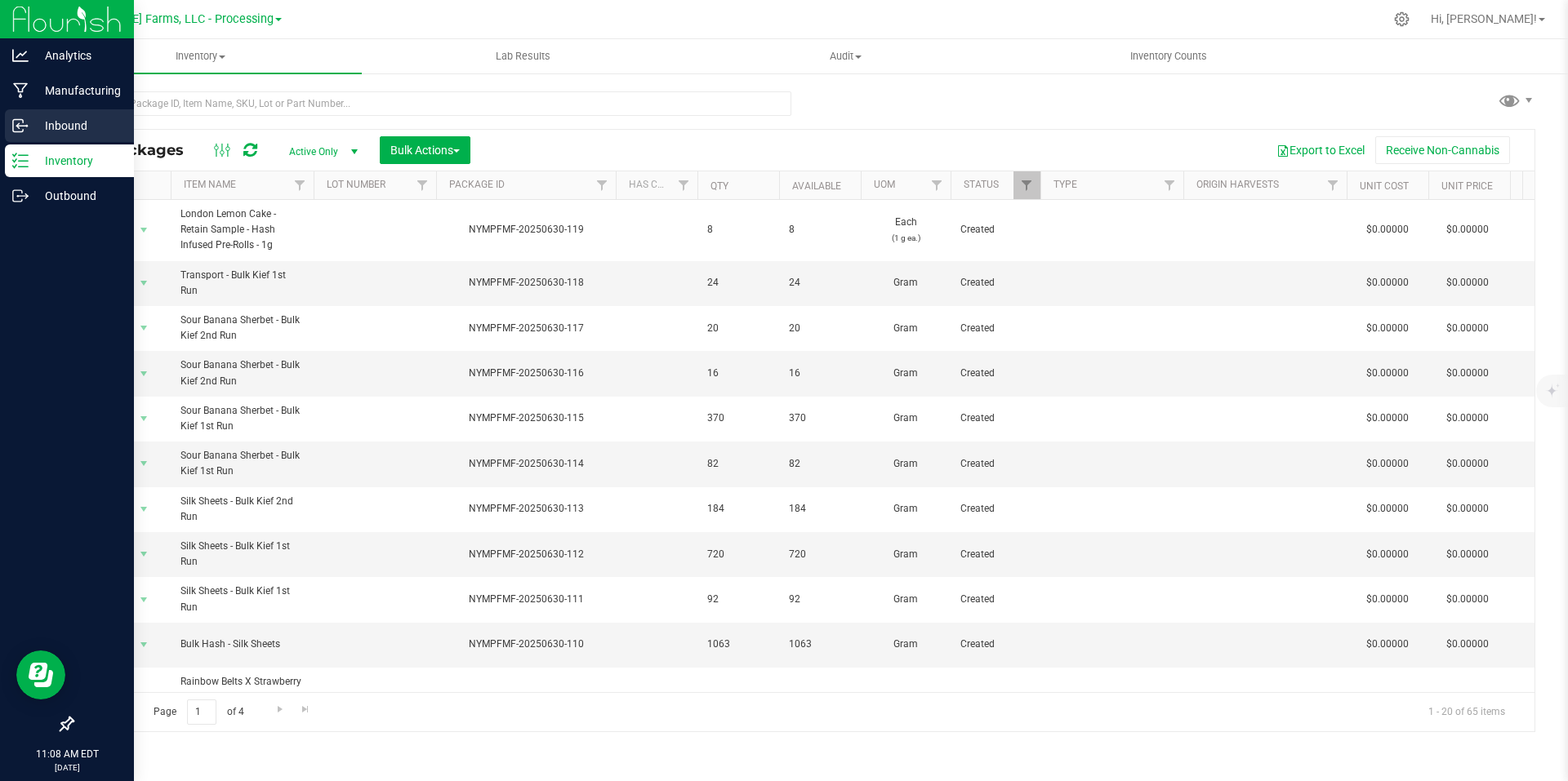
click at [61, 128] on p "Inbound" at bounding box center [77, 126] width 98 height 20
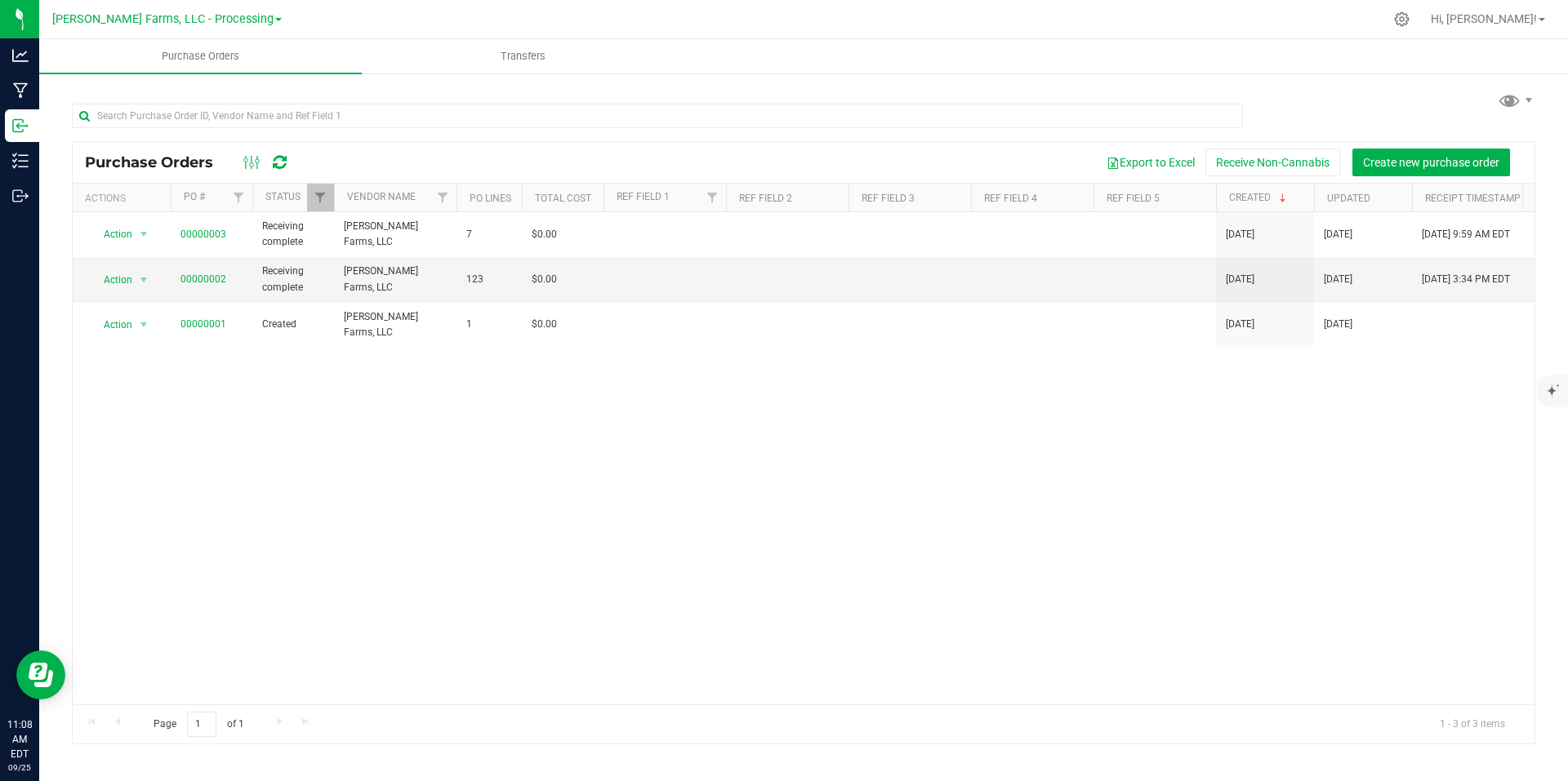
click at [590, 508] on div "Action Action Close purchase order Edit purchase order PO audit log Re-order Vi…" at bounding box center [803, 459] width 1461 height 493
click at [256, 16] on link "[PERSON_NAME] Farms, LLC - Processing" at bounding box center [167, 18] width 229 height 15
click at [234, 71] on link "[PERSON_NAME] Farms, LLC - Distribution" at bounding box center [167, 79] width 239 height 22
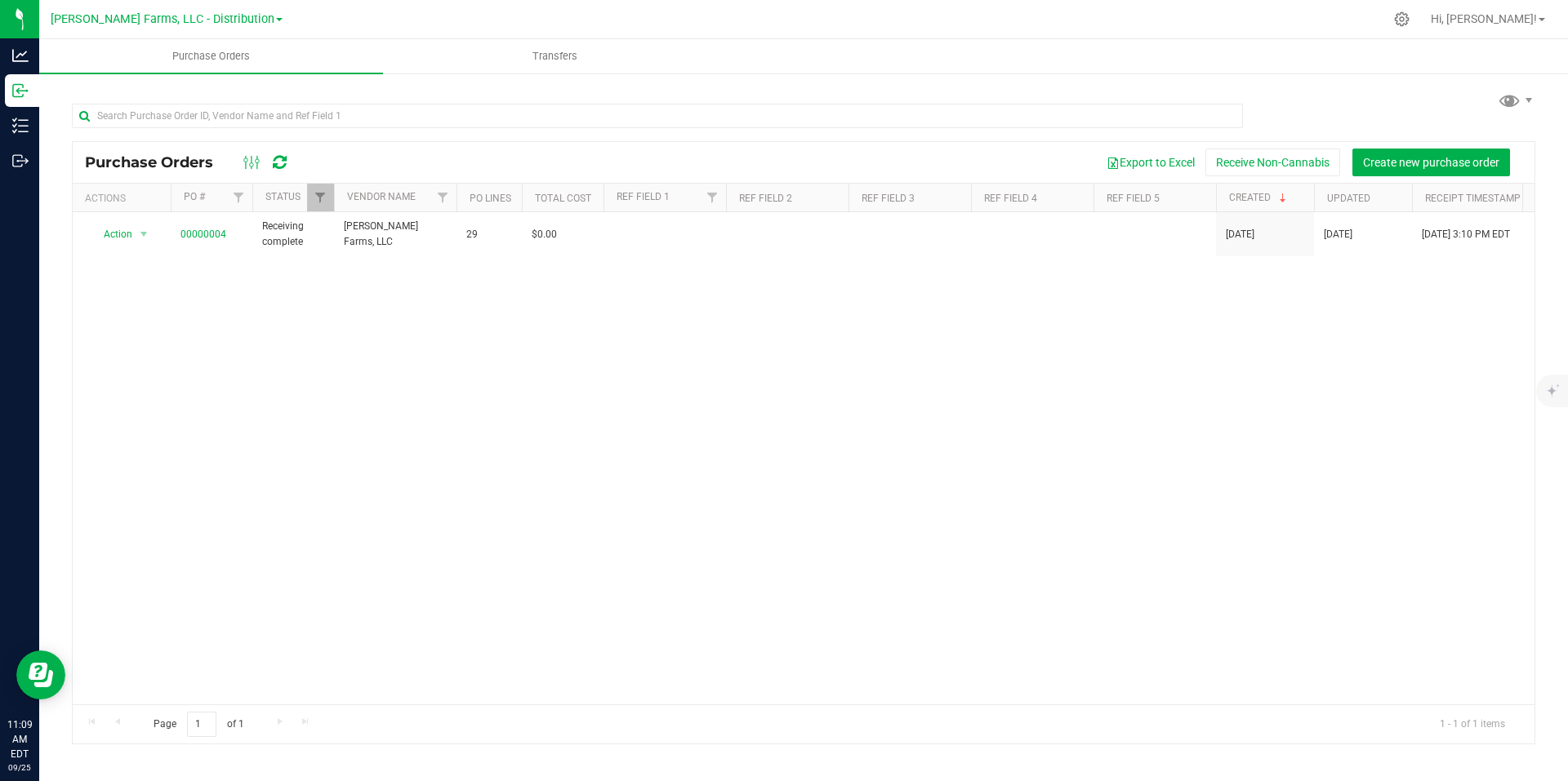
click at [1208, 544] on div "Action Action Close purchase order Edit purchase order PO audit log Re-order Vi…" at bounding box center [803, 459] width 1461 height 493
click at [534, 57] on span "Transfers" at bounding box center [555, 55] width 89 height 14
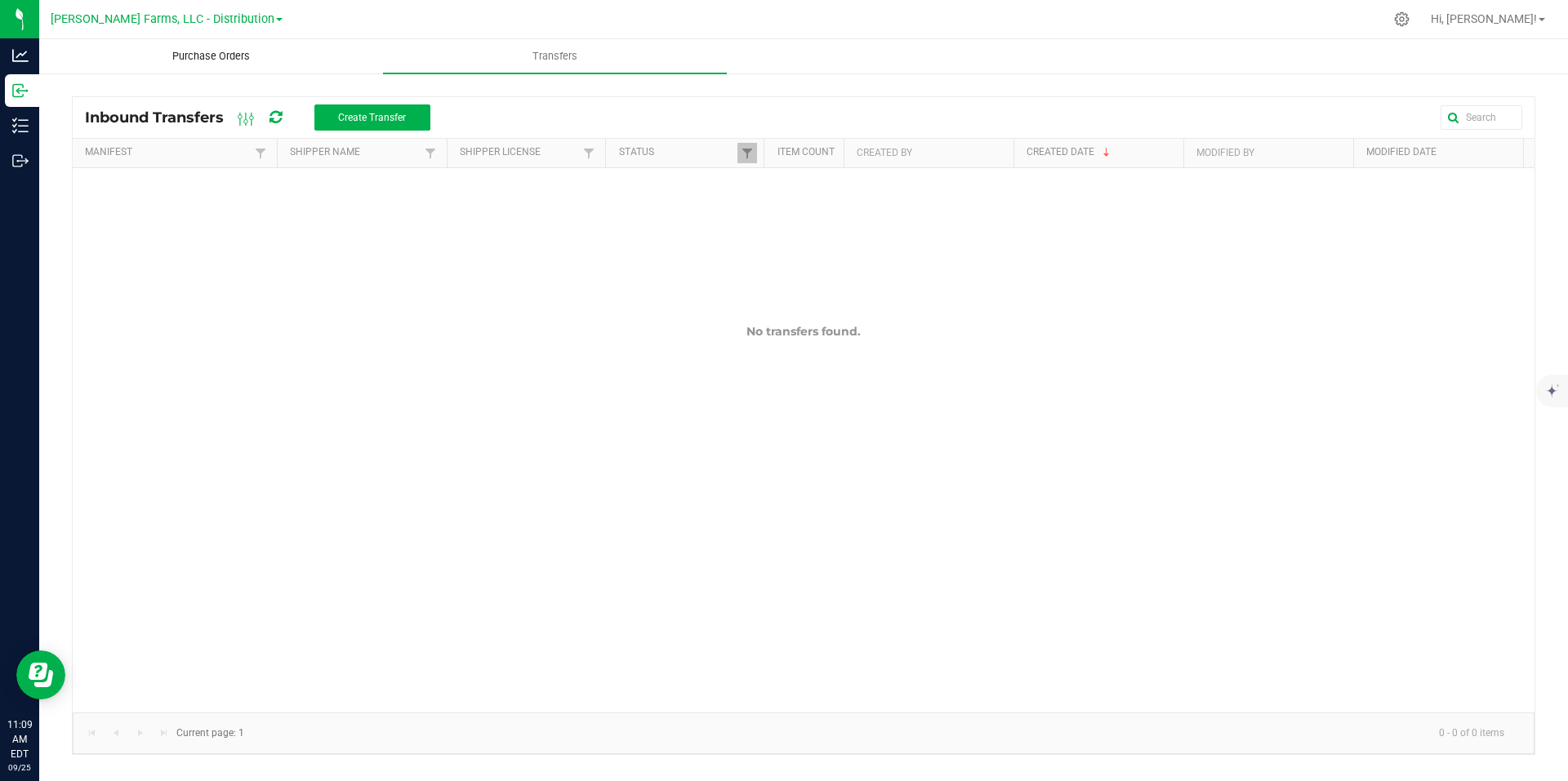
click at [226, 61] on span "Purchase Orders" at bounding box center [211, 55] width 122 height 14
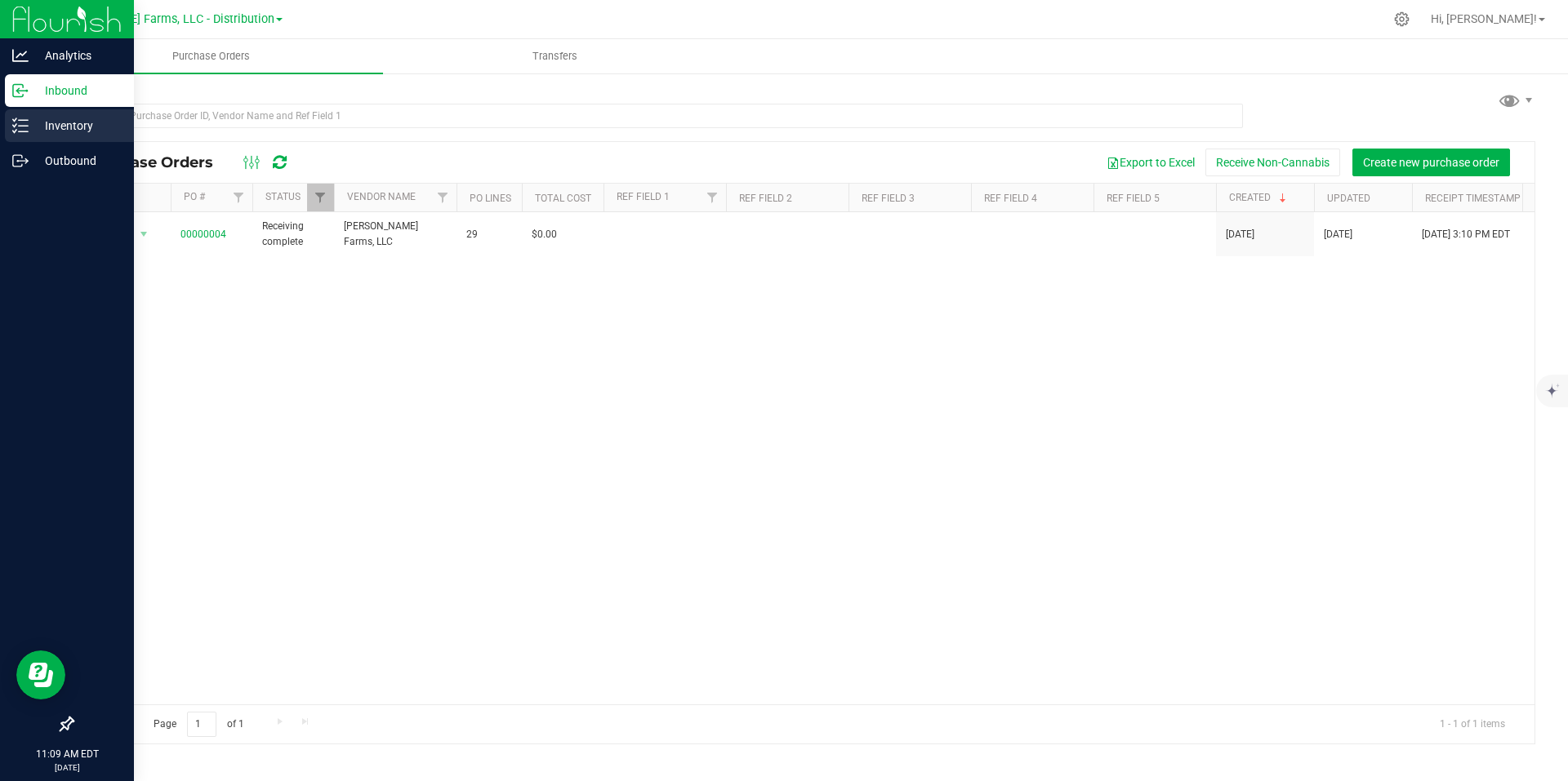
click at [49, 131] on p "Inventory" at bounding box center [77, 126] width 98 height 20
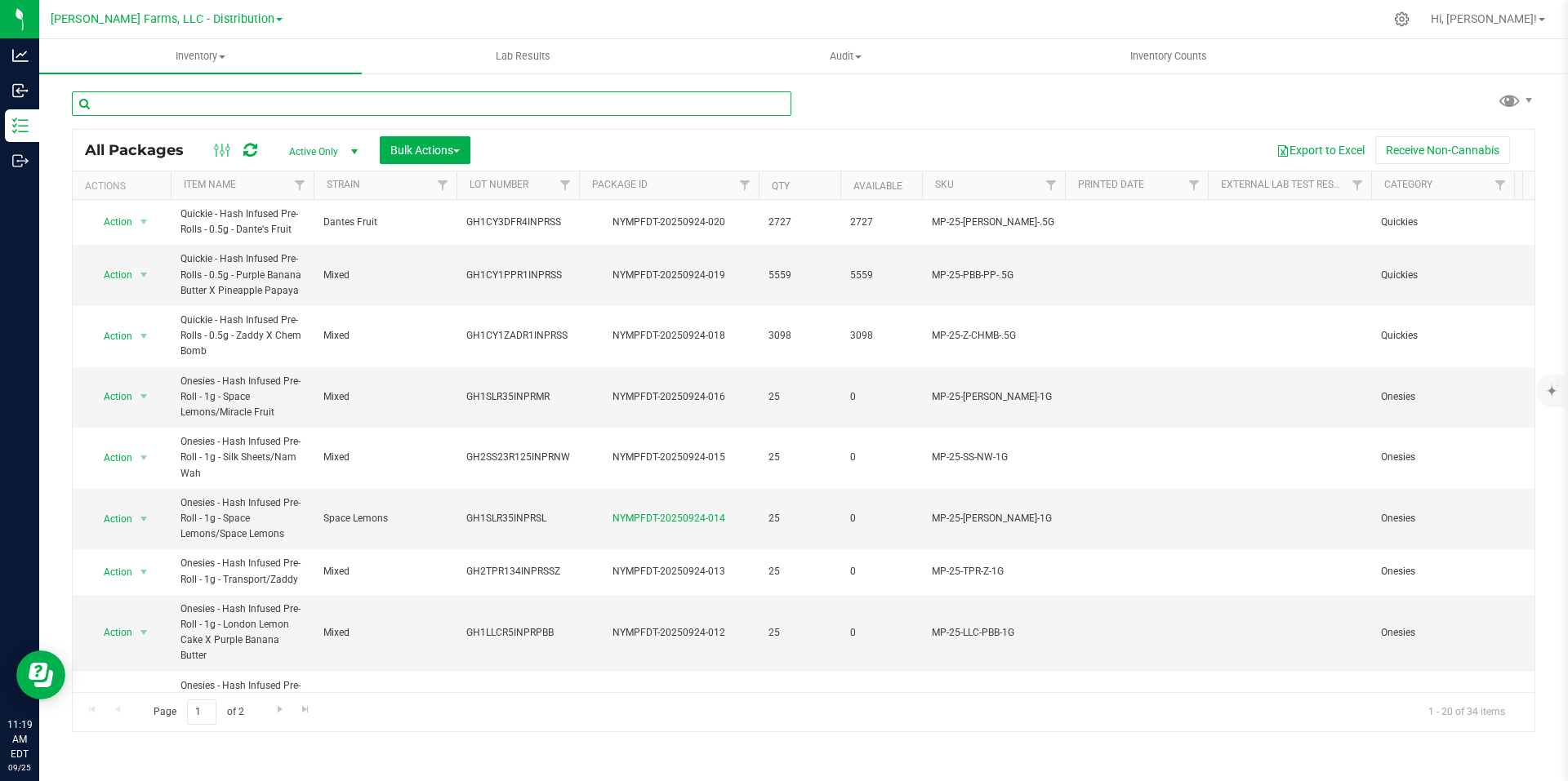
click at [398, 101] on input "text" at bounding box center [432, 104] width 719 height 25
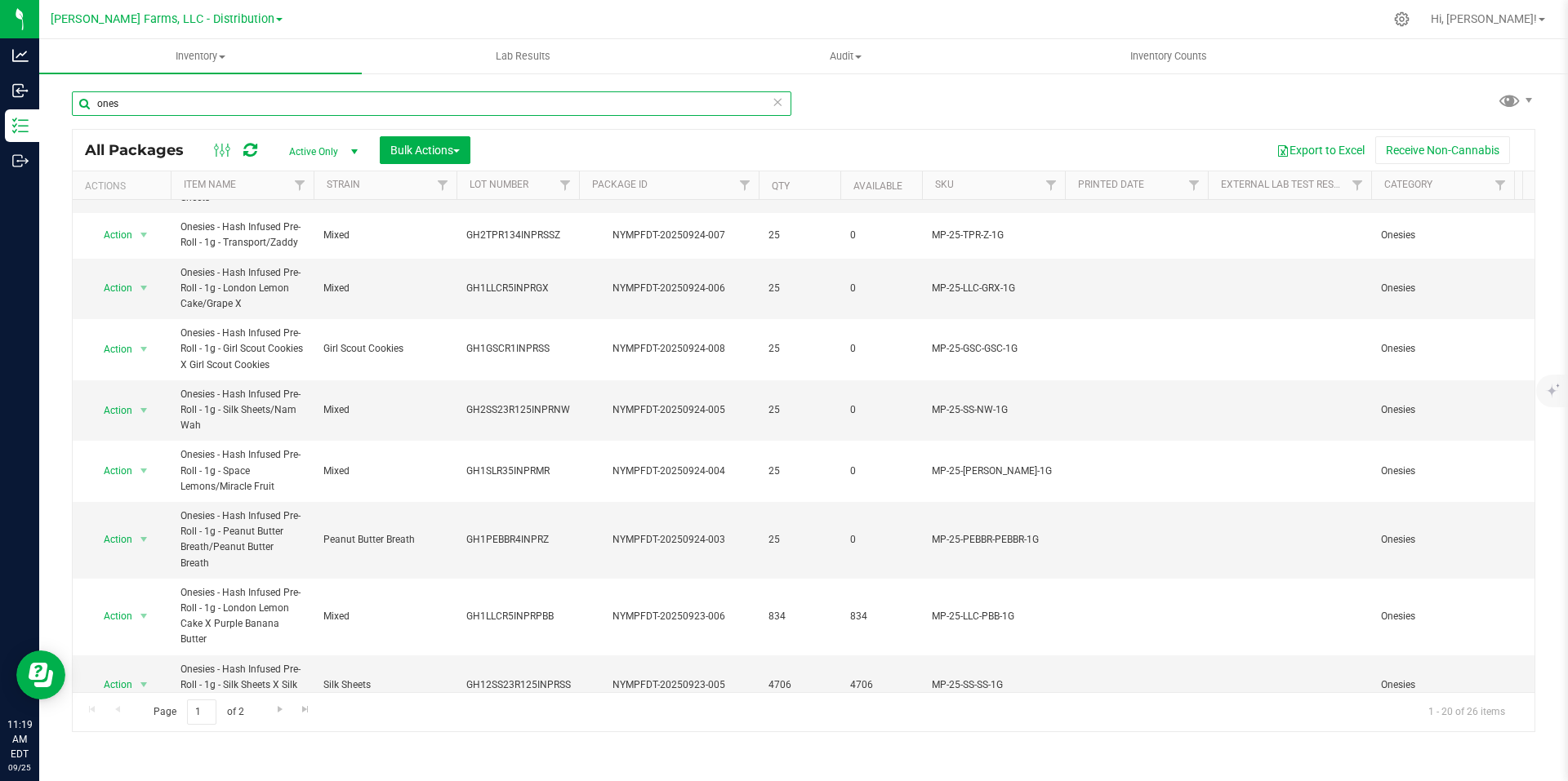
scroll to position [737, 0]
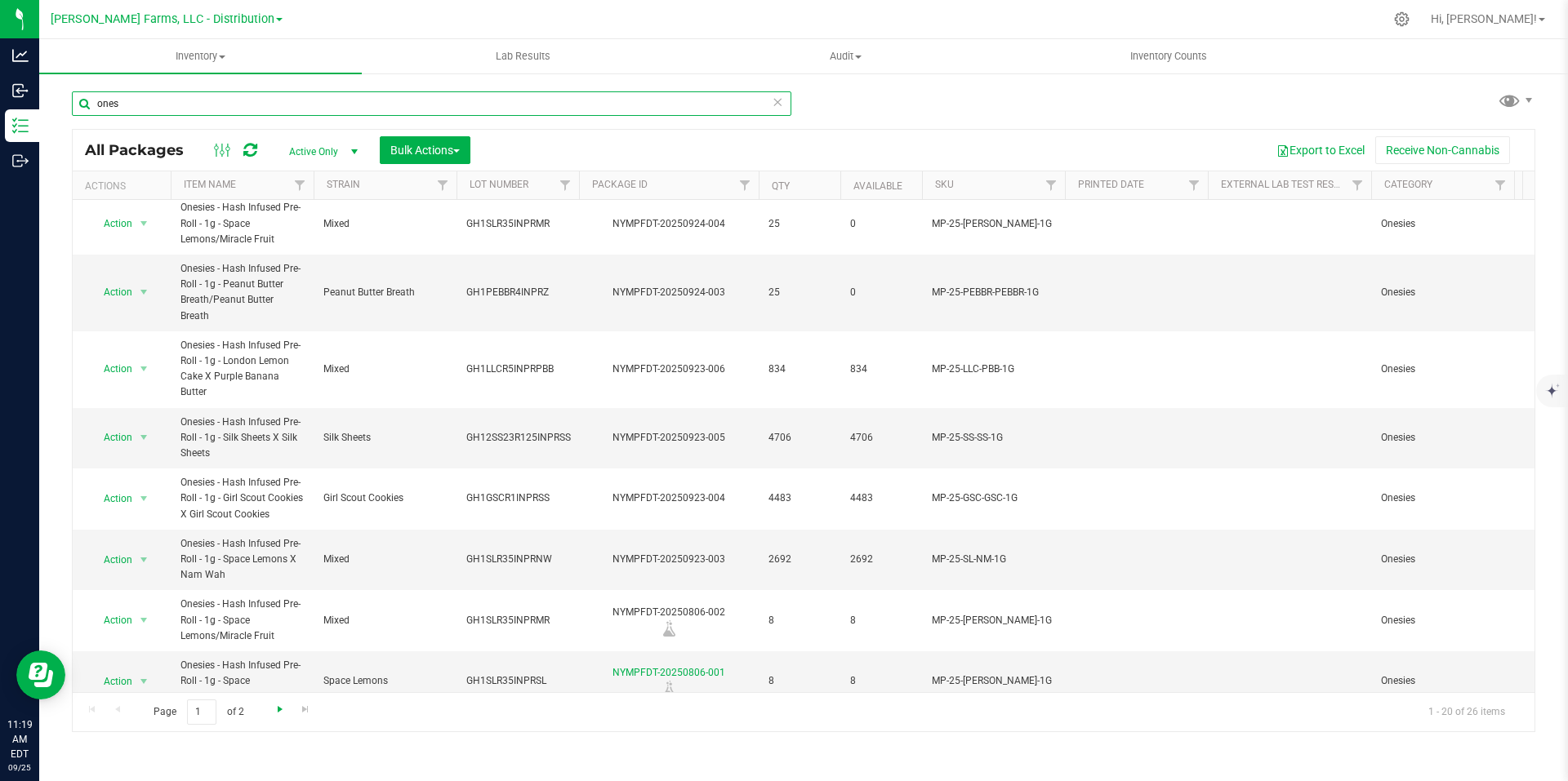
type input "ones"
click at [277, 708] on span "Go to the next page" at bounding box center [281, 710] width 13 height 13
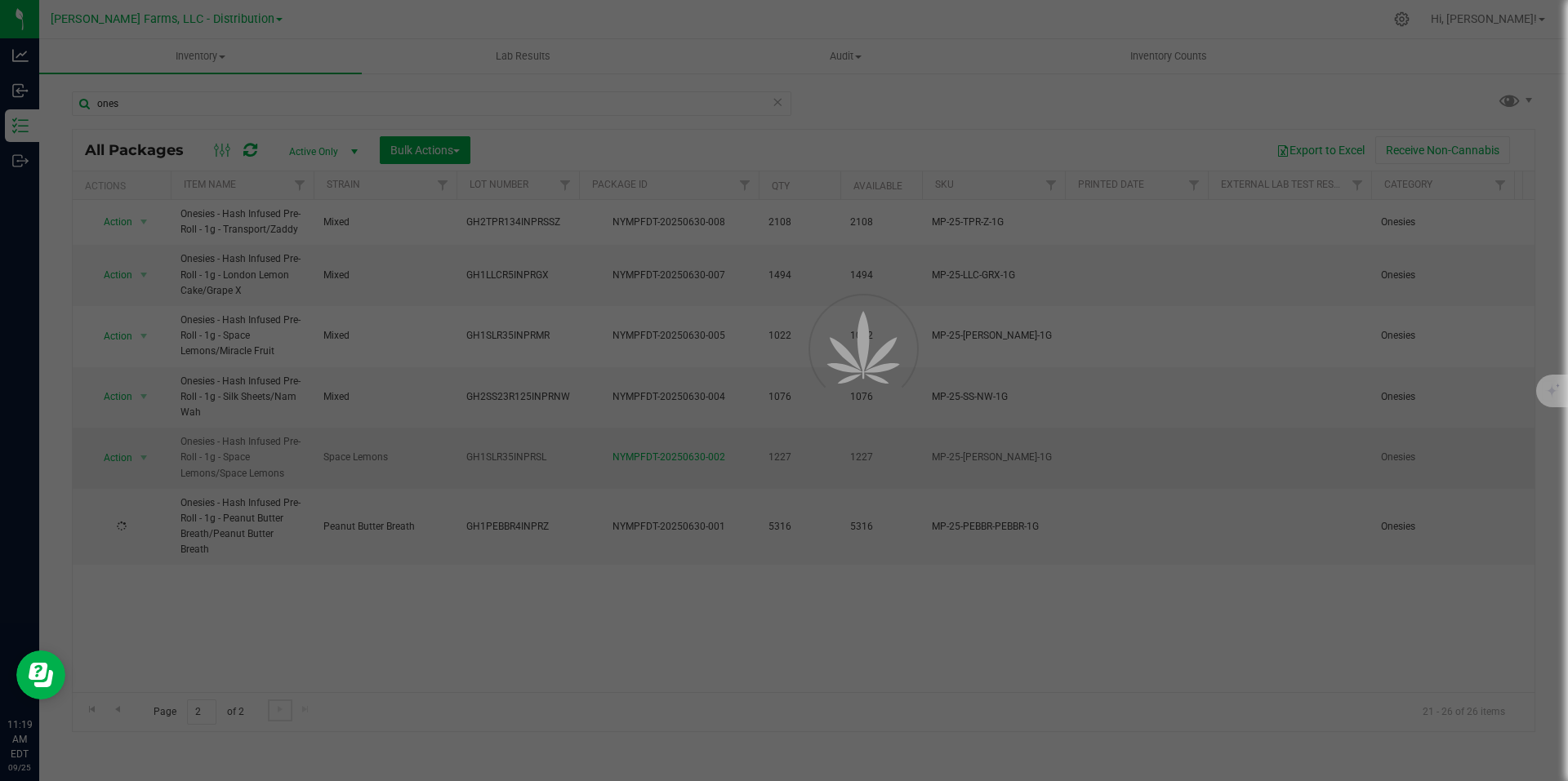
scroll to position [0, 0]
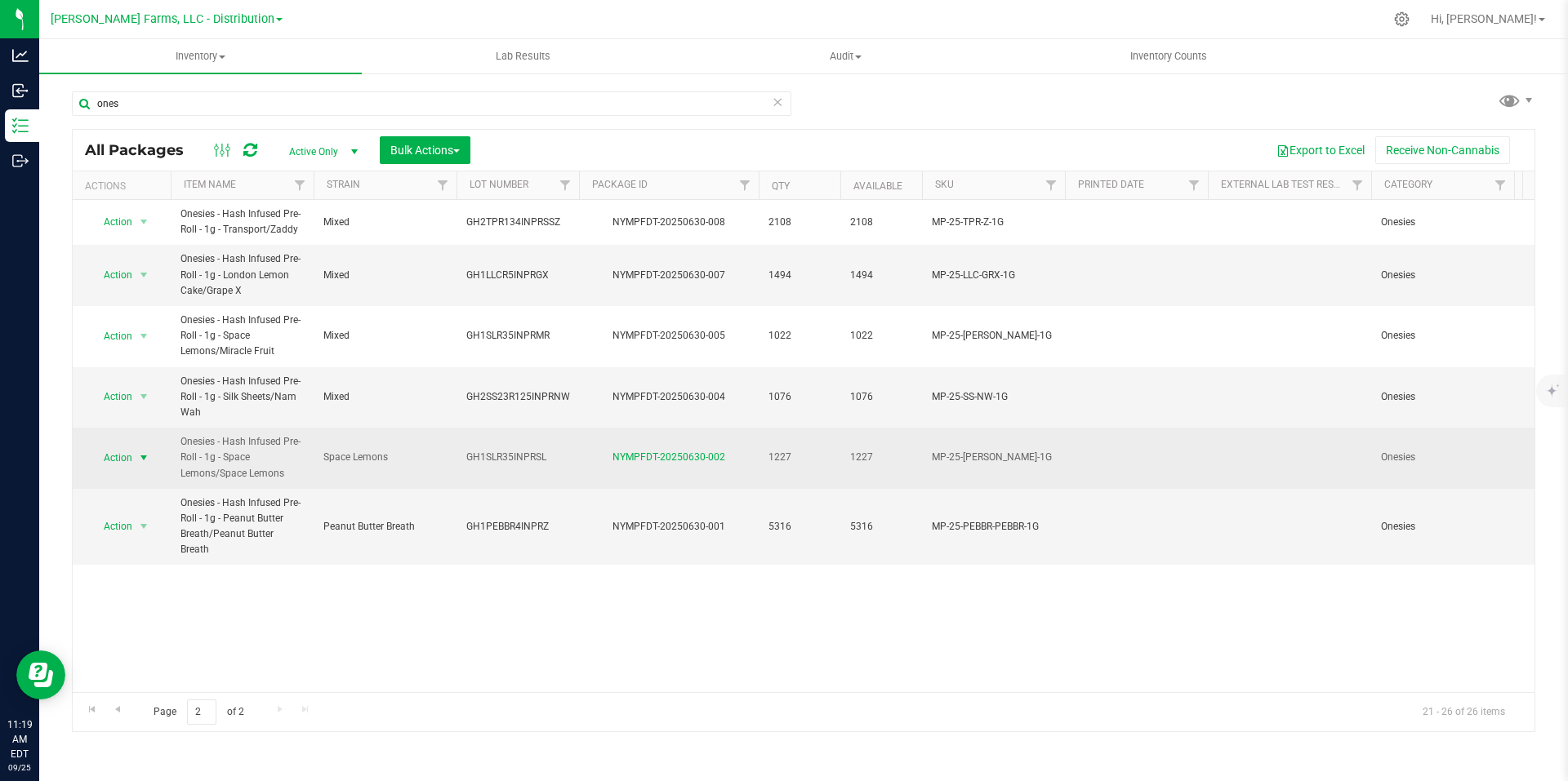
click at [139, 458] on span "select" at bounding box center [144, 459] width 13 height 13
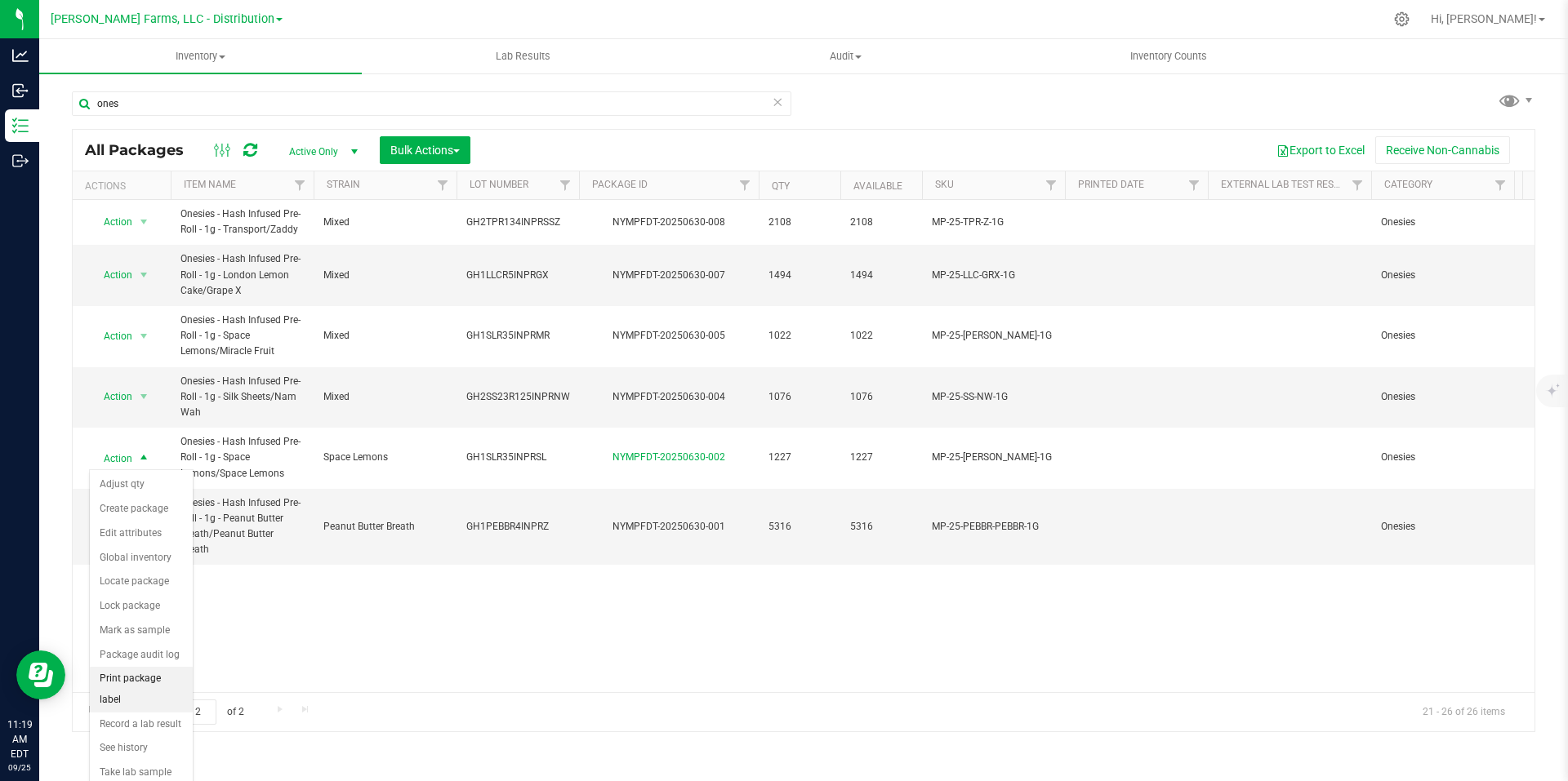
click at [154, 677] on li "Print package label" at bounding box center [141, 689] width 103 height 45
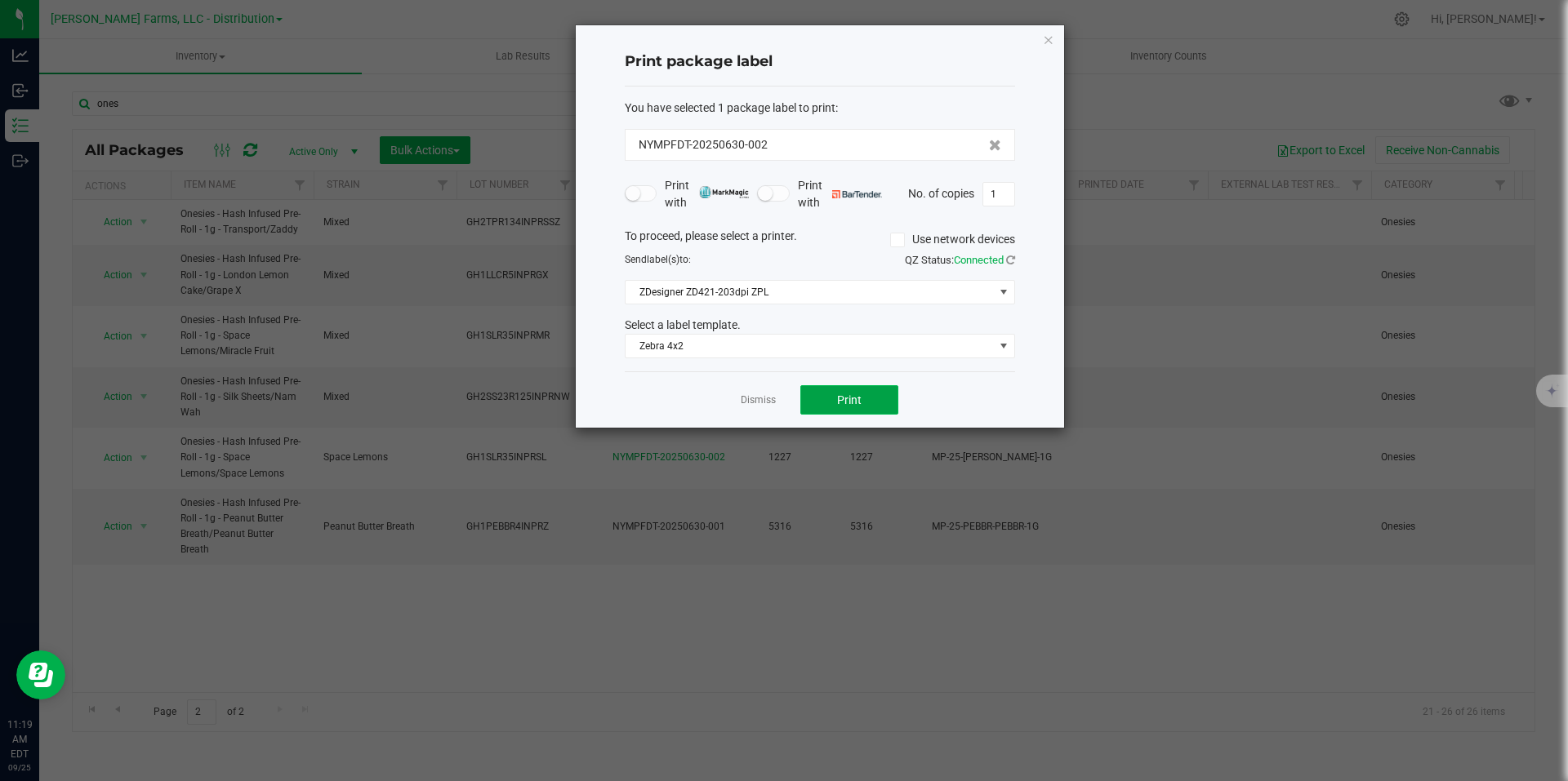
click at [881, 400] on button "Print" at bounding box center [849, 400] width 98 height 29
click at [776, 400] on div "Dismiss Print" at bounding box center [820, 399] width 390 height 56
click at [765, 400] on link "Dismiss" at bounding box center [757, 400] width 35 height 14
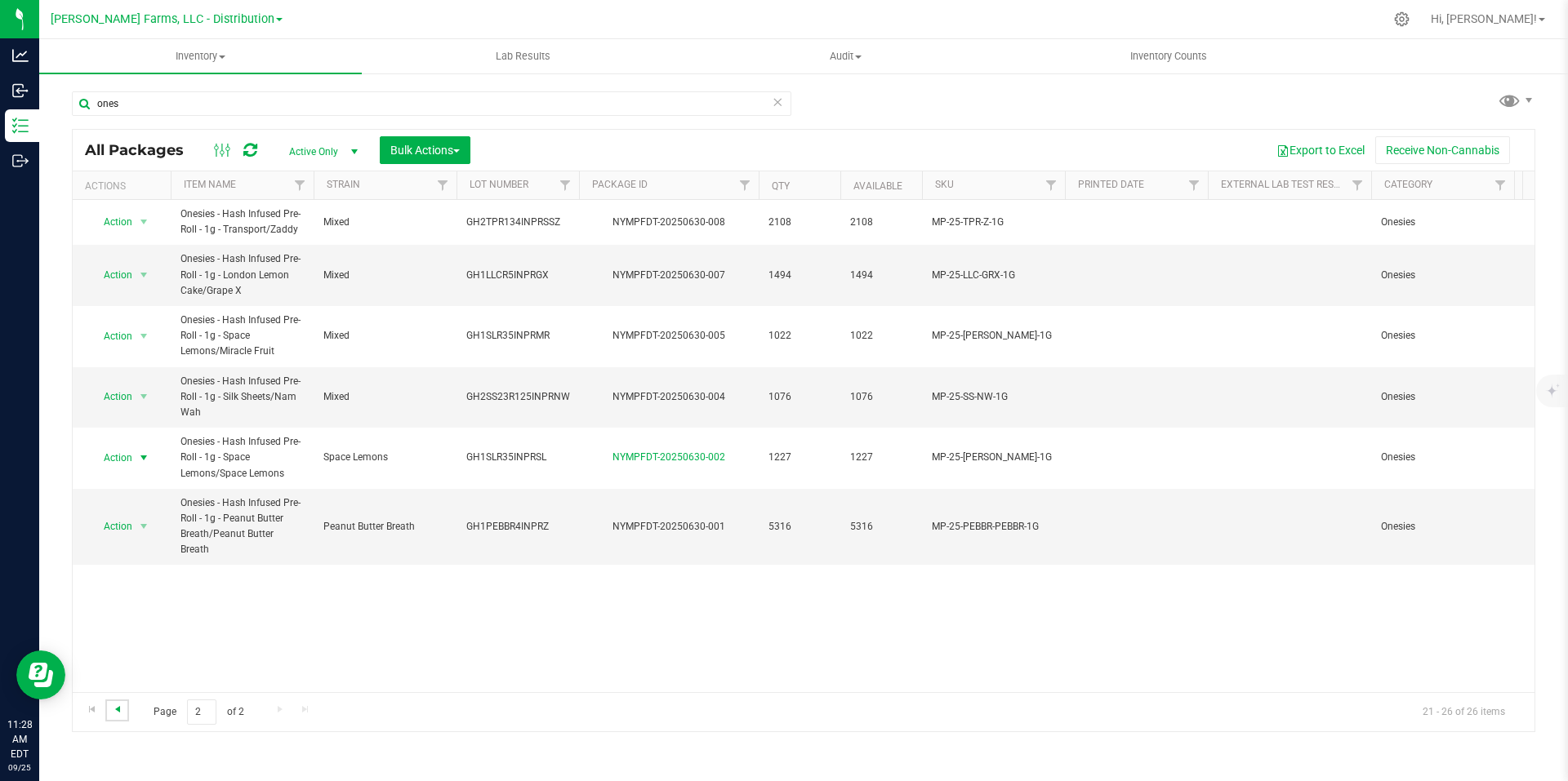
click at [124, 707] on span "Go to the previous page" at bounding box center [118, 710] width 13 height 13
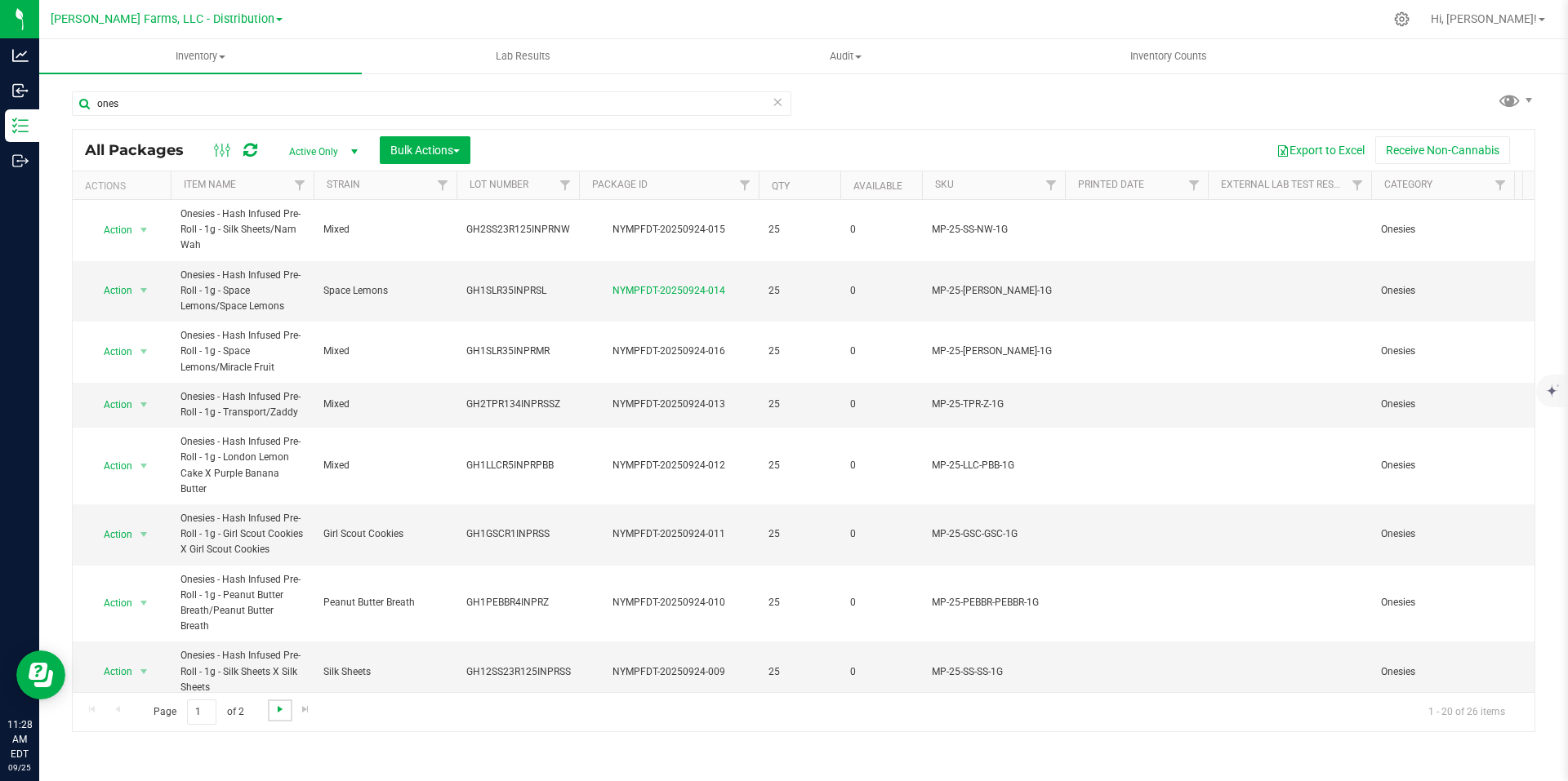
click at [274, 713] on span "Go to the next page" at bounding box center [281, 710] width 13 height 13
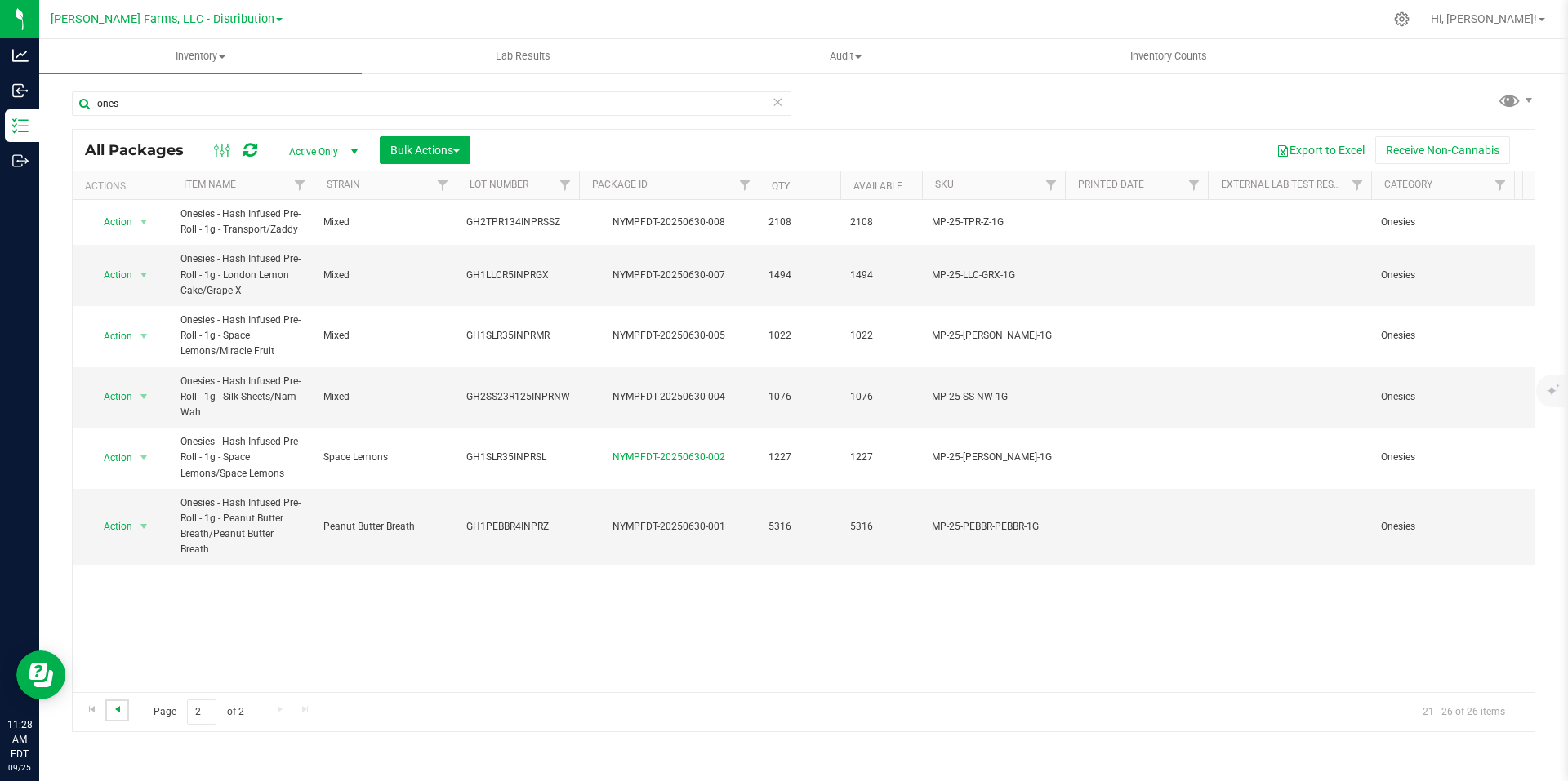
click at [124, 712] on span "Go to the previous page" at bounding box center [118, 710] width 13 height 13
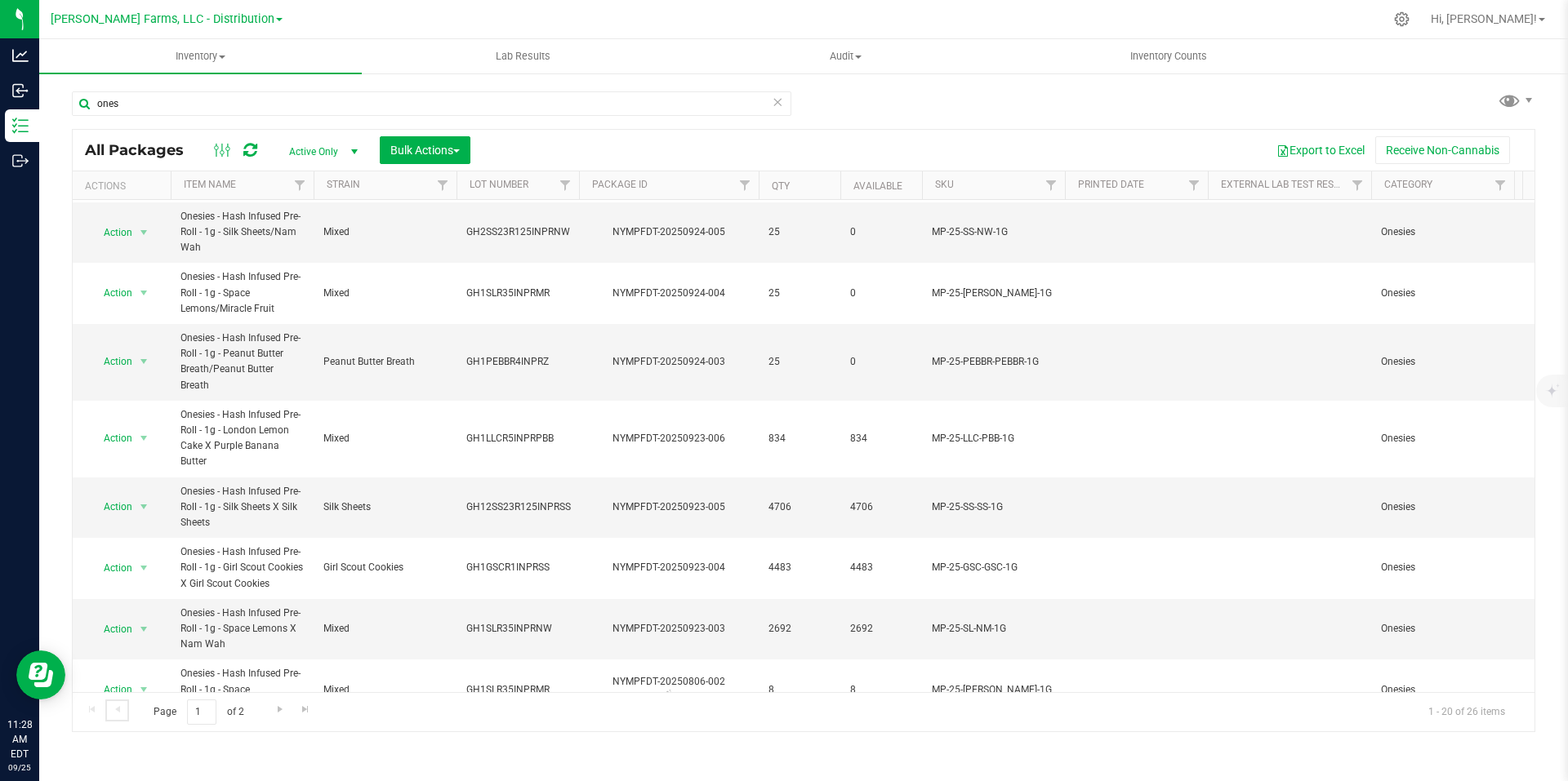
scroll to position [734, 0]
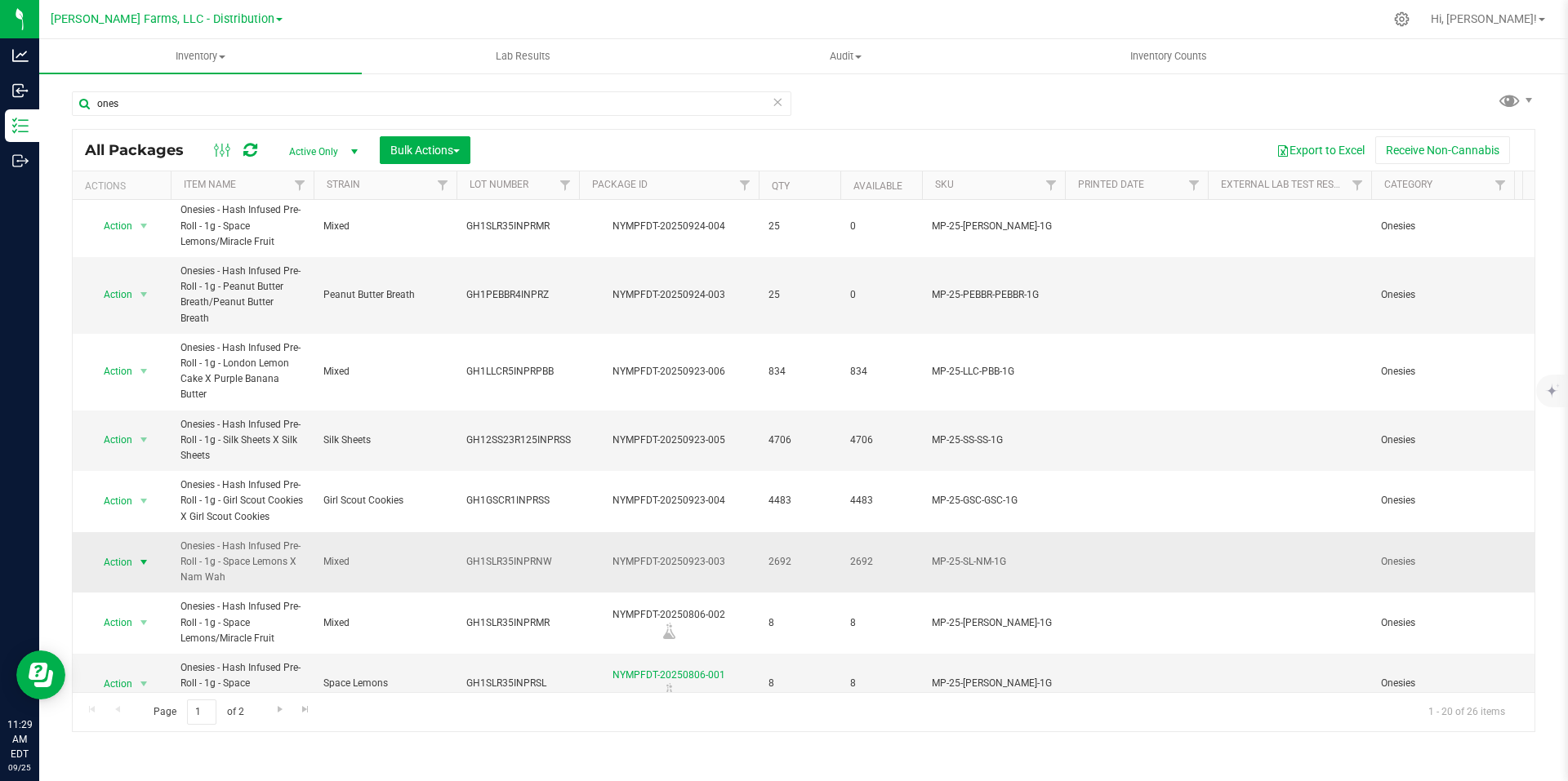
click at [145, 556] on span "select" at bounding box center [144, 562] width 13 height 13
click at [149, 434] on li "Print package label" at bounding box center [141, 440] width 103 height 45
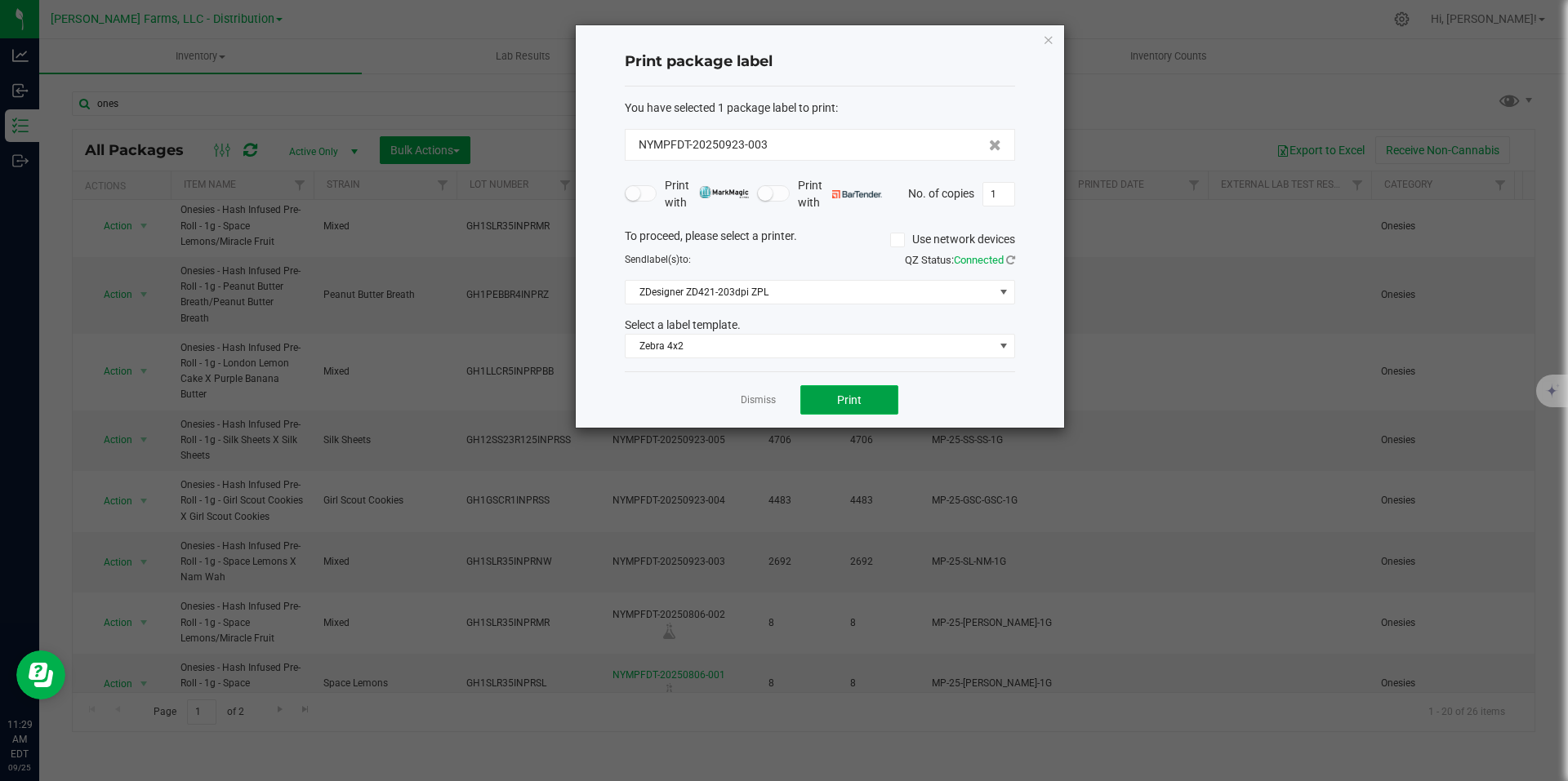
click at [841, 401] on span "Print" at bounding box center [850, 400] width 25 height 13
click at [1048, 45] on icon "button" at bounding box center [1049, 39] width 11 height 20
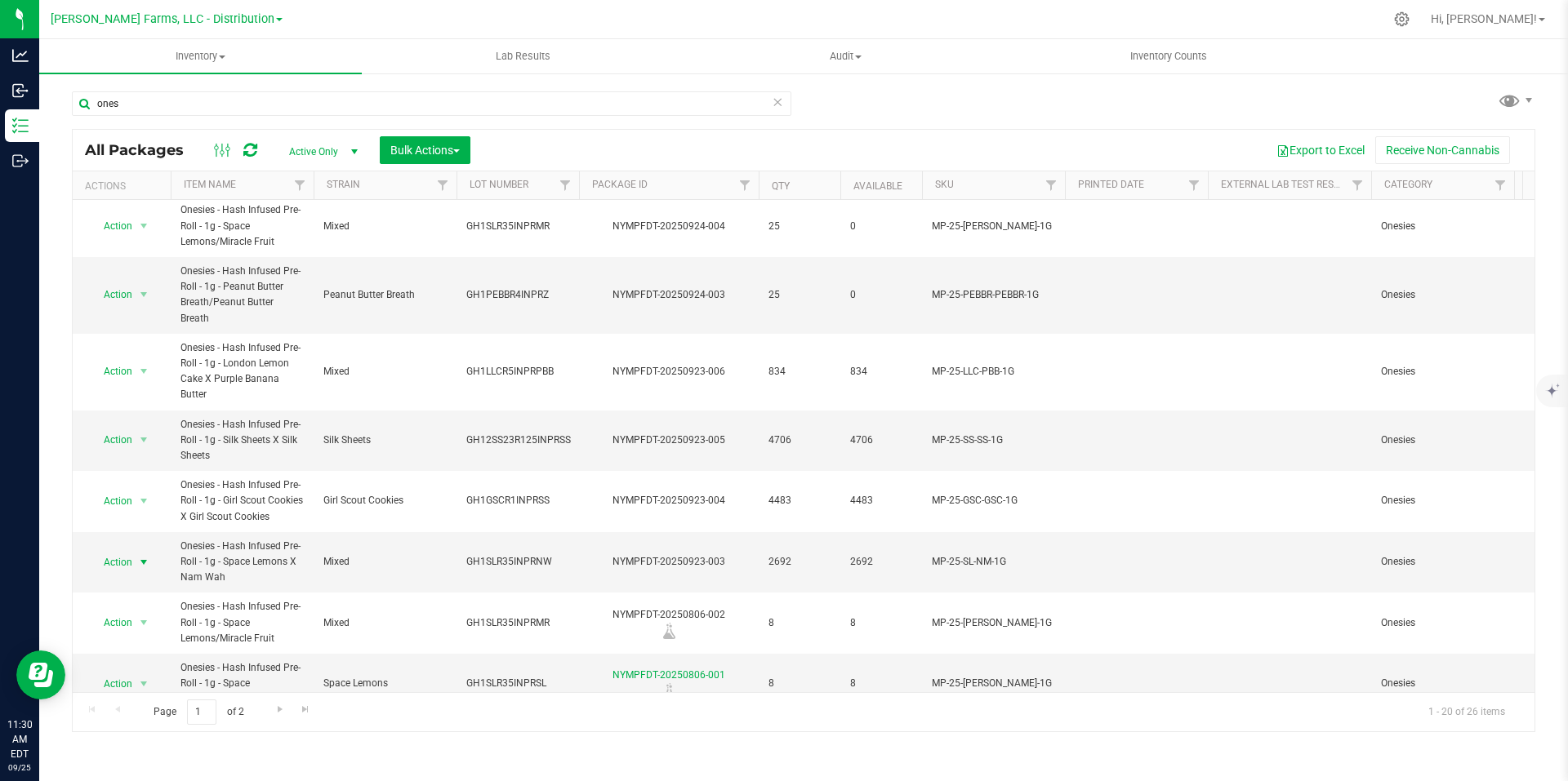
click at [276, 20] on span at bounding box center [279, 19] width 7 height 3
click at [224, 99] on link "[PERSON_NAME] Farms, LLC - Processing" at bounding box center [167, 100] width 239 height 22
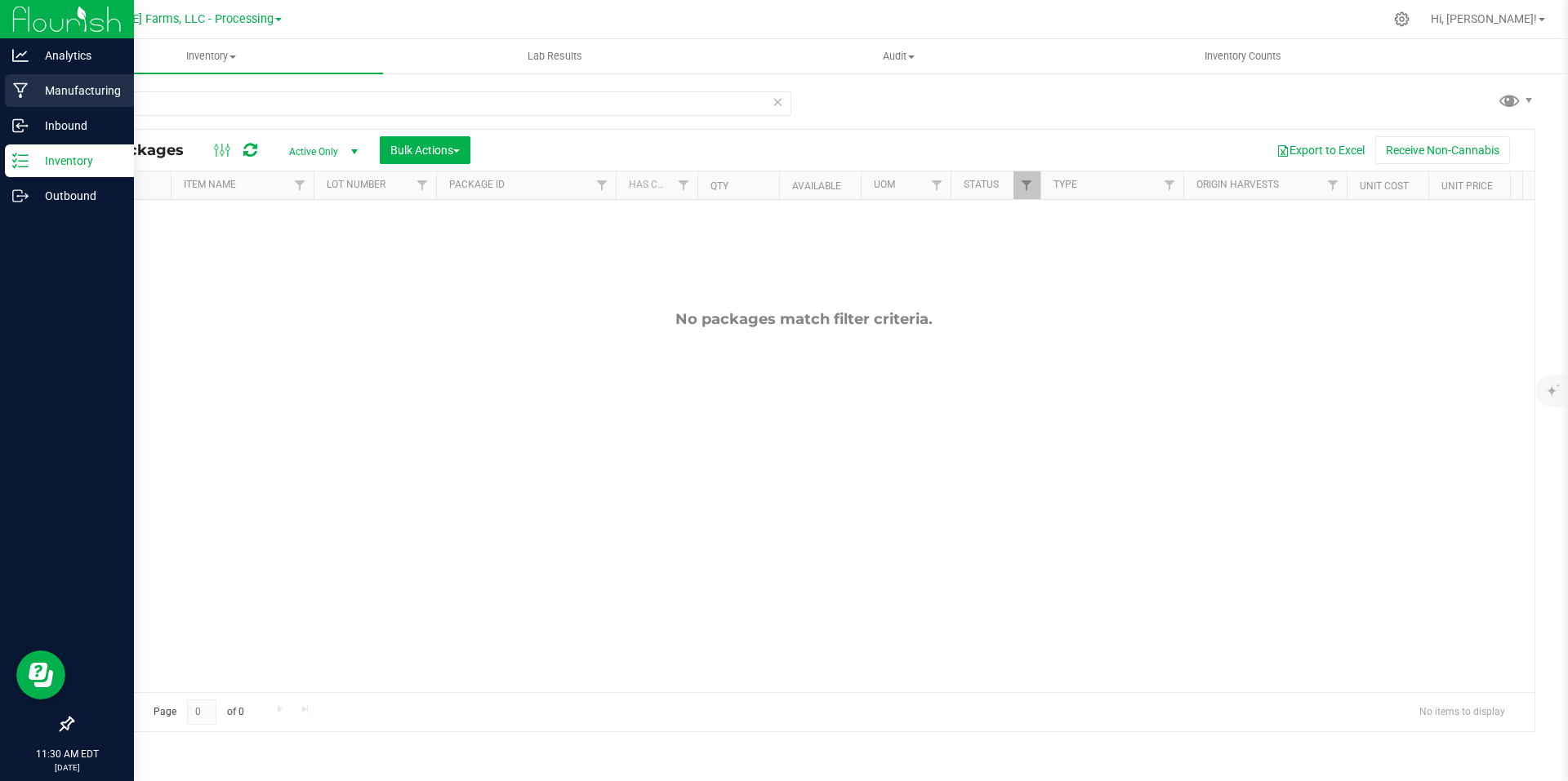
click at [74, 99] on p "Manufacturing" at bounding box center [77, 90] width 98 height 20
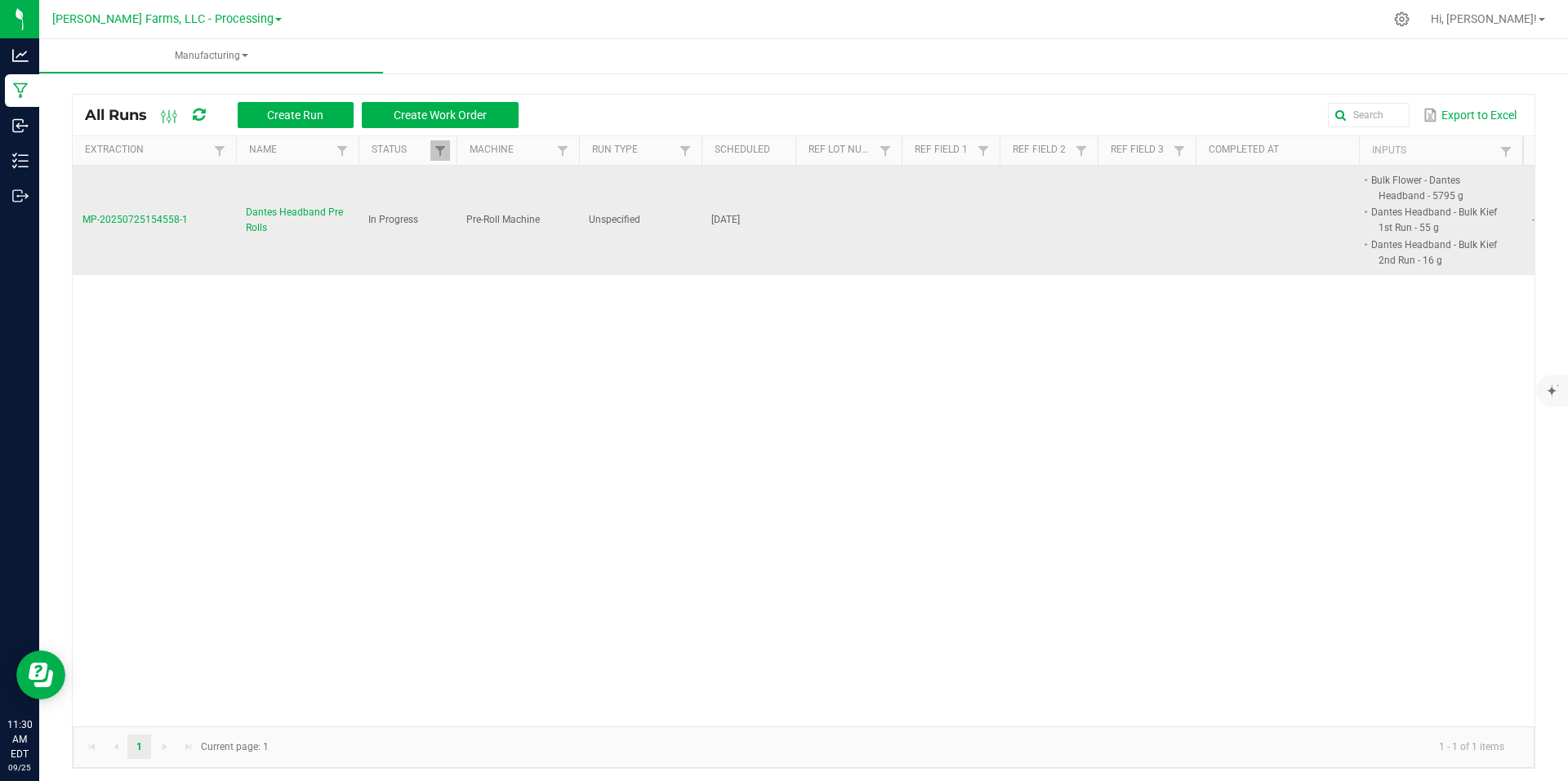
click at [195, 233] on td "MP-20250725154558-1" at bounding box center [154, 220] width 164 height 109
click at [159, 217] on span "MP-20250725154558-1" at bounding box center [135, 220] width 106 height 11
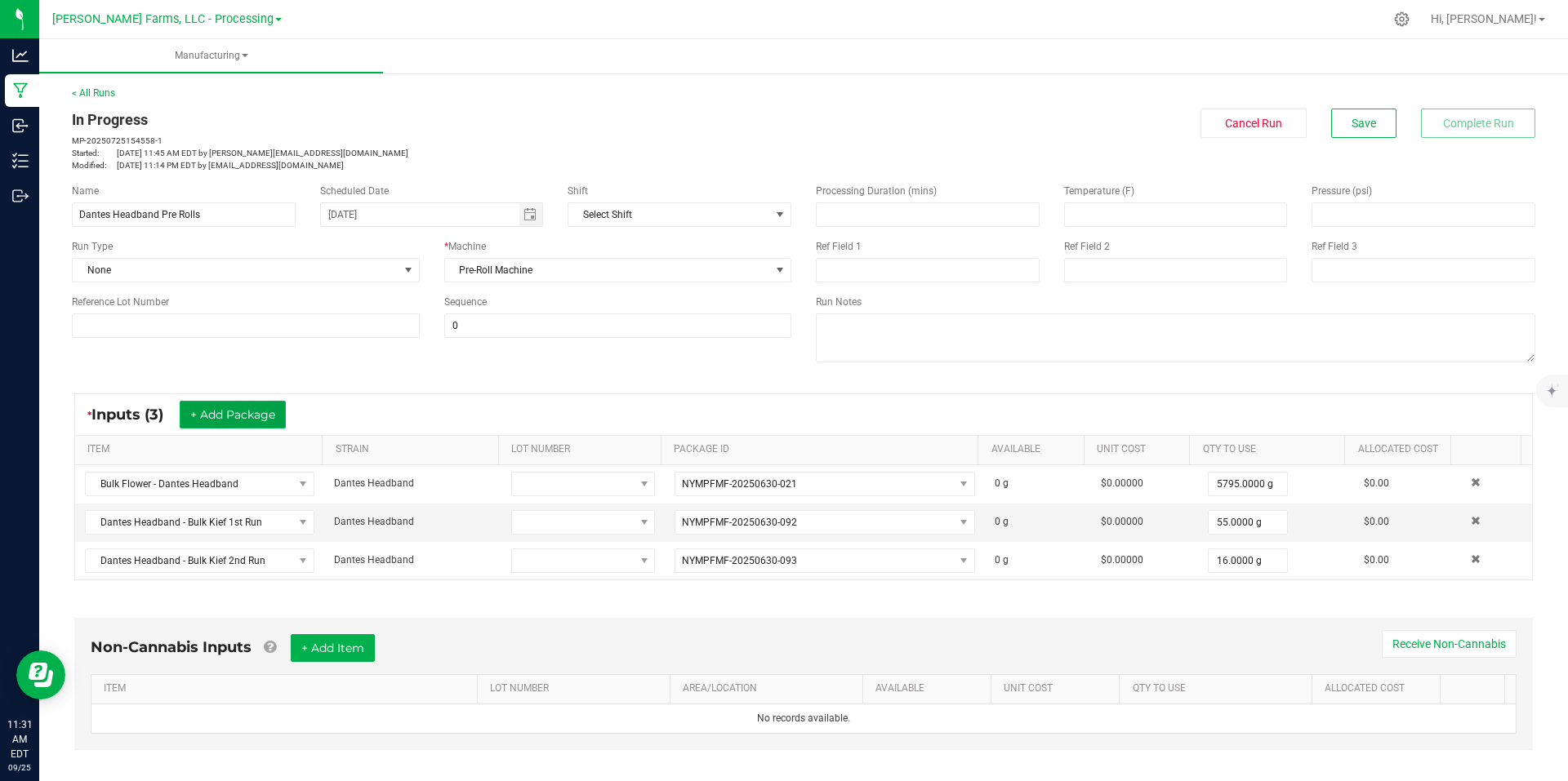
click at [245, 419] on button "+ Add Package" at bounding box center [233, 414] width 107 height 28
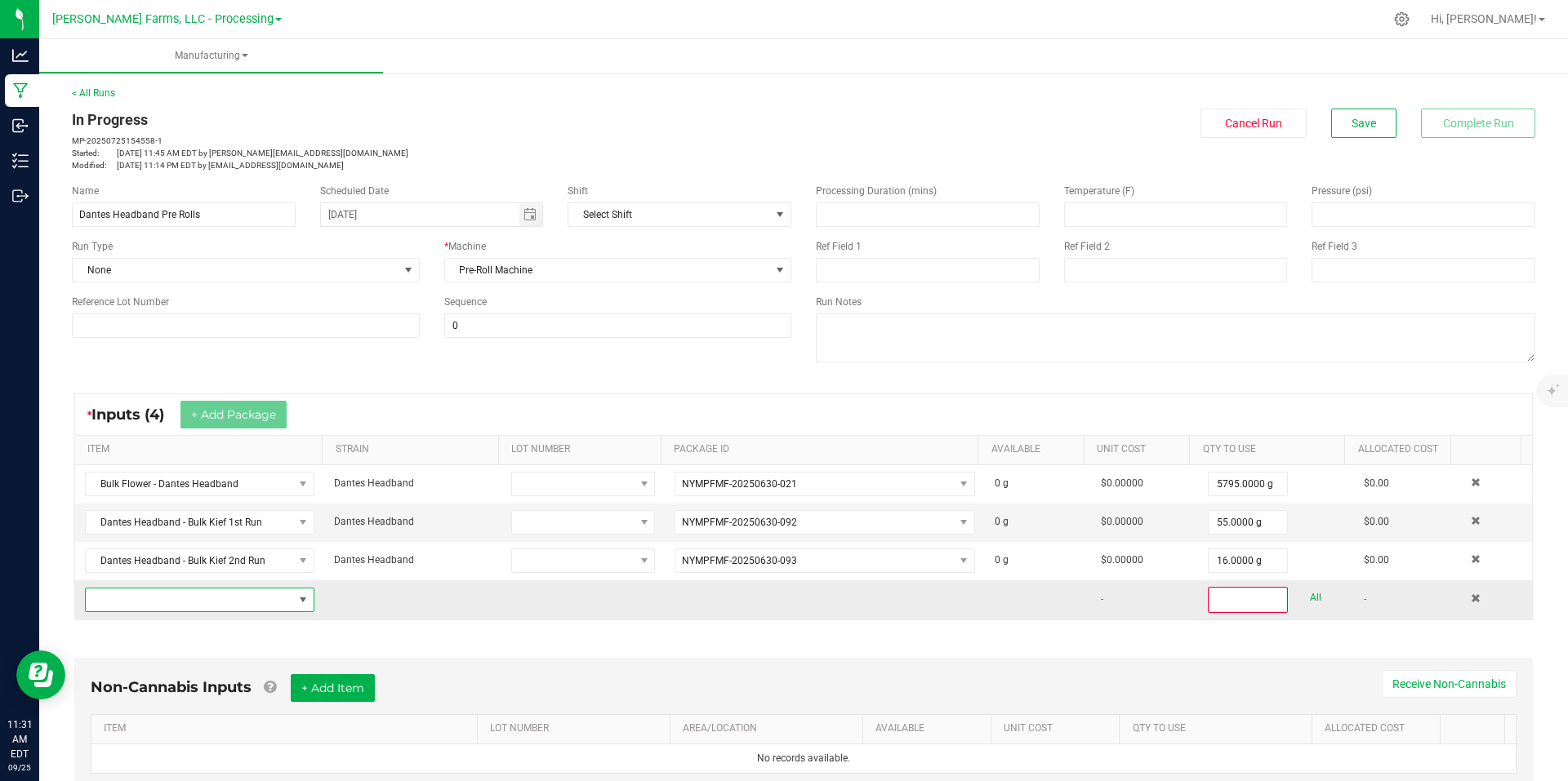
click at [297, 597] on span "NO DATA FOUND" at bounding box center [304, 600] width 13 height 13
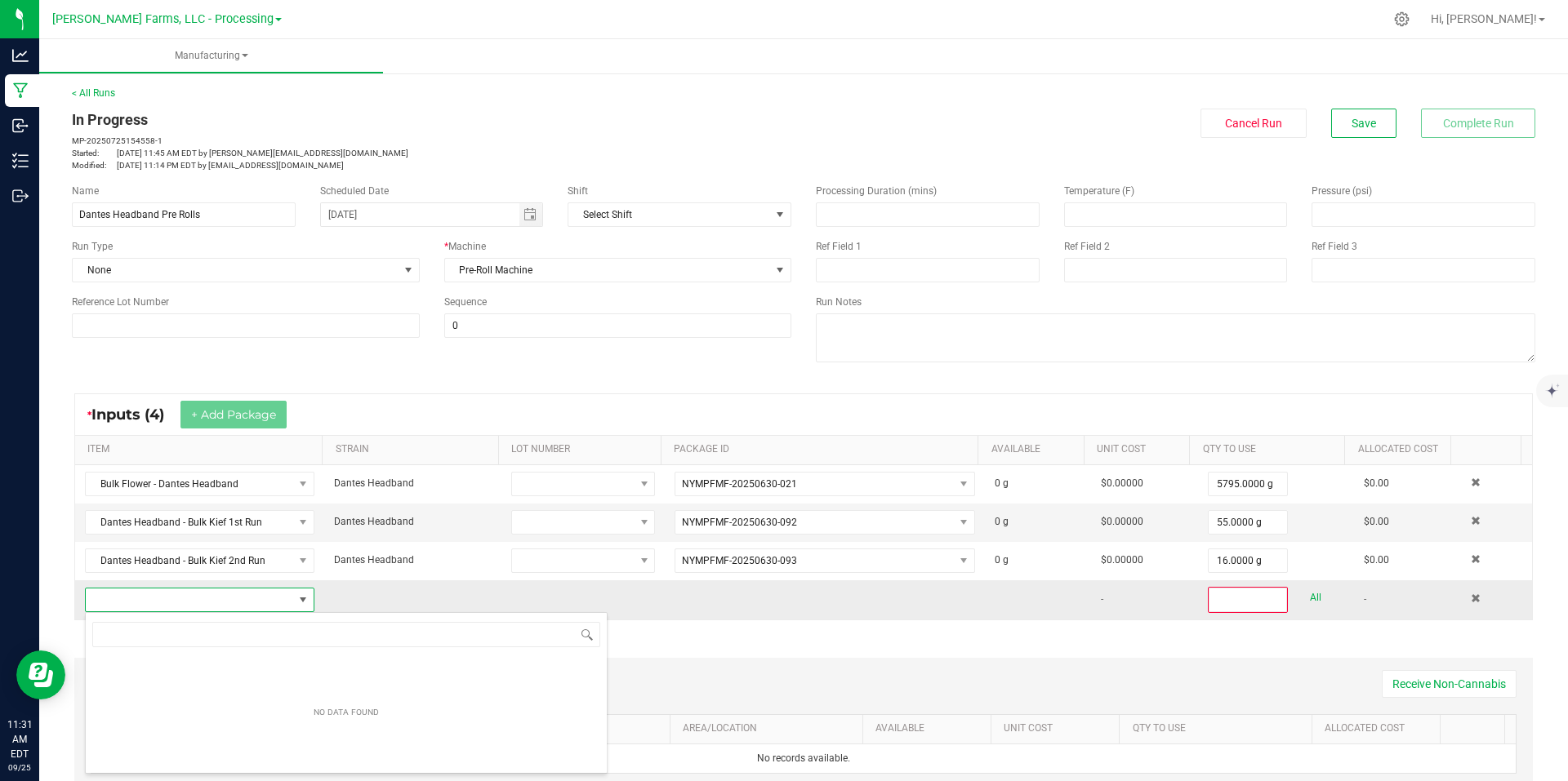
scroll to position [25, 223]
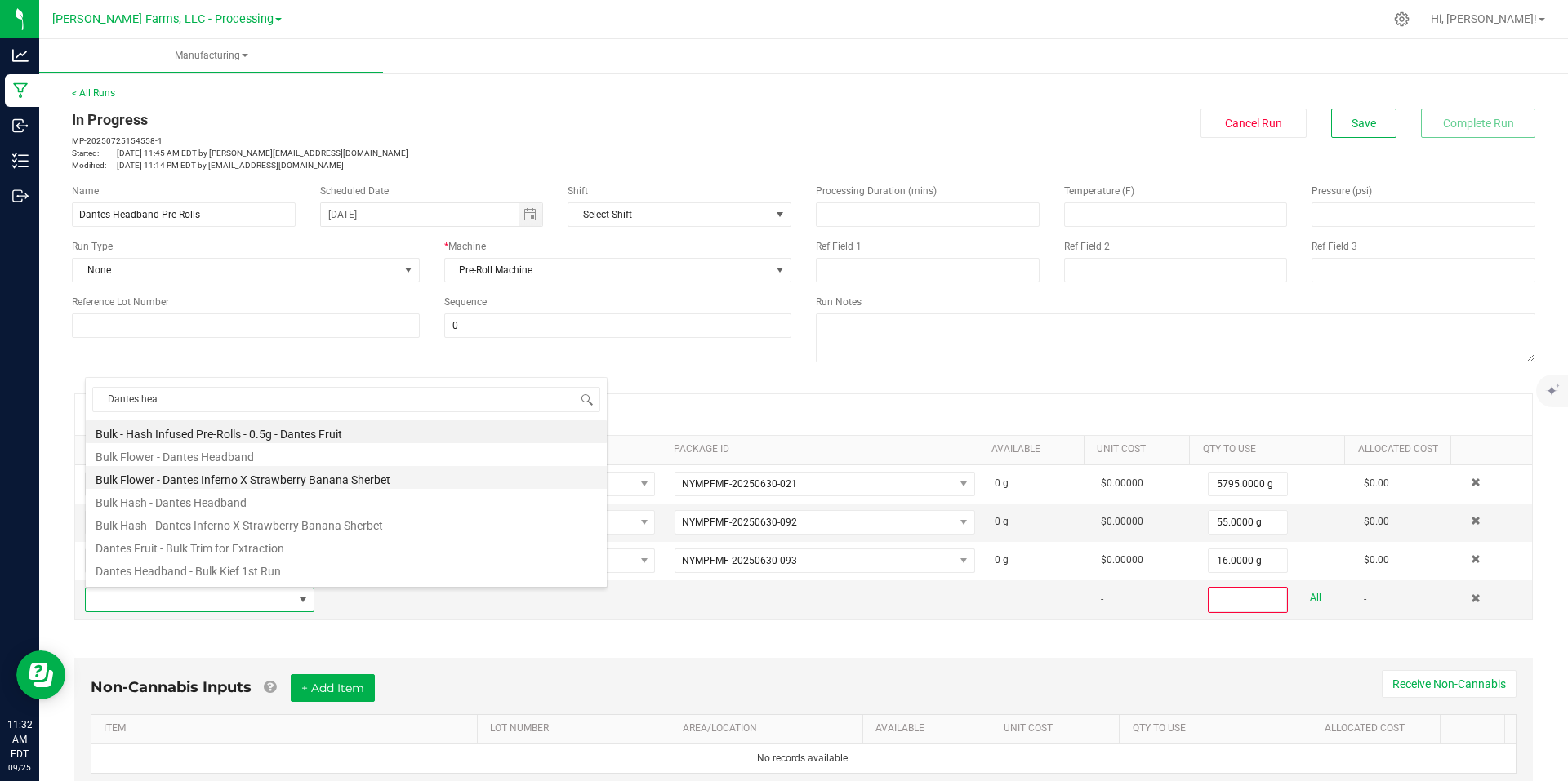
type input "Dantes head"
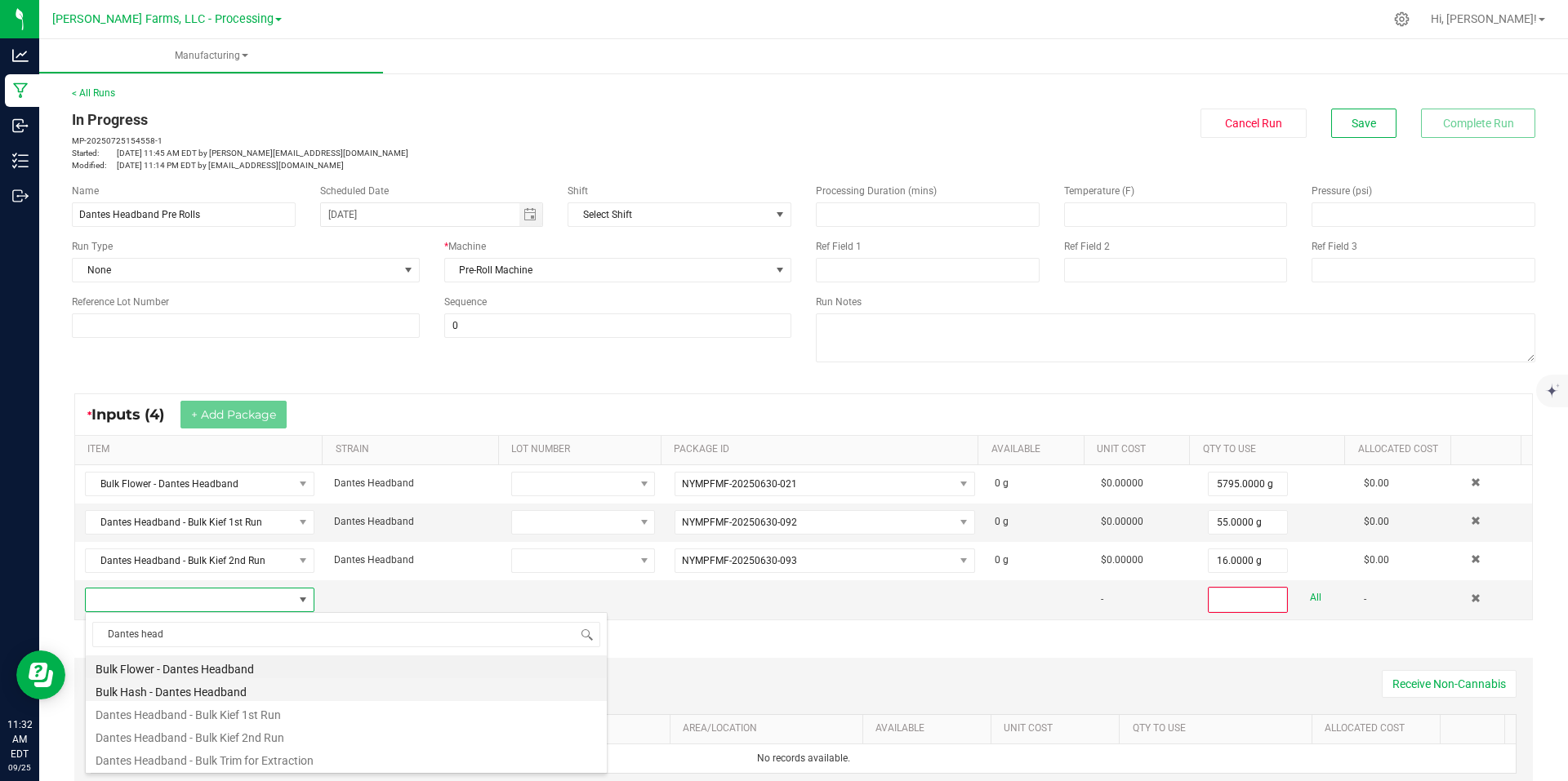
click at [269, 685] on li "Bulk Hash - Dantes Headband" at bounding box center [346, 690] width 521 height 23
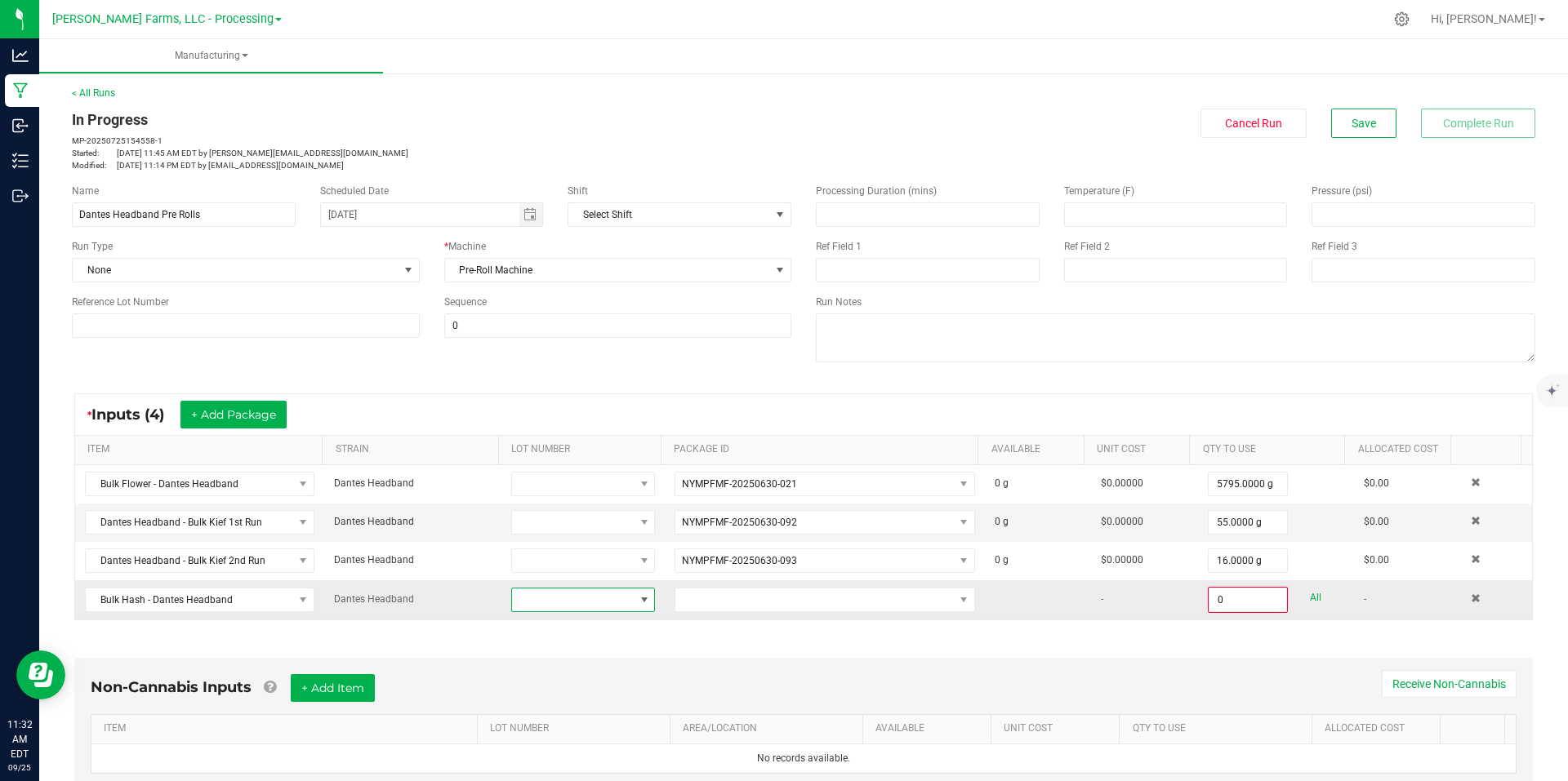
click at [637, 602] on span at bounding box center [644, 600] width 13 height 13
click at [823, 621] on div "* Inputs (4) + Add Package ITEM STRAIN LOT NUMBER PACKAGE ID AVAILABLE Unit Cos…" at bounding box center [804, 506] width 1488 height 256
click at [829, 599] on span at bounding box center [814, 600] width 279 height 23
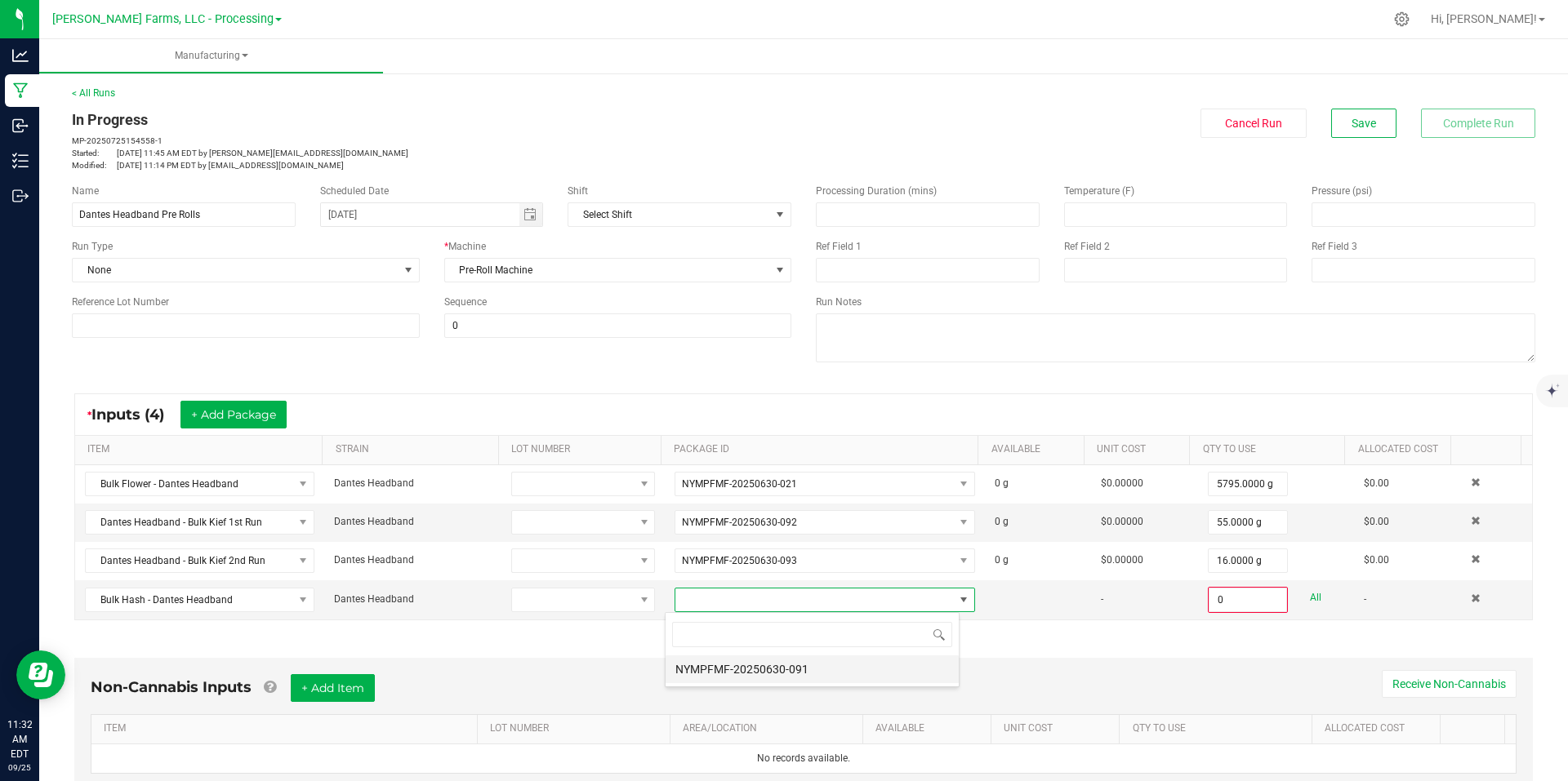
click at [828, 672] on li "NYMPFMF-20250630-091" at bounding box center [812, 669] width 293 height 28
click at [1310, 602] on link "All" at bounding box center [1316, 597] width 11 height 22
type input "437.0000 g"
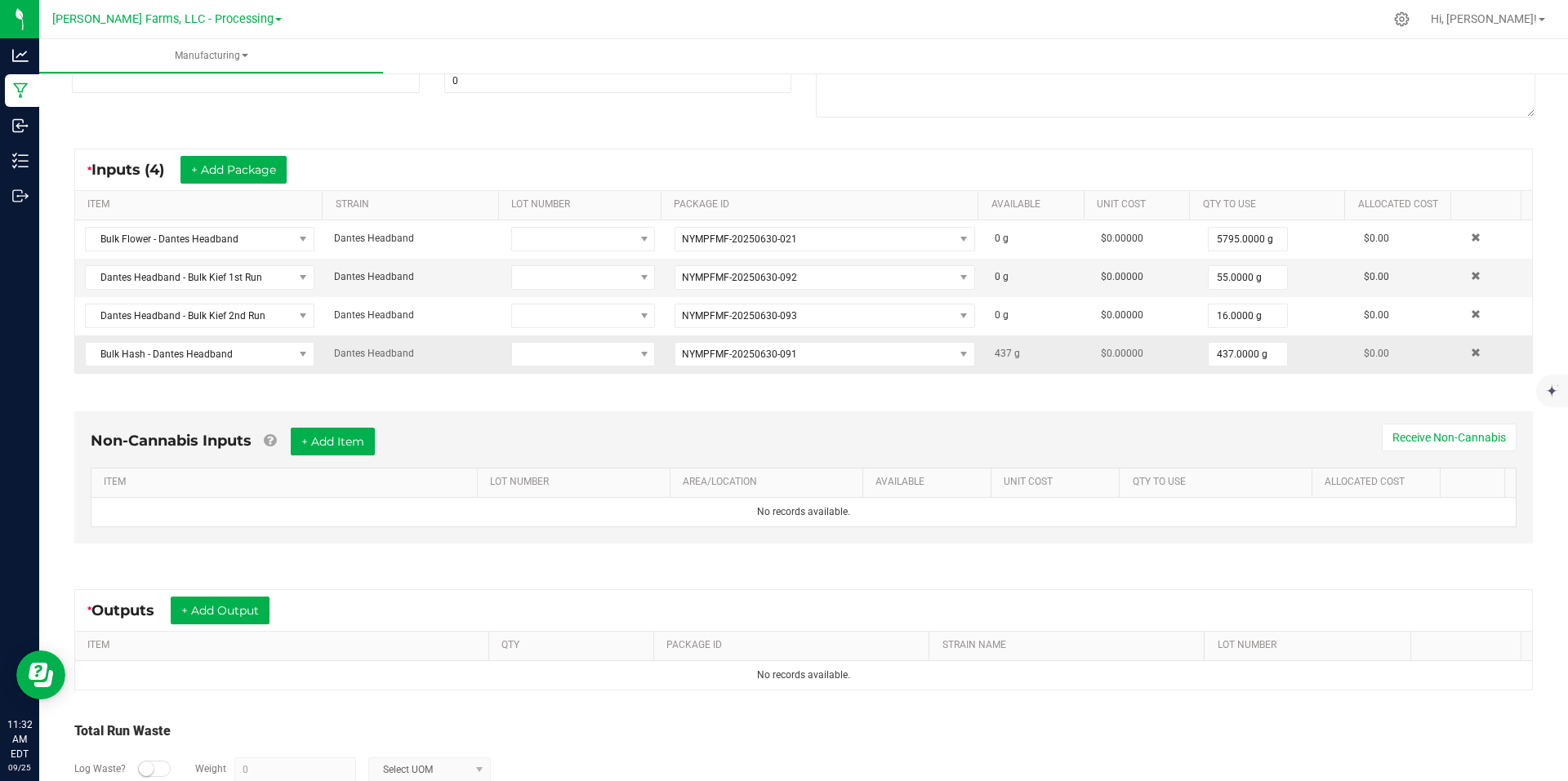
scroll to position [341, 0]
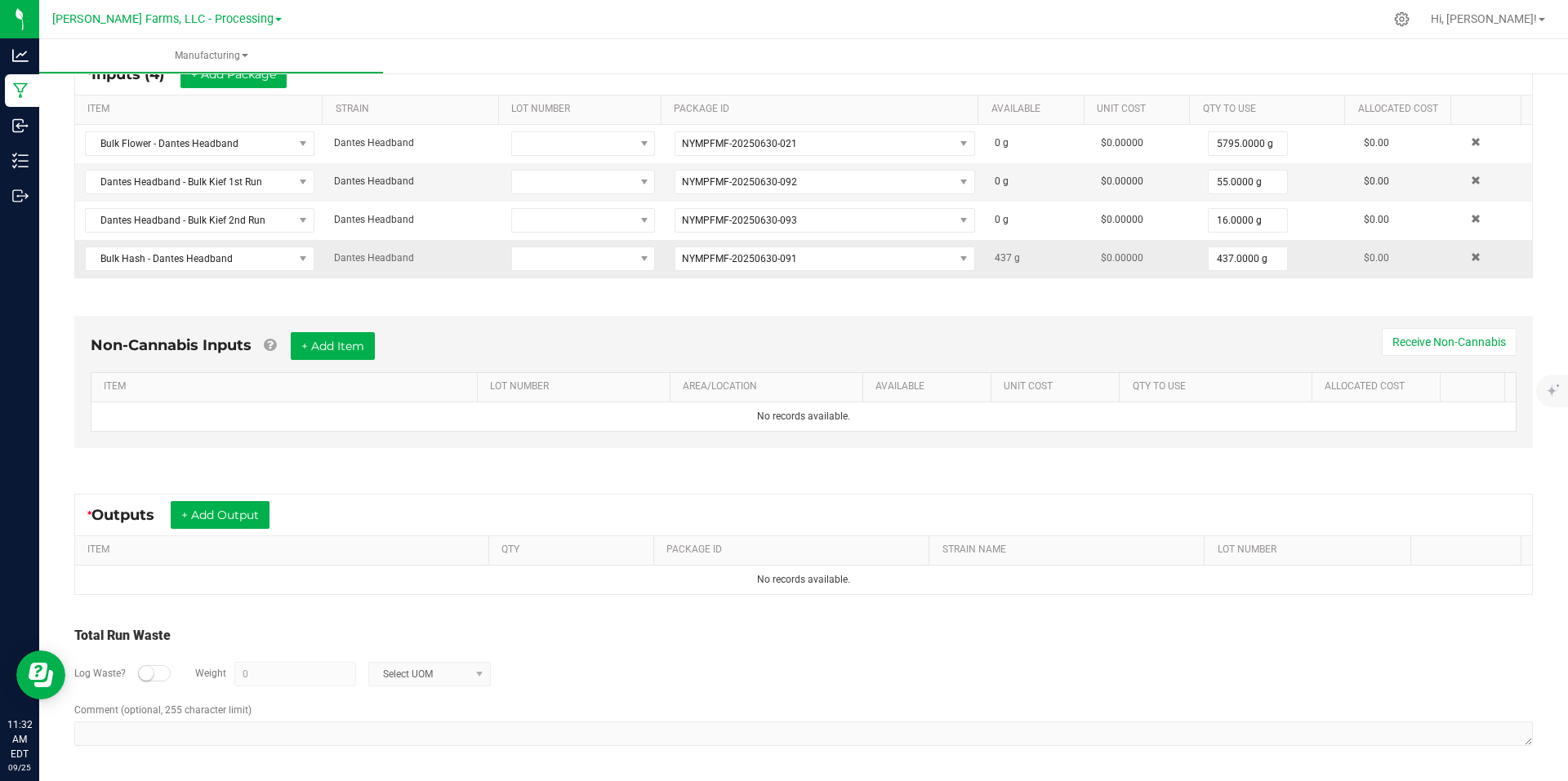
click at [1177, 293] on div "Non-Cannabis Inputs + Add Item Receive Non-Cannabis ITEM LOT NUMBER AREA/LOCATI…" at bounding box center [804, 386] width 1488 height 186
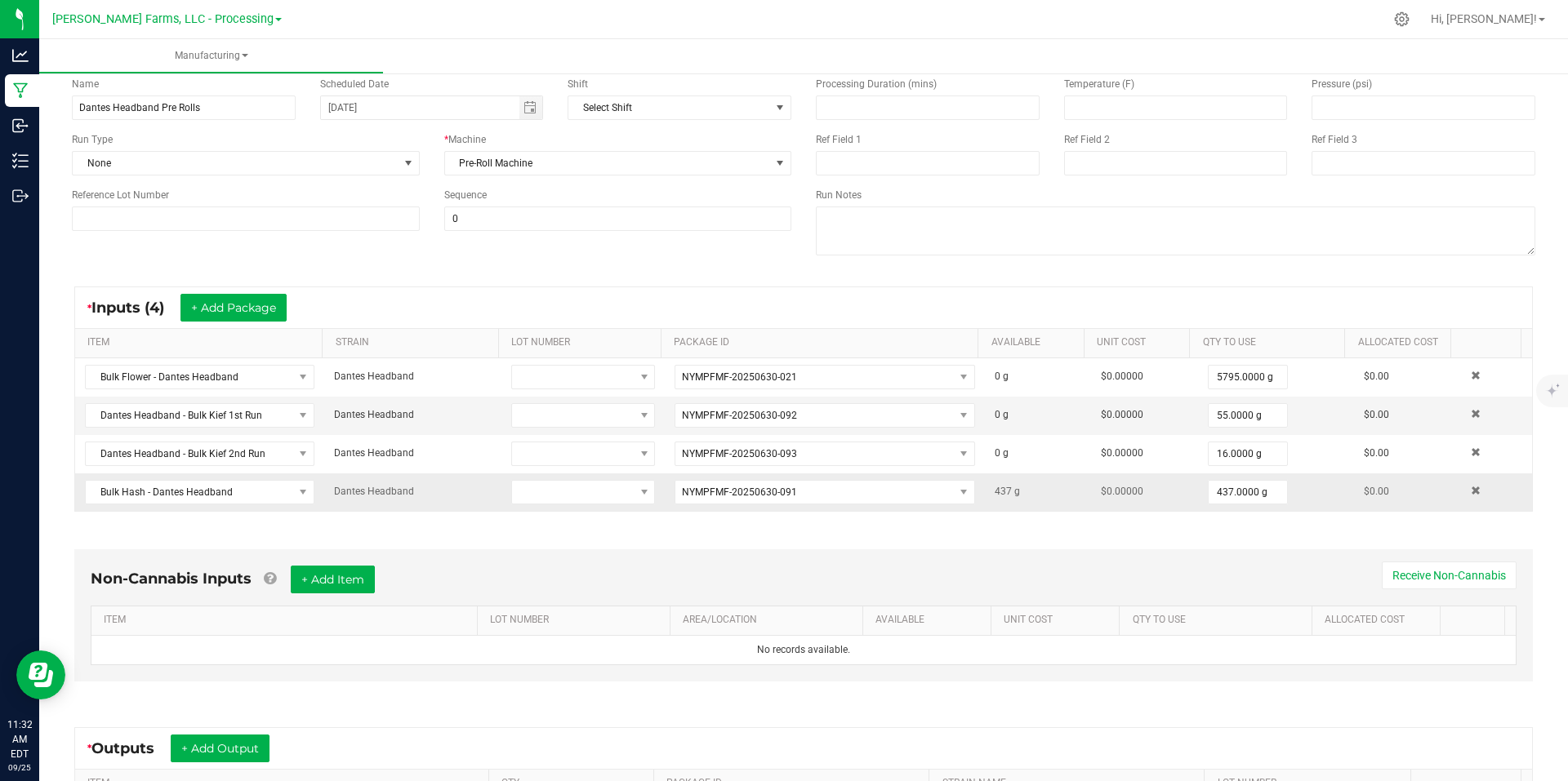
scroll to position [0, 0]
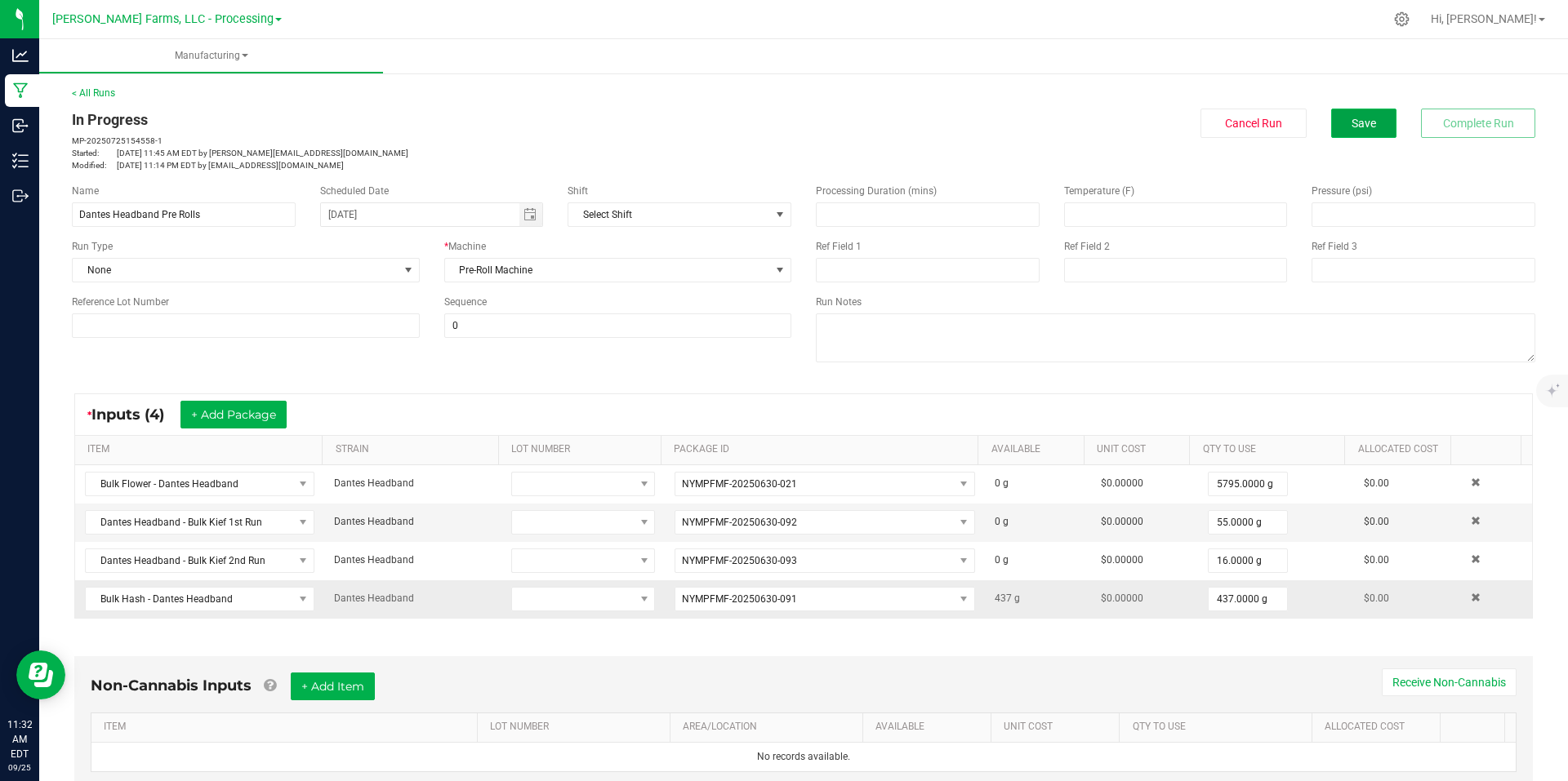
click at [1344, 115] on button "Save" at bounding box center [1363, 123] width 66 height 29
click at [246, 51] on span "Manufacturing" at bounding box center [210, 55] width 343 height 14
click at [481, 68] on ul "Manufacturing All runs Waste log" at bounding box center [823, 56] width 1568 height 35
click at [1355, 135] on button "Save" at bounding box center [1363, 123] width 66 height 29
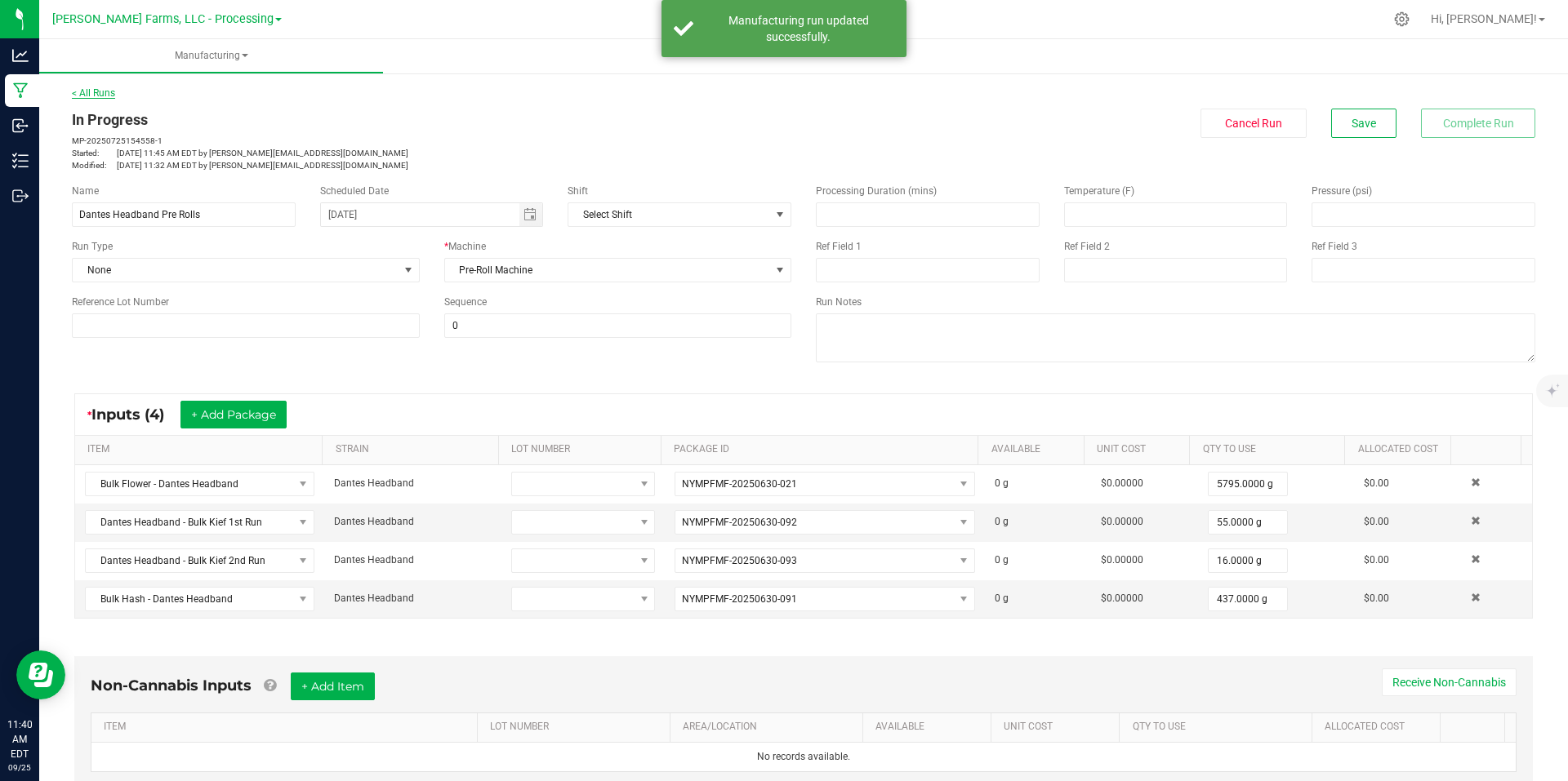
click at [101, 90] on link "< All Runs" at bounding box center [93, 93] width 43 height 11
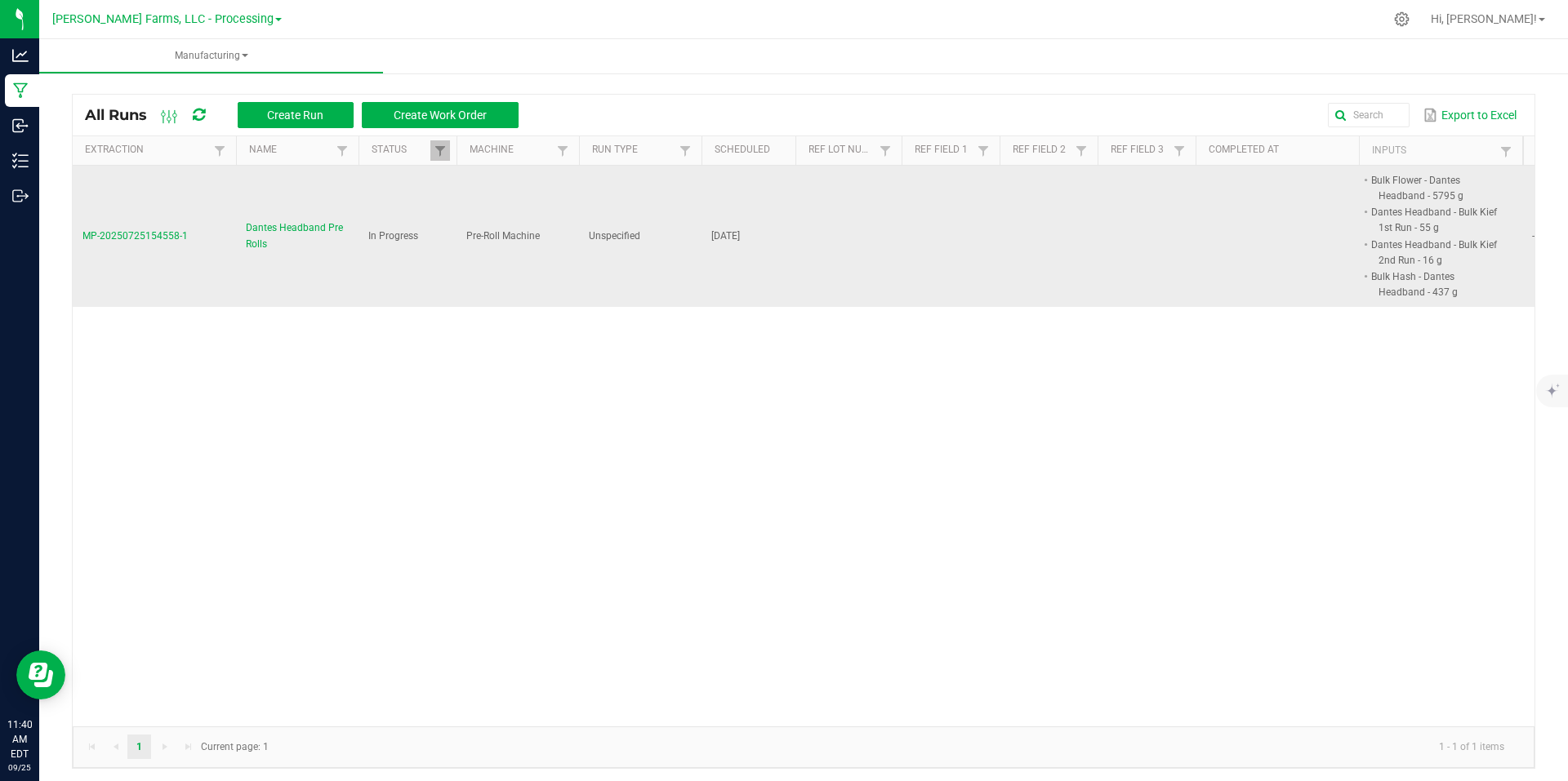
click at [316, 229] on span "Dantes Headband Pre Rolls" at bounding box center [297, 236] width 103 height 31
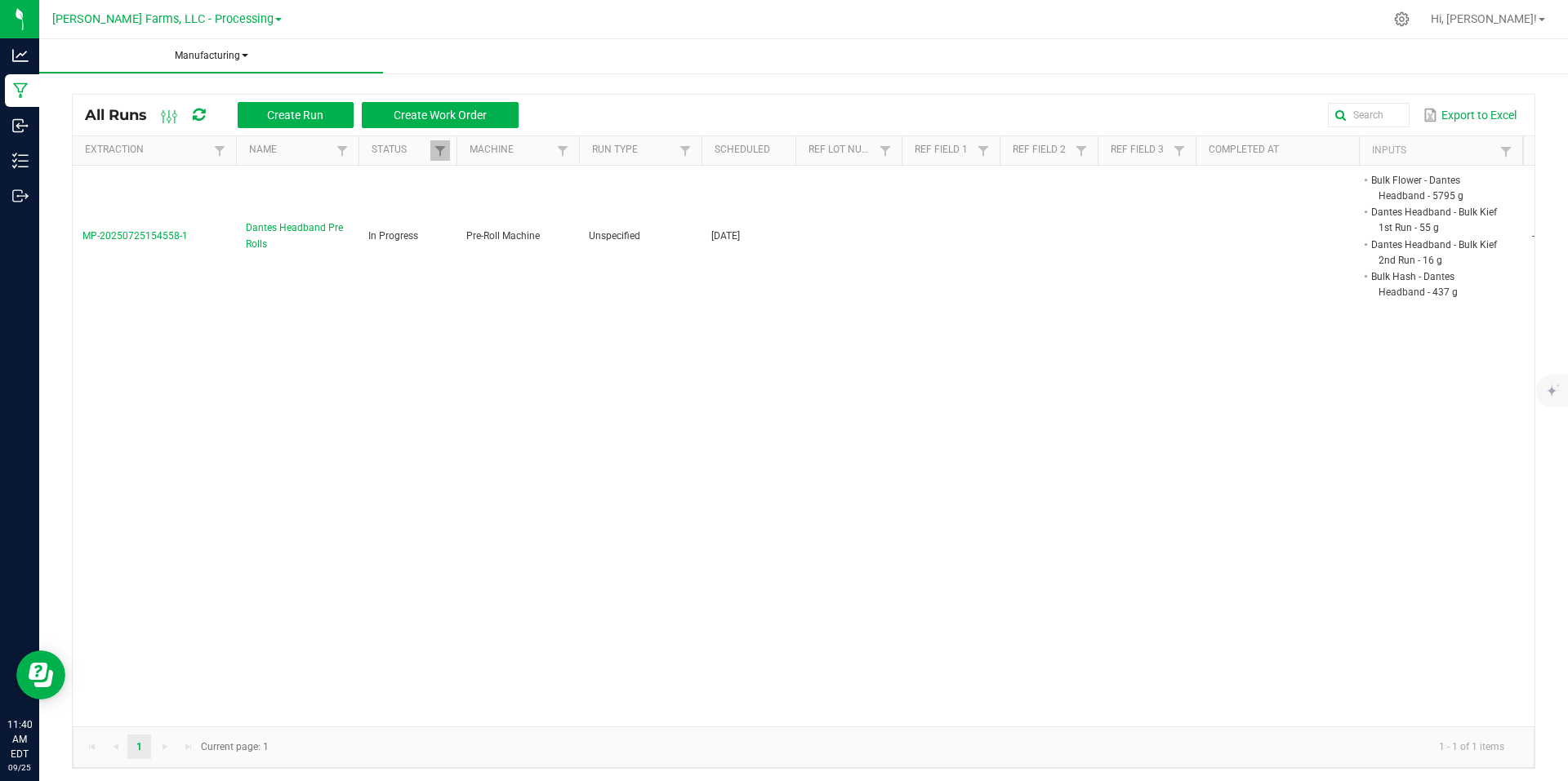
click at [256, 55] on span "Manufacturing" at bounding box center [210, 55] width 343 height 14
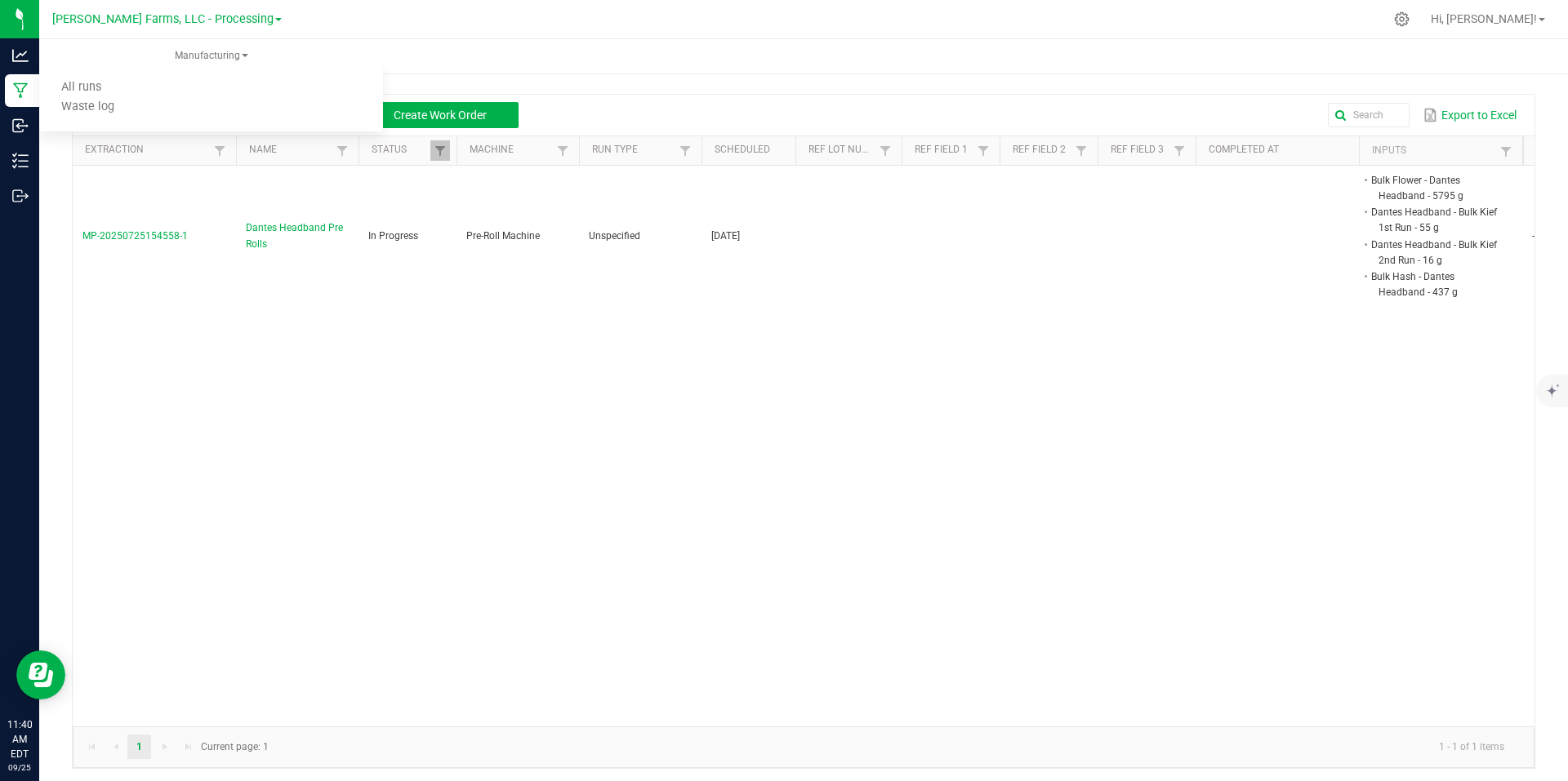
click at [508, 460] on div "MP-20250725154558-1 Dantes Headband Pre Rolls In Progress Pre-Roll Machine Unsp…" at bounding box center [803, 446] width 1461 height 561
drag, startPoint x: 146, startPoint y: 236, endPoint x: 1061, endPoint y: 520, distance: 958.1
click at [1061, 520] on div "MP-20250725154558-1 Dantes Headband Pre Rolls In Progress Pre-Roll Machine Unsp…" at bounding box center [803, 446] width 1461 height 561
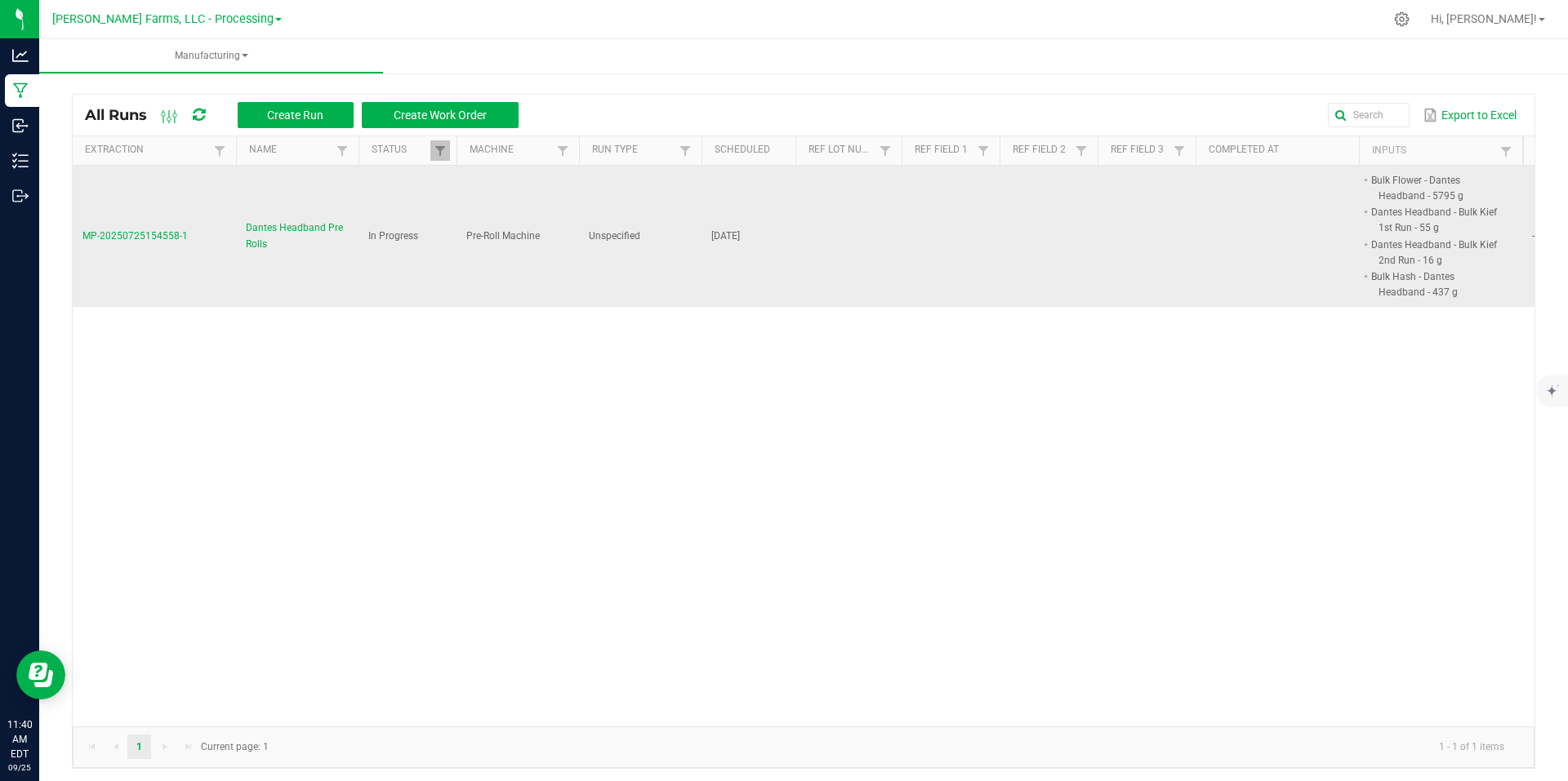
click at [147, 233] on span "MP-20250725154558-1" at bounding box center [135, 236] width 106 height 11
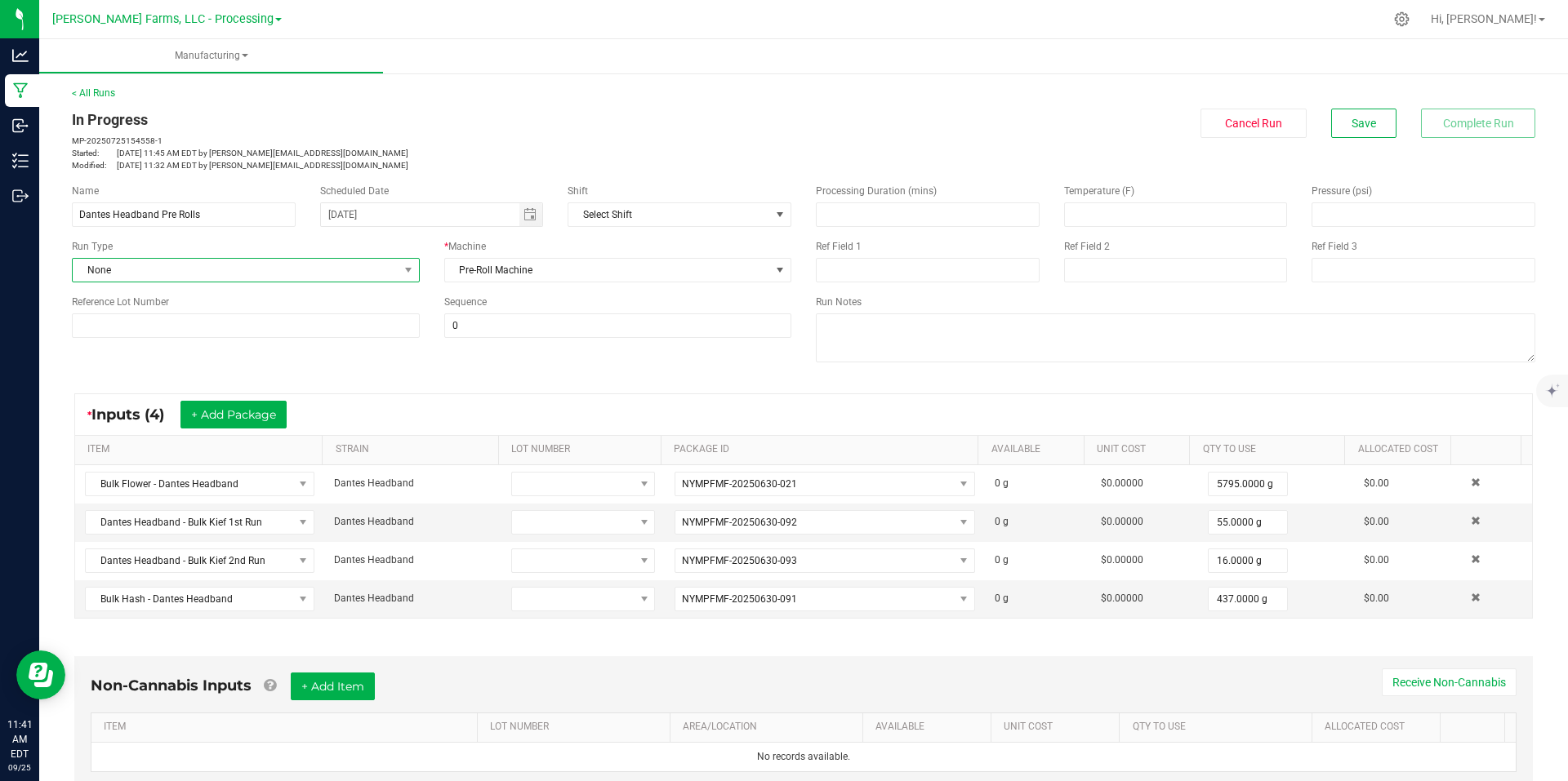
click at [408, 262] on span at bounding box center [407, 270] width 20 height 23
click at [434, 243] on div "* Machine Pre-Roll Machine" at bounding box center [617, 260] width 372 height 43
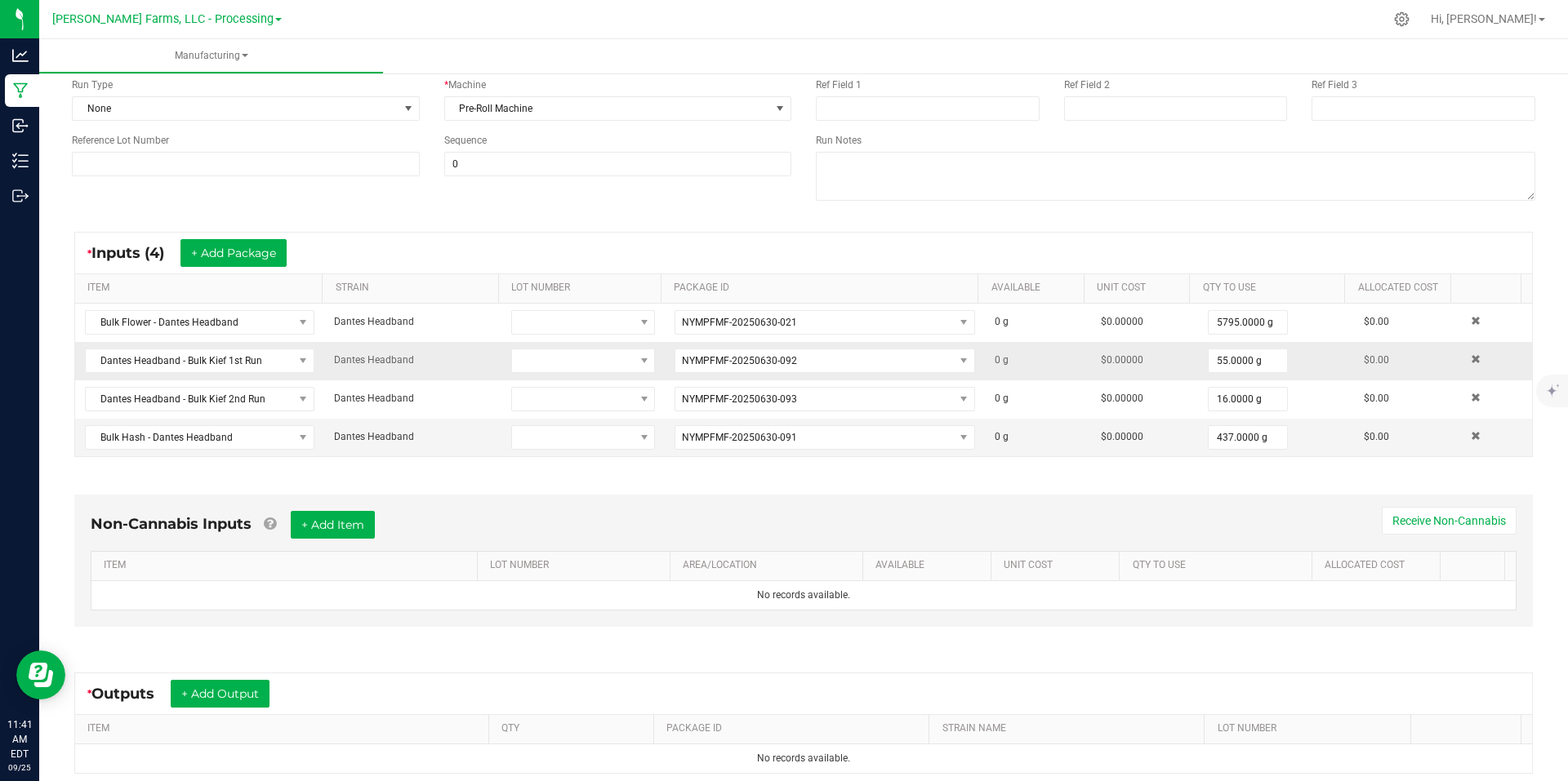
scroll to position [164, 0]
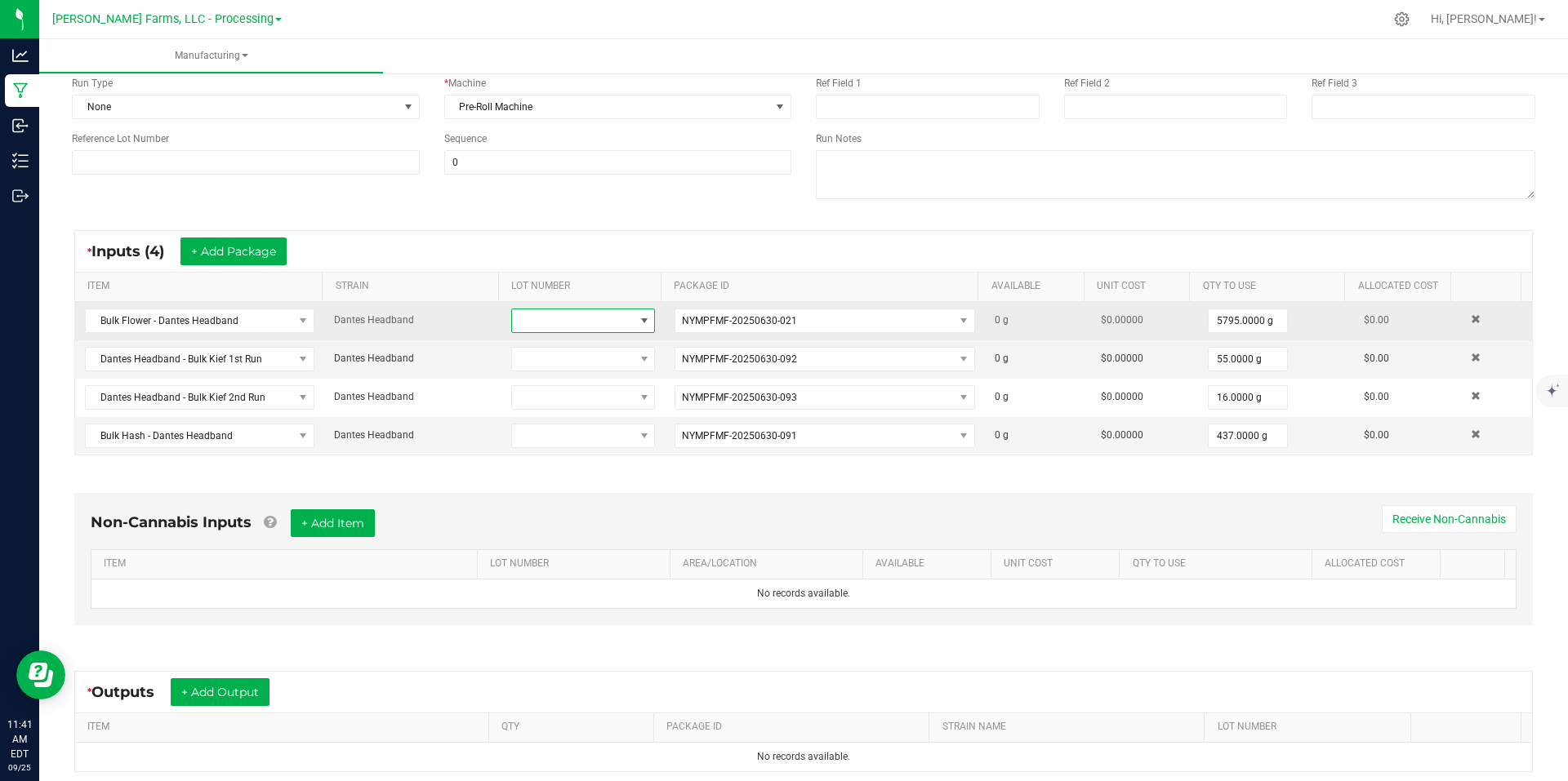
click at [637, 320] on span at bounding box center [644, 321] width 13 height 13
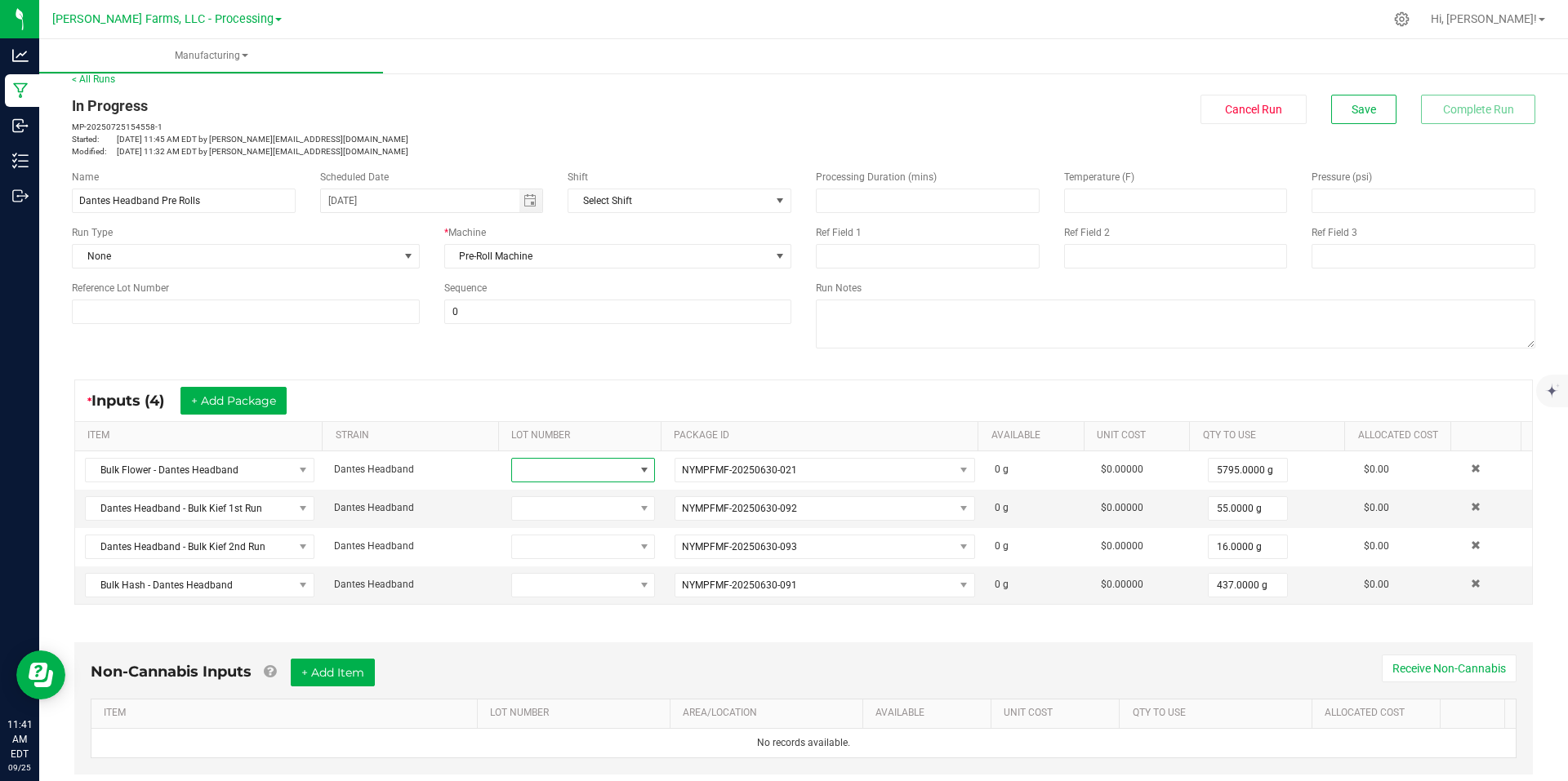
scroll to position [0, 0]
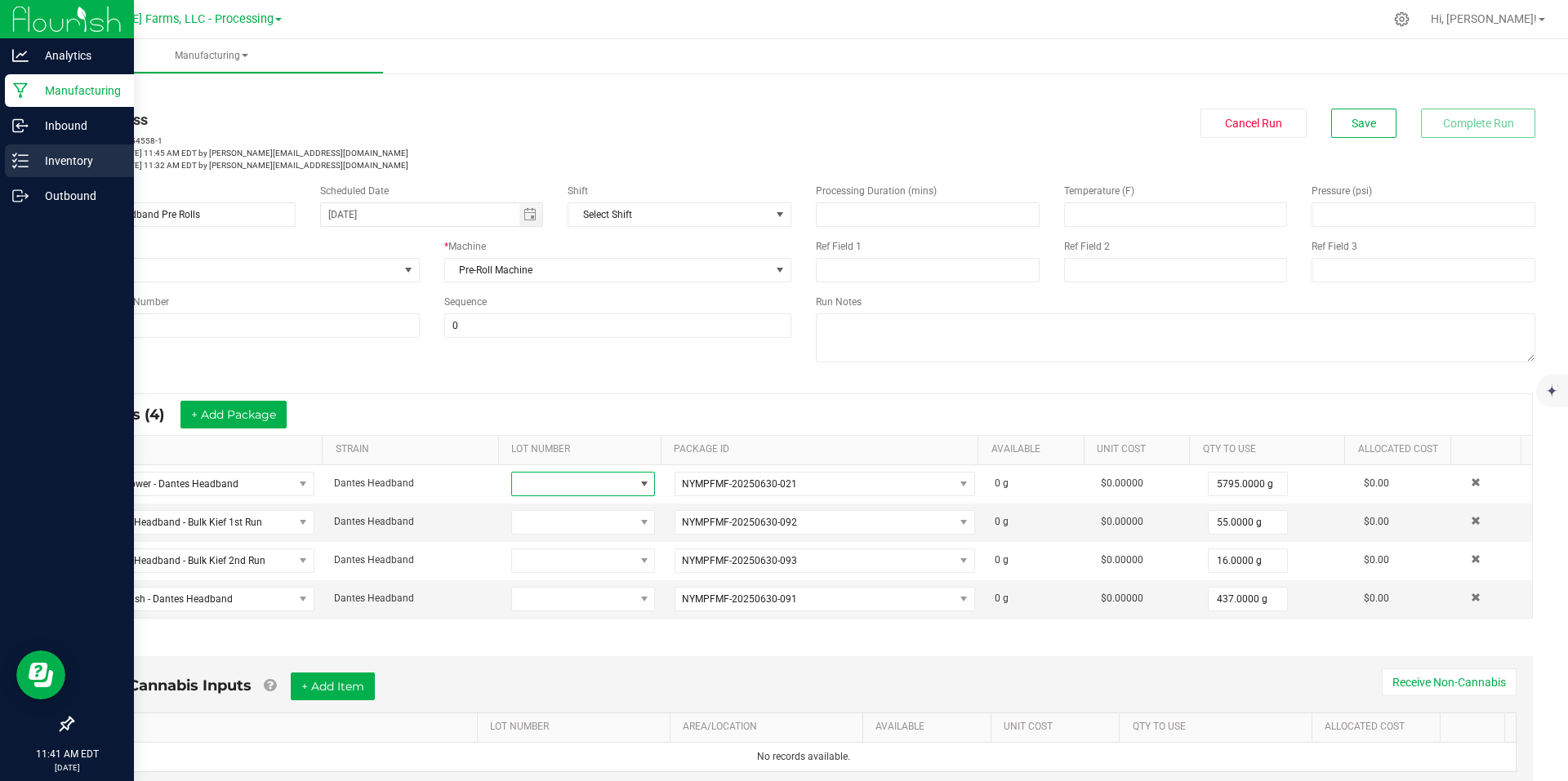
click at [49, 161] on p "Inventory" at bounding box center [77, 161] width 98 height 20
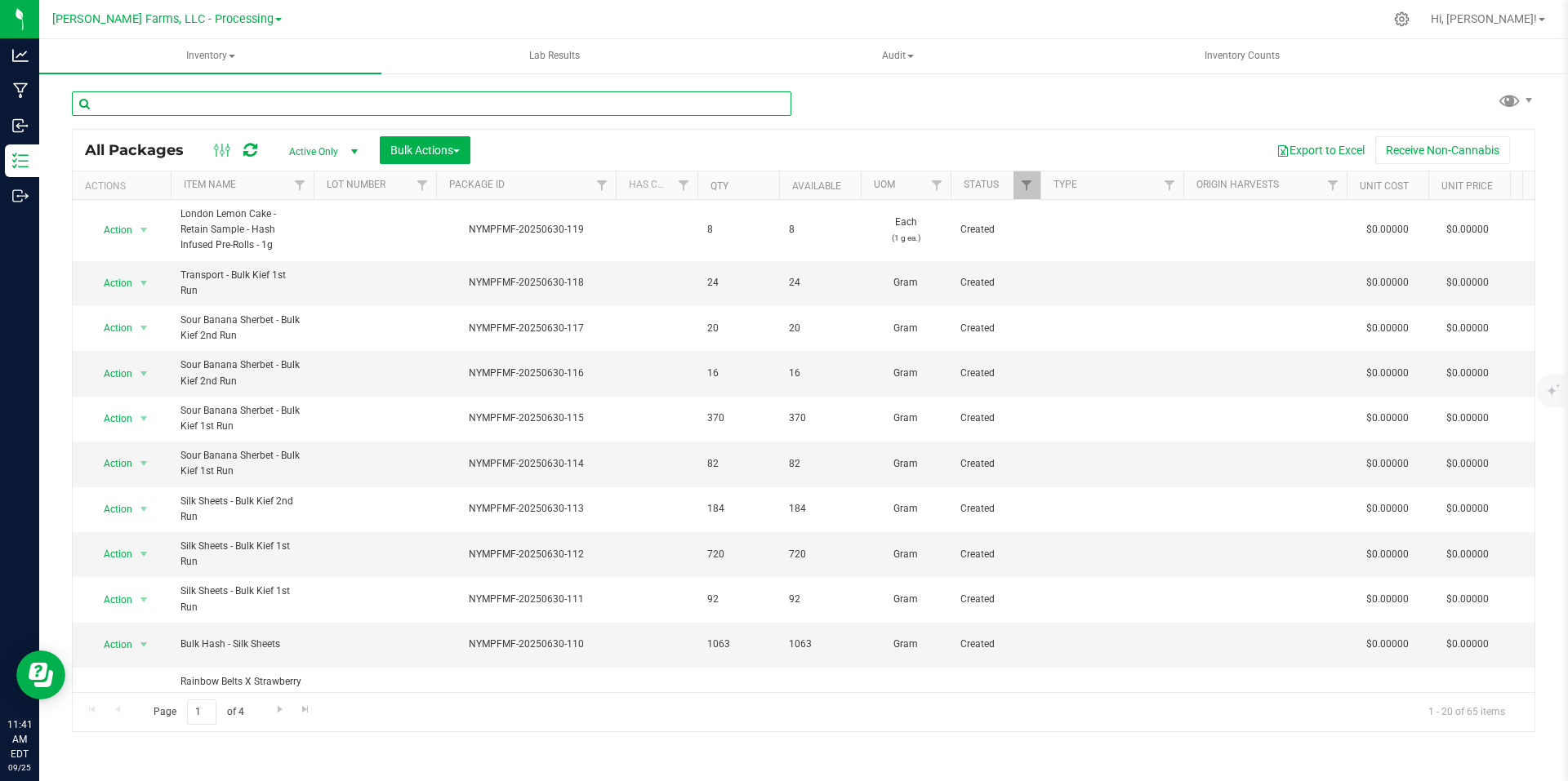
click at [347, 103] on input "text" at bounding box center [432, 104] width 719 height 25
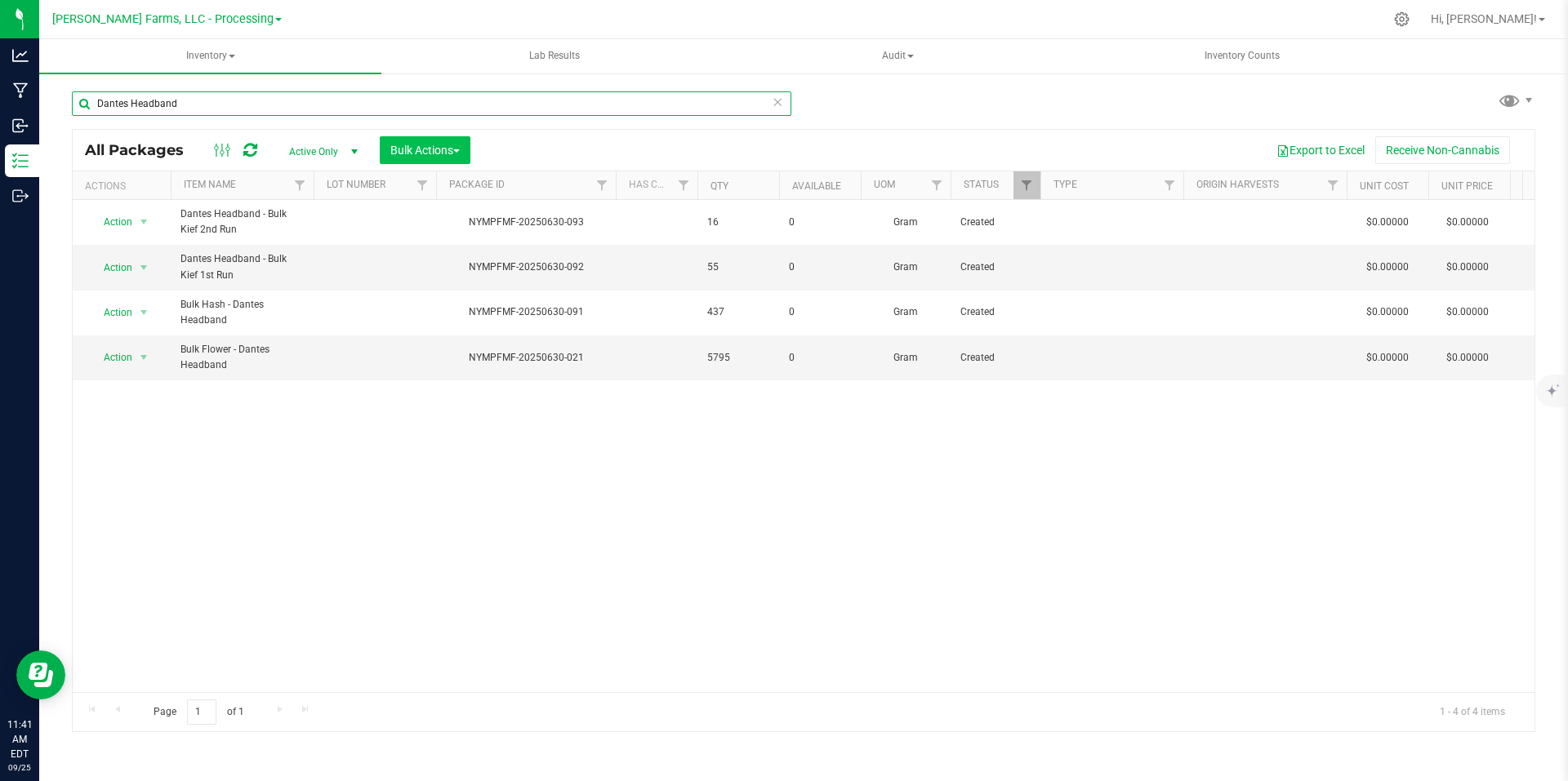
type input "Dantes Headband"
click at [464, 151] on button "Bulk Actions" at bounding box center [424, 149] width 90 height 28
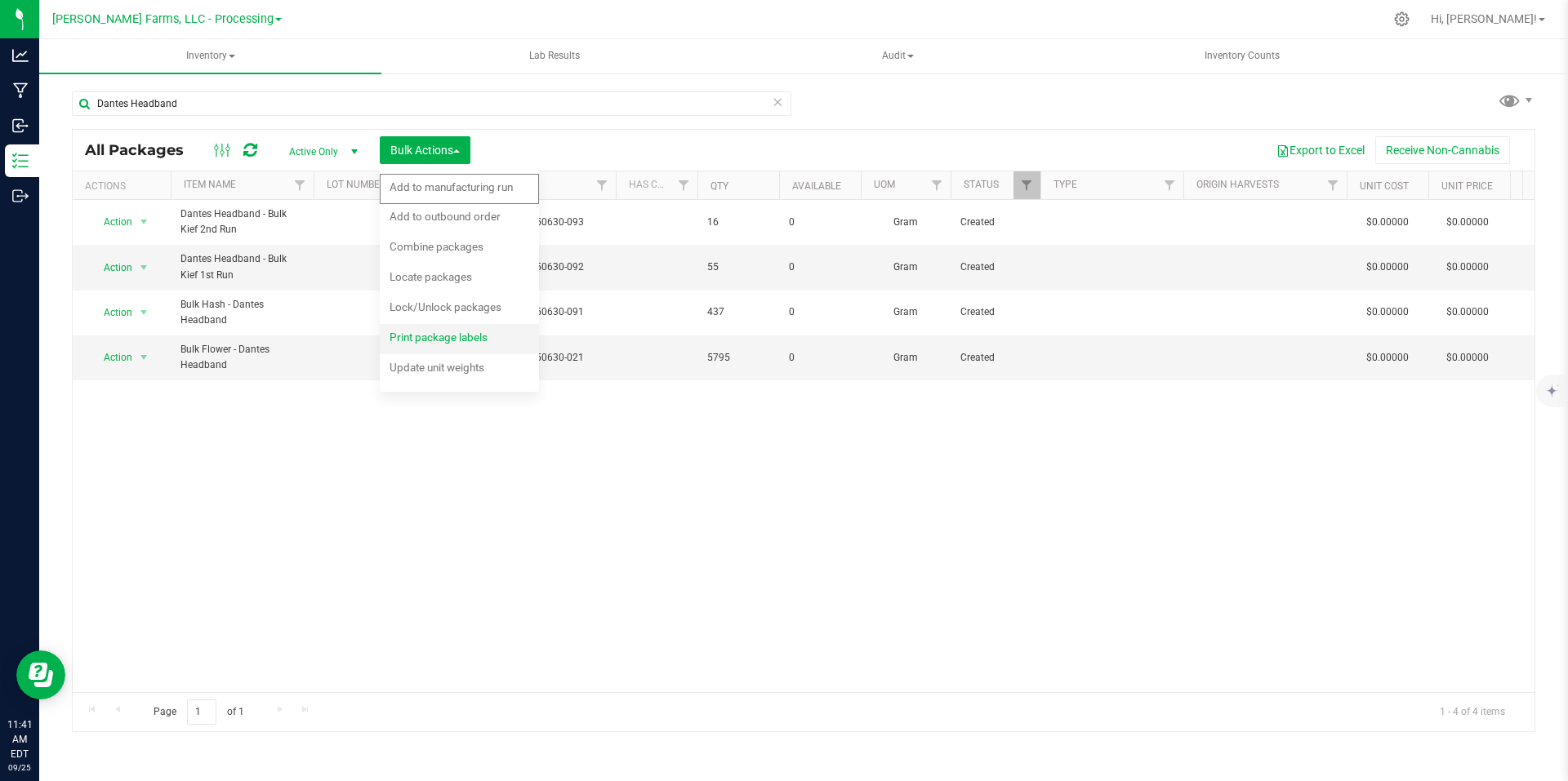
click at [457, 337] on span "Print package labels" at bounding box center [438, 338] width 98 height 13
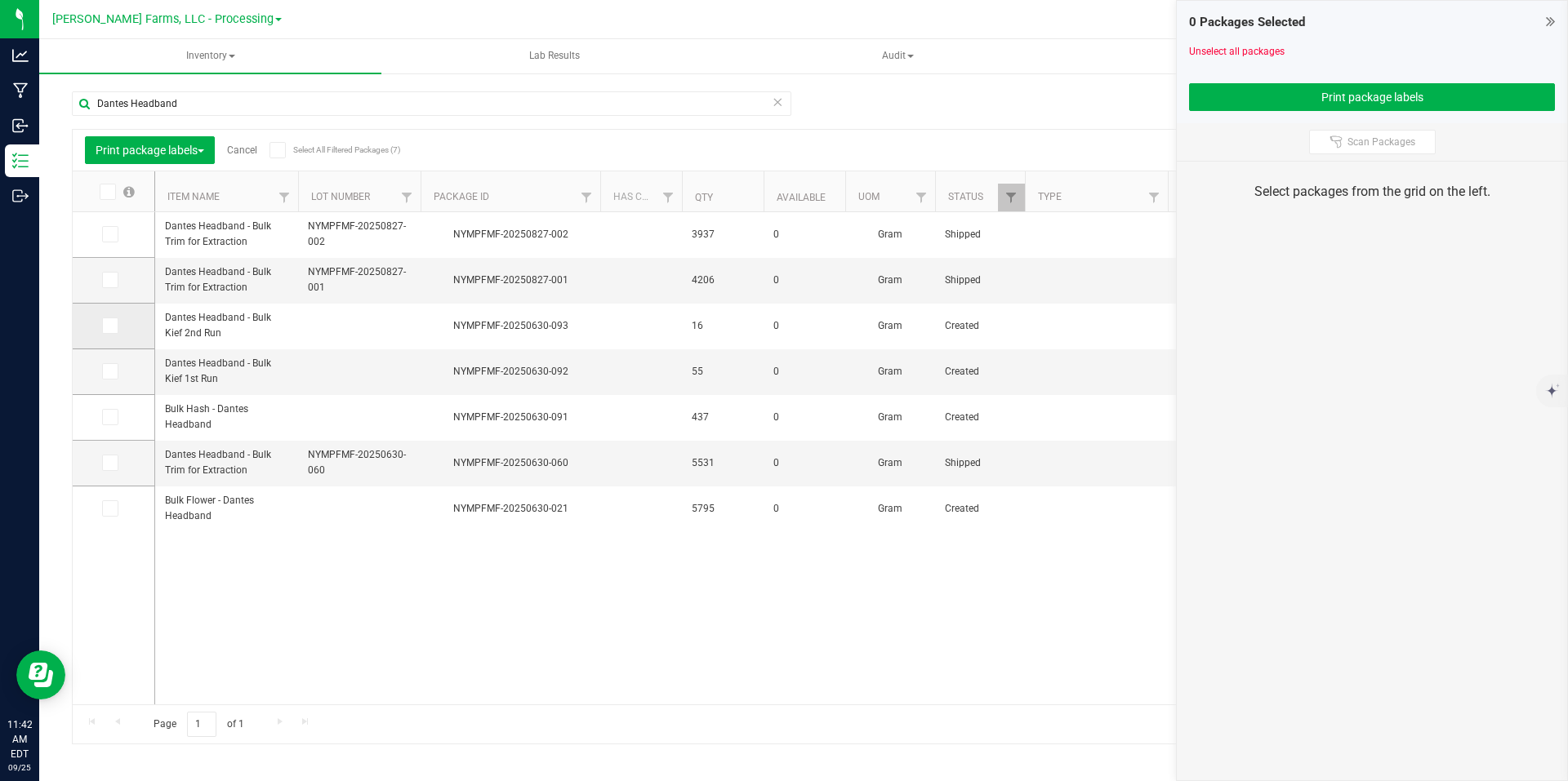
click at [116, 328] on span at bounding box center [109, 325] width 16 height 16
click at [0, 0] on input "checkbox" at bounding box center [0, 0] width 0 height 0
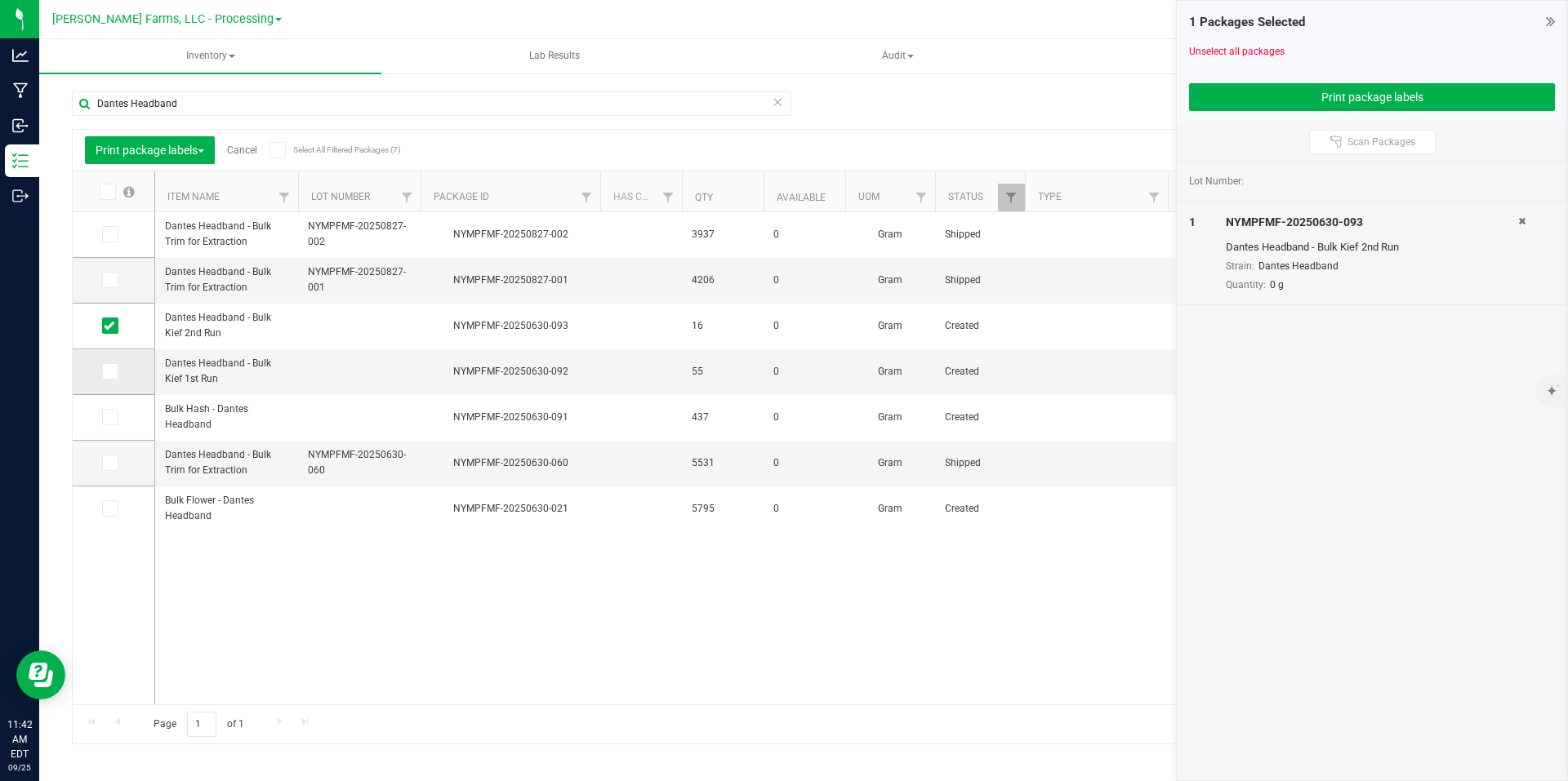
click at [111, 371] on icon at bounding box center [108, 371] width 10 height 0
click at [0, 0] on input "checkbox" at bounding box center [0, 0] width 0 height 0
click at [116, 424] on span at bounding box center [109, 417] width 16 height 16
click at [0, 0] on input "checkbox" at bounding box center [0, 0] width 0 height 0
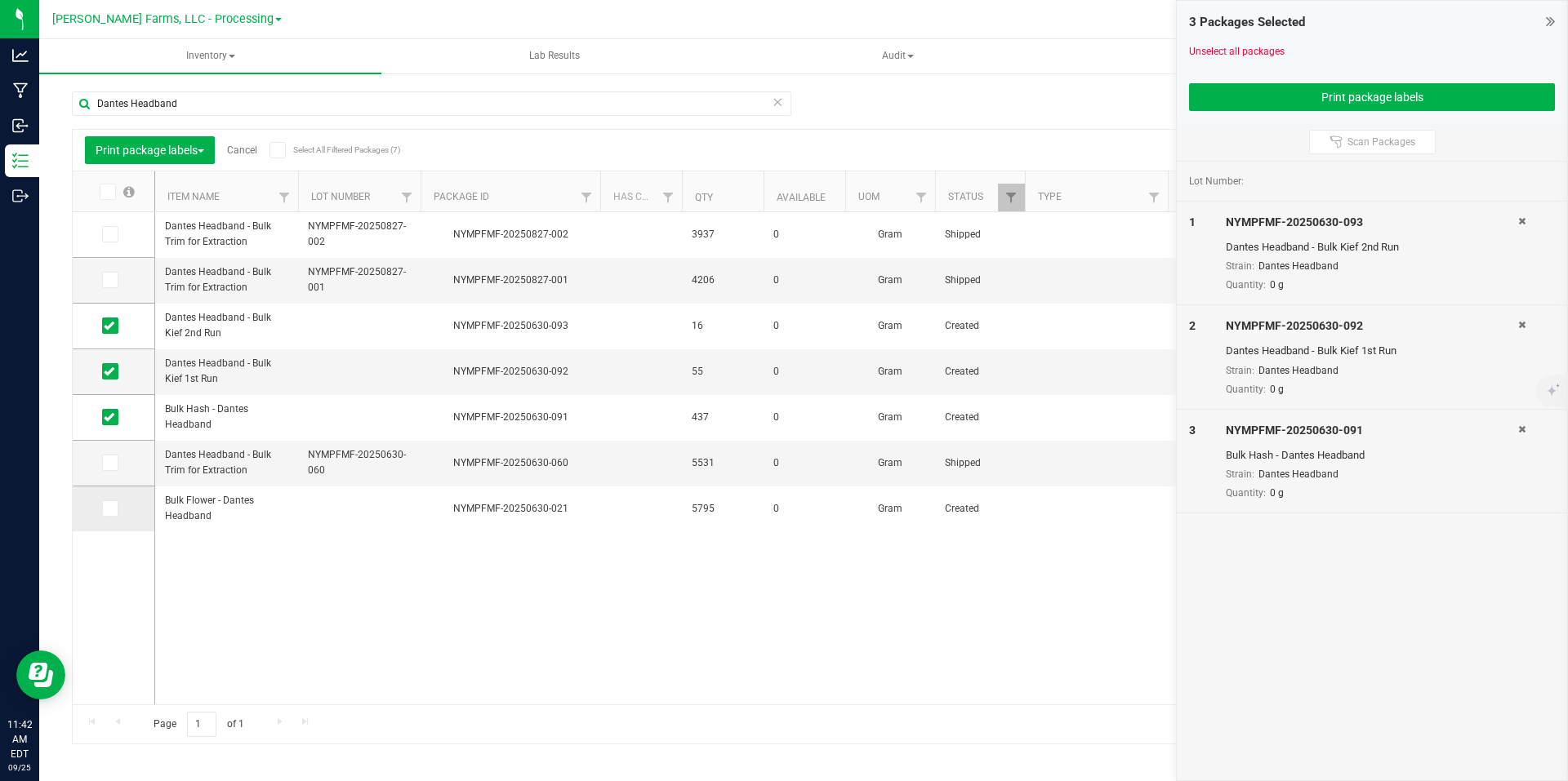
click at [112, 509] on icon at bounding box center [108, 509] width 10 height 0
click at [0, 0] on input "checkbox" at bounding box center [0, 0] width 0 height 0
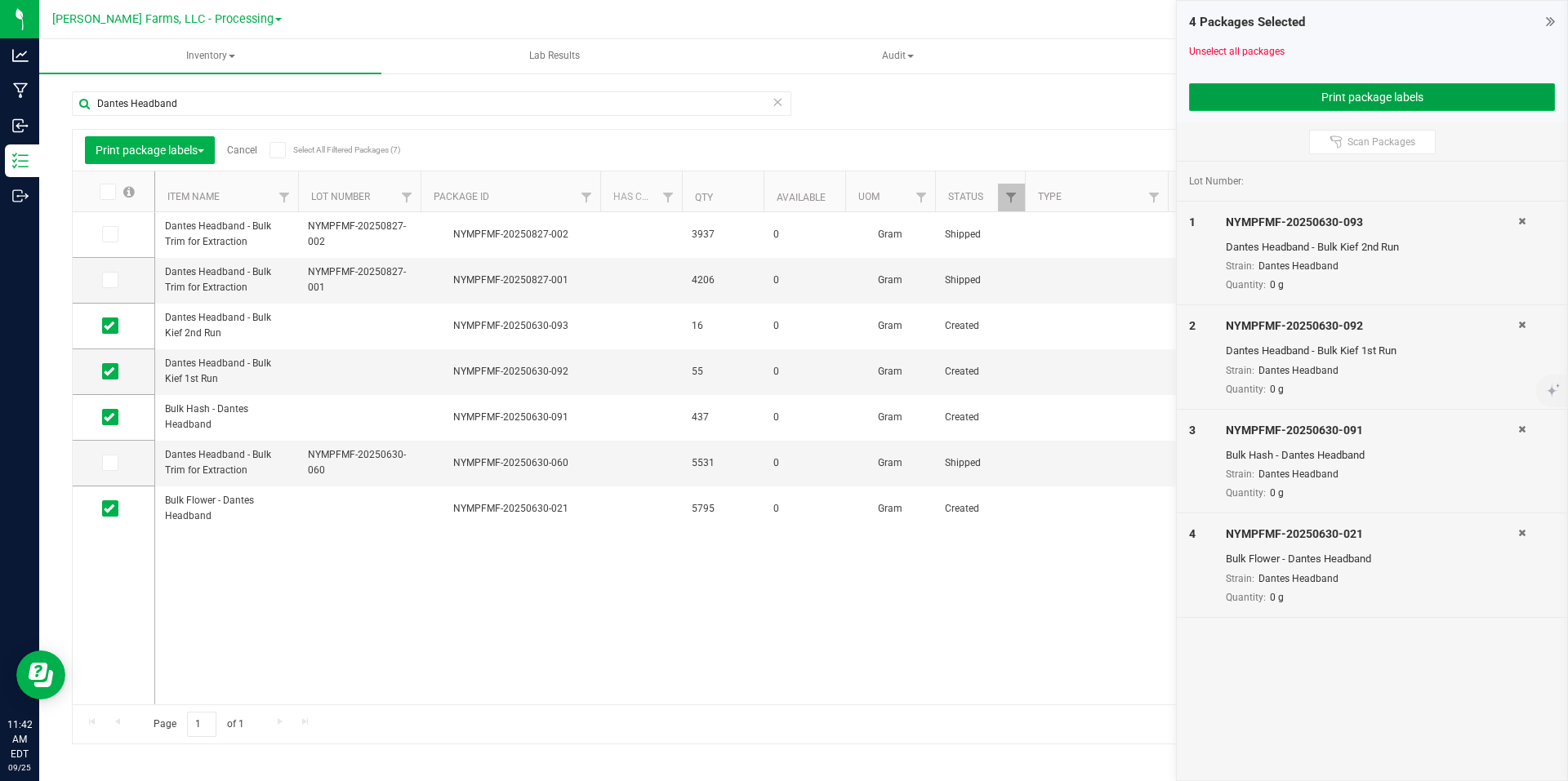
click at [1413, 88] on button "Print package labels" at bounding box center [1372, 97] width 365 height 28
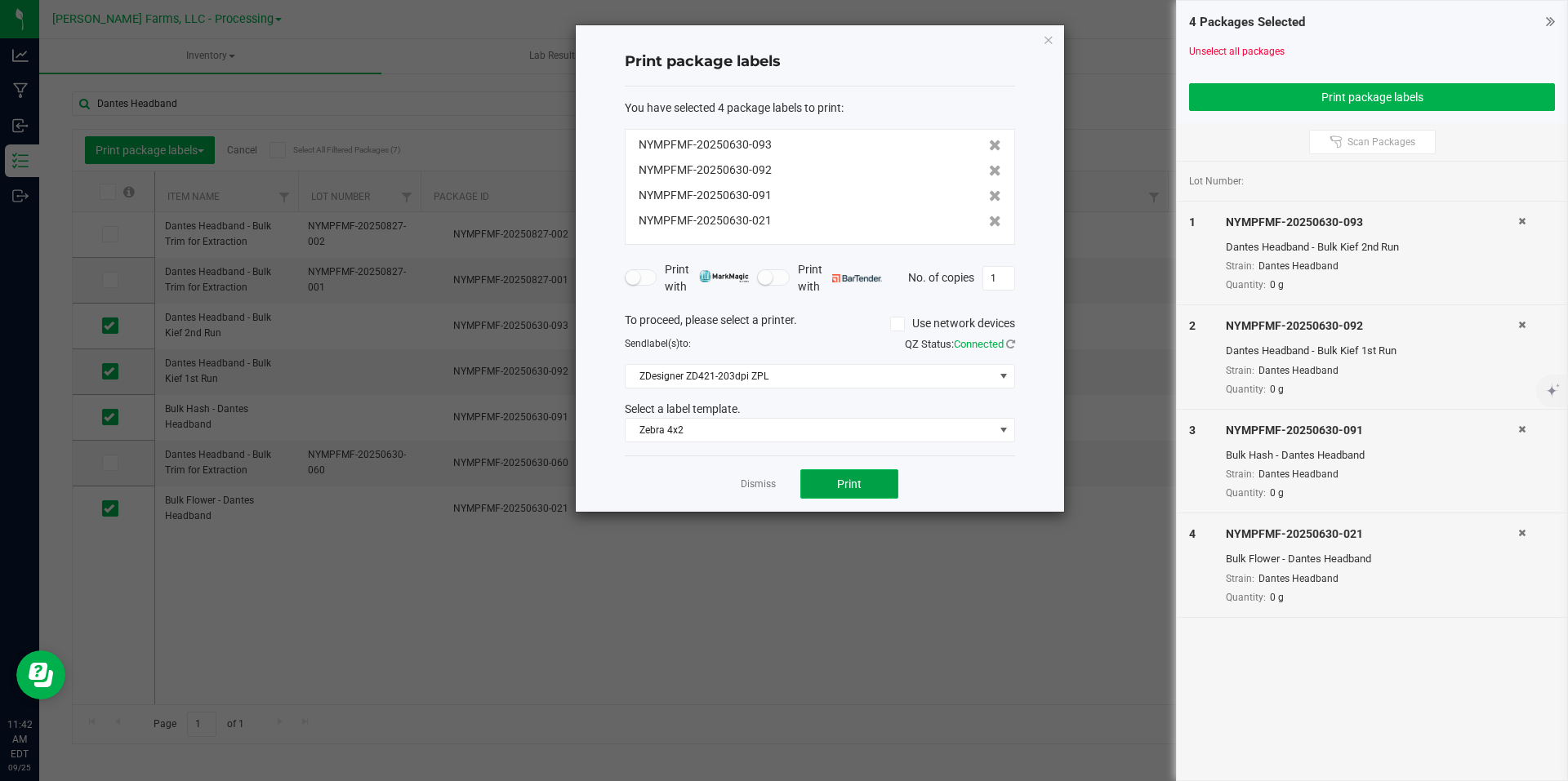
click at [881, 474] on button "Print" at bounding box center [849, 483] width 98 height 29
click at [1051, 40] on icon "button" at bounding box center [1049, 39] width 11 height 20
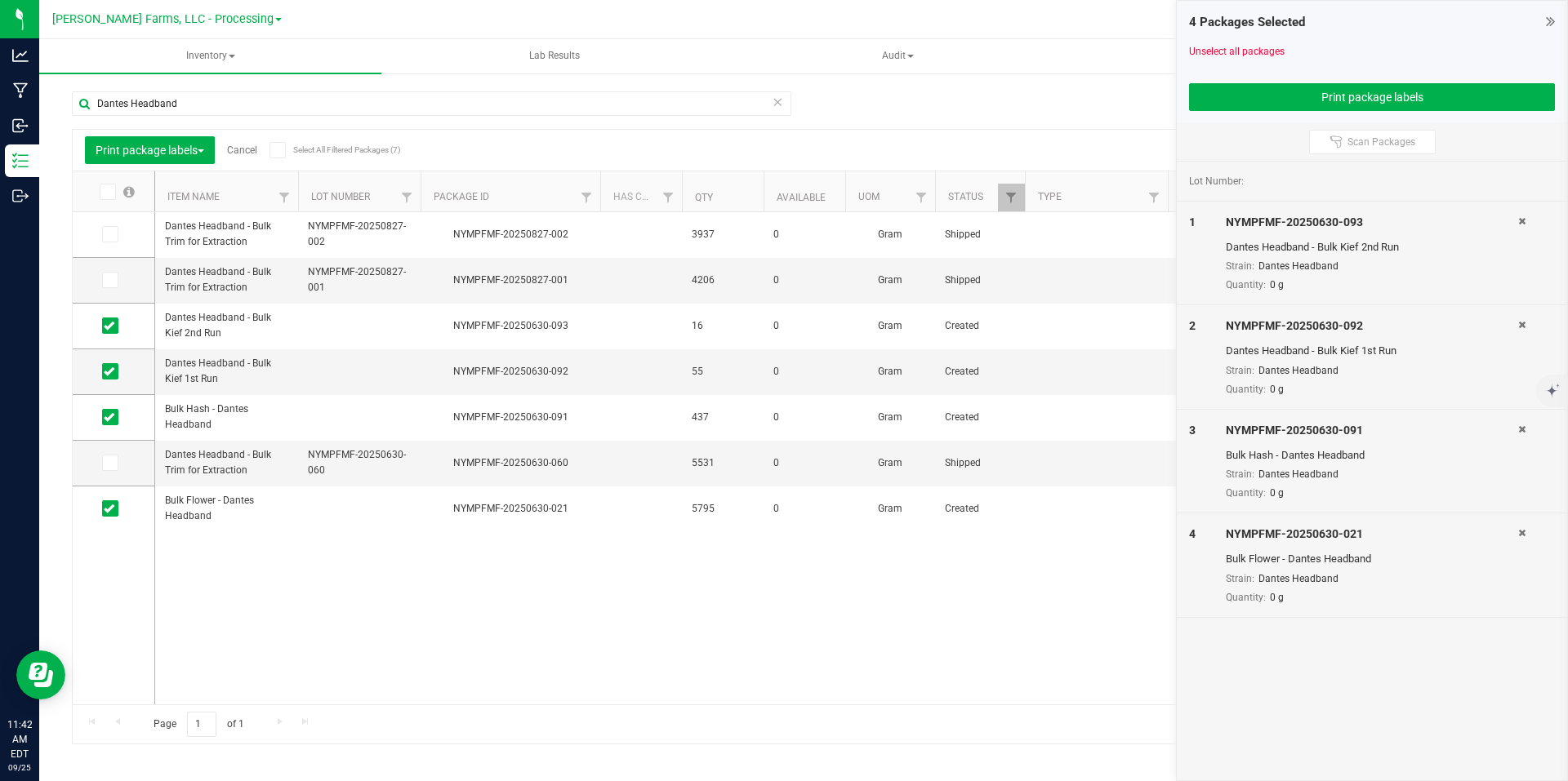
click at [241, 151] on link "Cancel" at bounding box center [243, 150] width 30 height 11
